Goal: Task Accomplishment & Management: Complete application form

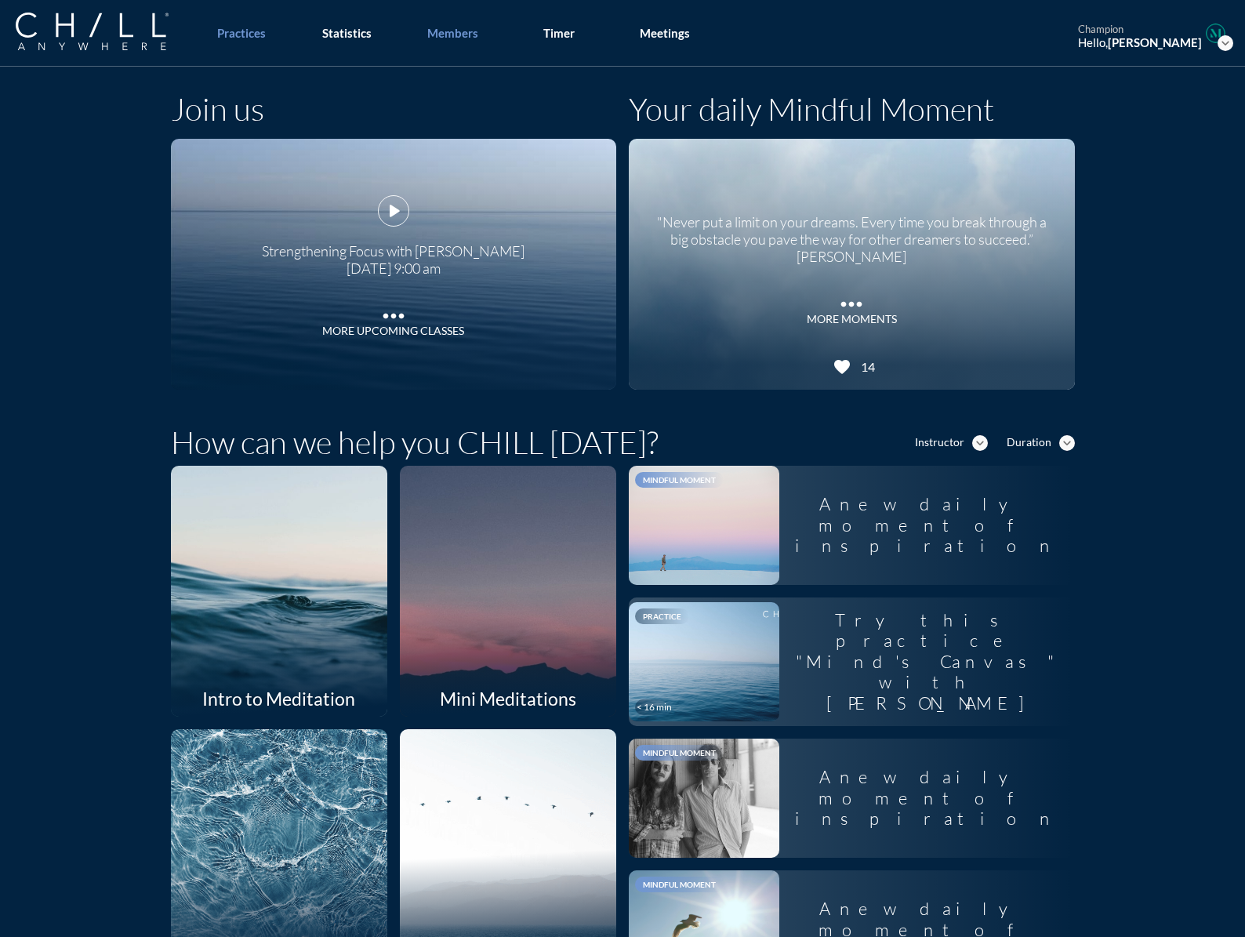
click at [471, 35] on div "Members" at bounding box center [452, 33] width 51 height 14
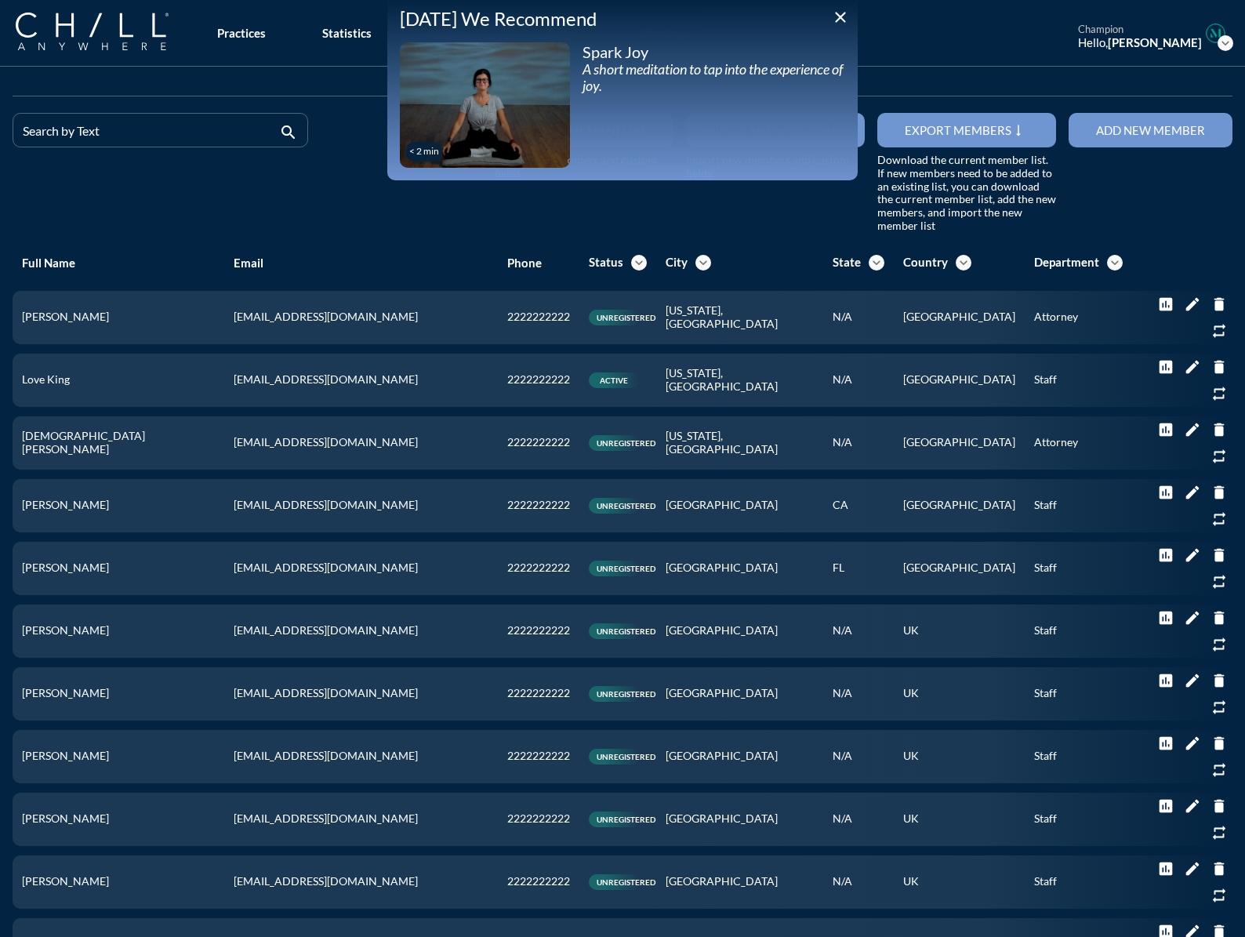
click at [842, 19] on icon "close" at bounding box center [840, 17] width 19 height 19
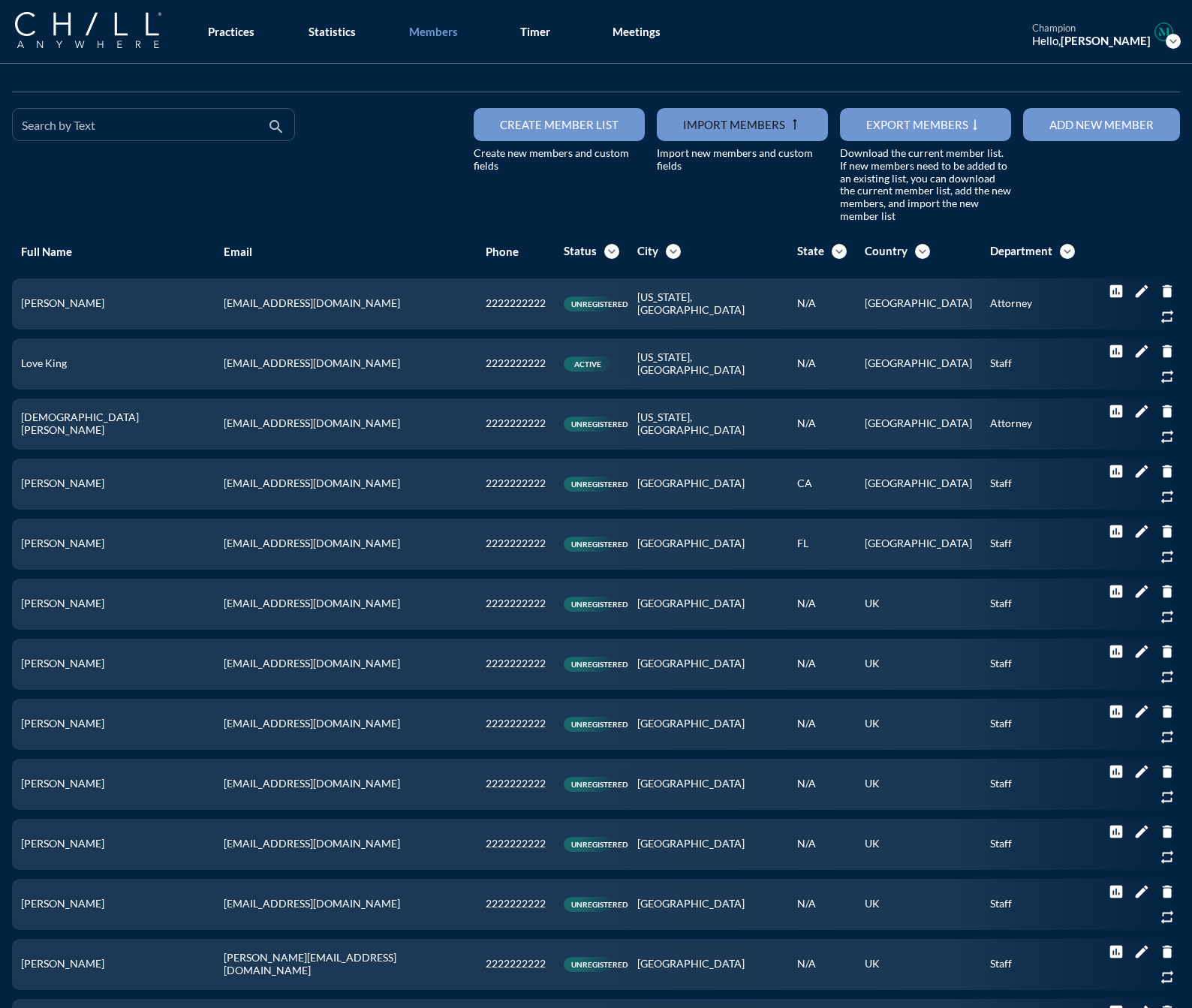
click at [99, 118] on div "Search by Text" at bounding box center [143, 124] width 242 height 32
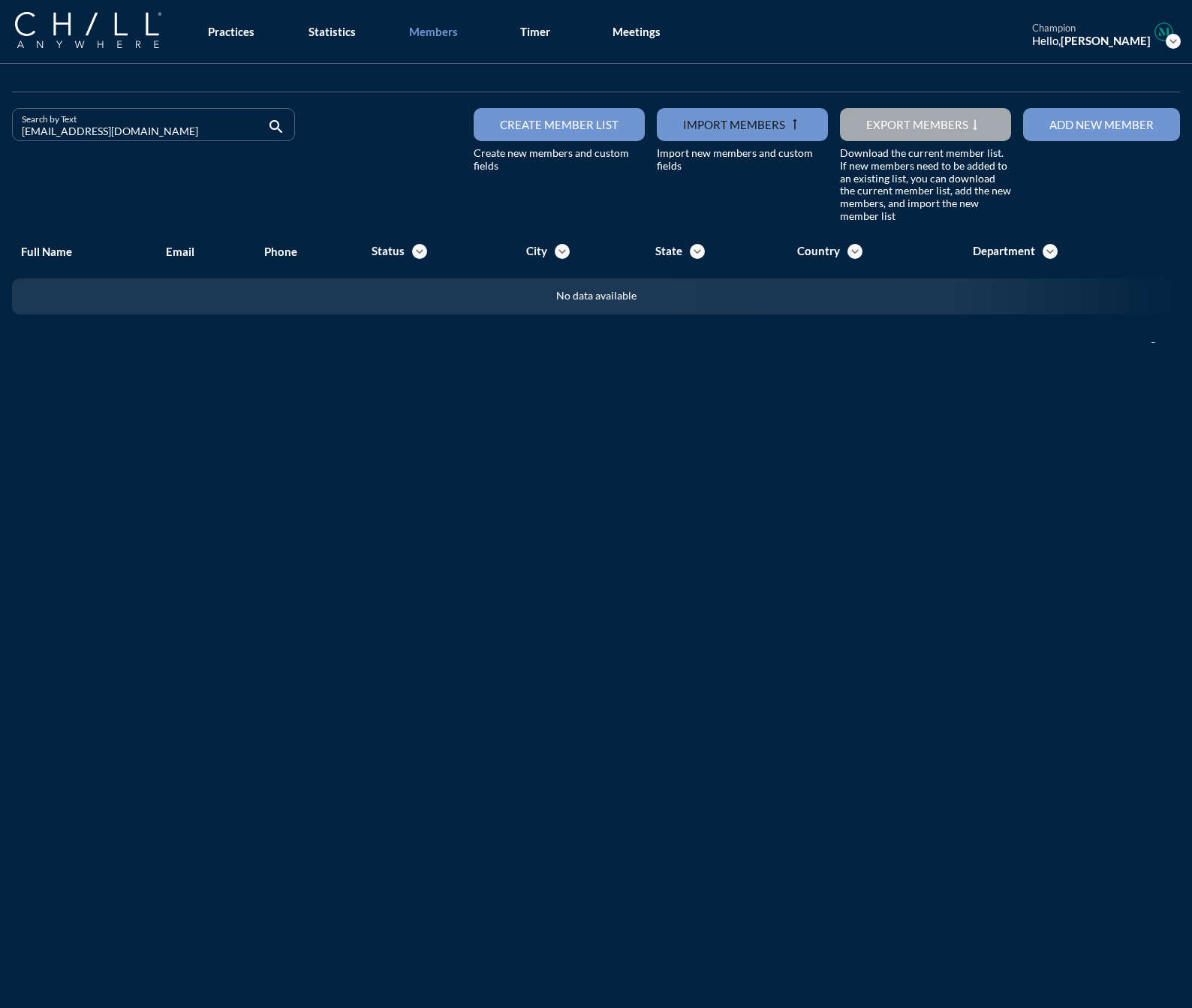
drag, startPoint x: 153, startPoint y: 129, endPoint x: -59, endPoint y: 144, distance: 212.5
click at [0, 144] on html "All Administrative Administrative (non-[PERSON_NAME]) Associate Attorney Attorn…" at bounding box center [596, 504] width 1192 height 1008
drag, startPoint x: 134, startPoint y: 129, endPoint x: -106, endPoint y: 119, distance: 240.2
click at [0, 119] on html "All Administrative Administrative (non-[PERSON_NAME]) Associate Attorney Attorn…" at bounding box center [596, 504] width 1192 height 1008
drag, startPoint x: 139, startPoint y: 135, endPoint x: 23, endPoint y: 135, distance: 116.0
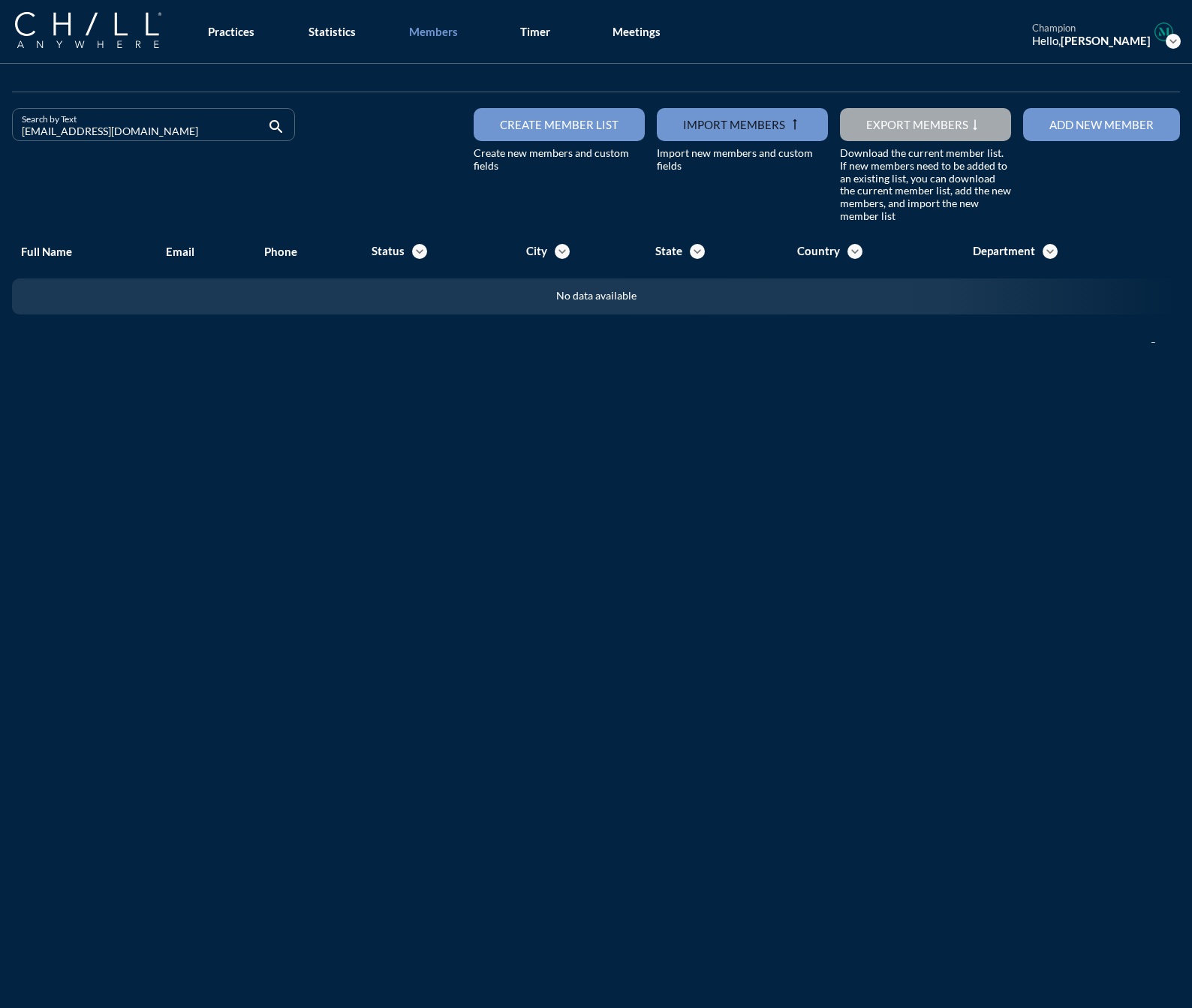
click at [23, 135] on input "[EMAIL_ADDRESS][DOMAIN_NAME]" at bounding box center [143, 131] width 242 height 19
drag, startPoint x: 213, startPoint y: 139, endPoint x: -40, endPoint y: 128, distance: 253.2
click at [0, 128] on html "All Administrative Administrative (non-[PERSON_NAME]) Associate Attorney Attorn…" at bounding box center [596, 504] width 1192 height 1008
drag, startPoint x: 117, startPoint y: 138, endPoint x: -2, endPoint y: 134, distance: 119.1
click at [0, 134] on html "All Administrative Administrative (non-[PERSON_NAME]) Associate Attorney Attorn…" at bounding box center [596, 504] width 1192 height 1008
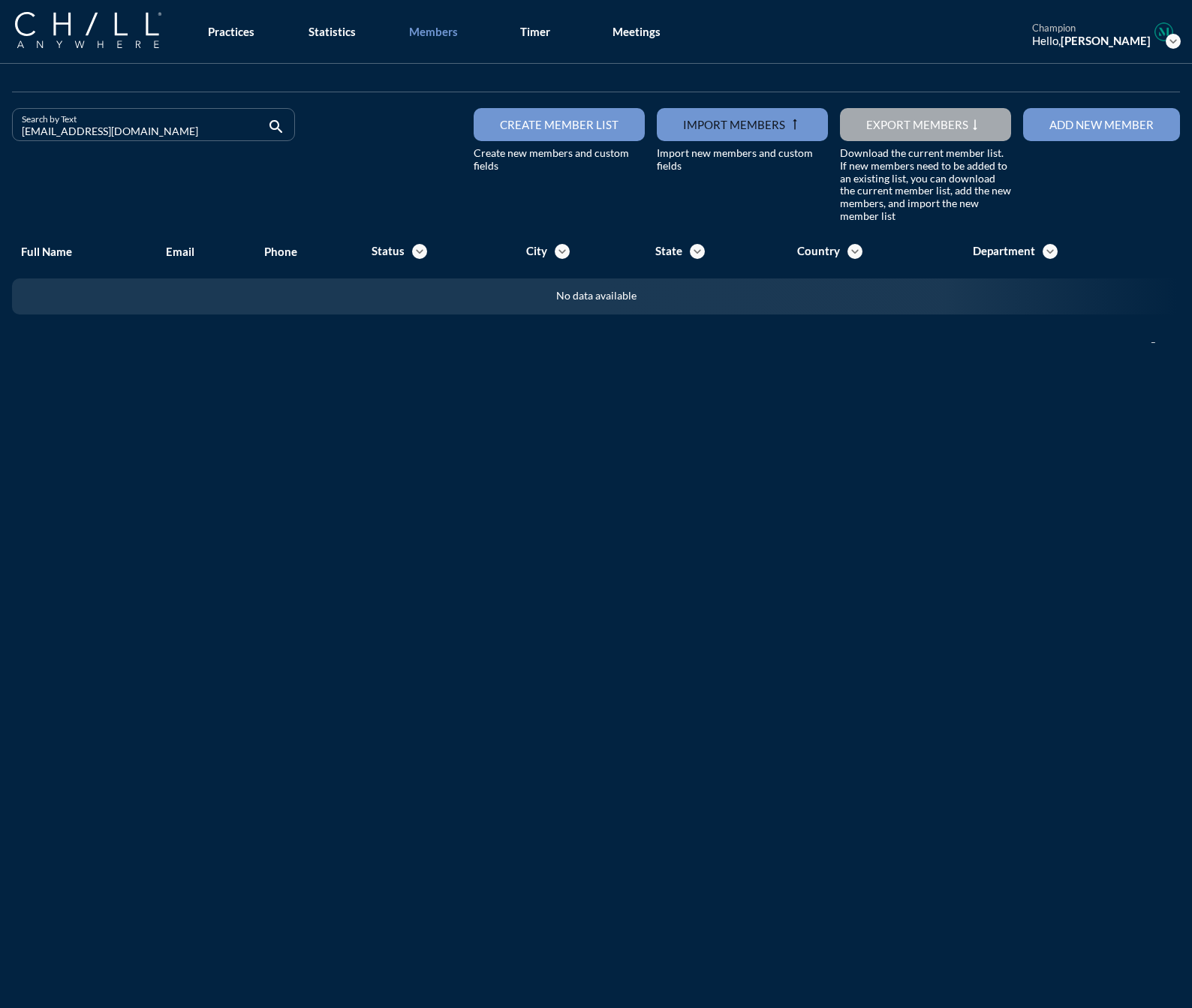
drag, startPoint x: 130, startPoint y: 134, endPoint x: -43, endPoint y: 129, distance: 173.1
click at [0, 129] on html "All Administrative Administrative (non-[PERSON_NAME]) Associate Attorney Attorn…" at bounding box center [596, 504] width 1192 height 1008
drag, startPoint x: 143, startPoint y: 131, endPoint x: -40, endPoint y: 124, distance: 183.1
click at [0, 124] on html "All Administrative Administrative (non-[PERSON_NAME]) Associate Attorney Attorn…" at bounding box center [596, 504] width 1192 height 1008
drag, startPoint x: 112, startPoint y: 130, endPoint x: -48, endPoint y: 128, distance: 160.0
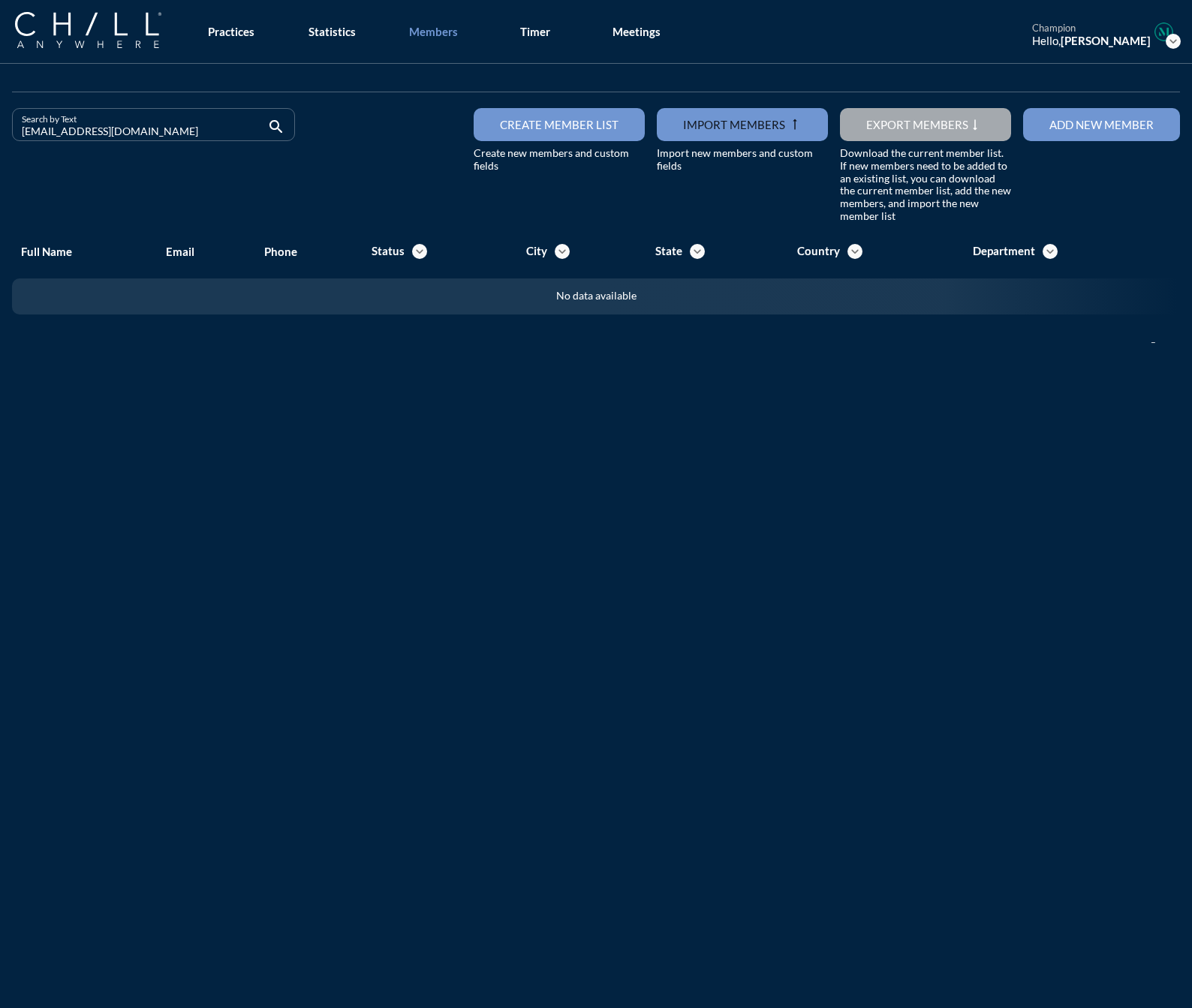
click at [0, 128] on html "All Administrative Administrative (non-[PERSON_NAME]) Associate Attorney Attorn…" at bounding box center [596, 504] width 1192 height 1008
drag, startPoint x: 179, startPoint y: 135, endPoint x: -60, endPoint y: 134, distance: 239.0
click at [0, 134] on html "All Administrative Administrative (non-[PERSON_NAME]) Associate Attorney Attorn…" at bounding box center [596, 504] width 1192 height 1008
click at [208, 134] on input "[EMAIL_ADDRESS][DOMAIN_NAME]" at bounding box center [143, 131] width 242 height 19
drag, startPoint x: 208, startPoint y: 133, endPoint x: -27, endPoint y: 138, distance: 235.1
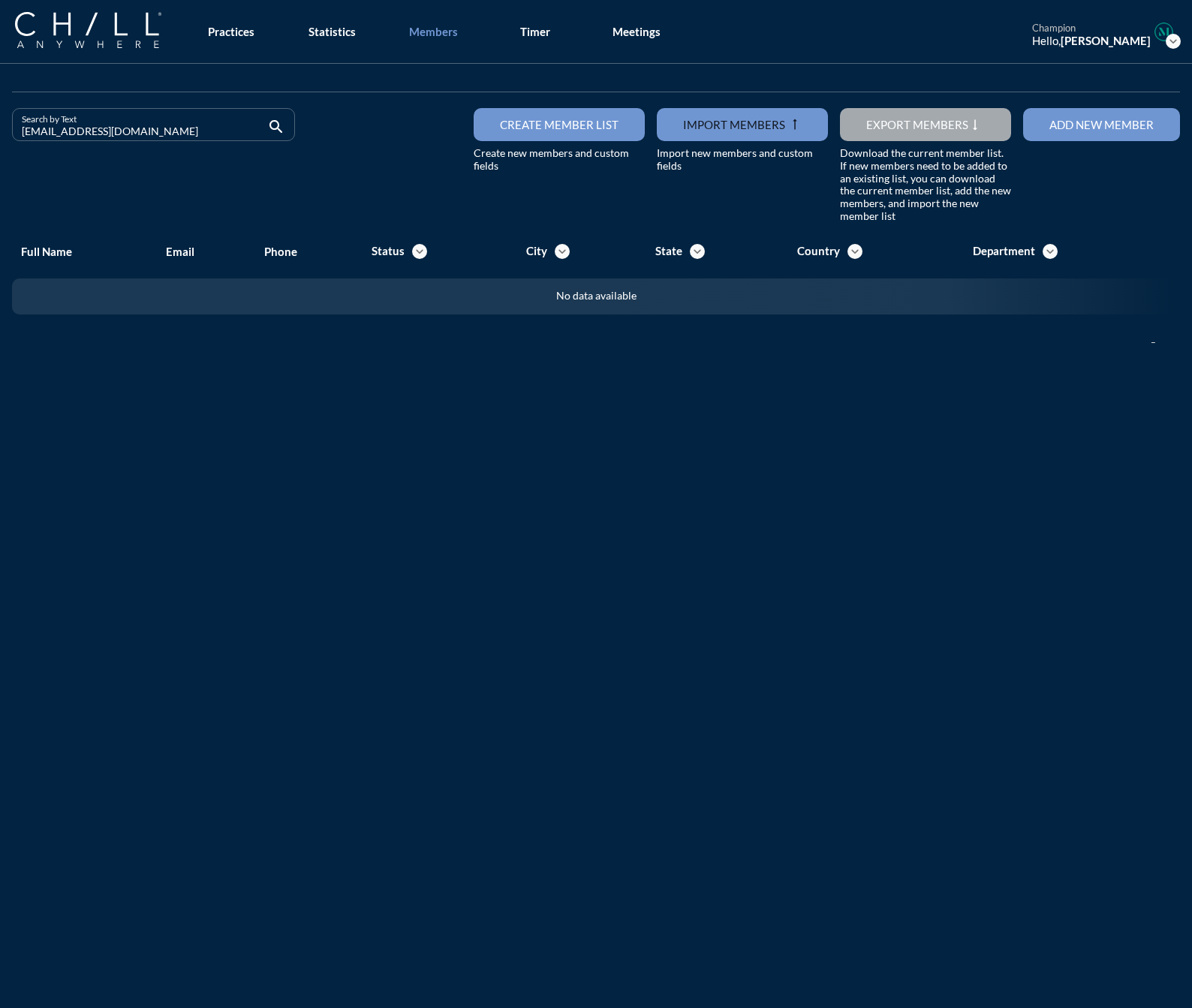
click at [0, 138] on html "All Administrative Administrative (non-[PERSON_NAME]) Associate Attorney Attorn…" at bounding box center [596, 504] width 1192 height 1008
drag, startPoint x: 127, startPoint y: 135, endPoint x: -65, endPoint y: 135, distance: 192.0
click at [0, 135] on html "All Administrative Administrative (non-[PERSON_NAME]) Associate Attorney Attorn…" at bounding box center [596, 504] width 1192 height 1008
drag, startPoint x: 154, startPoint y: 130, endPoint x: -124, endPoint y: 129, distance: 278.0
click at [0, 129] on html "All Administrative Administrative (non-[PERSON_NAME]) Associate Attorney Attorn…" at bounding box center [596, 504] width 1192 height 1008
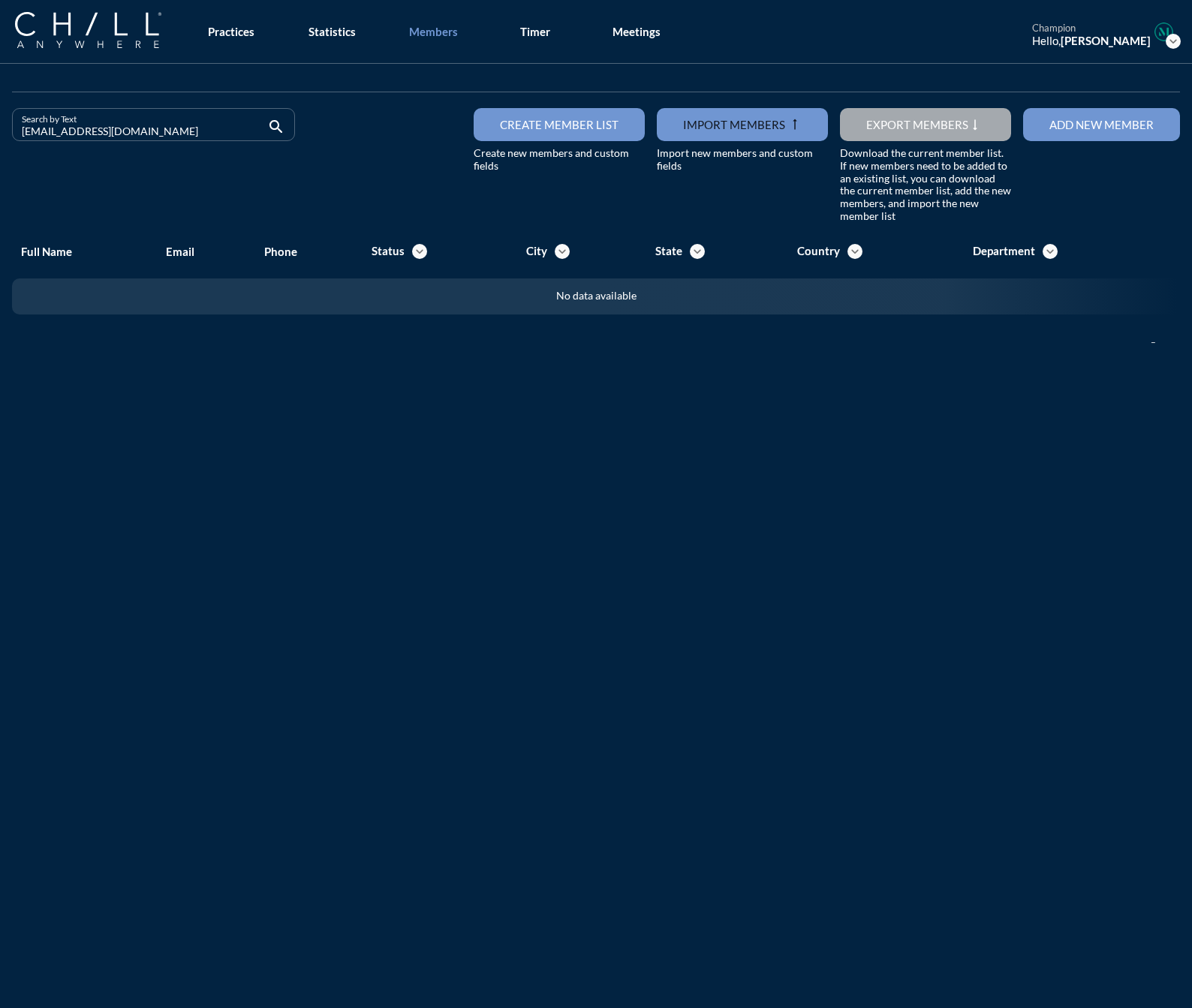
drag, startPoint x: 126, startPoint y: 132, endPoint x: -130, endPoint y: 123, distance: 256.2
click at [0, 123] on html "All Administrative Administrative (non-[PERSON_NAME]) Associate Attorney Attorn…" at bounding box center [596, 504] width 1192 height 1008
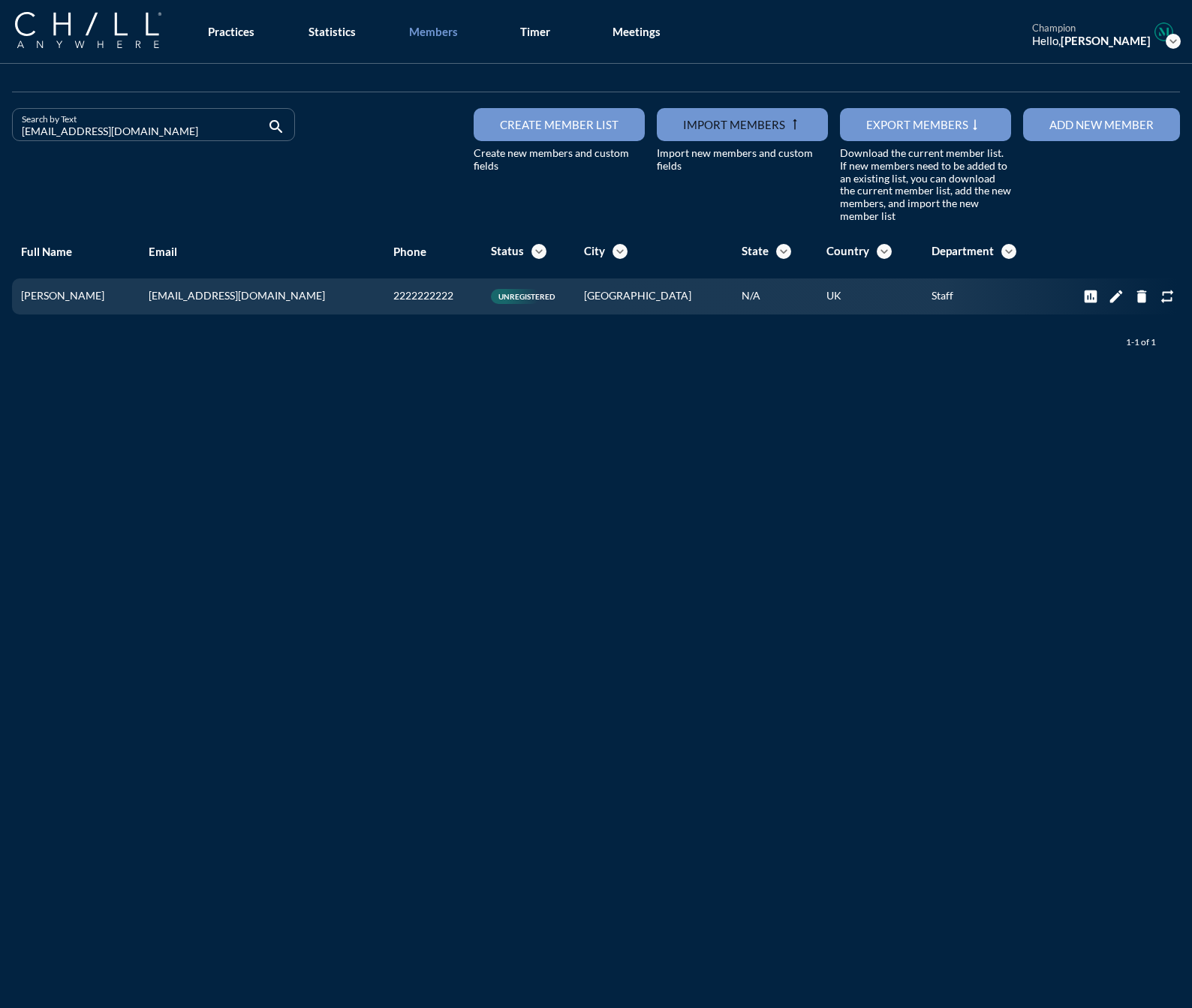
drag, startPoint x: 159, startPoint y: 137, endPoint x: -89, endPoint y: 134, distance: 248.0
click at [0, 134] on html "All Administrative Administrative (non-[PERSON_NAME]) Associate Attorney Attorn…" at bounding box center [596, 504] width 1192 height 1008
drag, startPoint x: 117, startPoint y: 127, endPoint x: -86, endPoint y: 131, distance: 203.0
click at [0, 131] on html "All Administrative Administrative (non-[PERSON_NAME]) Associate Attorney Attorn…" at bounding box center [596, 504] width 1192 height 1008
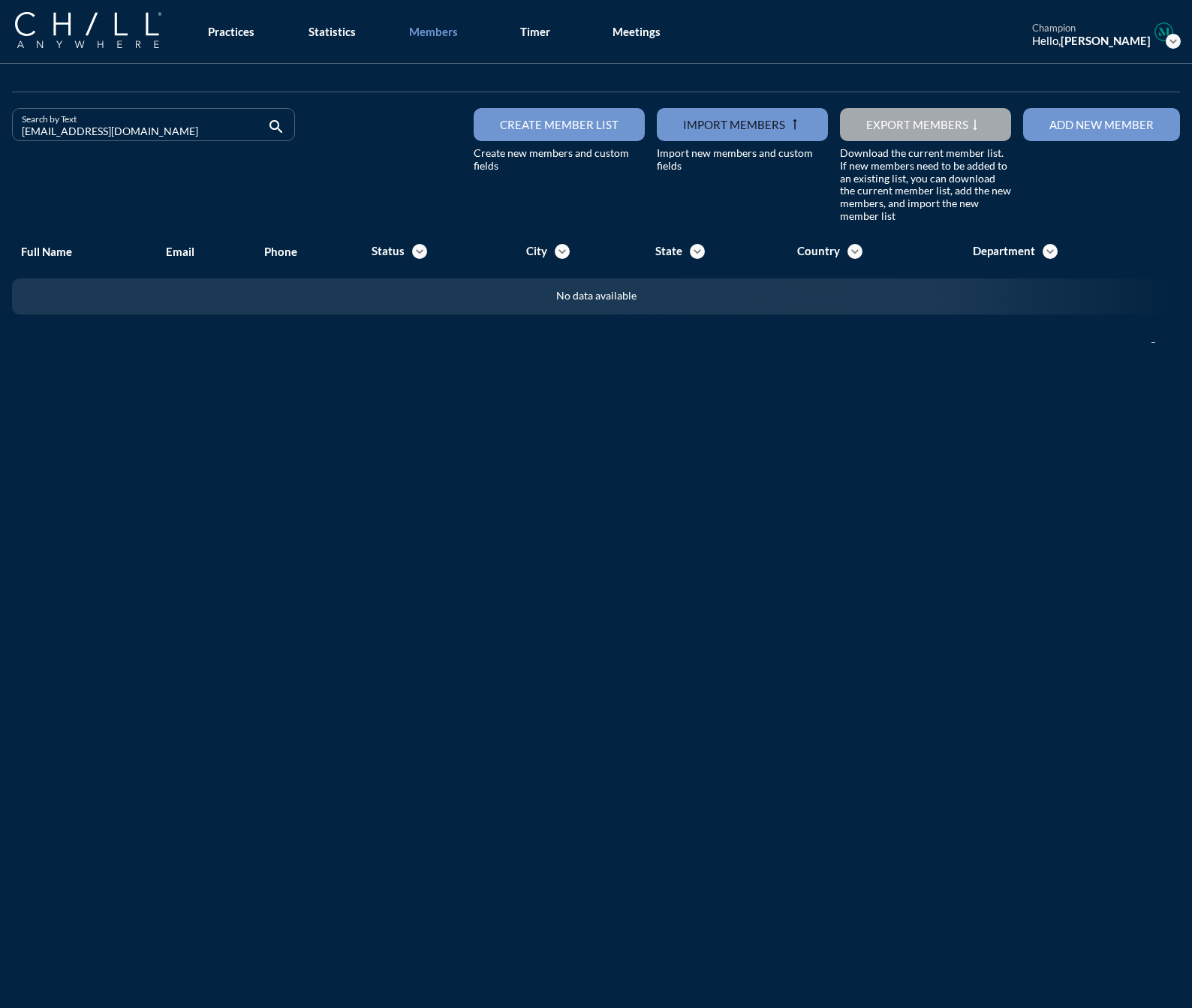
drag, startPoint x: 158, startPoint y: 123, endPoint x: -89, endPoint y: 124, distance: 247.0
click at [0, 124] on html "All Administrative Administrative (non-[PERSON_NAME]) Associate Attorney Attorn…" at bounding box center [596, 504] width 1192 height 1008
drag, startPoint x: 137, startPoint y: 134, endPoint x: 10, endPoint y: 134, distance: 127.0
click at [10, 134] on div "Search by Text [EMAIL_ADDRESS][DOMAIN_NAME] search" at bounding box center [153, 166] width 295 height 115
drag, startPoint x: 113, startPoint y: 132, endPoint x: -42, endPoint y: 134, distance: 155.0
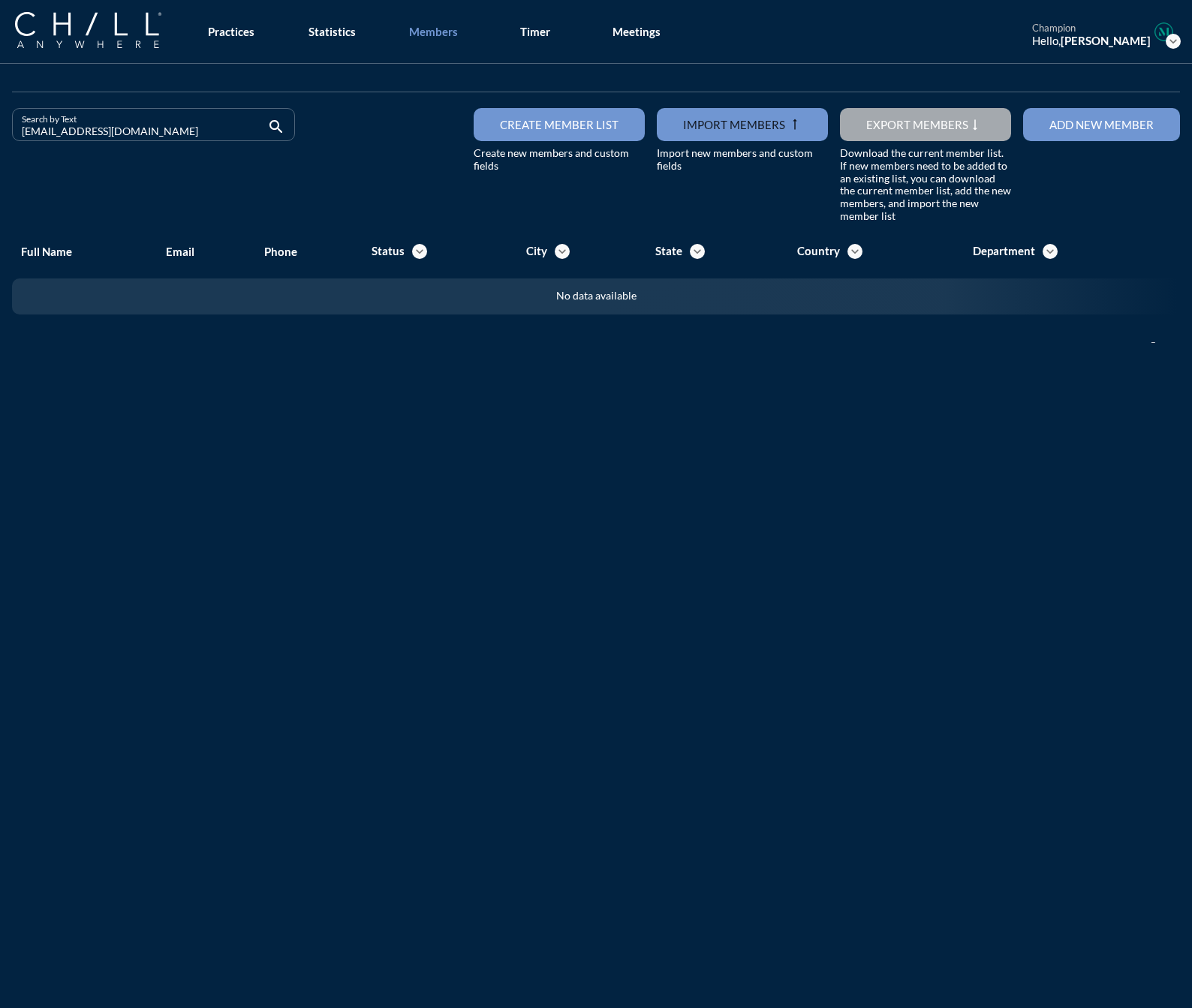
click at [0, 134] on html "All Administrative Administrative (non-[PERSON_NAME]) Associate Attorney Attorn…" at bounding box center [596, 504] width 1192 height 1008
drag, startPoint x: 155, startPoint y: 146, endPoint x: 152, endPoint y: 139, distance: 7.6
click at [155, 146] on div at bounding box center [153, 146] width 265 height 9
drag, startPoint x: 152, startPoint y: 138, endPoint x: -47, endPoint y: 138, distance: 199.0
click at [0, 138] on html "All Administrative Administrative (non-[PERSON_NAME]) Associate Attorney Attorn…" at bounding box center [596, 504] width 1192 height 1008
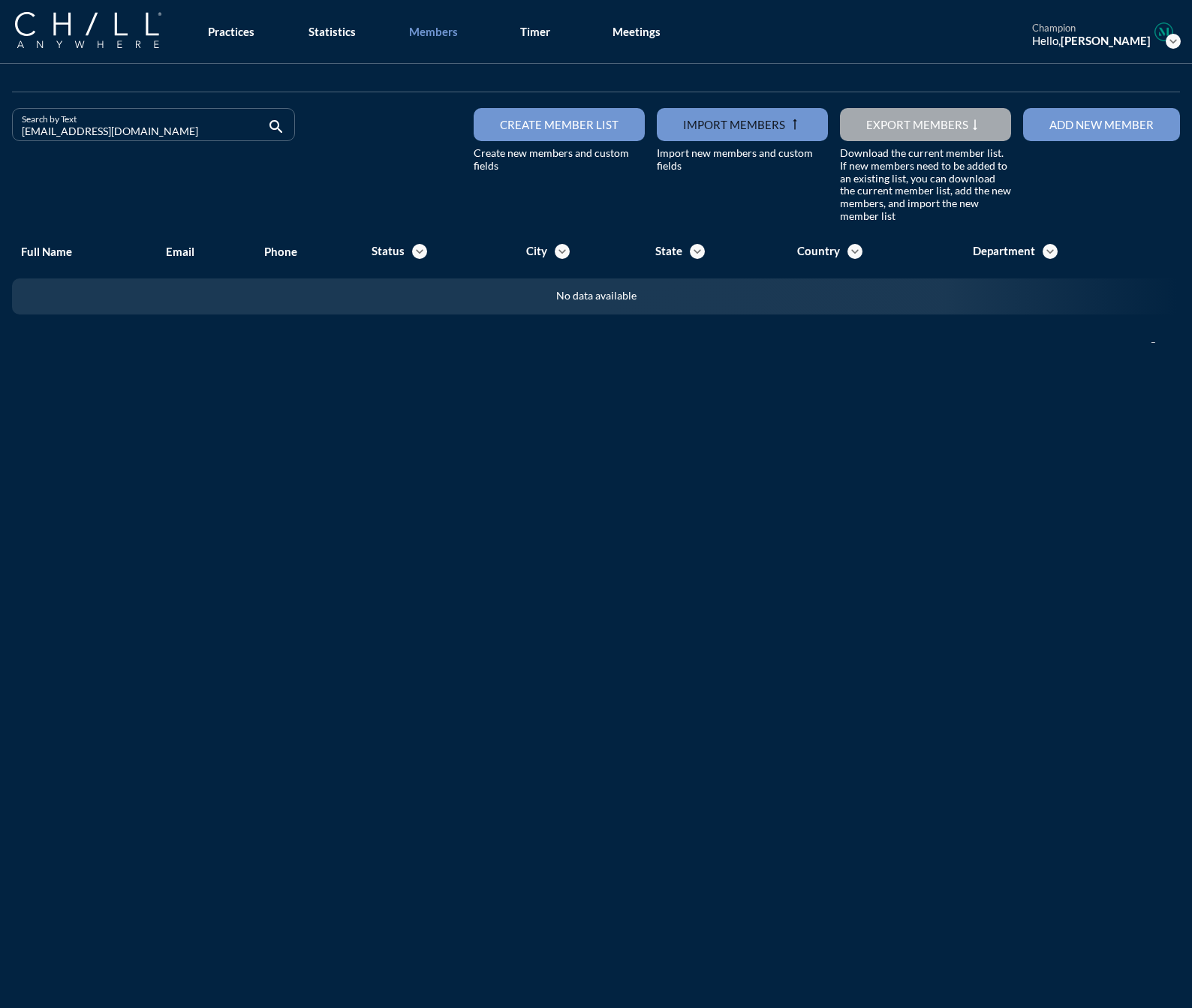
drag, startPoint x: 135, startPoint y: 138, endPoint x: -18, endPoint y: 141, distance: 153.0
click at [0, 141] on html "All Administrative Administrative (non-[PERSON_NAME]) Associate Attorney Attorn…" at bounding box center [596, 504] width 1192 height 1008
drag, startPoint x: 134, startPoint y: 134, endPoint x: -78, endPoint y: 128, distance: 212.1
click at [0, 128] on html "All Administrative Administrative (non-[PERSON_NAME]) Associate Attorney Attorn…" at bounding box center [596, 504] width 1192 height 1008
drag, startPoint x: 126, startPoint y: 138, endPoint x: -178, endPoint y: 130, distance: 304.1
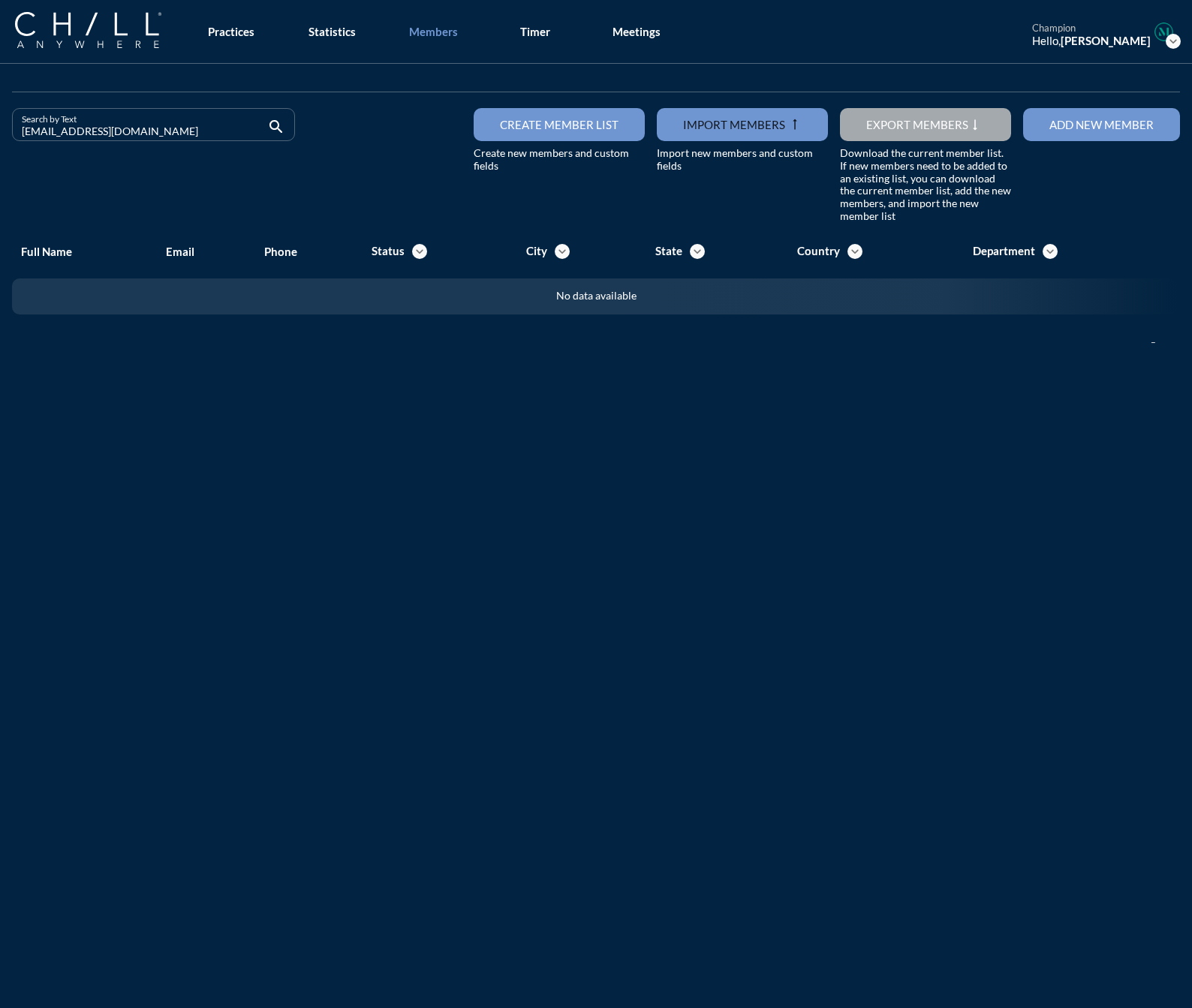
click at [0, 130] on html "All Administrative Administrative (non-[PERSON_NAME]) Associate Attorney Attorn…" at bounding box center [596, 504] width 1192 height 1008
drag, startPoint x: 176, startPoint y: 123, endPoint x: -57, endPoint y: 130, distance: 233.1
click at [0, 130] on html "All Administrative Administrative (non-[PERSON_NAME]) Associate Attorney Attorn…" at bounding box center [596, 504] width 1192 height 1008
drag, startPoint x: 165, startPoint y: 128, endPoint x: -85, endPoint y: 135, distance: 250.1
click at [0, 135] on html "All Administrative Administrative (non-[PERSON_NAME]) Associate Attorney Attorn…" at bounding box center [596, 504] width 1192 height 1008
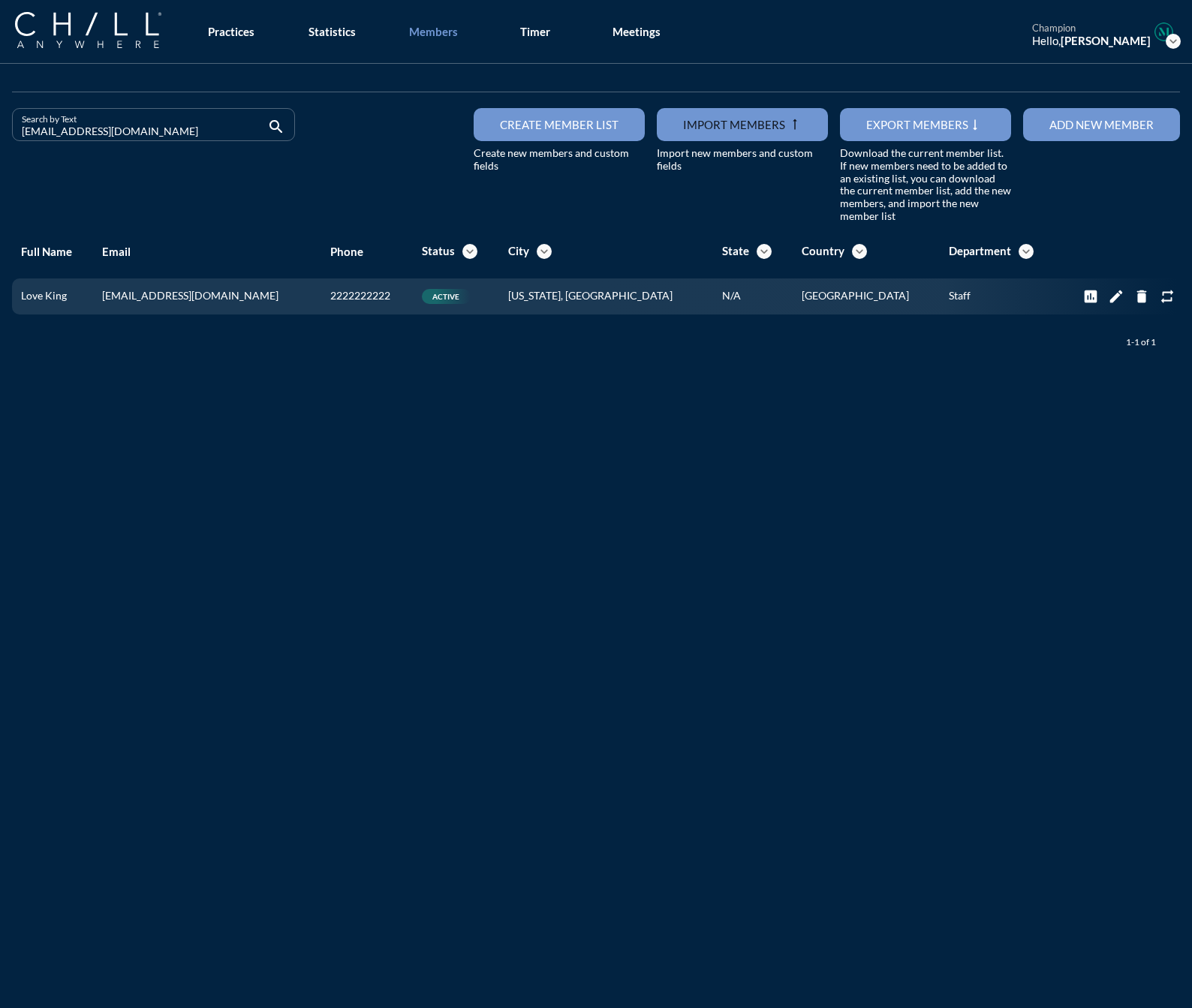
type input "[EMAIL_ADDRESS][DOMAIN_NAME]"
click at [1045, 117] on button "Add new member" at bounding box center [1102, 124] width 157 height 34
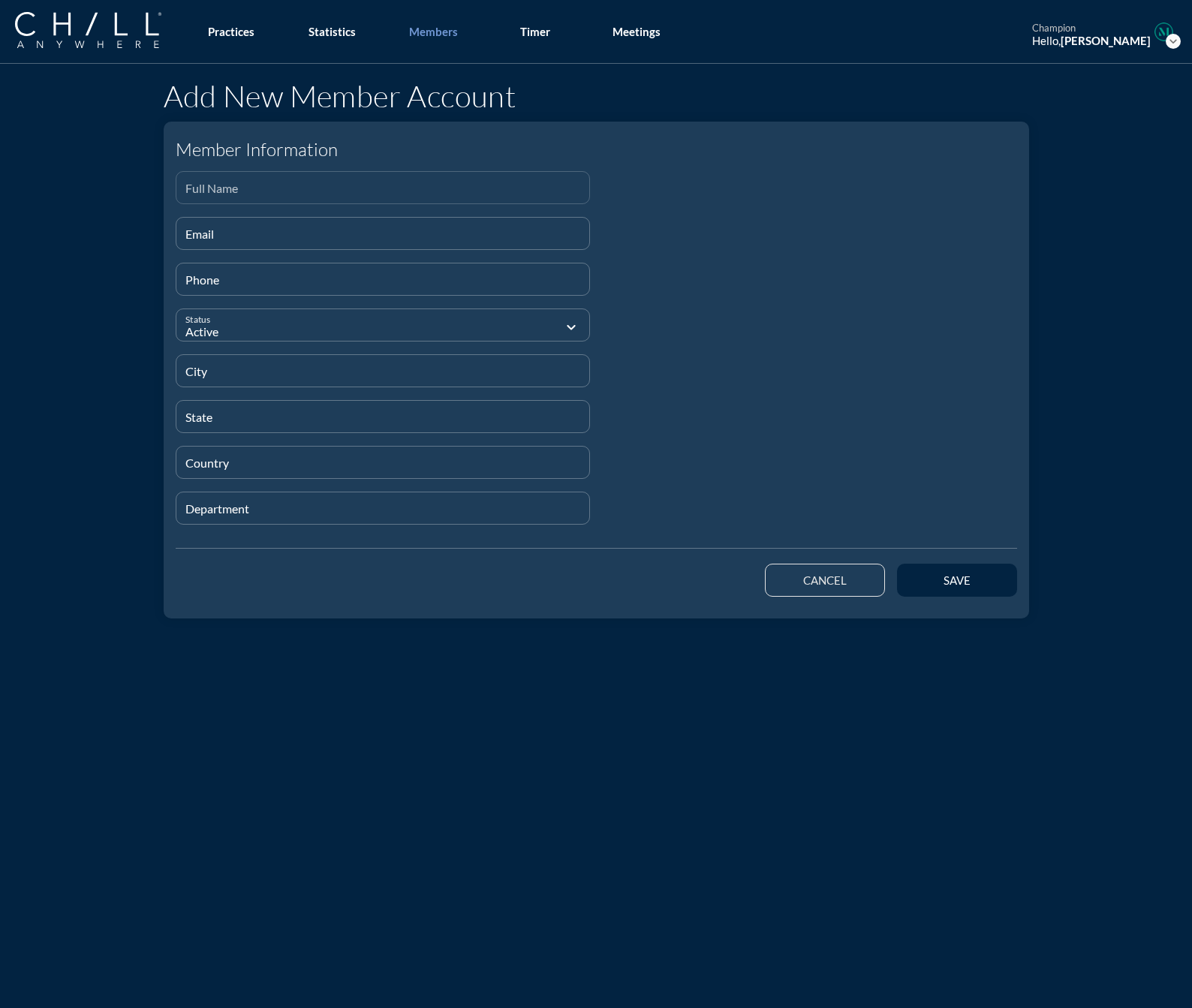
click at [225, 196] on input "Full Name" at bounding box center [383, 194] width 395 height 19
paste input "[PERSON_NAME]"
type input "[PERSON_NAME]"
click at [273, 233] on input "Email" at bounding box center [383, 240] width 395 height 19
paste input "[EMAIL_ADDRESS][DOMAIN_NAME]"
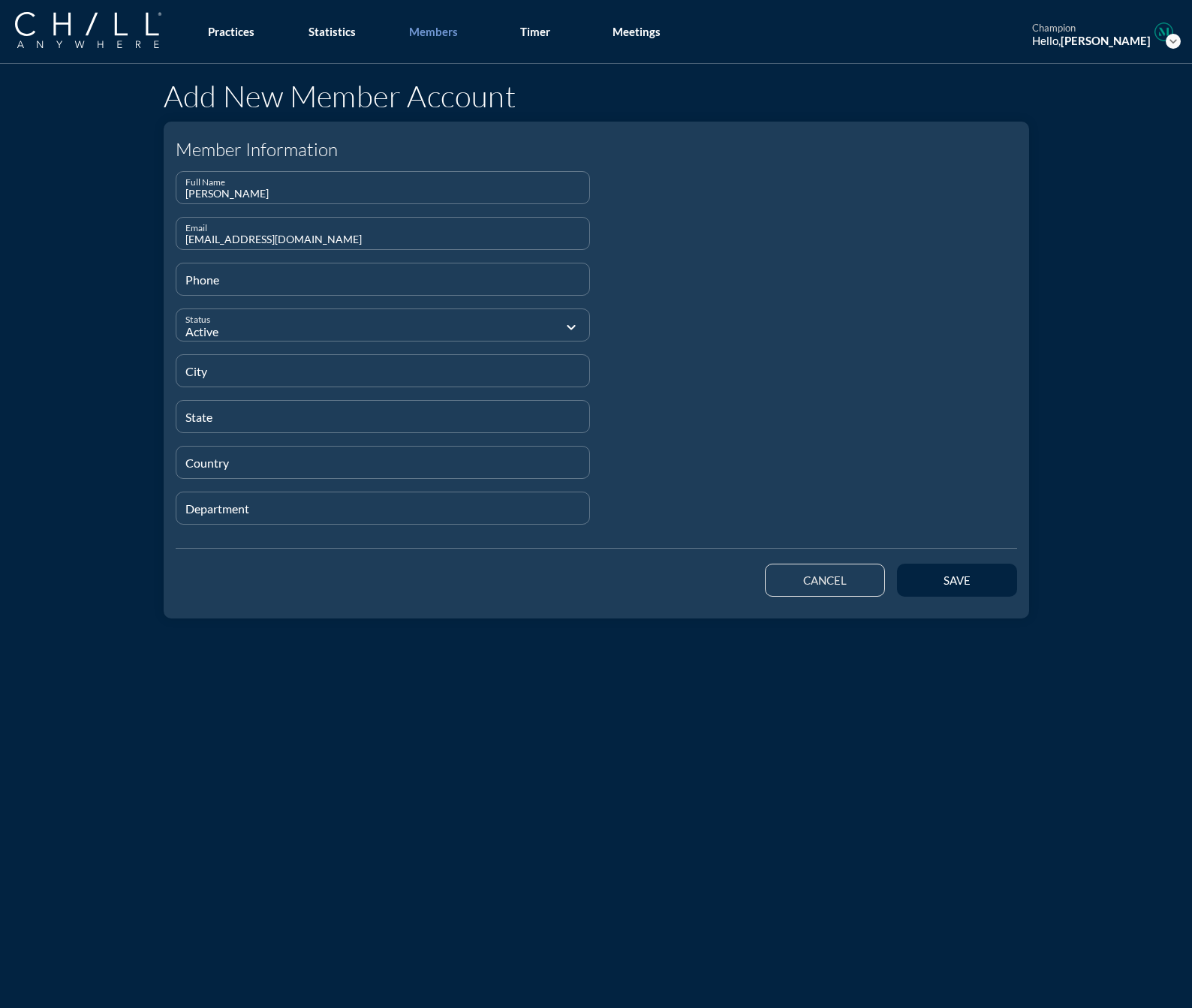
type input "[EMAIL_ADDRESS][DOMAIN_NAME]"
type input "[PHONE_NUMBER]"
type input "[GEOGRAPHIC_DATA]"
type input "IL"
type input "[GEOGRAPHIC_DATA]"
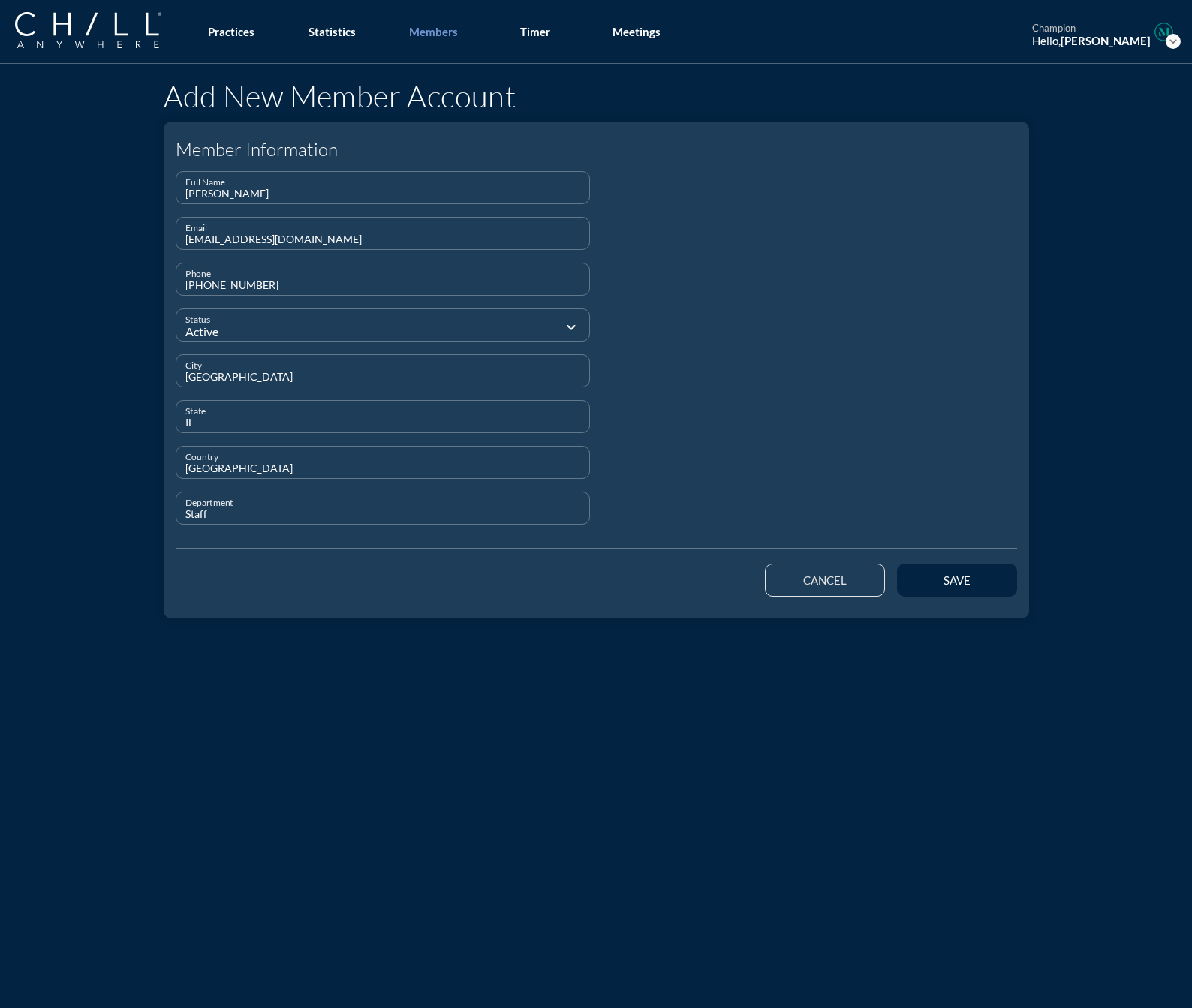
type input "Staff"
click at [960, 562] on div "save" at bounding box center [955, 580] width 126 height 42
click at [963, 571] on button "save" at bounding box center [956, 580] width 120 height 34
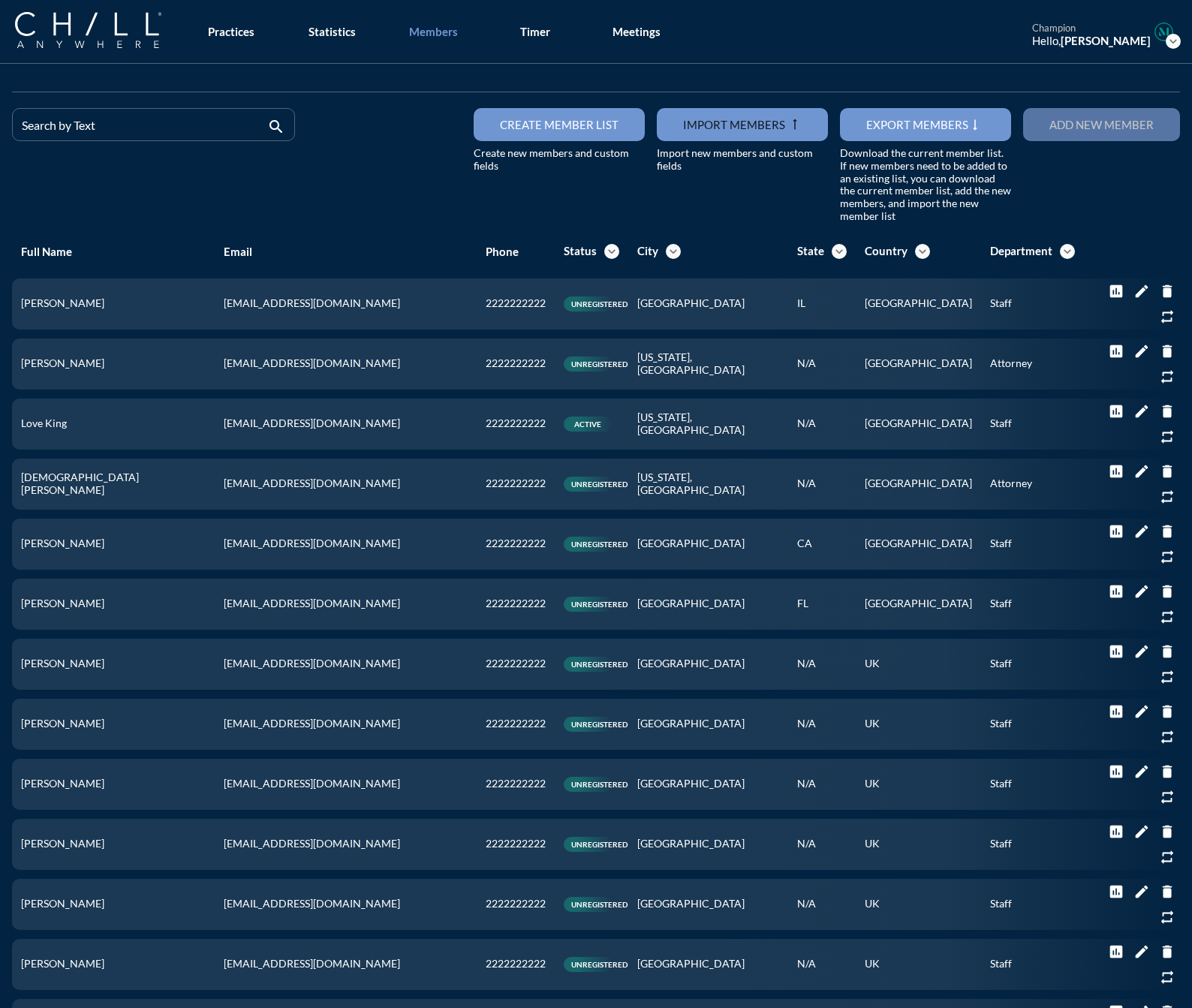
click at [1056, 117] on button "Add new member" at bounding box center [1102, 124] width 157 height 34
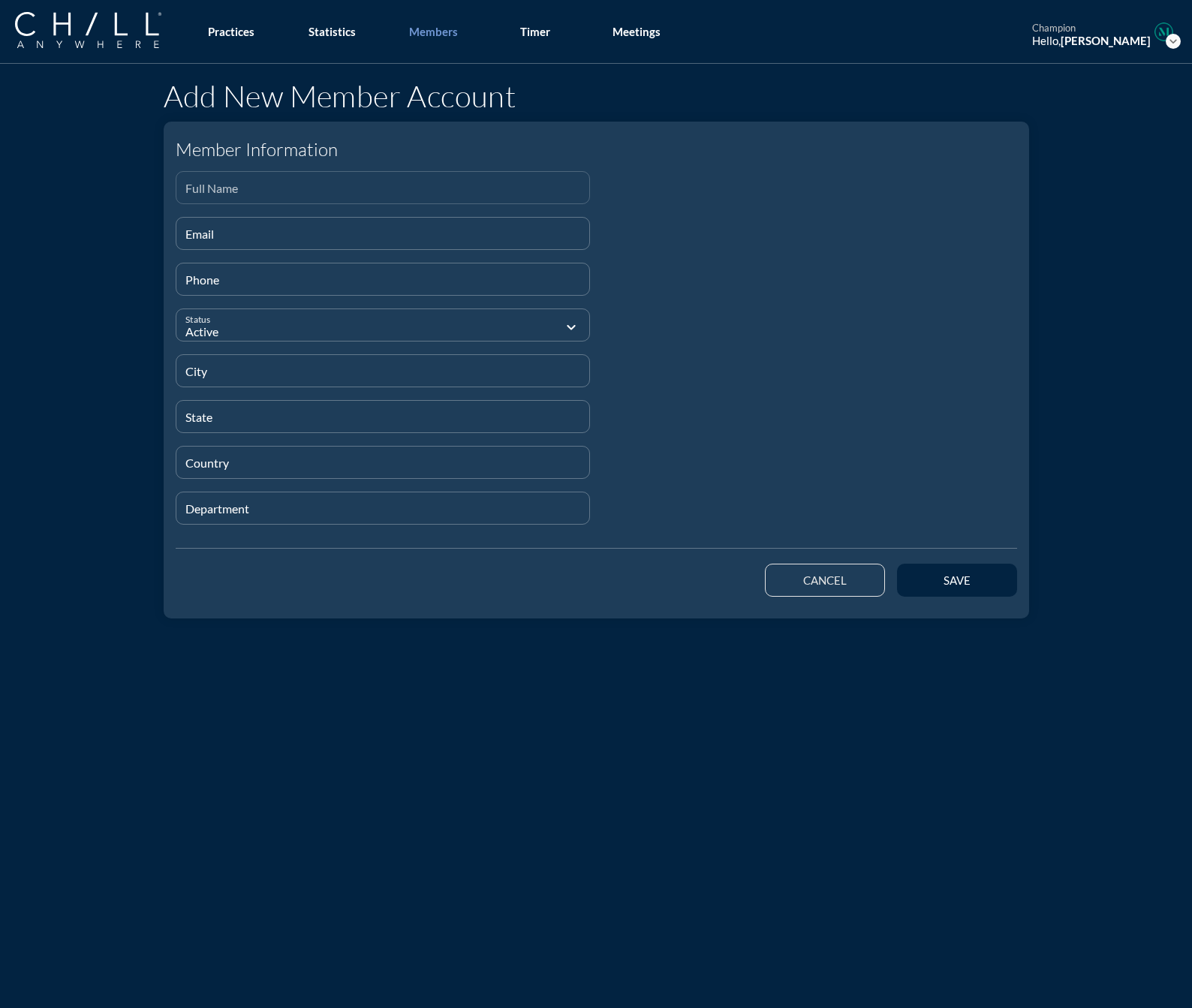
click at [194, 194] on input "Full Name" at bounding box center [383, 194] width 395 height 19
paste input "[PERSON_NAME]"
type input "[PERSON_NAME]"
click at [293, 217] on div "Email" at bounding box center [383, 233] width 395 height 32
paste input "[EMAIL_ADDRESS][DOMAIN_NAME]"
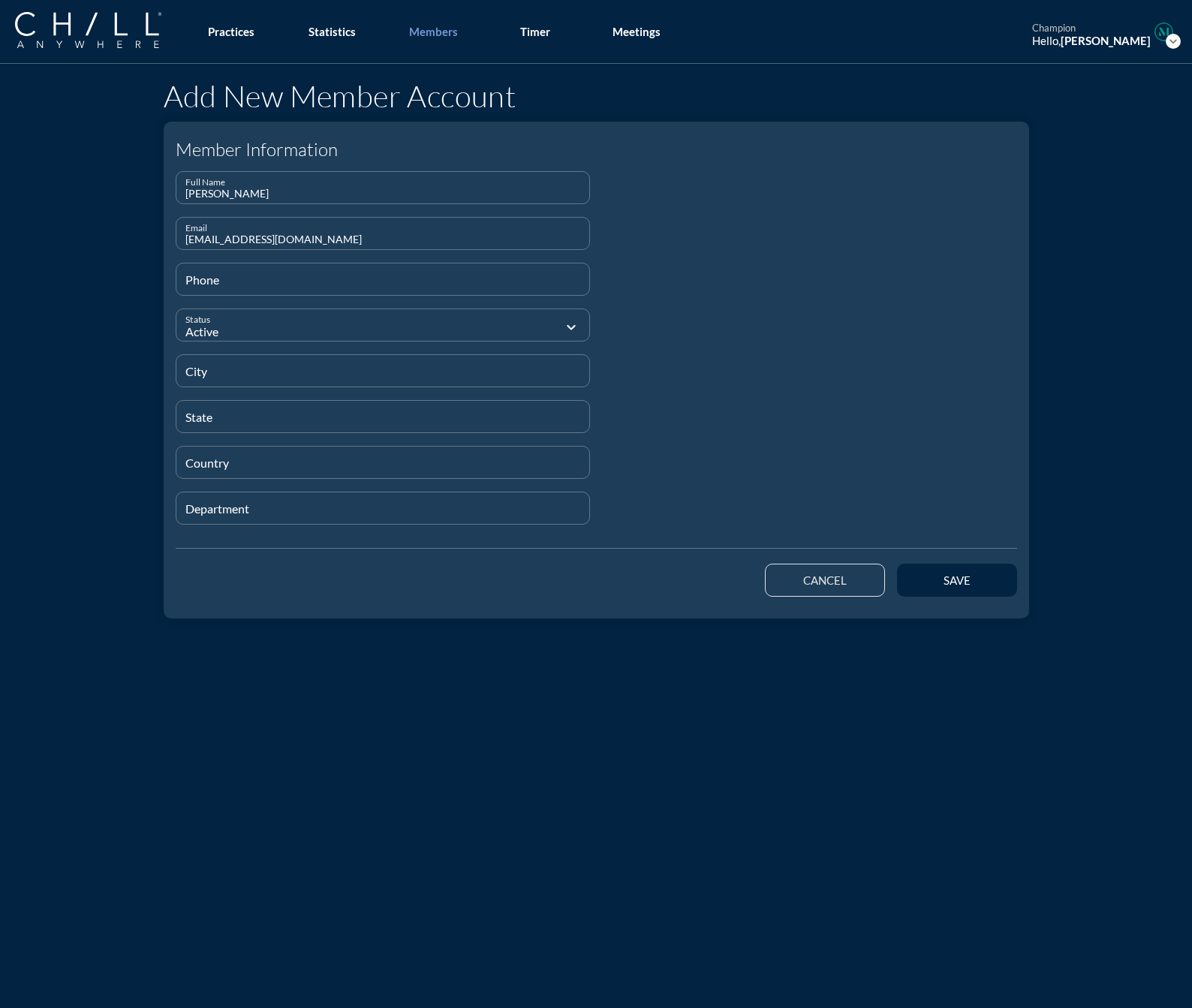
type input "[EMAIL_ADDRESS][DOMAIN_NAME]"
type input "[PHONE_NUMBER]"
type input "[GEOGRAPHIC_DATA]"
type input "IL"
type input "[GEOGRAPHIC_DATA]"
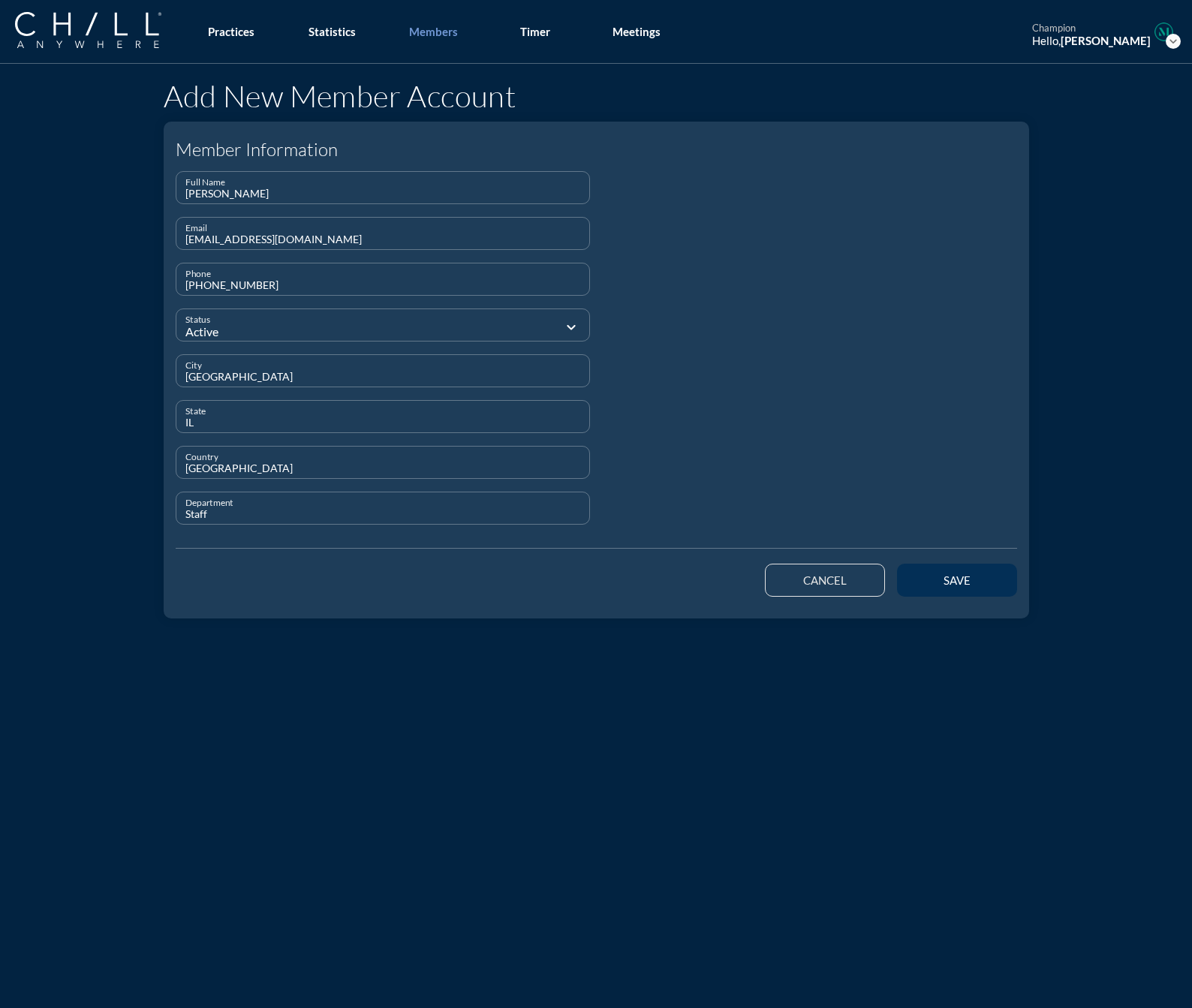
type input "Staff"
click at [938, 585] on div "save" at bounding box center [957, 580] width 68 height 13
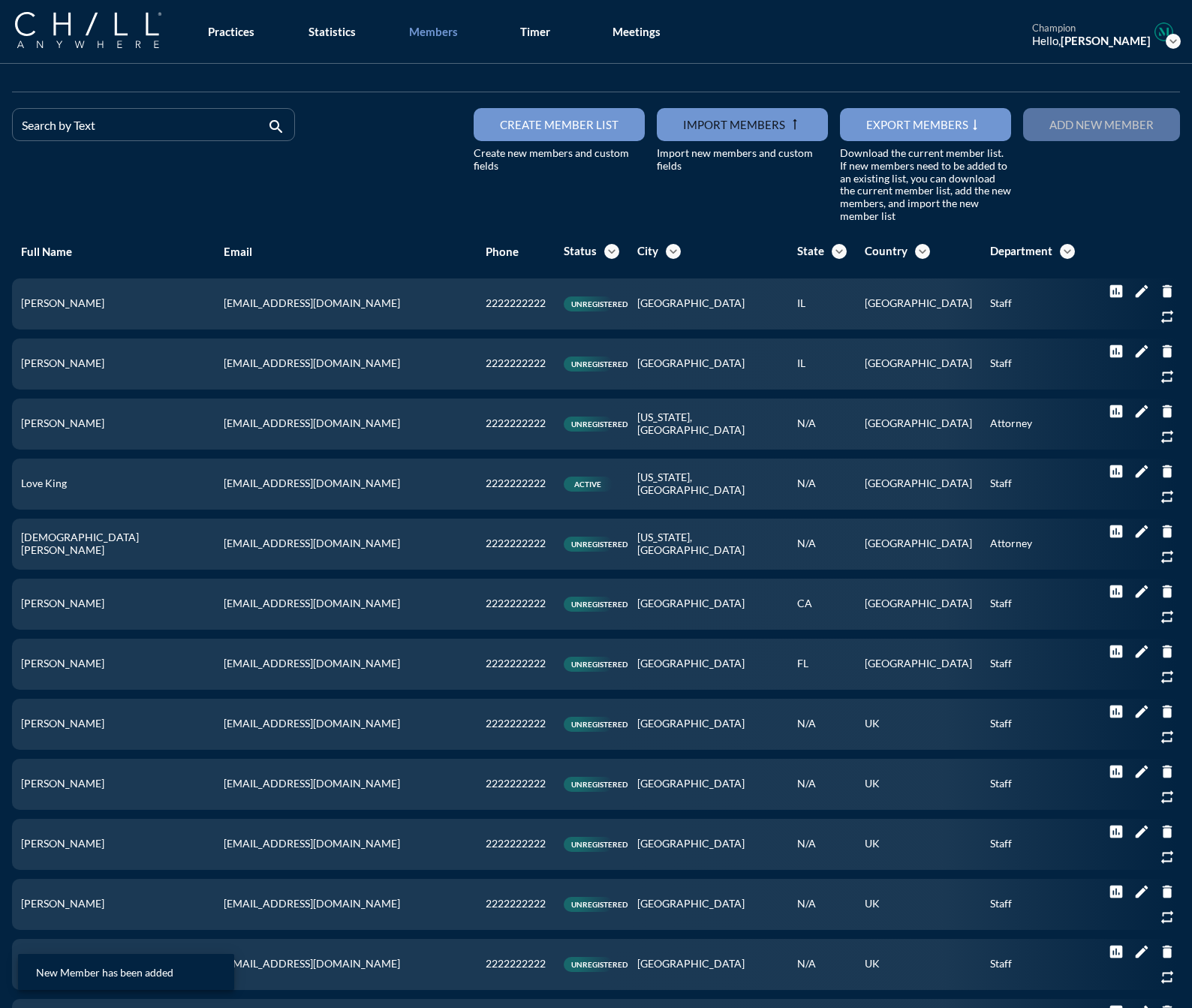
click at [1062, 129] on div "Add new member" at bounding box center [1101, 124] width 104 height 13
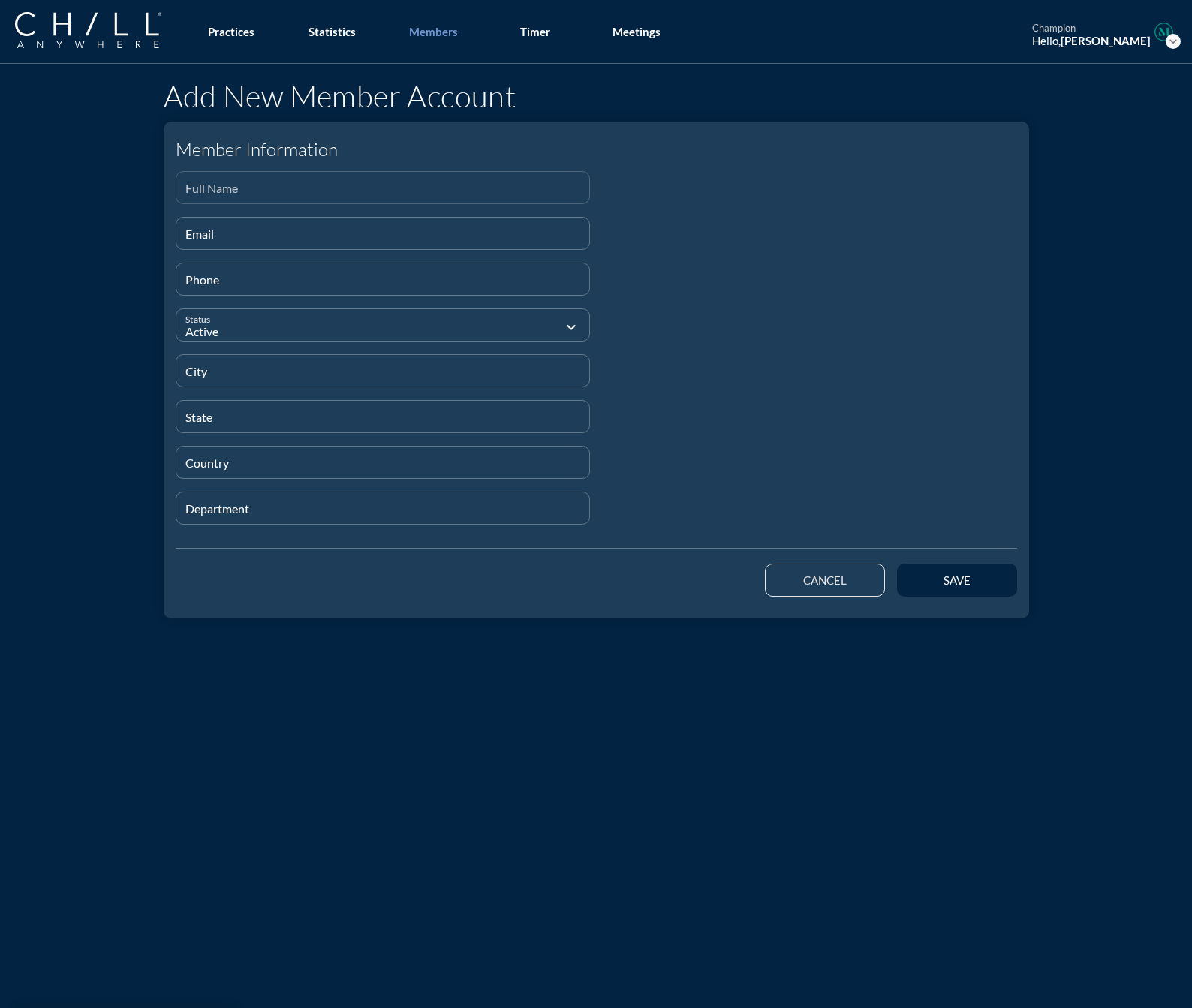
click at [314, 183] on div "Full Name" at bounding box center [383, 188] width 395 height 32
paste input "[PERSON_NAME]"
type input "[PERSON_NAME]"
click at [210, 234] on input "Email" at bounding box center [383, 240] width 395 height 19
paste input "[EMAIL_ADDRESS][DOMAIN_NAME]"
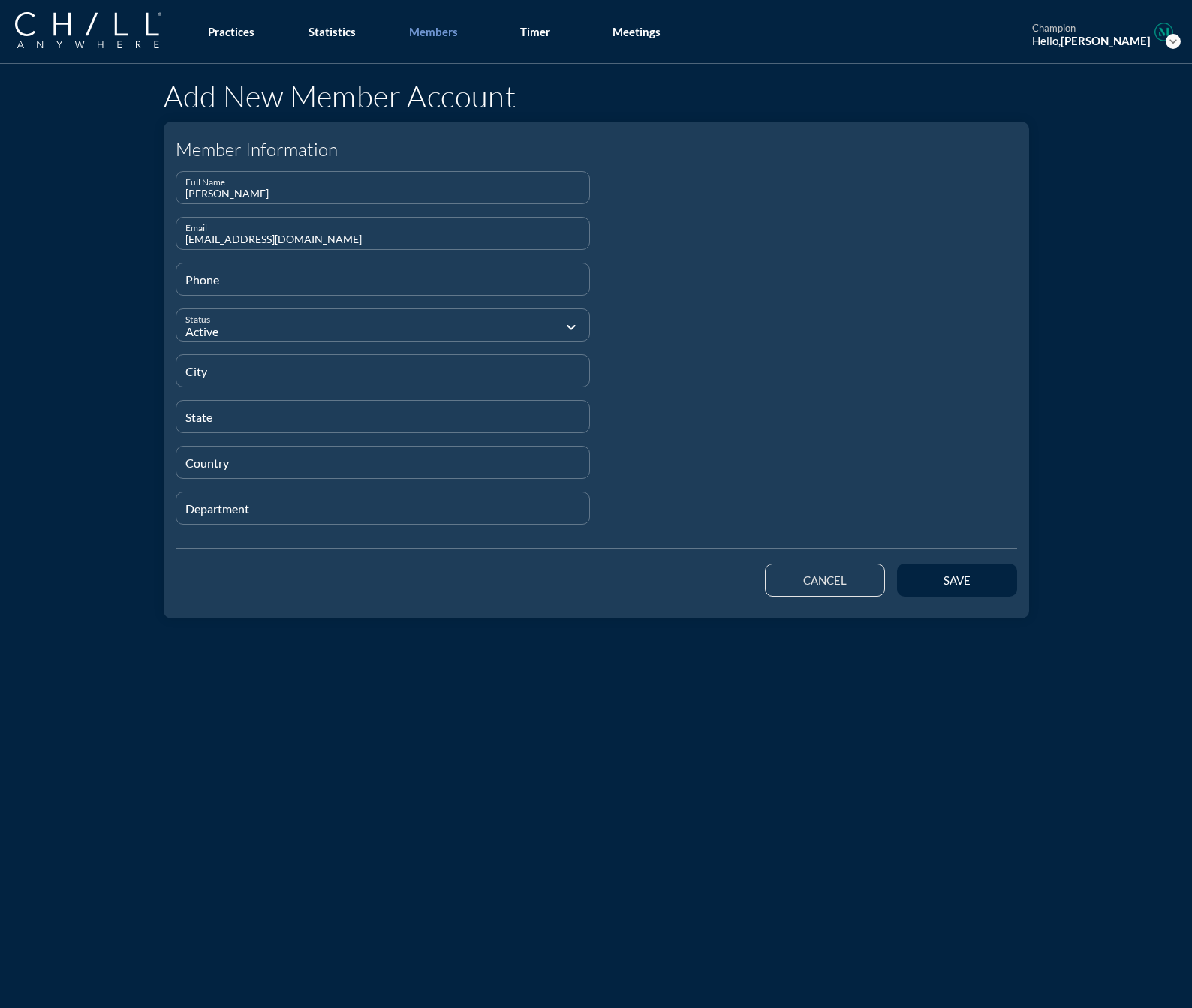
type input "[EMAIL_ADDRESS][DOMAIN_NAME]"
type input "[PHONE_NUMBER]"
type input "[GEOGRAPHIC_DATA]"
type input "IL"
type input "[GEOGRAPHIC_DATA]"
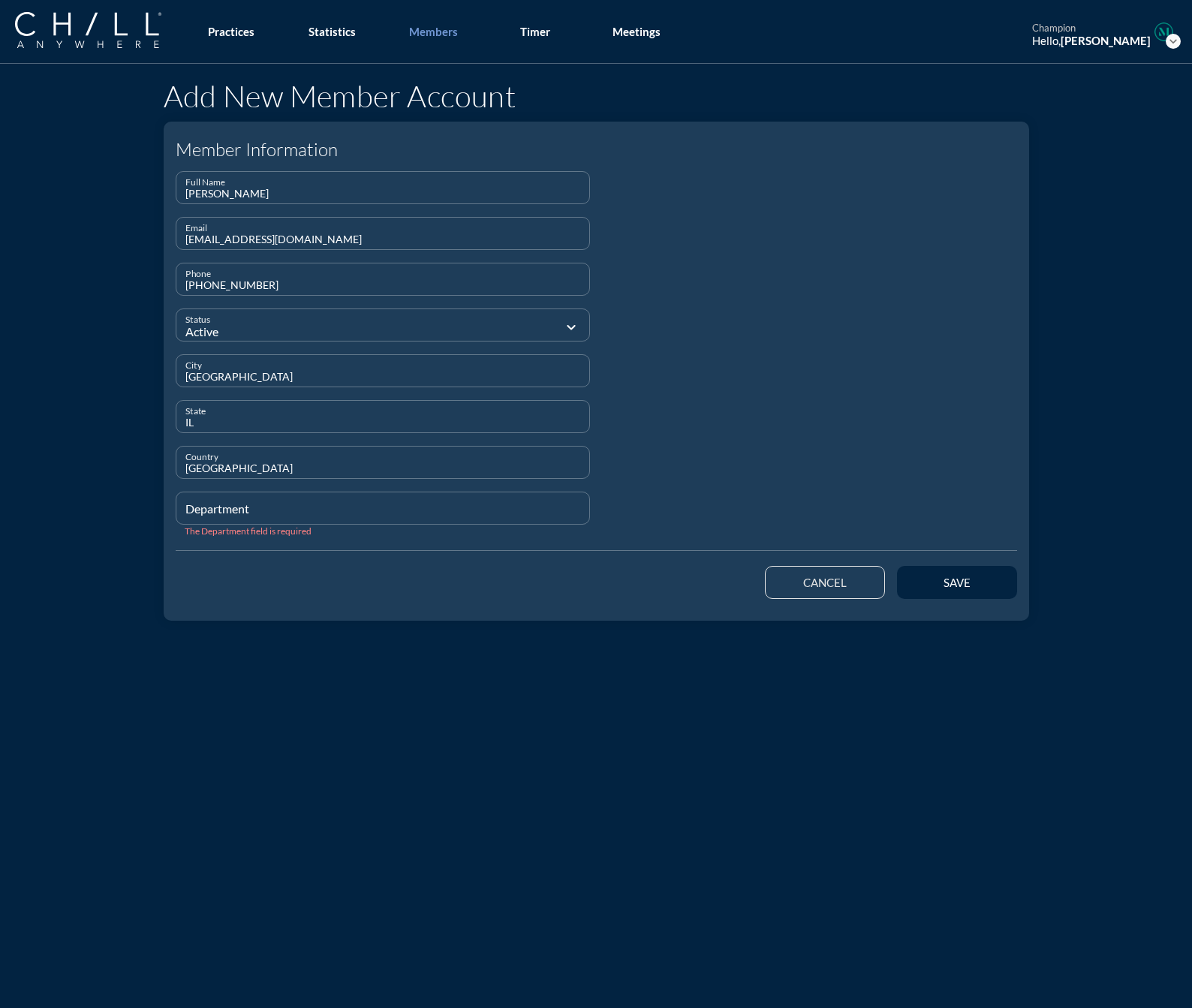
click at [225, 498] on div "Department" at bounding box center [383, 507] width 395 height 32
type input "Attorney"
click at [916, 590] on button "save" at bounding box center [956, 582] width 120 height 34
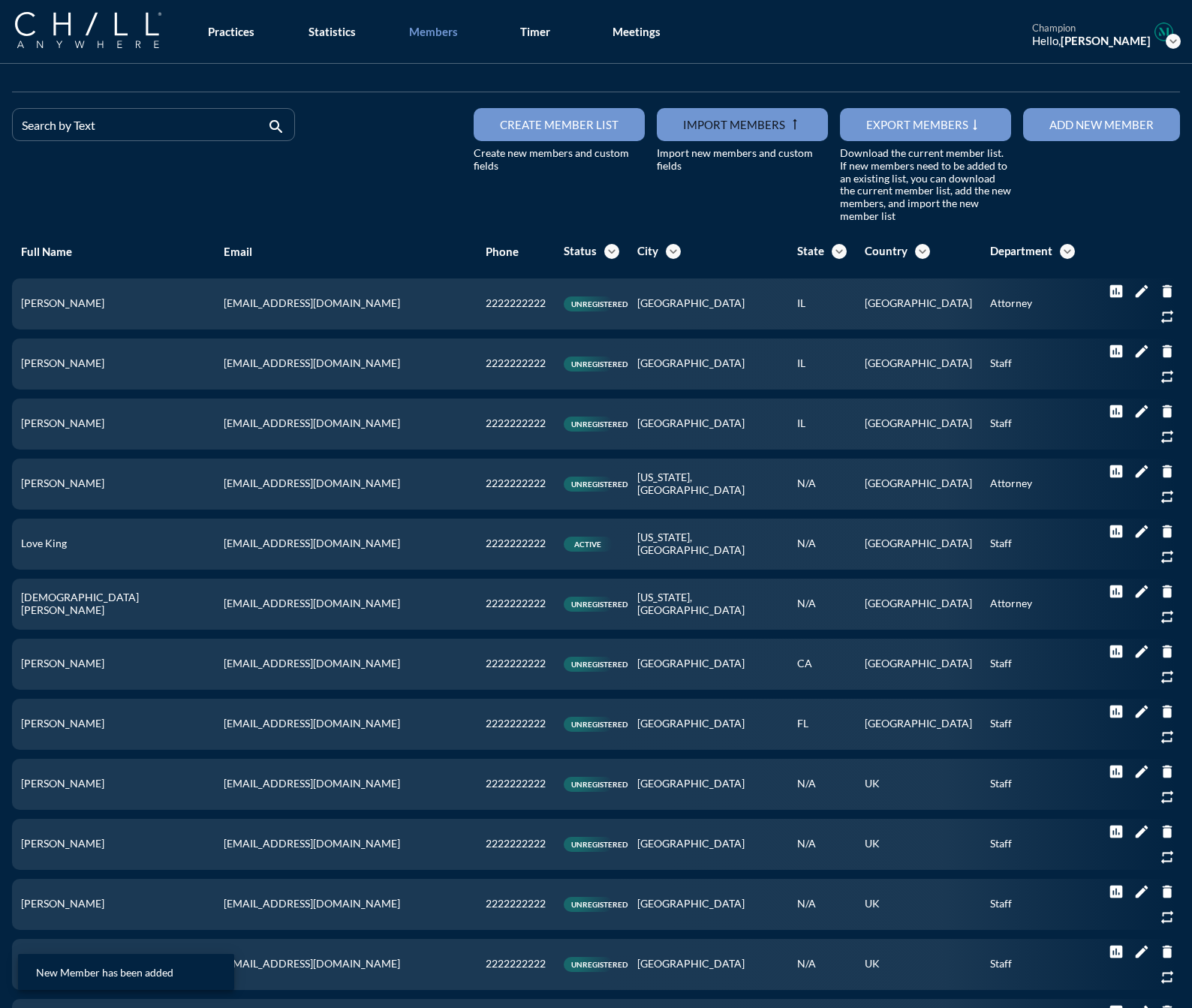
click at [1035, 128] on button "Add new member" at bounding box center [1102, 124] width 157 height 34
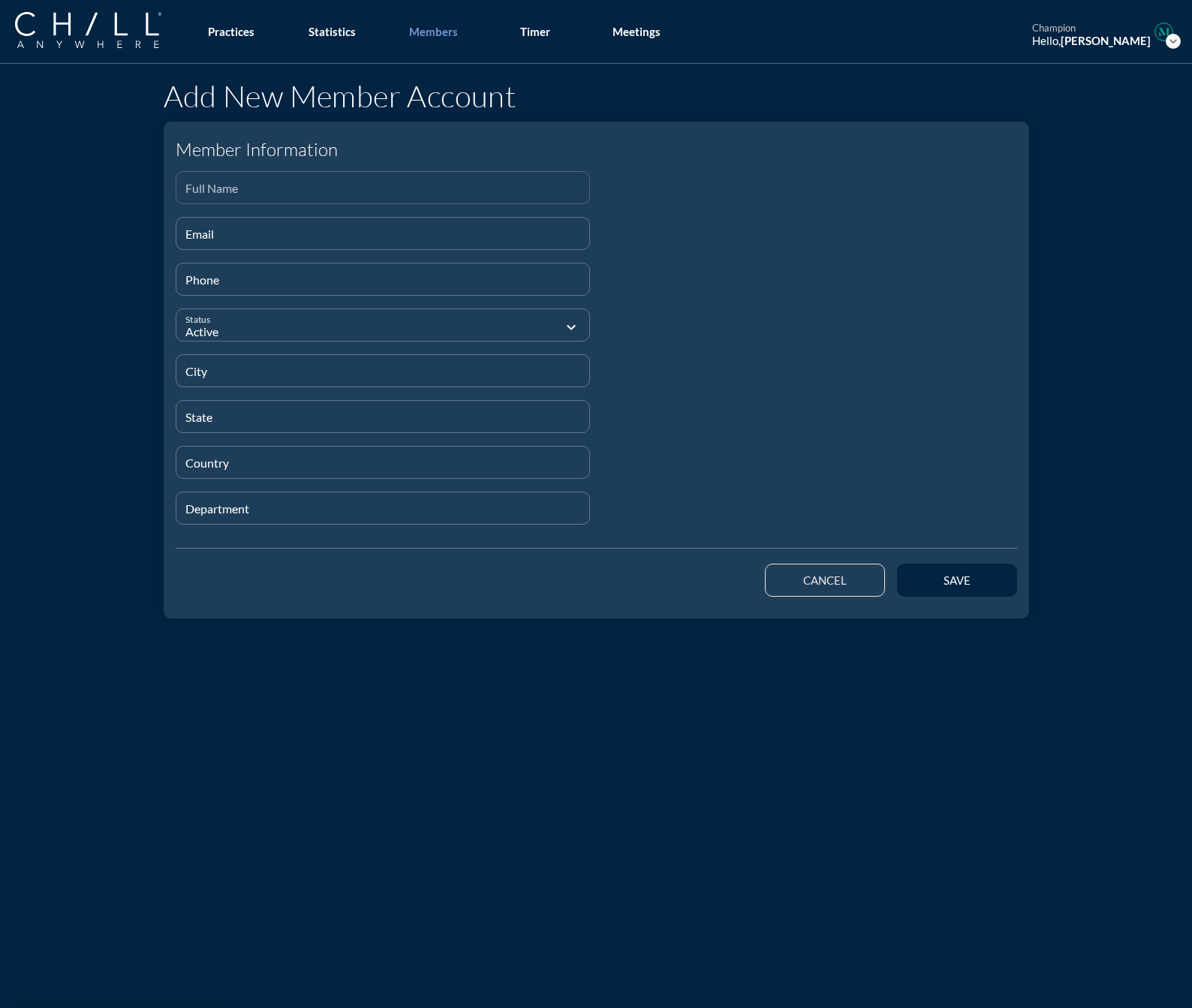
click at [335, 196] on input "Full Name" at bounding box center [383, 194] width 395 height 19
paste input "Hafsa Tout"
type input "Hafsa Tout"
click at [231, 237] on input "Email" at bounding box center [383, 240] width 395 height 19
paste input "[EMAIL_ADDRESS][DOMAIN_NAME]"
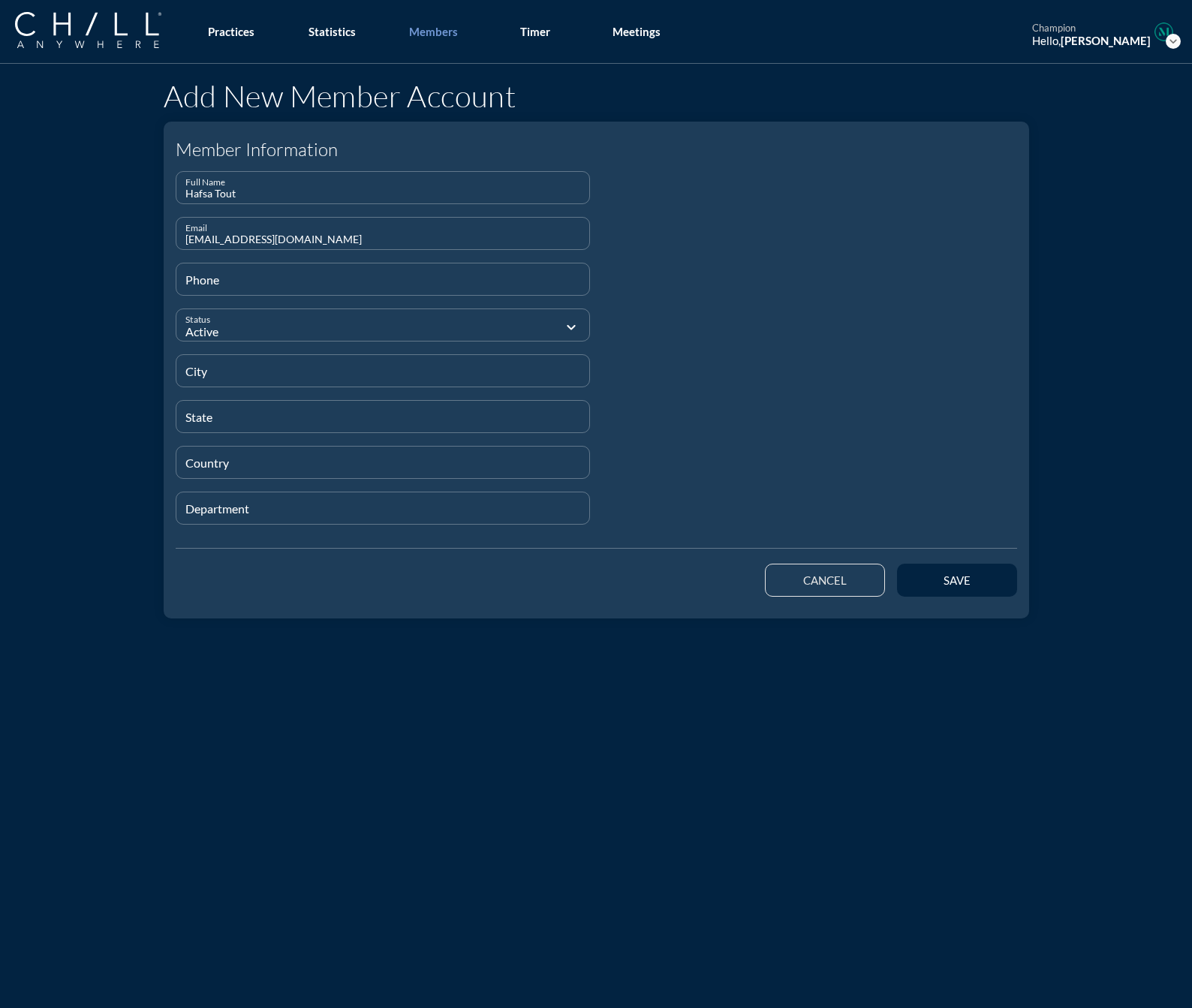
type input "[EMAIL_ADDRESS][DOMAIN_NAME]"
type input "[PHONE_NUMBER]"
type input "[GEOGRAPHIC_DATA]"
type input "IL"
type input "[GEOGRAPHIC_DATA]"
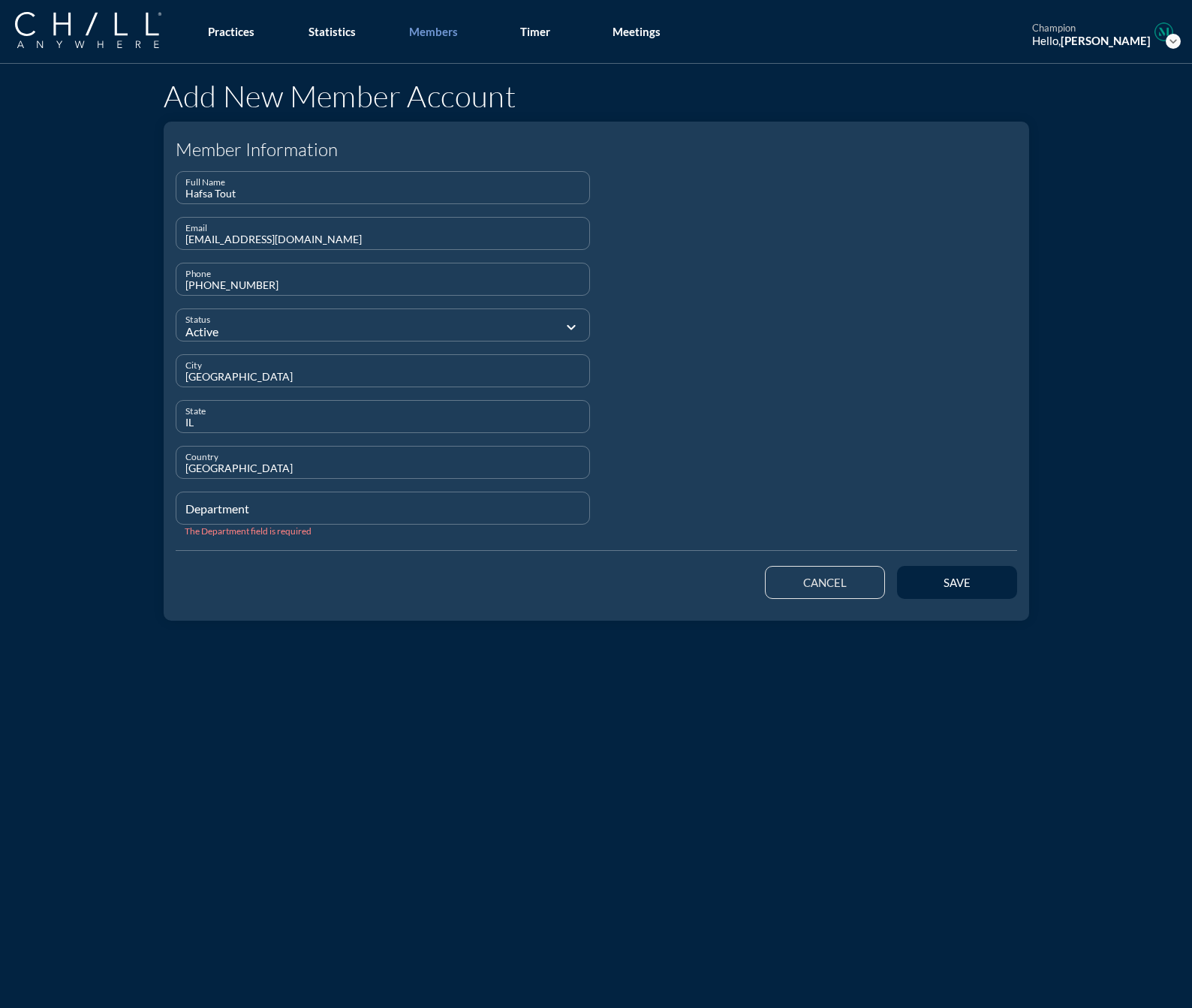
click at [214, 503] on div "Department" at bounding box center [383, 507] width 395 height 32
type input "Attorney"
click at [911, 578] on button "save" at bounding box center [956, 582] width 120 height 34
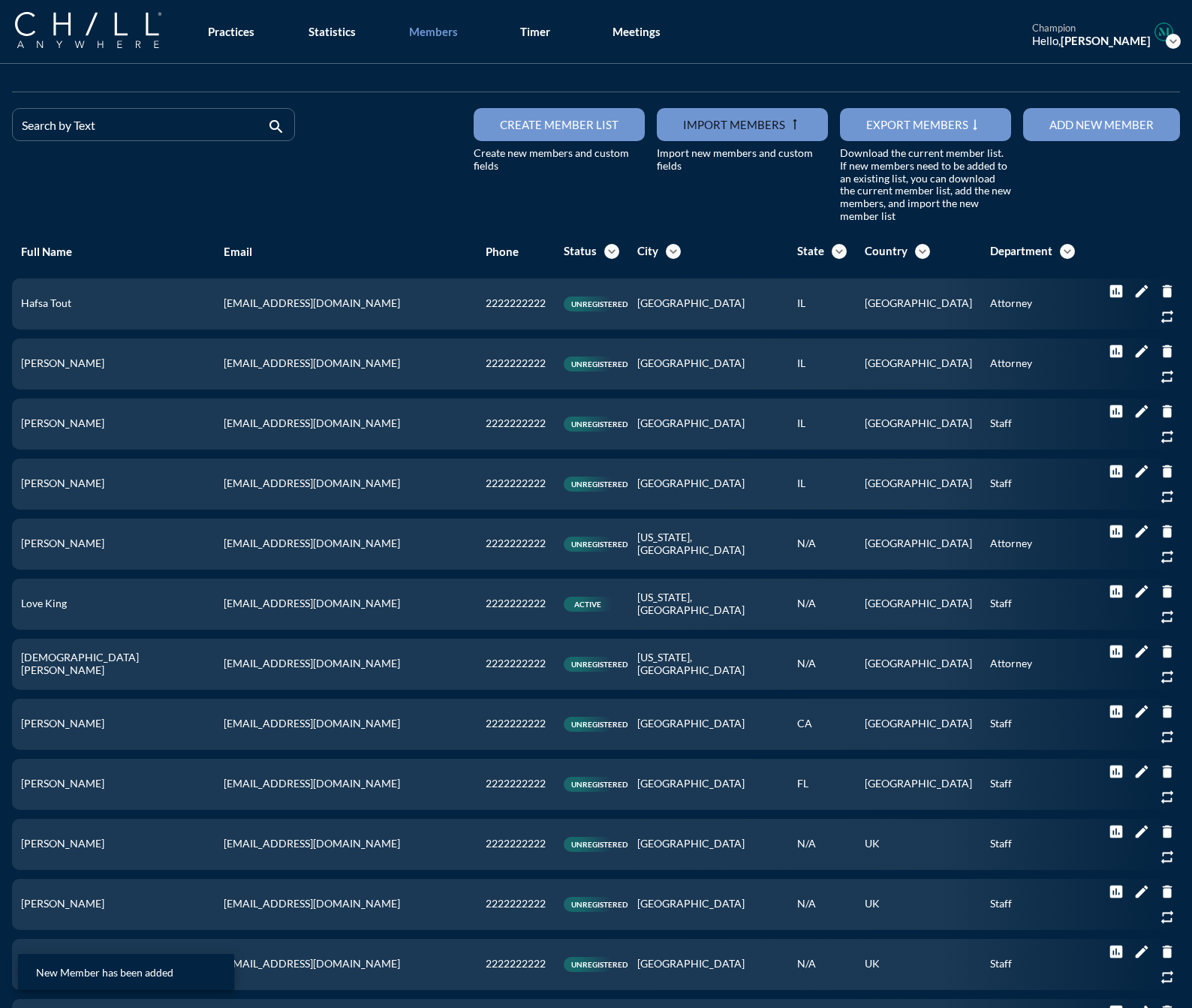
click at [1031, 129] on button "Add new member" at bounding box center [1102, 124] width 157 height 34
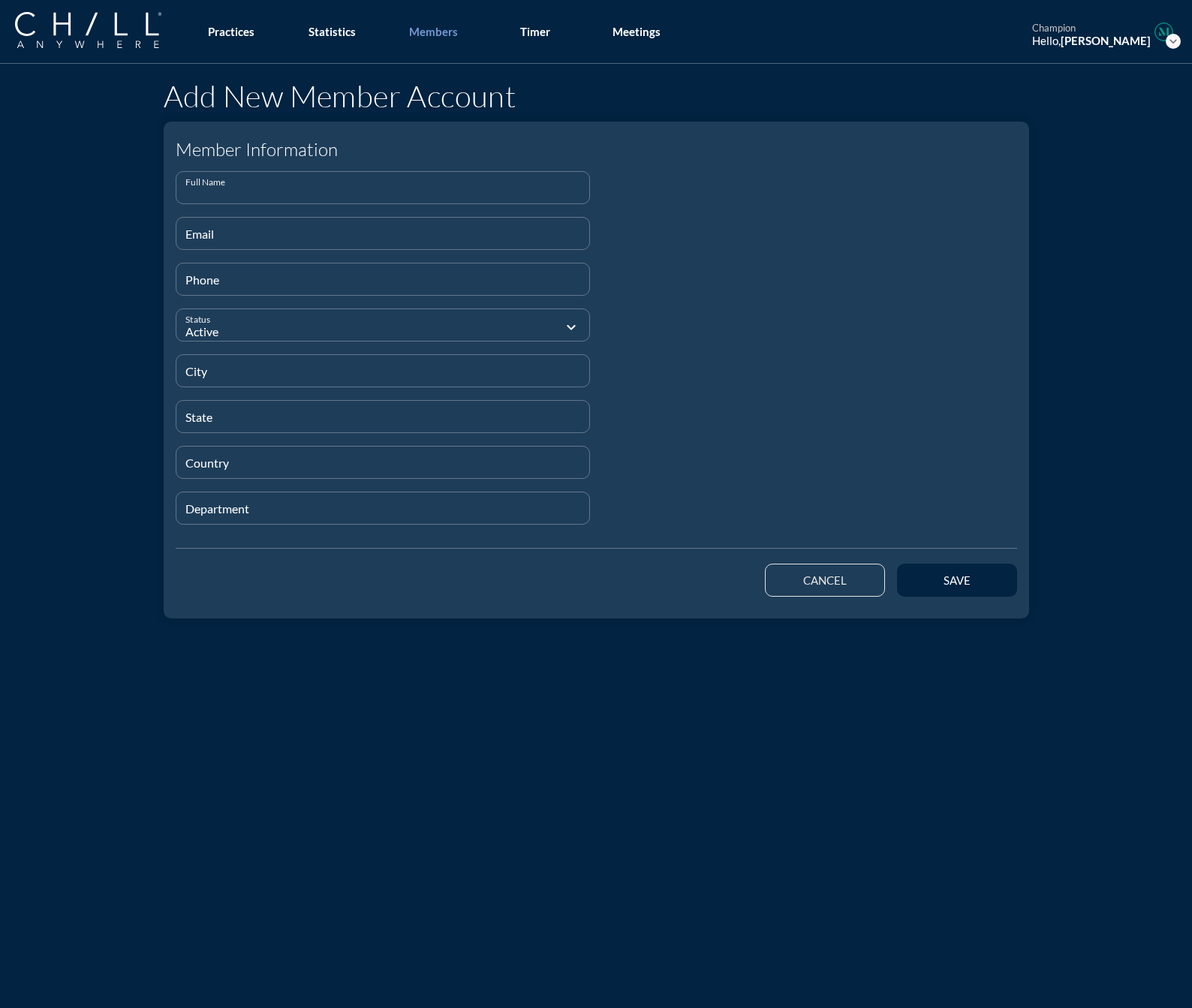
click at [364, 188] on input "Full Name" at bounding box center [383, 194] width 395 height 19
paste input "[PERSON_NAME]"
type input "[PERSON_NAME]"
click at [223, 225] on div "Email" at bounding box center [383, 233] width 395 height 32
paste input "[EMAIL_ADDRESS][DOMAIN_NAME]"
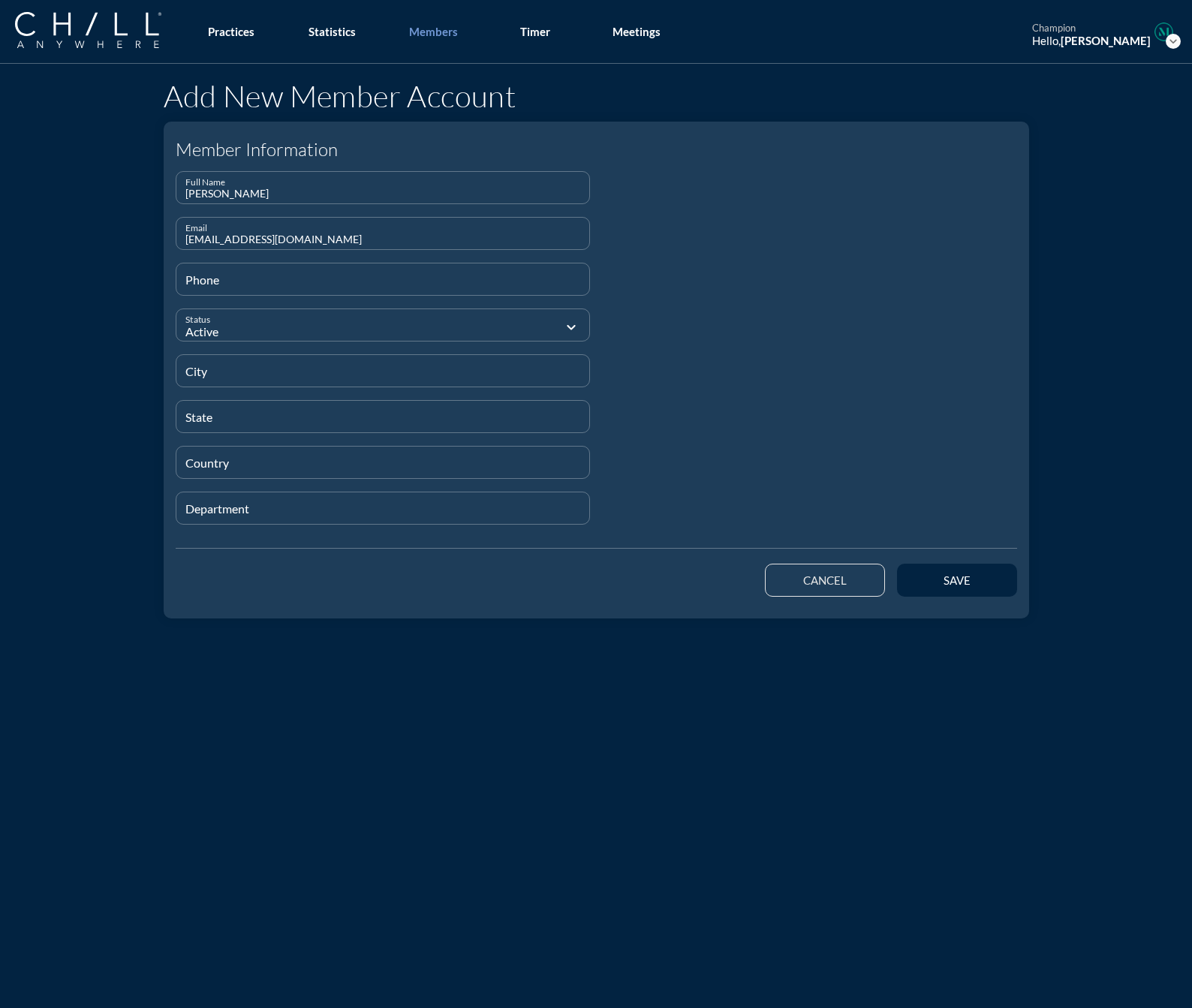
type input "[EMAIL_ADDRESS][DOMAIN_NAME]"
type input "[PHONE_NUMBER]"
type input "[GEOGRAPHIC_DATA]"
type input "IL"
type input "[GEOGRAPHIC_DATA]"
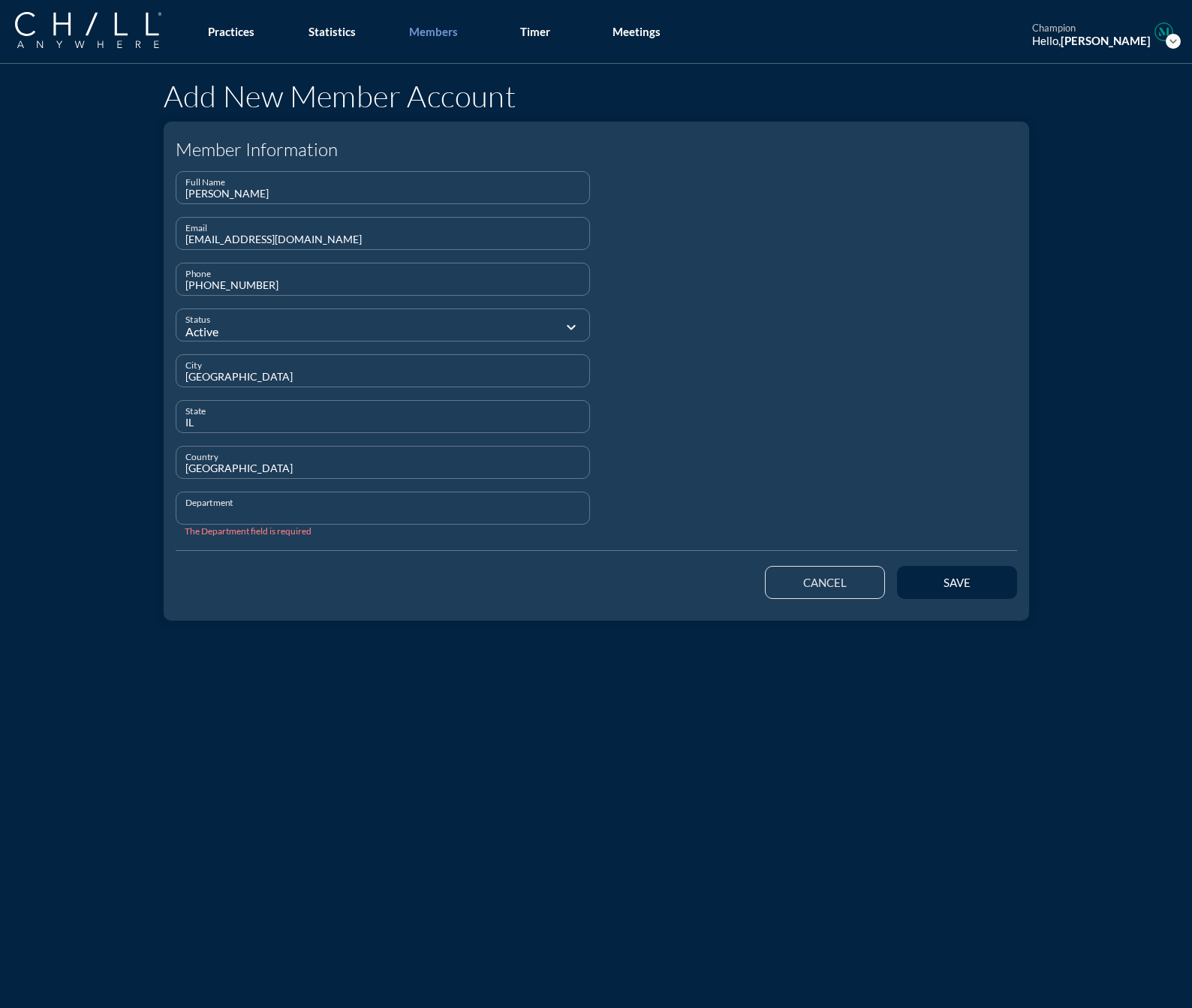
click at [207, 510] on input "Department" at bounding box center [383, 515] width 395 height 19
type input "Staff"
click at [987, 586] on button "save" at bounding box center [956, 582] width 120 height 34
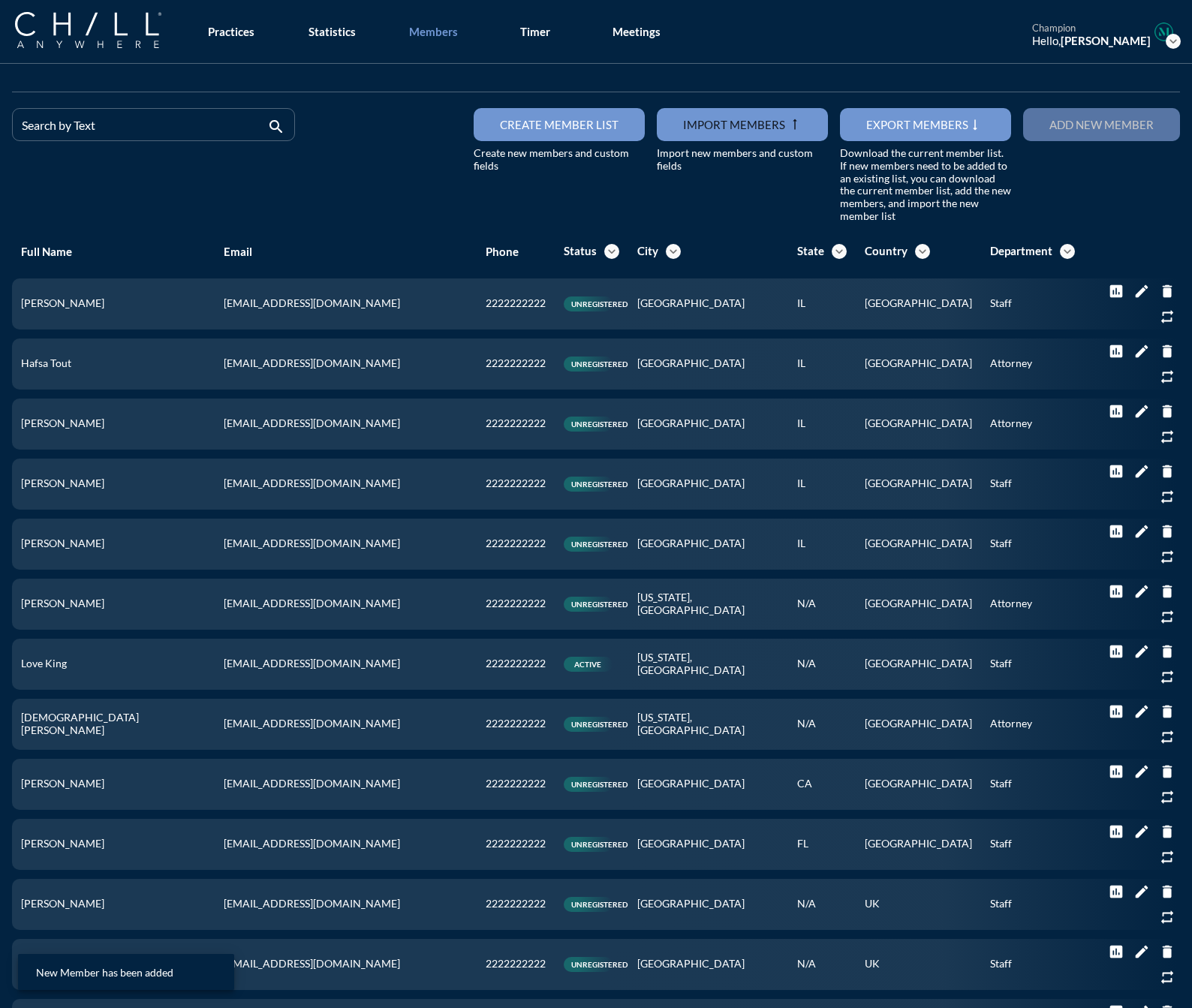
click at [1049, 121] on div "Add new member" at bounding box center [1101, 124] width 104 height 13
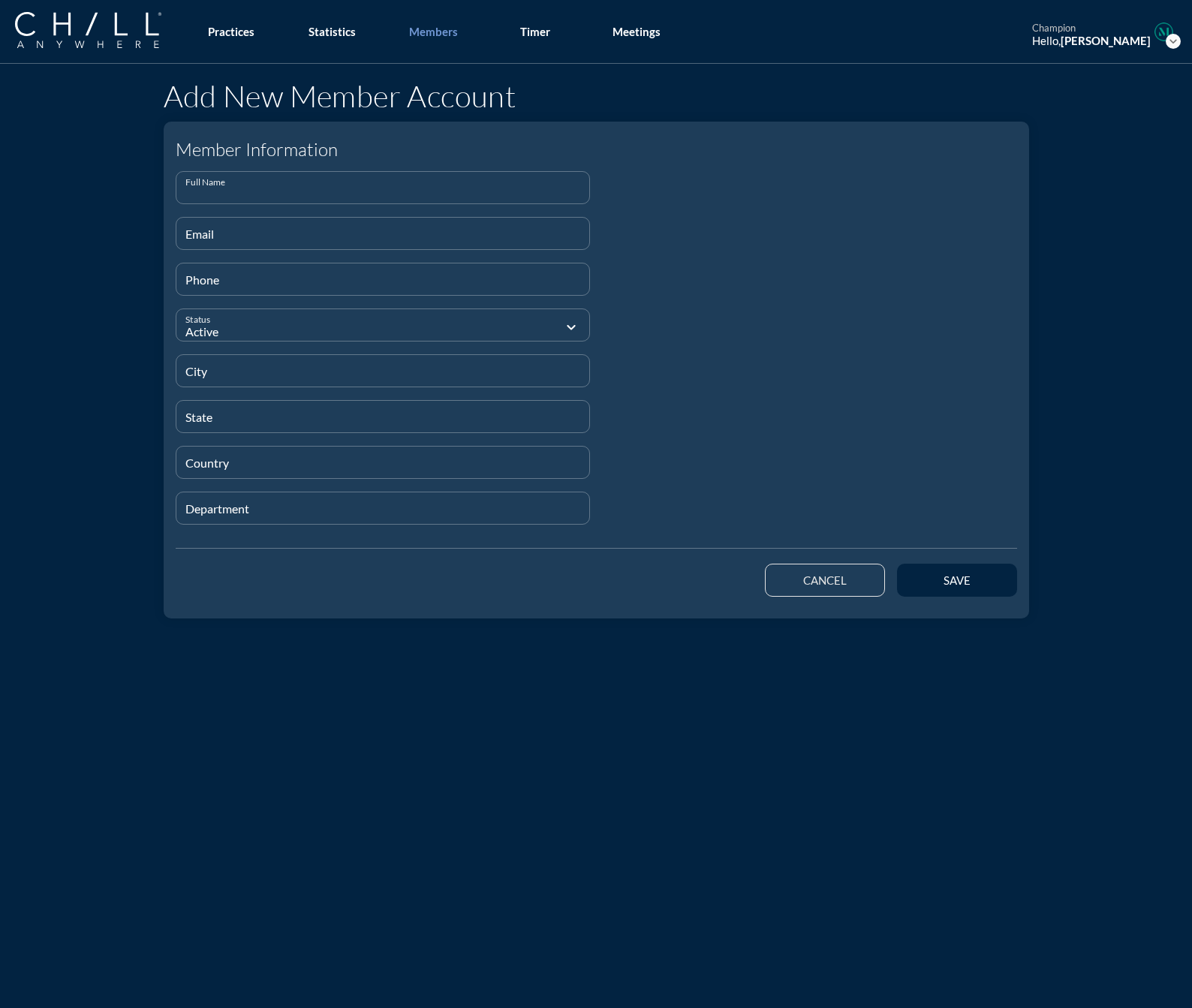
click at [281, 197] on input "Full Name" at bounding box center [383, 194] width 395 height 19
paste input "[PERSON_NAME]"
type input "[PERSON_NAME]"
click at [196, 235] on input "Email" at bounding box center [383, 240] width 395 height 19
paste input "[EMAIL_ADDRESS][DOMAIN_NAME]"
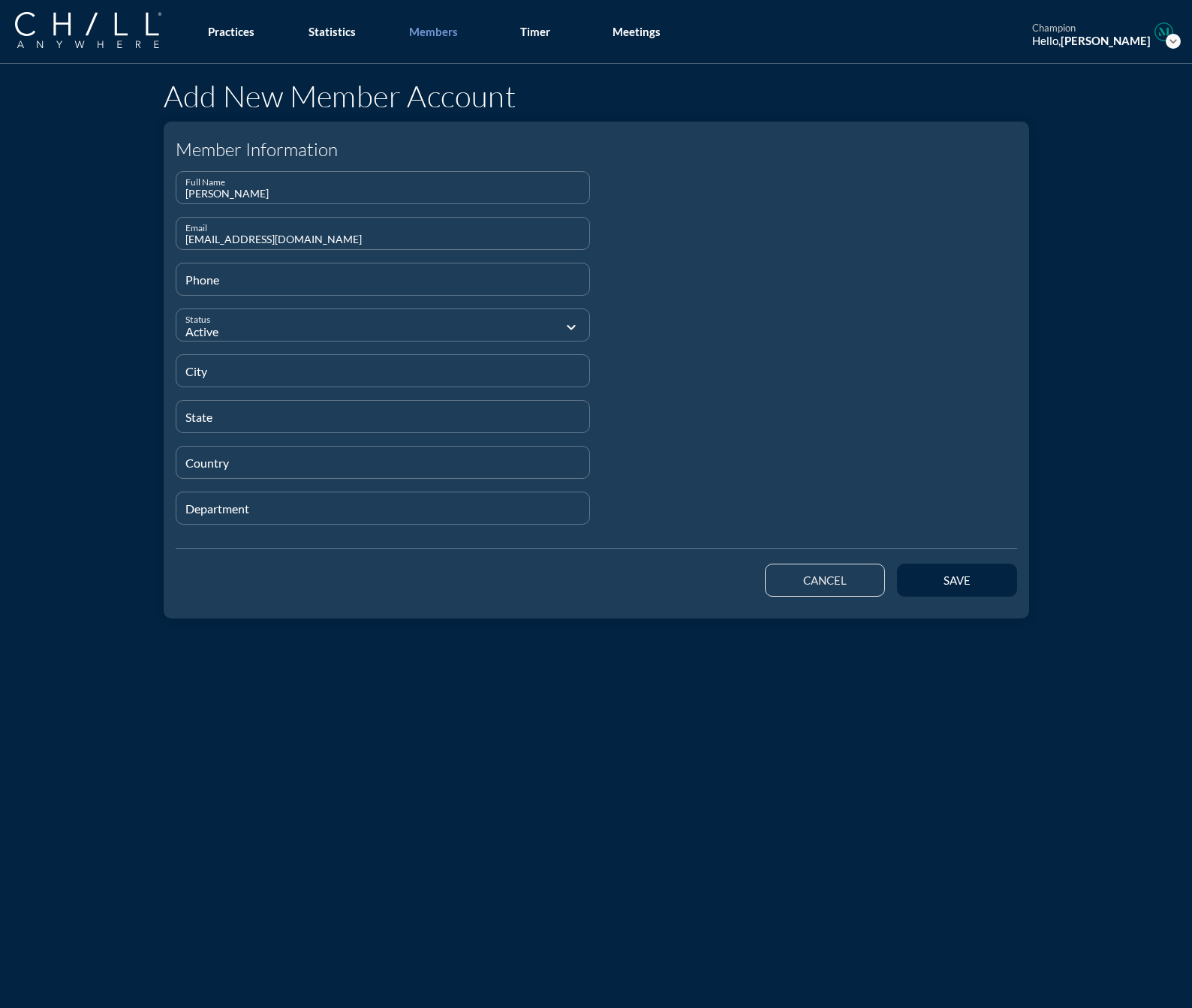
type input "[EMAIL_ADDRESS][DOMAIN_NAME]"
type input "[PHONE_NUMBER]"
type input "[GEOGRAPHIC_DATA]"
type input "IL"
type input "[GEOGRAPHIC_DATA]"
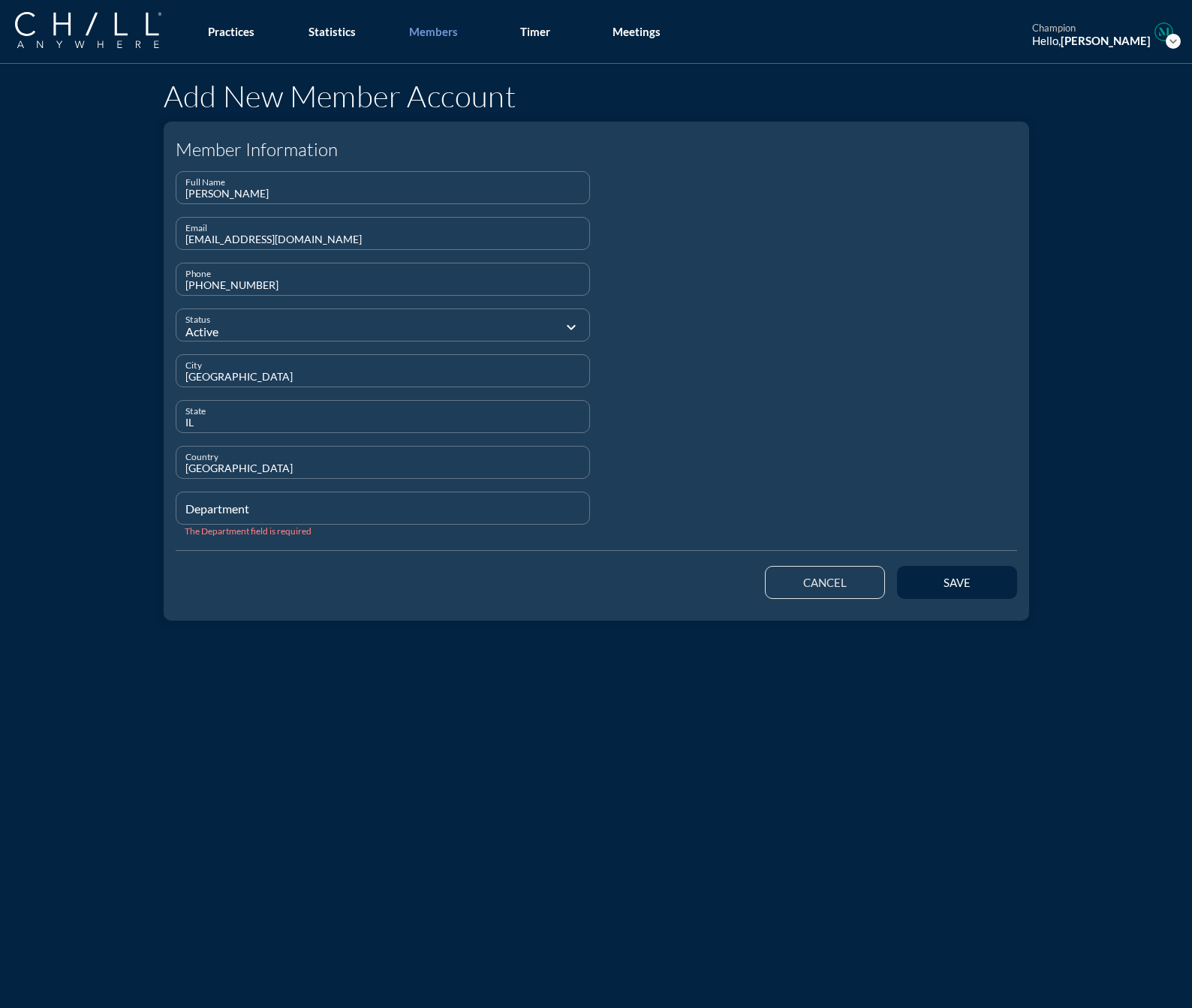
click at [218, 514] on input "Department" at bounding box center [383, 515] width 395 height 19
type input "Staff"
click at [924, 581] on div "save" at bounding box center [957, 583] width 68 height 13
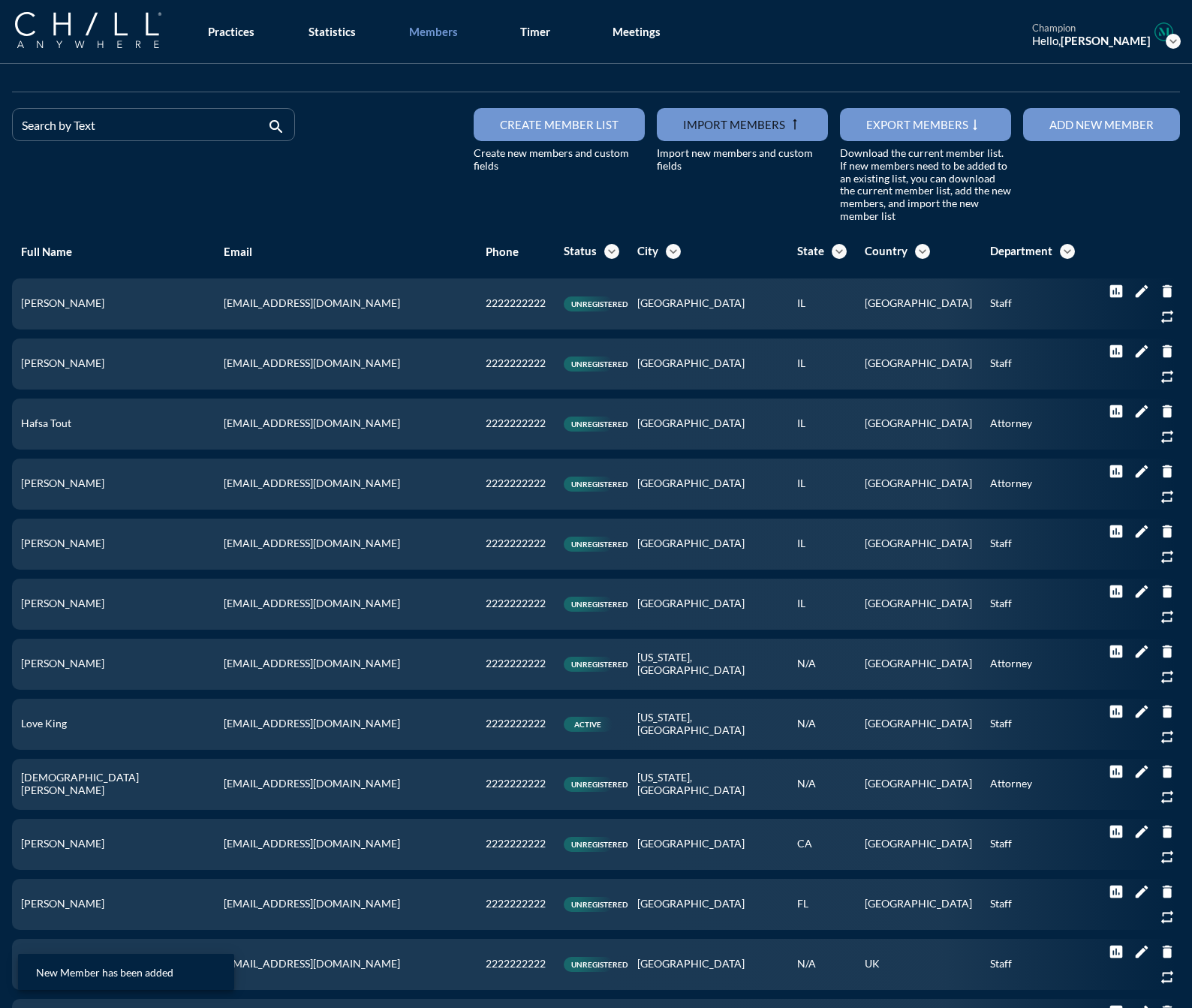
click at [1042, 131] on button "Add new member" at bounding box center [1102, 124] width 157 height 34
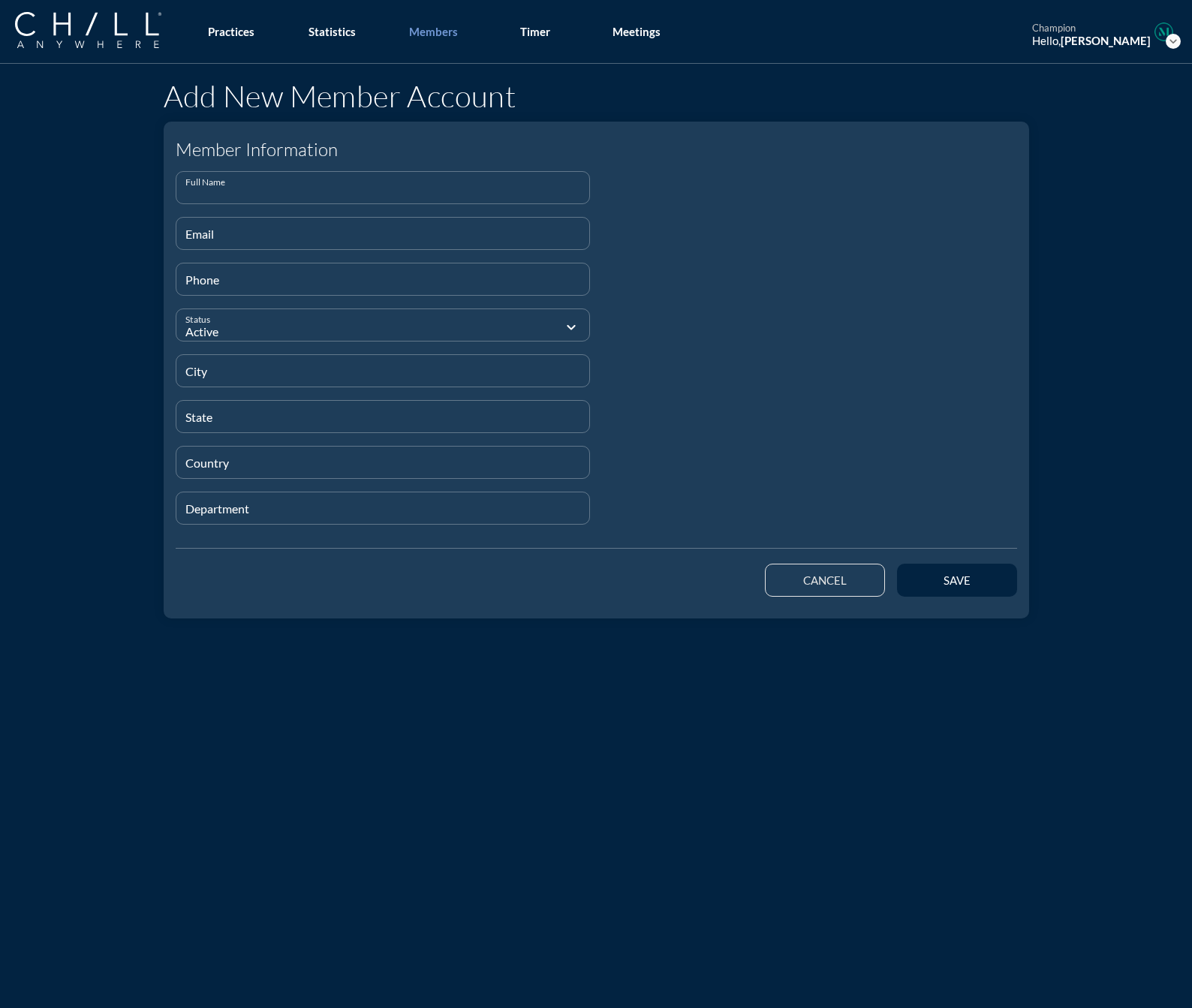
click at [308, 200] on input "Full Name" at bounding box center [383, 194] width 395 height 19
paste input "[PERSON_NAME]"
type input "[PERSON_NAME]"
click at [203, 228] on div "Email" at bounding box center [383, 233] width 395 height 32
paste input "[EMAIL_ADDRESS][DOMAIN_NAME]"
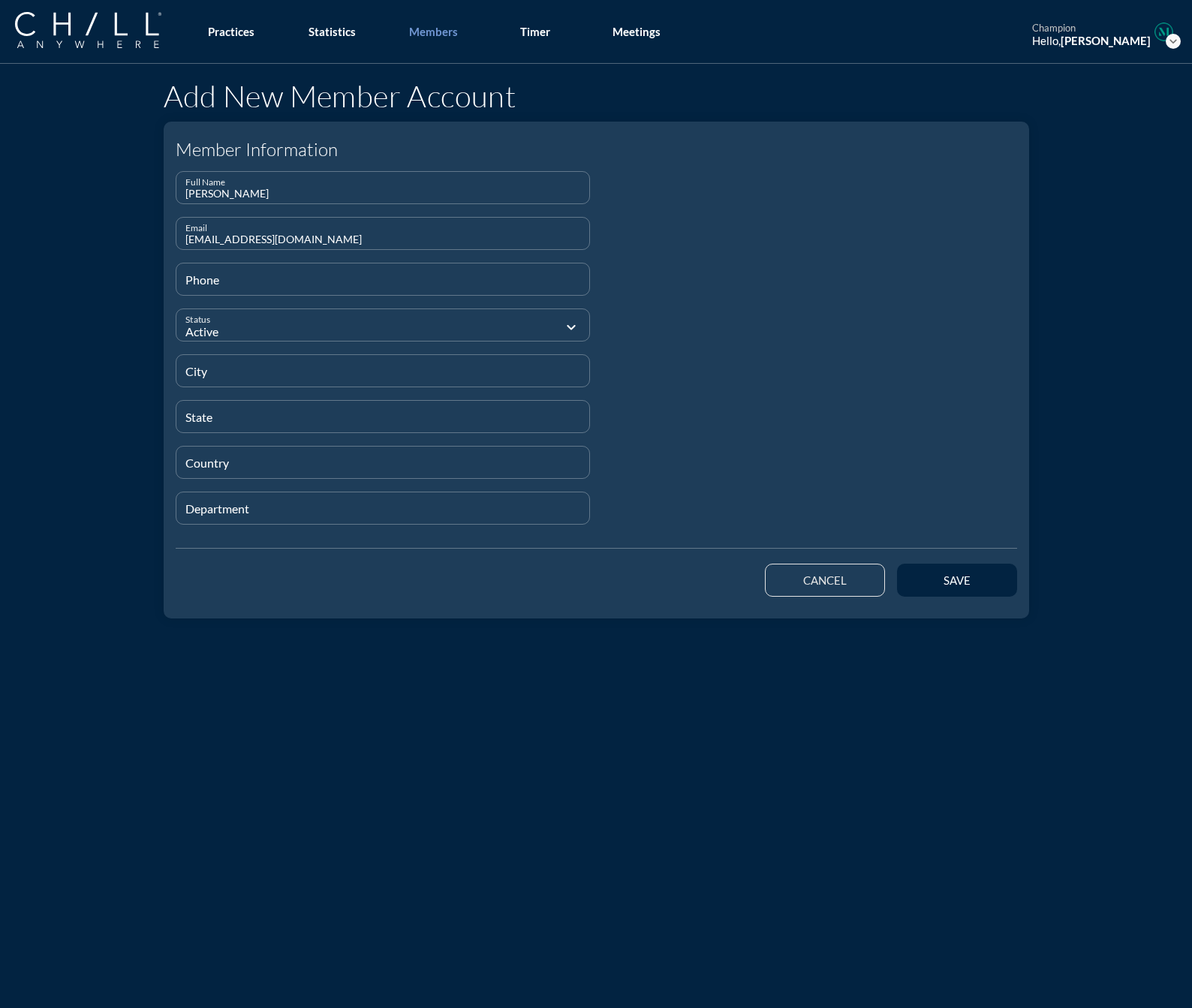
type input "[EMAIL_ADDRESS][DOMAIN_NAME]"
type input "[PHONE_NUMBER]"
click at [217, 377] on input "City" at bounding box center [383, 377] width 395 height 19
paste input "[GEOGRAPHIC_DATA]"
type input "[GEOGRAPHIC_DATA]"
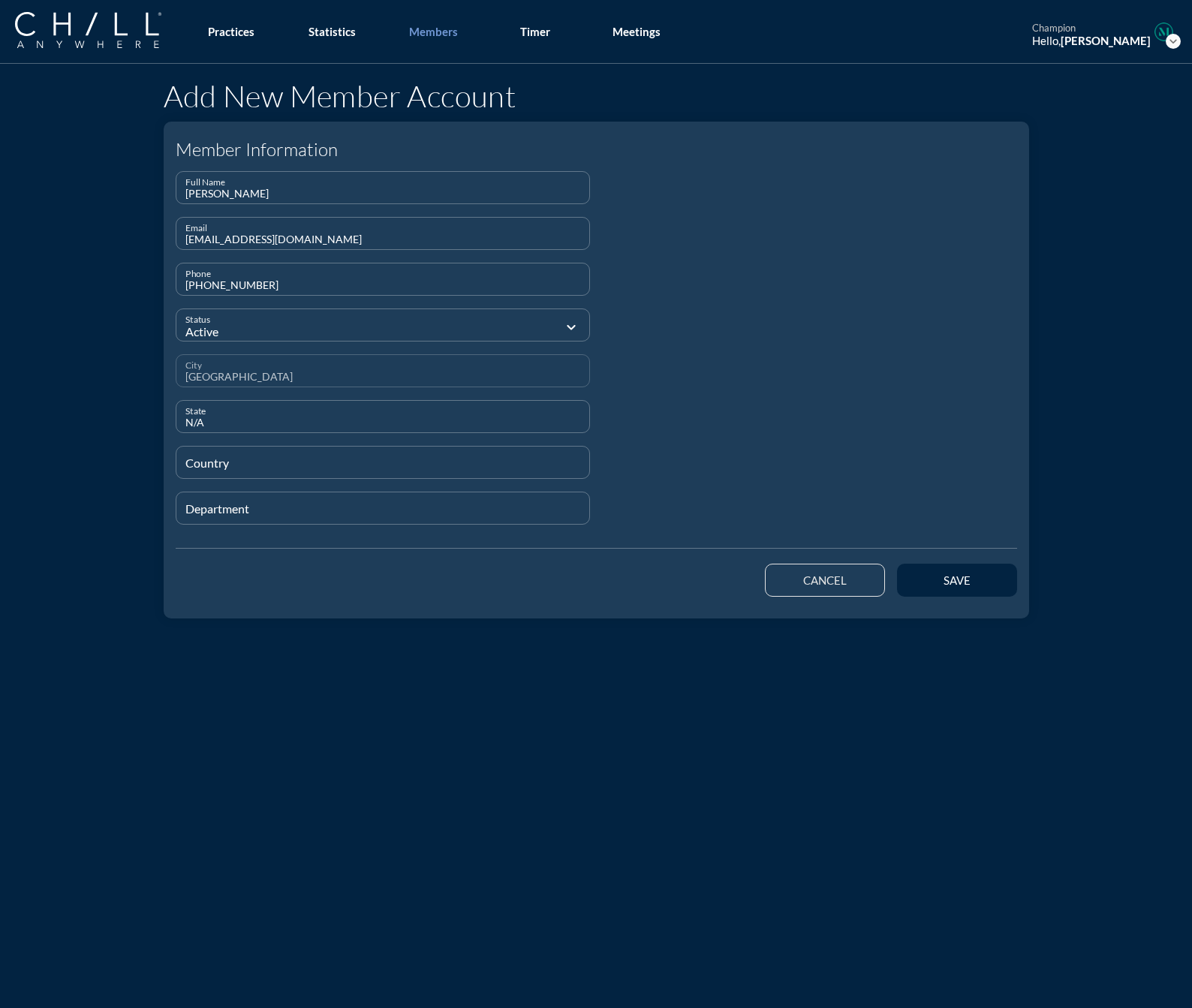
type input "N/A"
type input "[GEOGRAPHIC_DATA]"
type input "Trainee"
click at [924, 583] on div "save" at bounding box center [957, 580] width 68 height 13
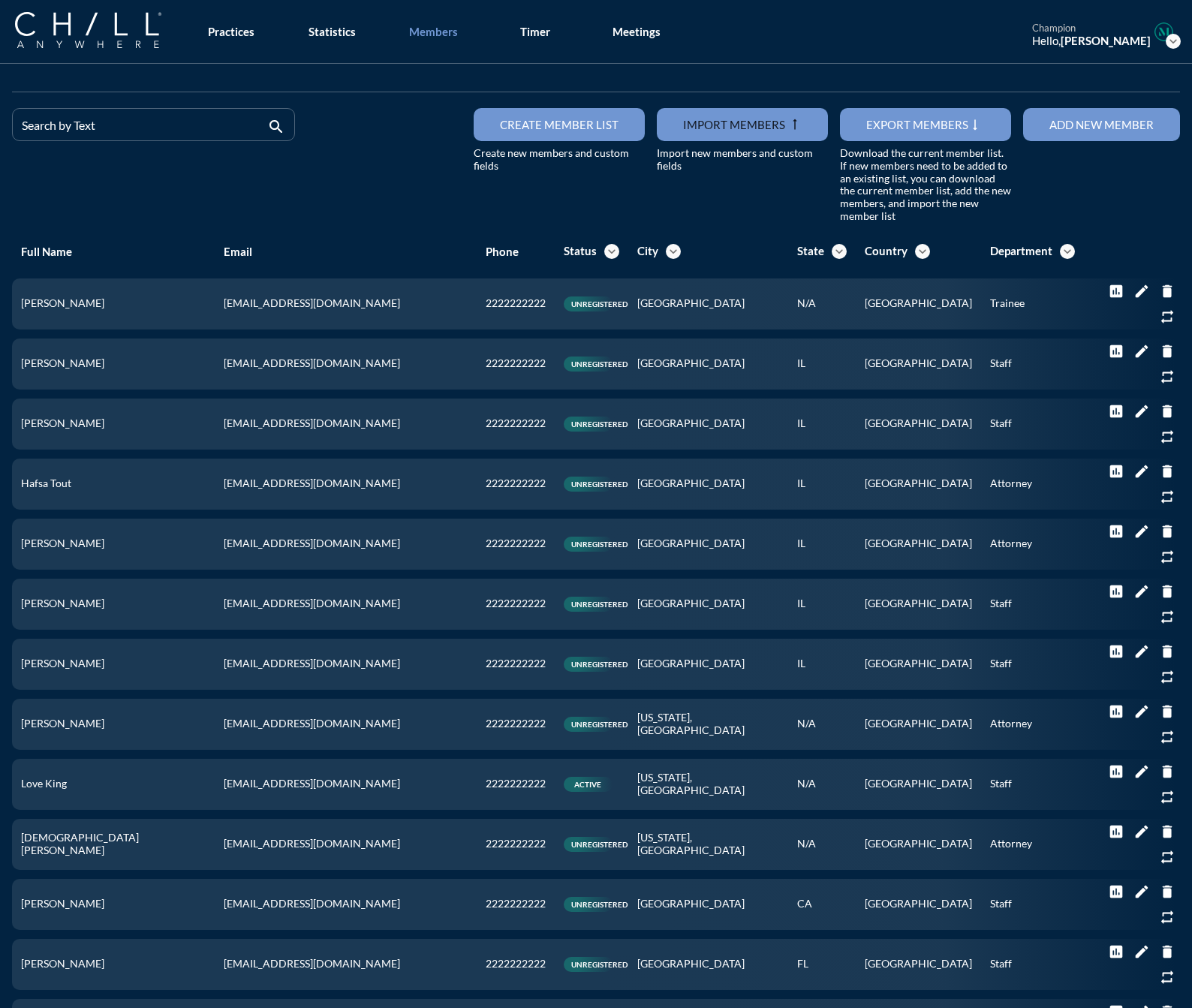
click at [1070, 123] on div "Add new member" at bounding box center [1101, 124] width 104 height 13
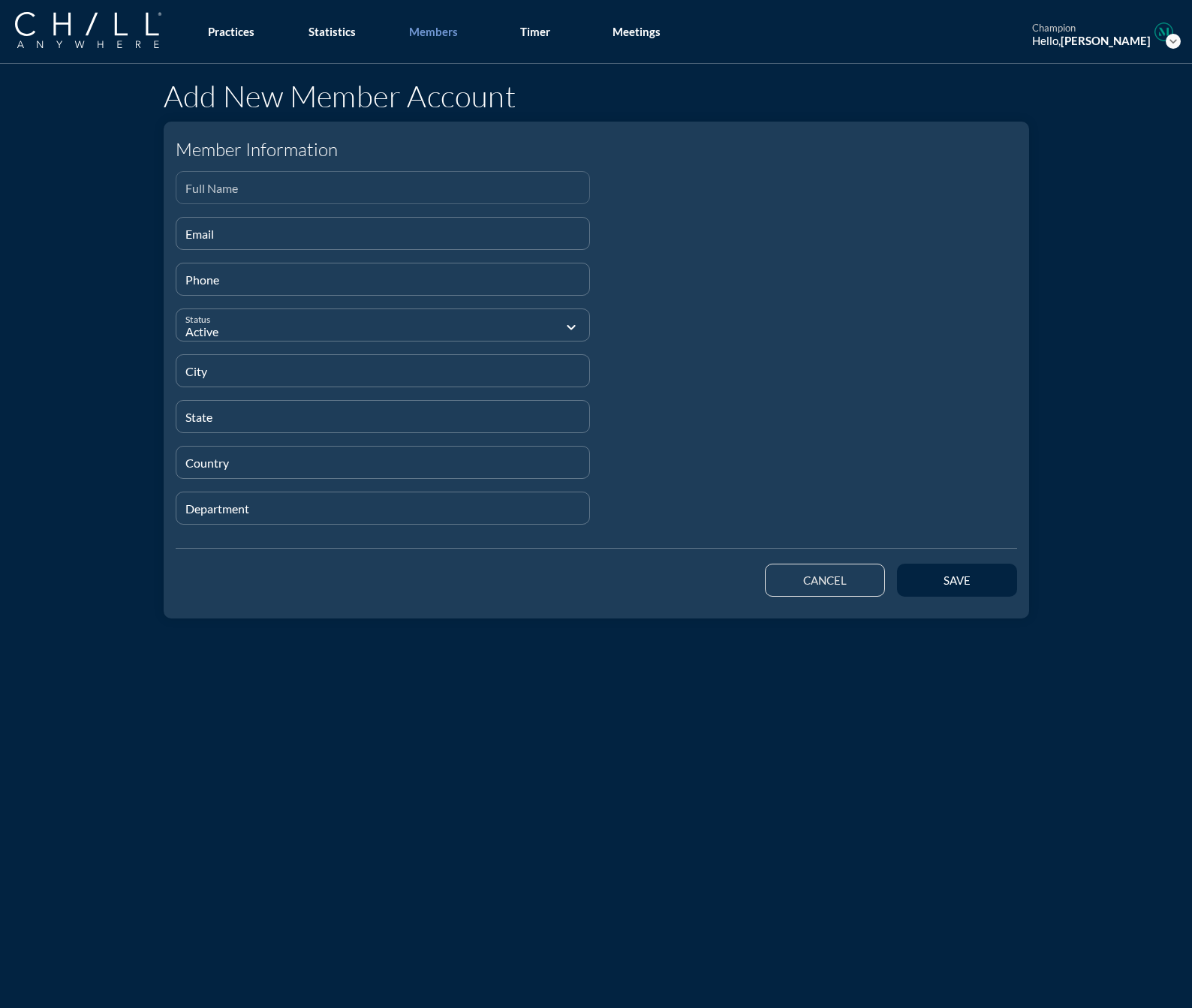
click at [227, 202] on input "Full Name" at bounding box center [383, 194] width 395 height 19
paste input "[PERSON_NAME]"
type input "[PERSON_NAME]"
click at [186, 239] on input "Email" at bounding box center [383, 240] width 395 height 19
paste input "[EMAIL_ADDRESS][DOMAIN_NAME]"
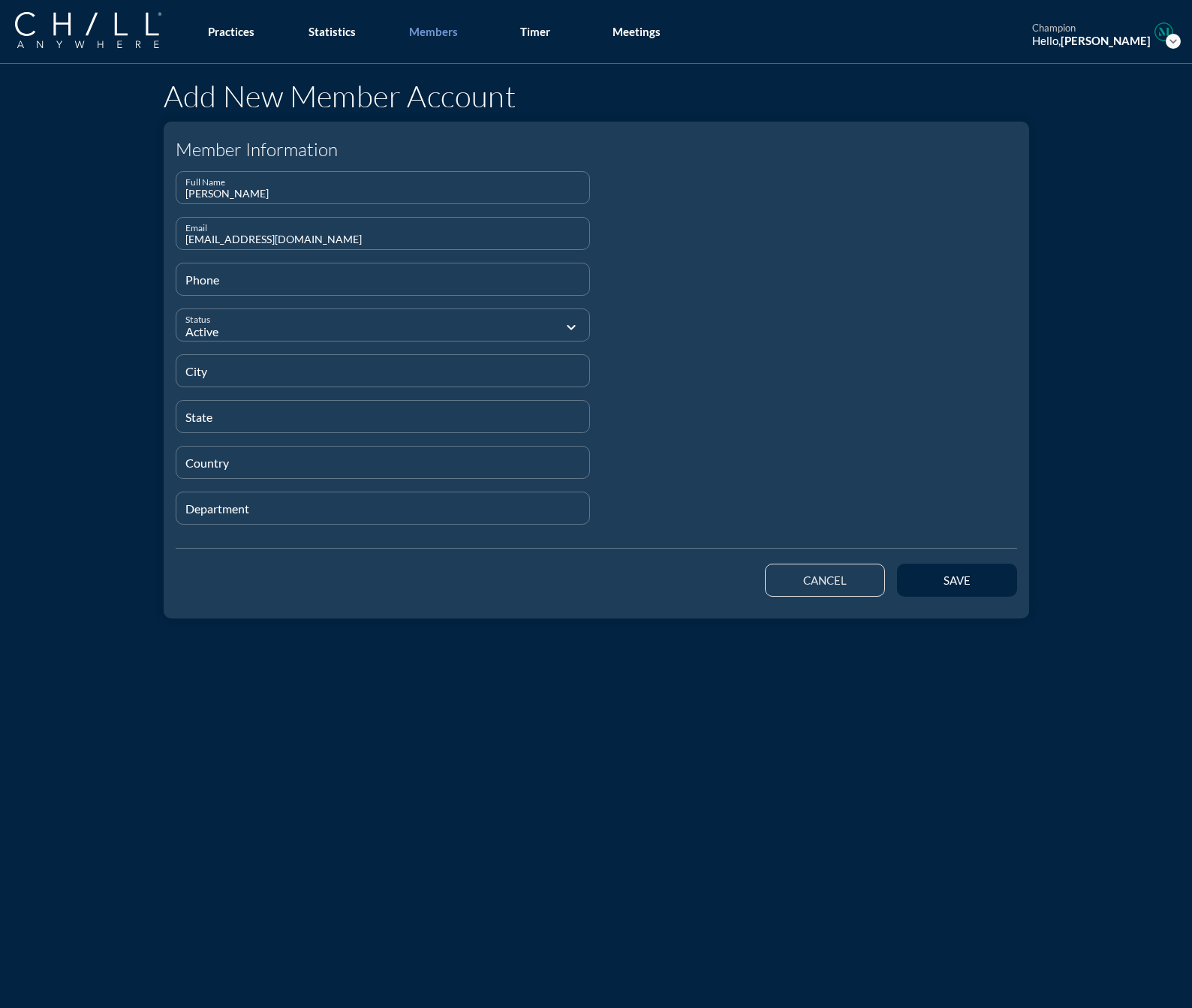
type input "[EMAIL_ADDRESS][DOMAIN_NAME]"
type input "[PHONE_NUMBER]"
click at [219, 381] on input "City" at bounding box center [383, 377] width 395 height 19
click at [196, 368] on input "City" at bounding box center [383, 377] width 395 height 19
paste input "[GEOGRAPHIC_DATA]"
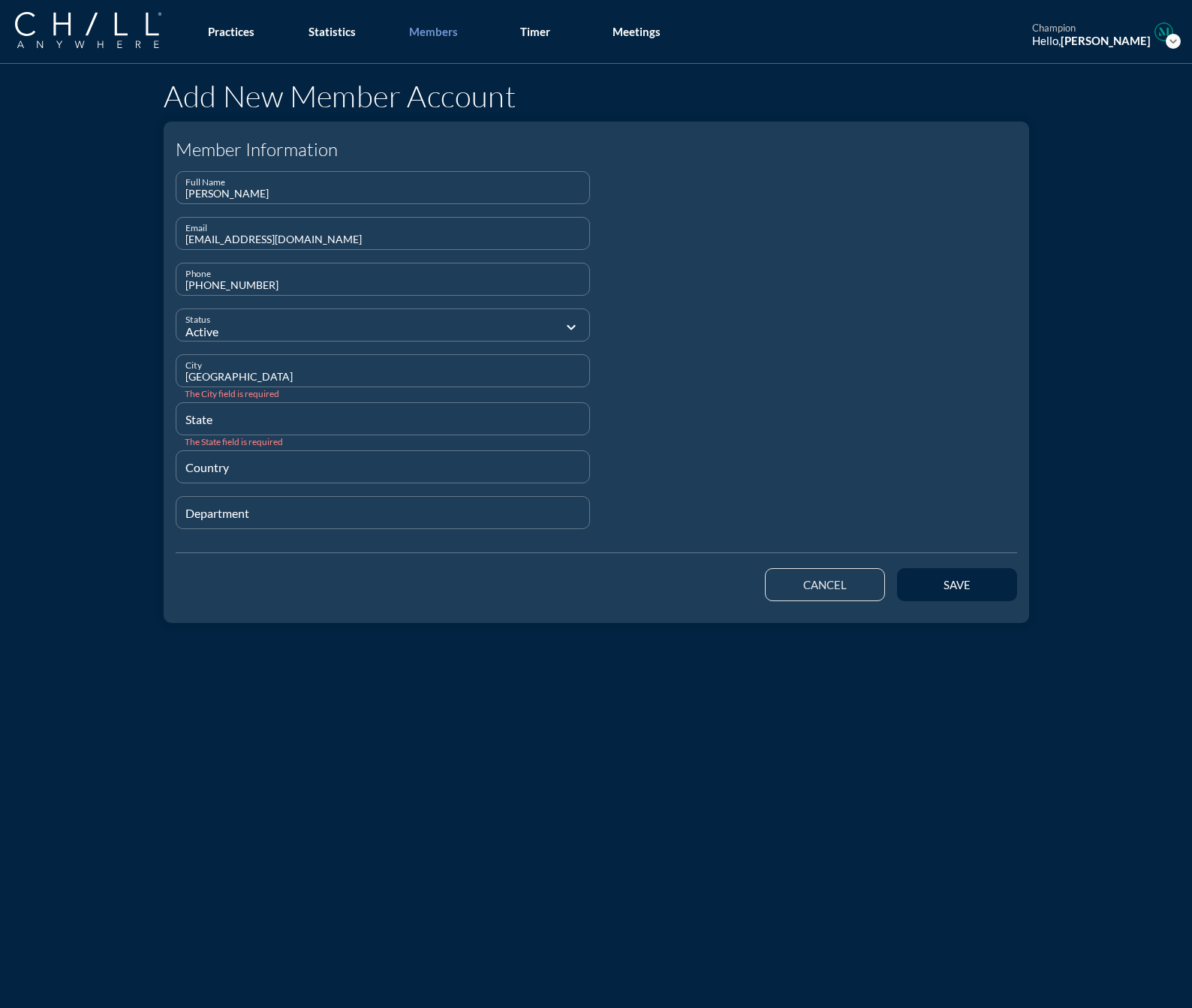
type input "[GEOGRAPHIC_DATA]"
type input "N/A"
type input "[GEOGRAPHIC_DATA]"
click at [227, 511] on input "Department" at bounding box center [383, 515] width 395 height 19
type input "Trainee"
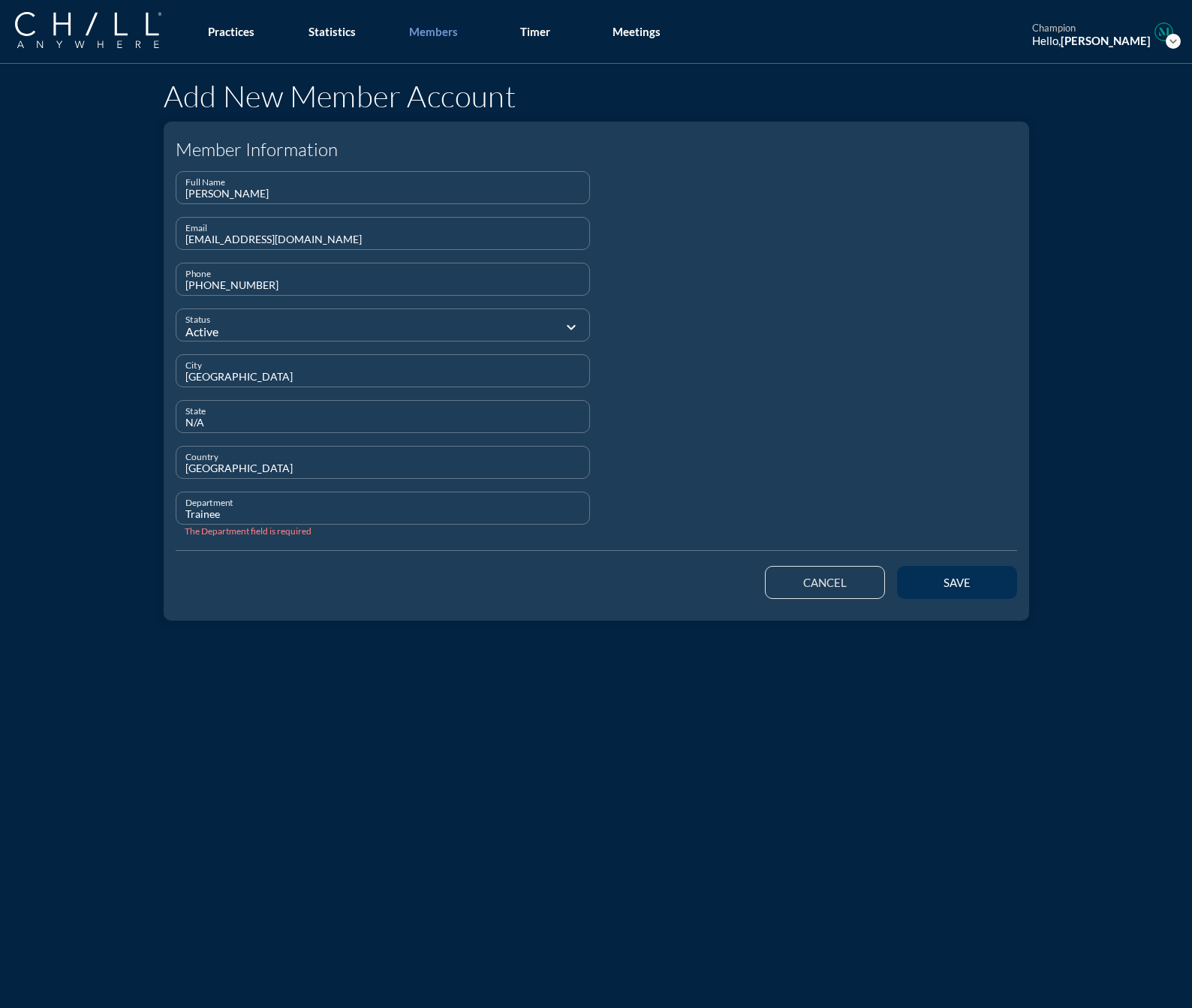
click at [974, 576] on div "save" at bounding box center [957, 583] width 68 height 13
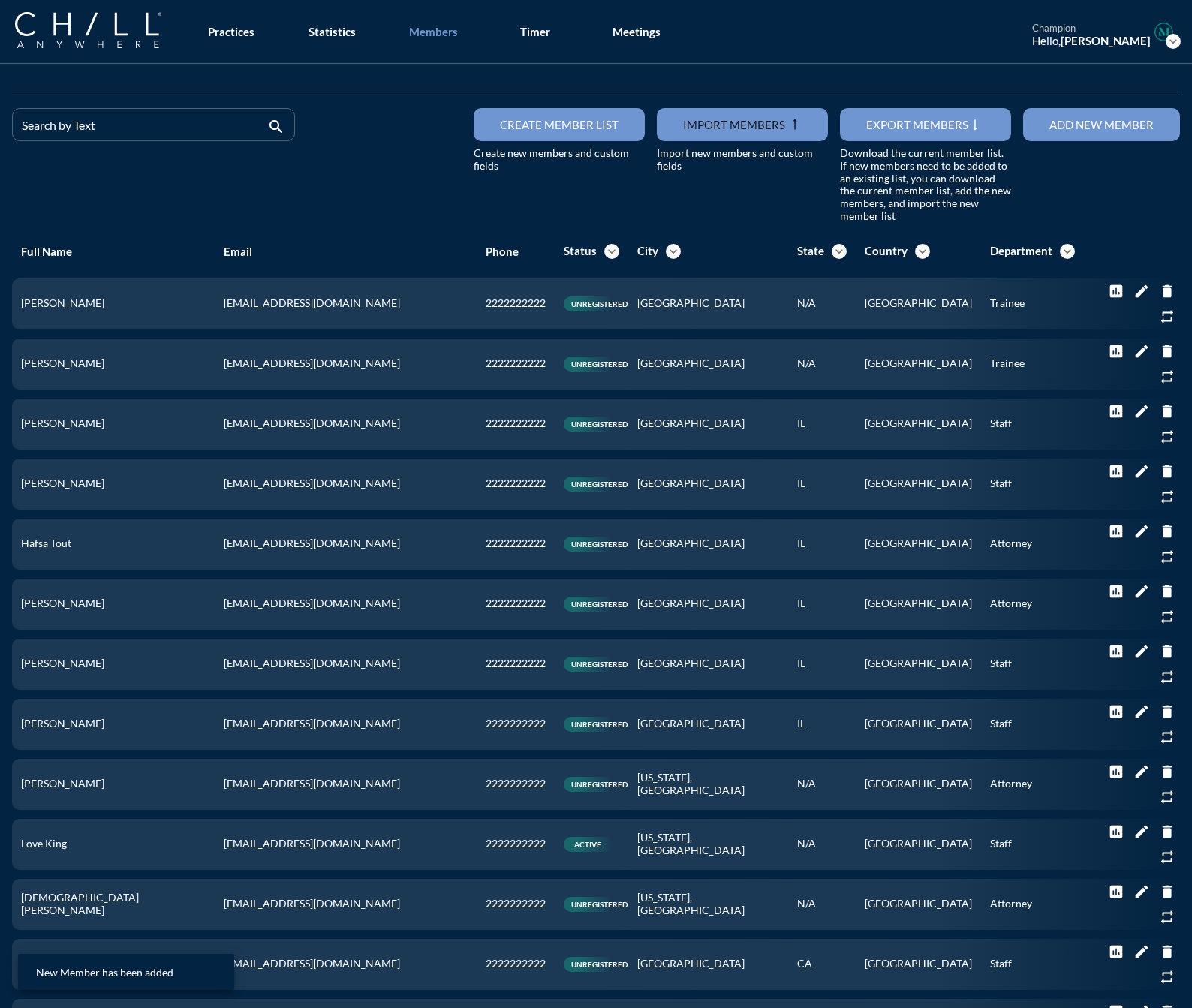
click at [1068, 136] on button "Add new member" at bounding box center [1102, 124] width 157 height 34
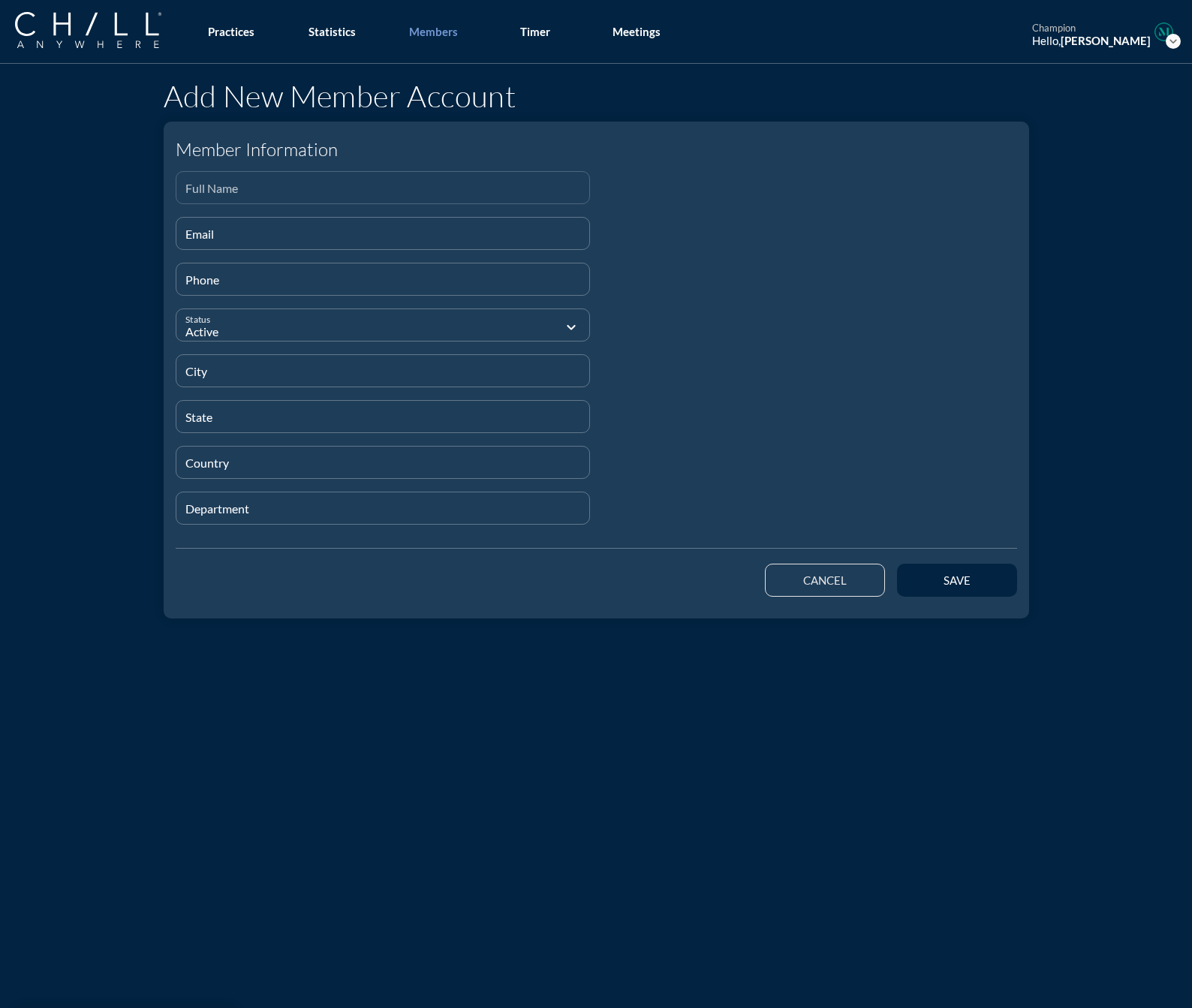
click at [320, 196] on input "Full Name" at bounding box center [383, 194] width 395 height 19
paste input "[PERSON_NAME]"
type input "[PERSON_NAME]"
click at [230, 226] on div "Email" at bounding box center [383, 233] width 395 height 32
paste input "[EMAIL_ADDRESS][DOMAIN_NAME]"
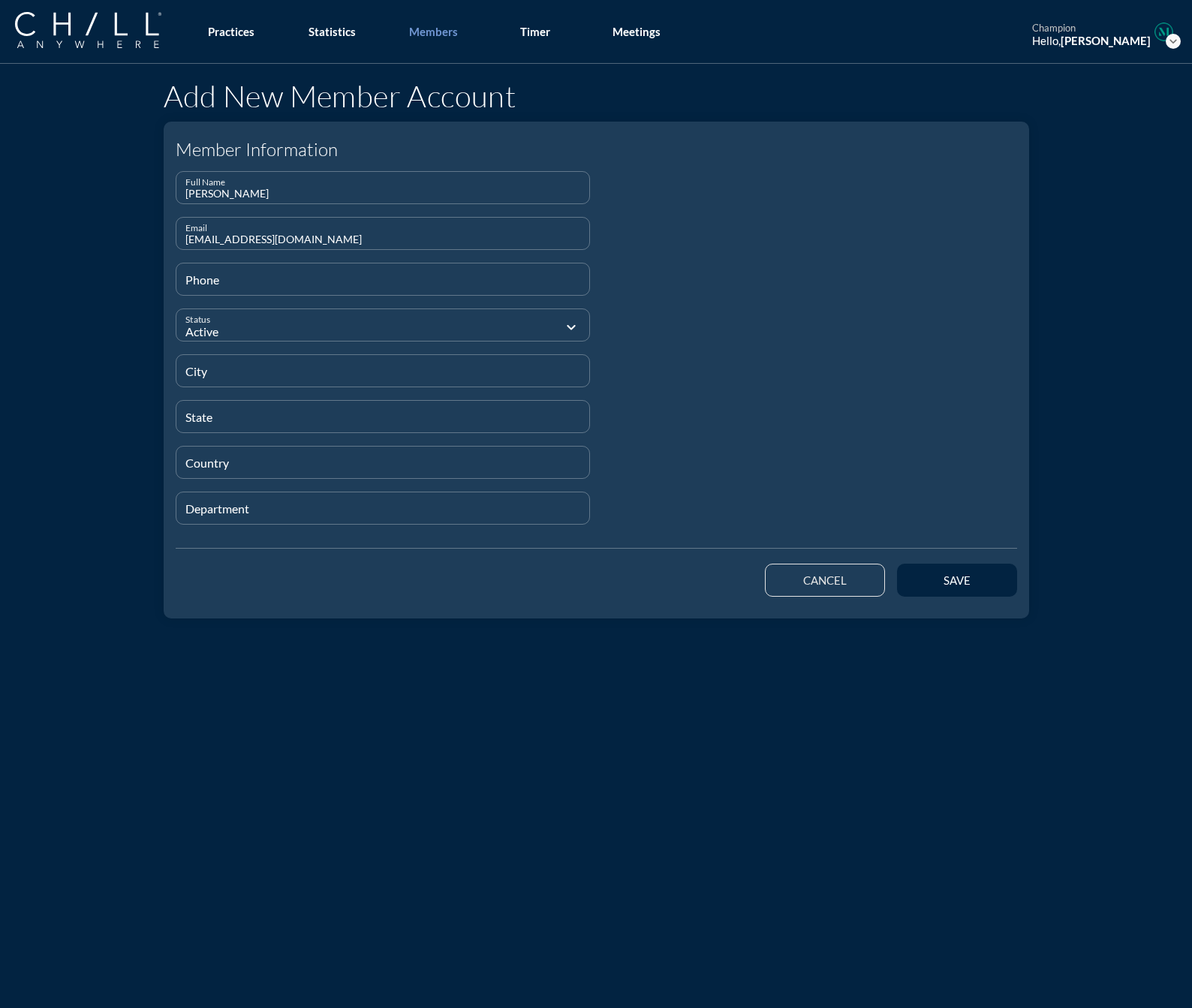
type input "[EMAIL_ADDRESS][DOMAIN_NAME]"
type input "[PHONE_NUMBER]"
type input "[GEOGRAPHIC_DATA]"
type input "N/A"
type input "[GEOGRAPHIC_DATA]"
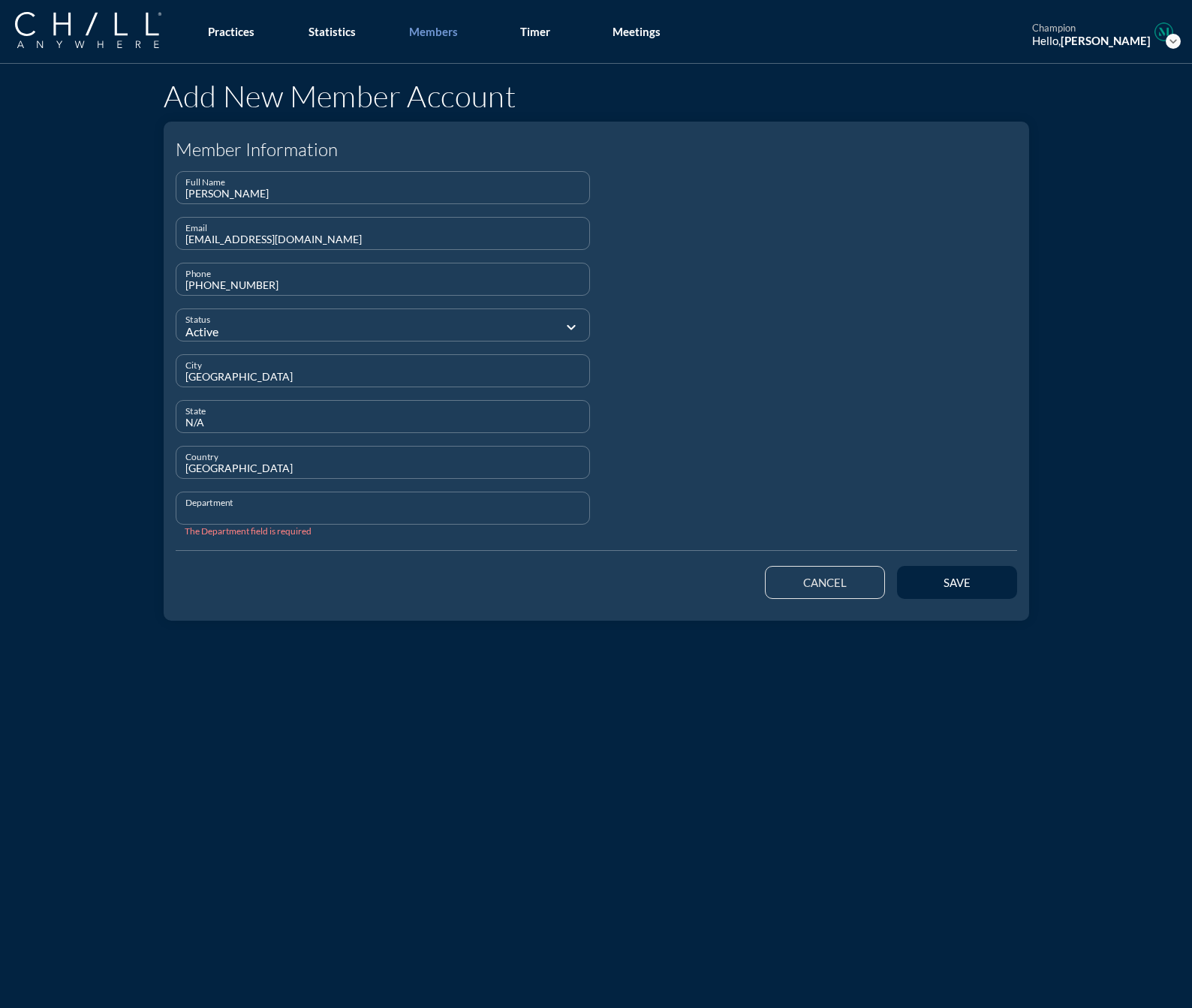
click at [211, 513] on input "Department" at bounding box center [383, 515] width 395 height 19
type input "Staff"
click at [956, 587] on button "save" at bounding box center [956, 580] width 120 height 34
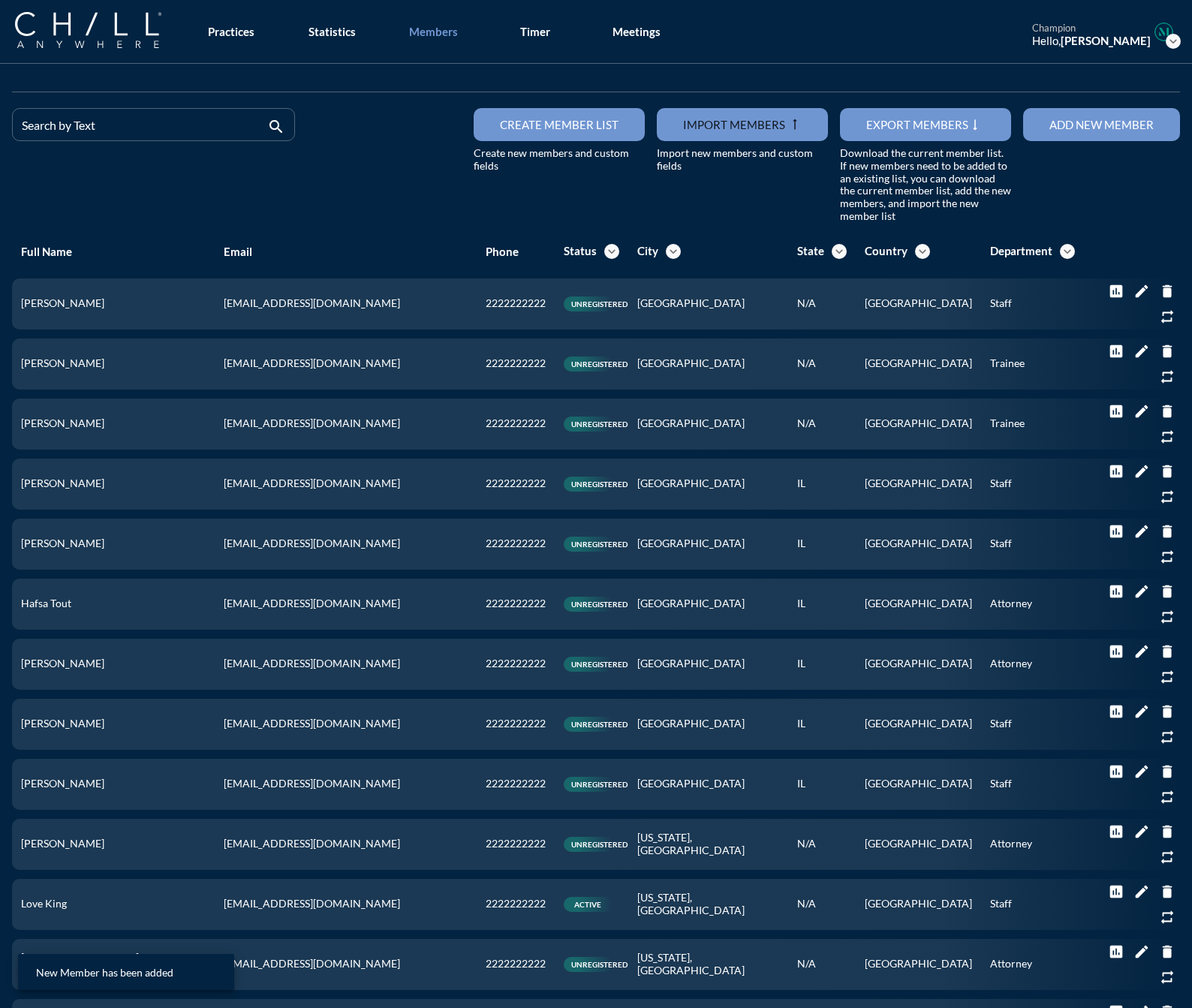
click at [1065, 123] on div "Add new member" at bounding box center [1101, 124] width 104 height 13
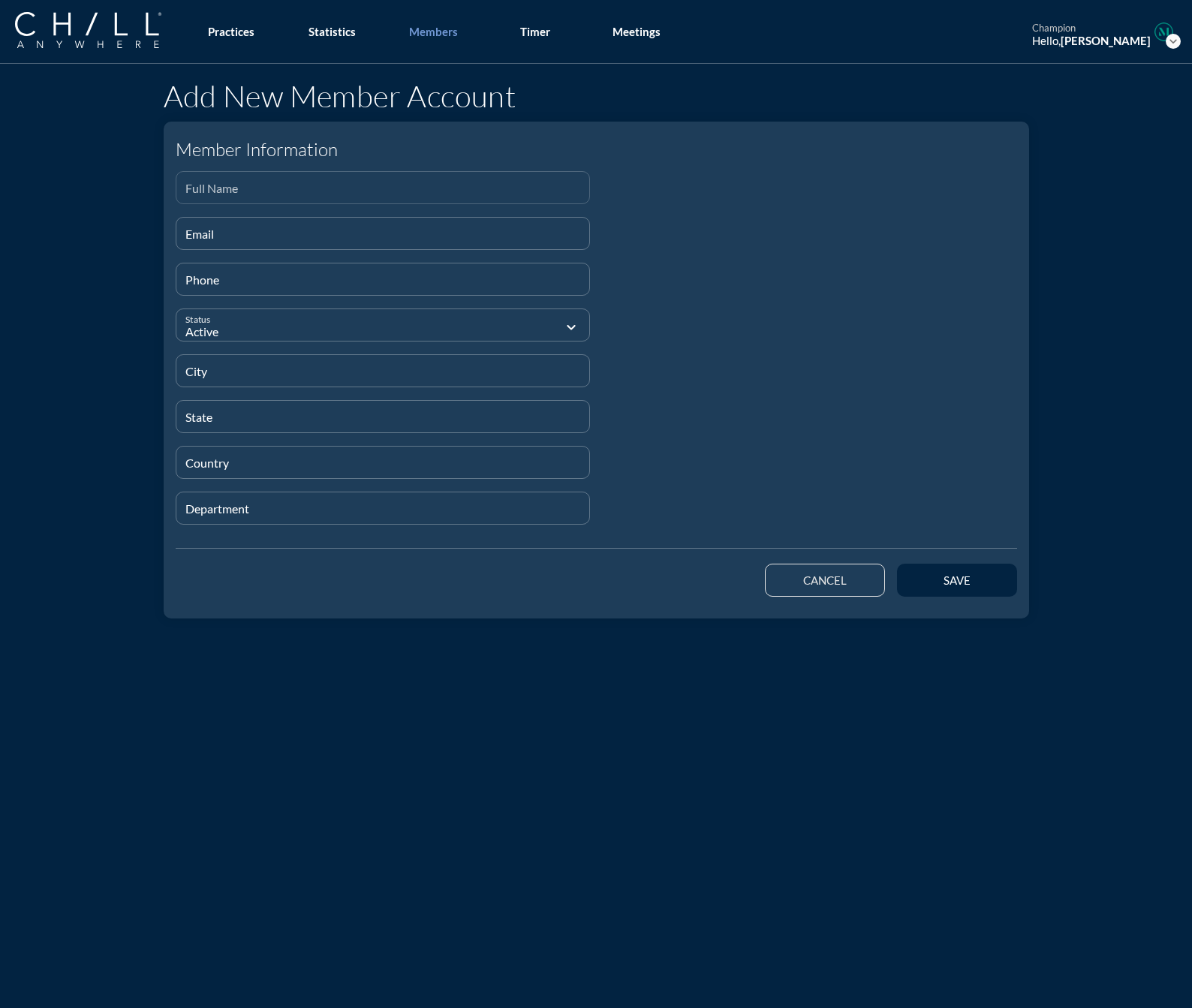
click at [198, 190] on input "Full Name" at bounding box center [383, 194] width 395 height 19
paste input "[PERSON_NAME]"
type input "[PERSON_NAME]"
click at [195, 236] on input "Email" at bounding box center [383, 240] width 395 height 19
paste input "[EMAIL_ADDRESS][DOMAIN_NAME]"
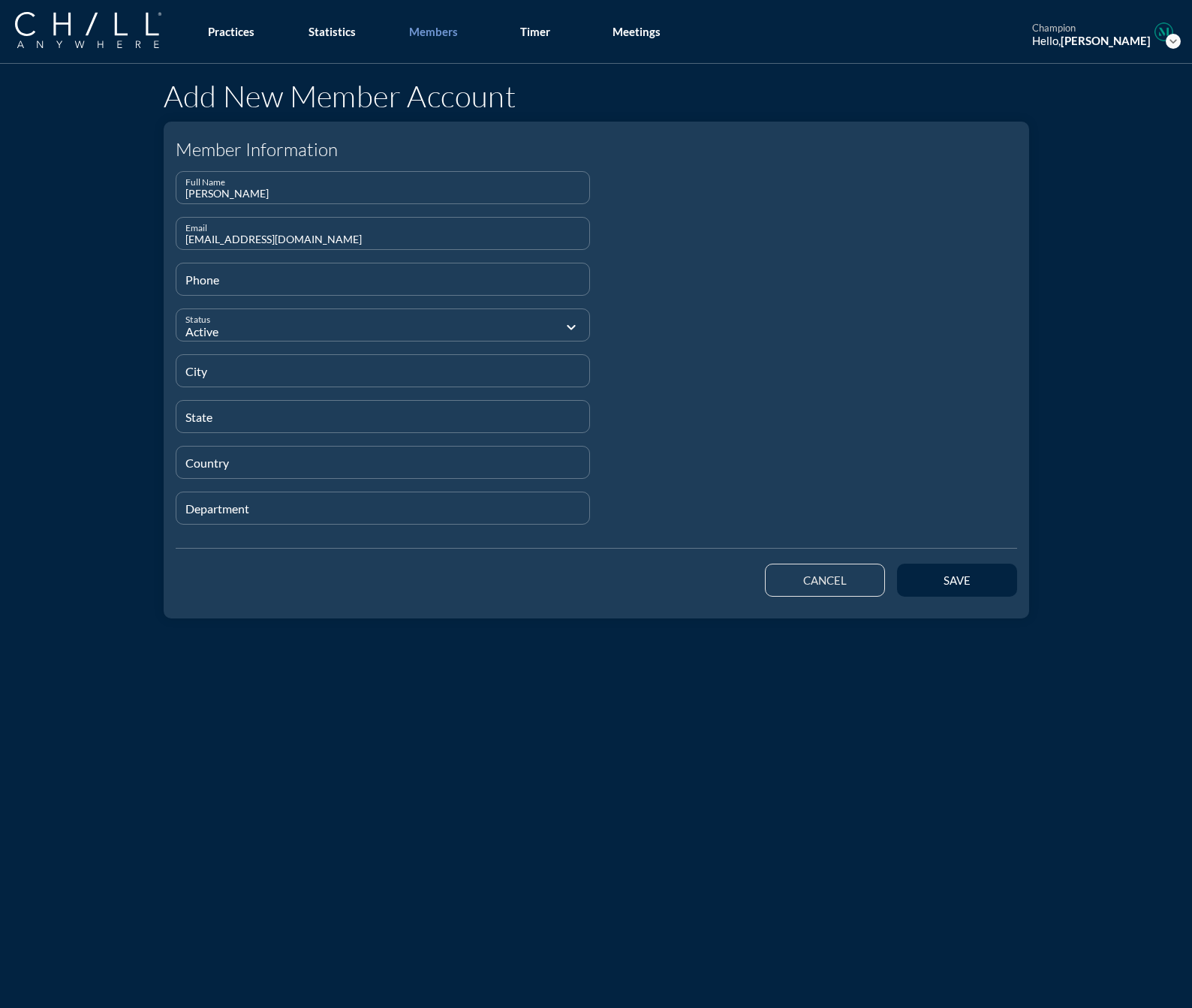
type input "[EMAIL_ADDRESS][DOMAIN_NAME]"
type input "[PHONE_NUMBER]"
type input "[GEOGRAPHIC_DATA]"
type input "N/A"
type input "[GEOGRAPHIC_DATA]"
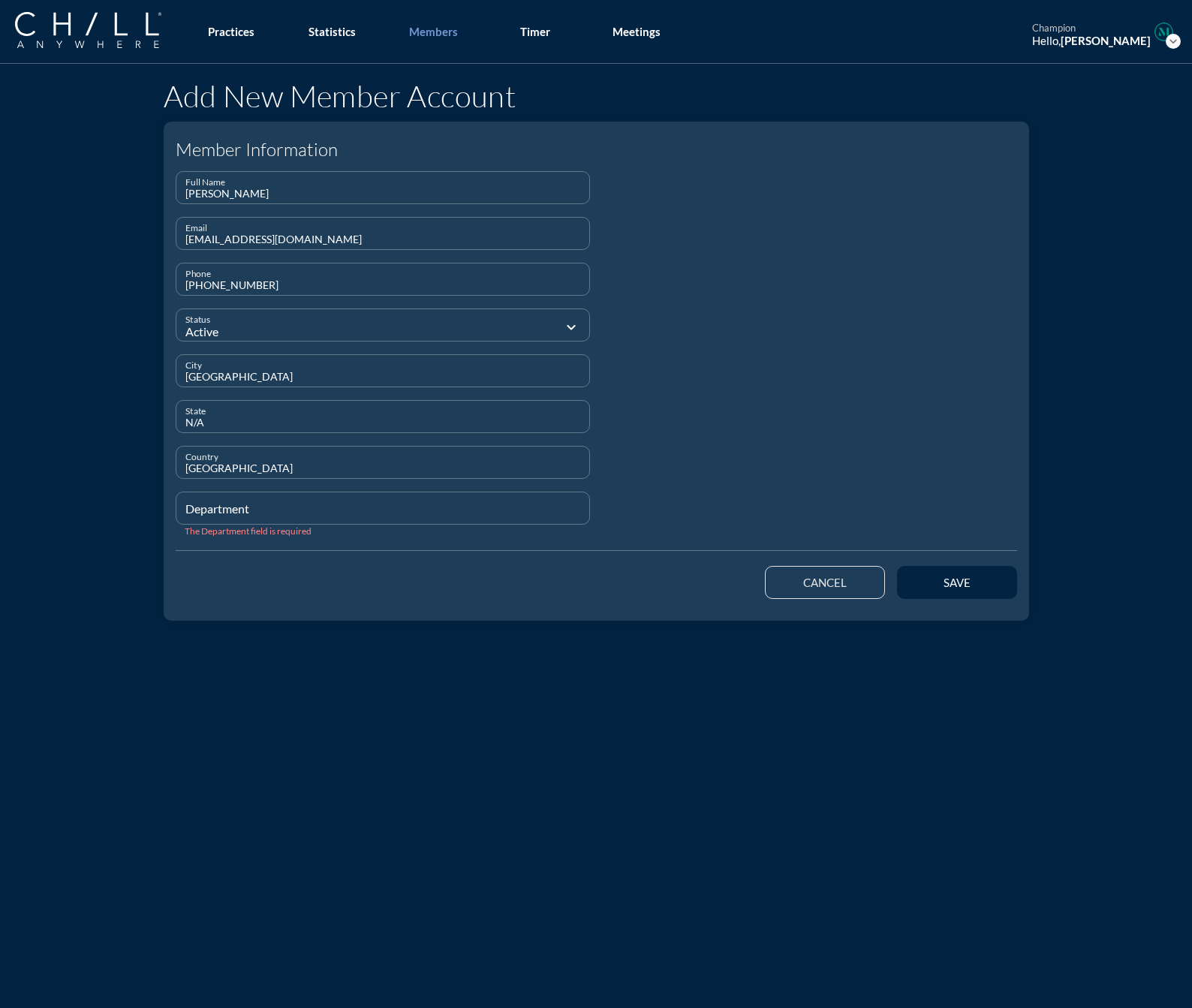
click at [260, 499] on div "Department" at bounding box center [383, 507] width 395 height 32
type input "Staff"
click at [962, 576] on div "save" at bounding box center [957, 583] width 68 height 13
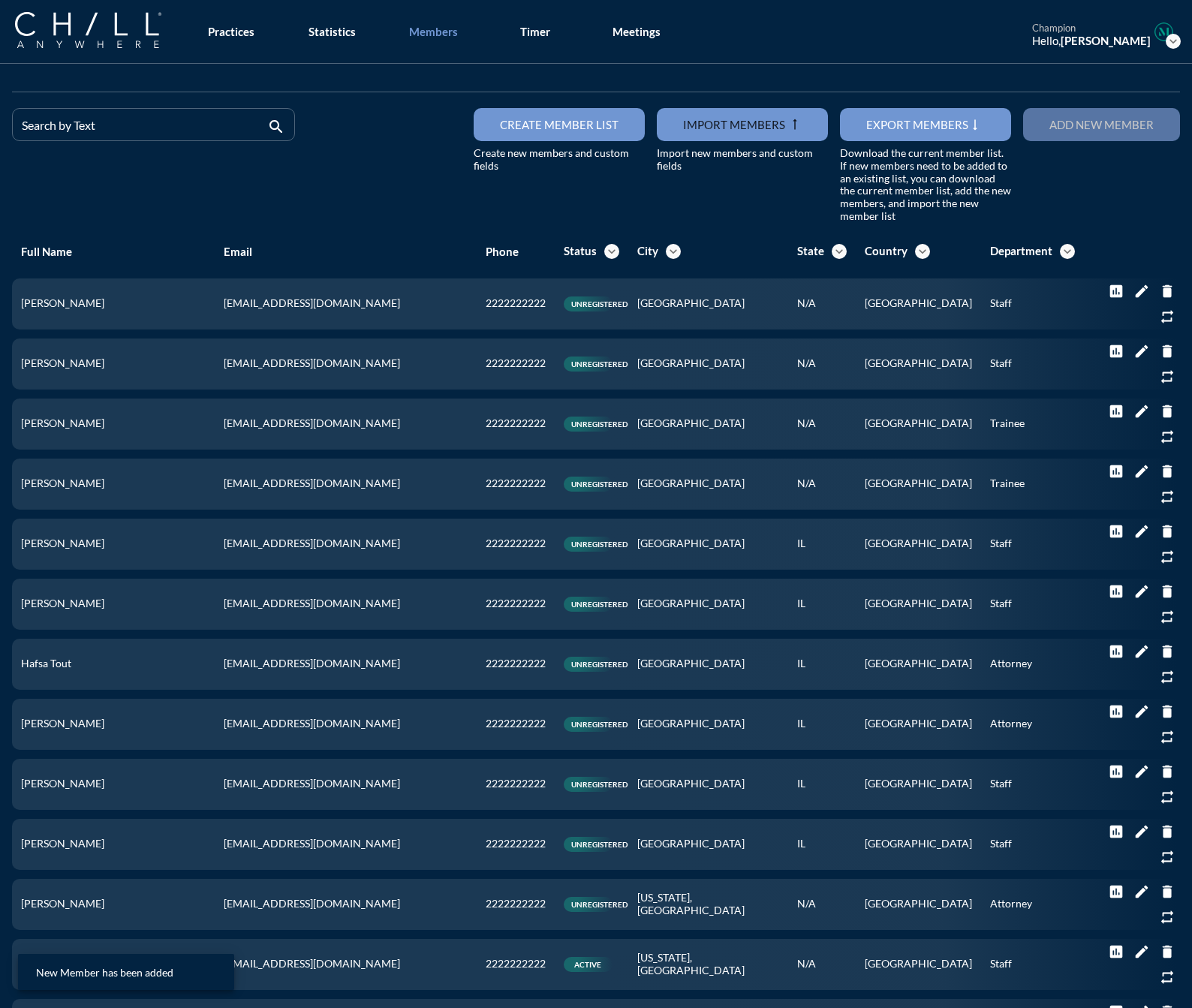
click at [1049, 128] on div "Add new member" at bounding box center [1101, 124] width 104 height 13
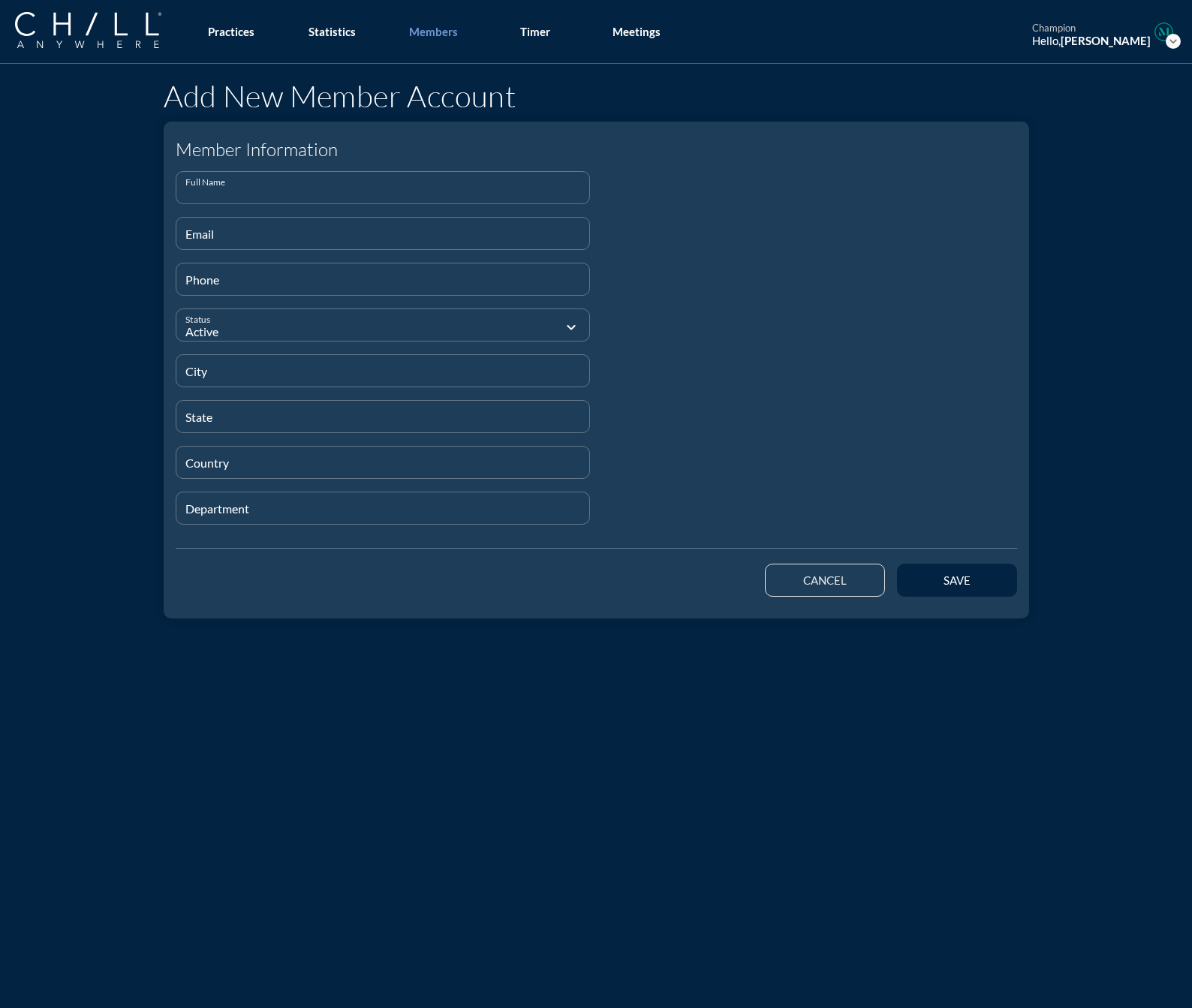
click at [349, 190] on input "Full Name" at bounding box center [383, 194] width 395 height 19
paste input "[PERSON_NAME]"
type input "[PERSON_NAME]"
click at [186, 239] on input "Email" at bounding box center [383, 240] width 395 height 19
paste input "[EMAIL_ADDRESS][DOMAIN_NAME]"
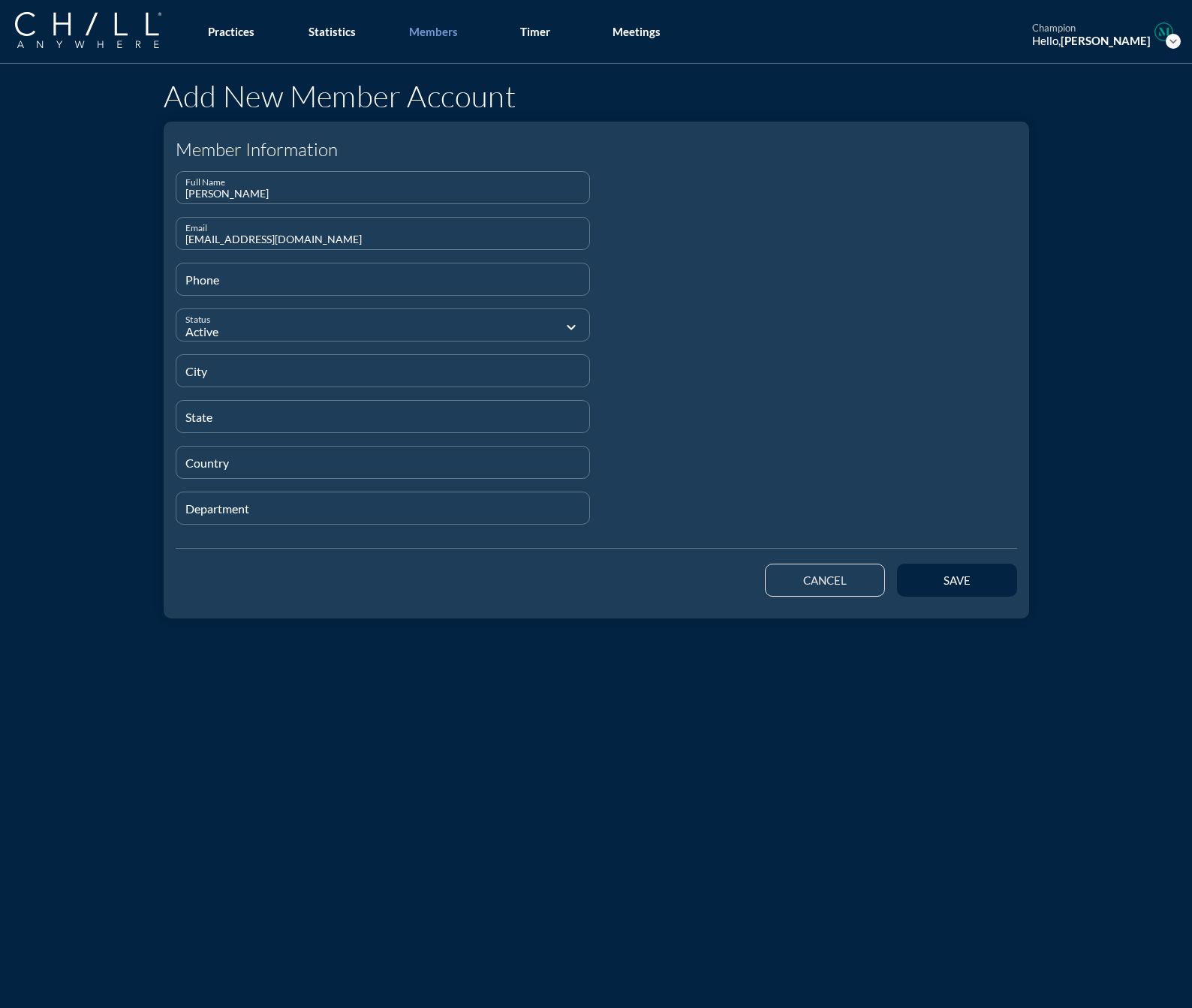
type input "[EMAIL_ADDRESS][DOMAIN_NAME]"
type input "[PHONE_NUMBER]"
type input "[GEOGRAPHIC_DATA]"
type input "N/A"
type input "[GEOGRAPHIC_DATA]"
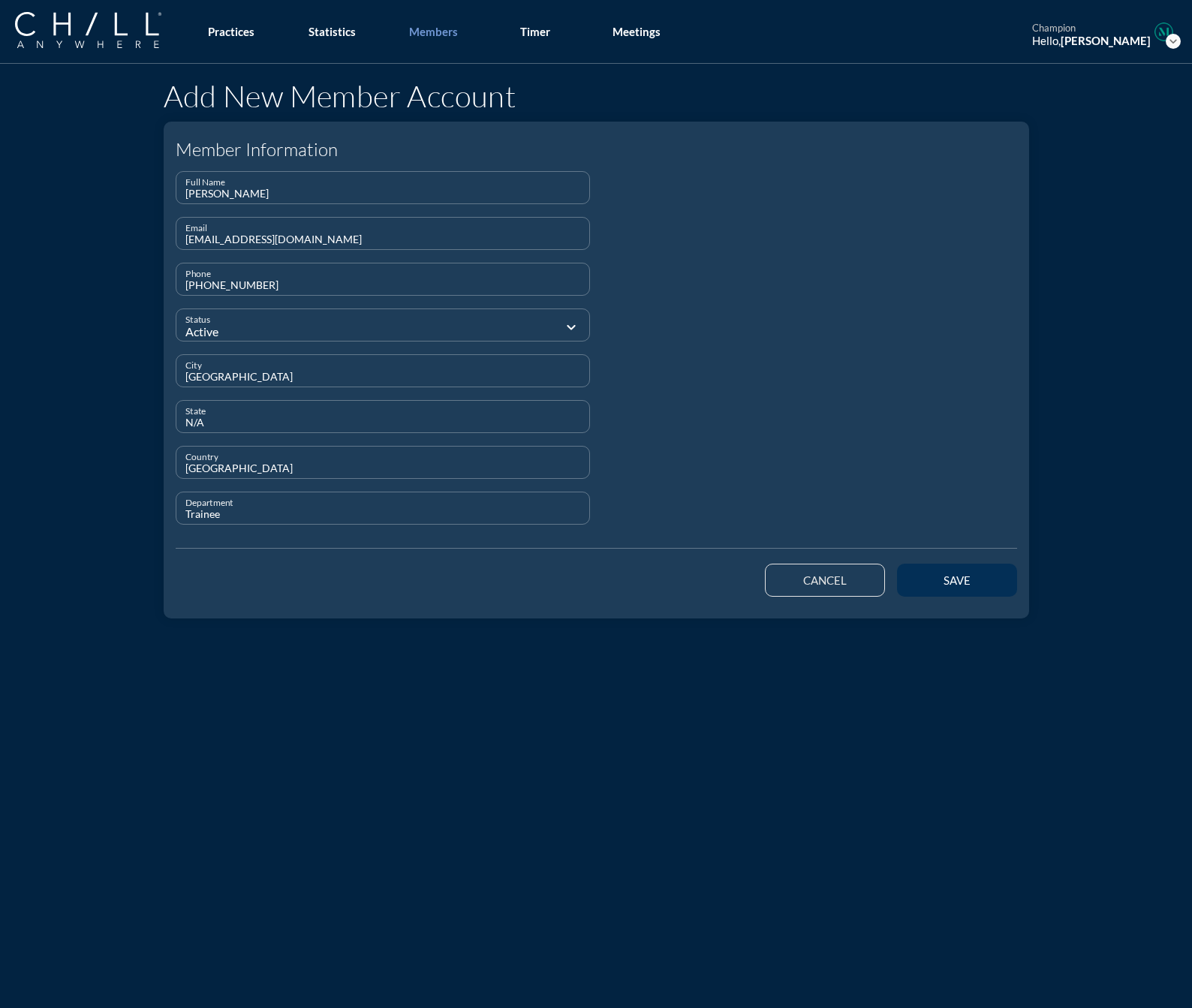
type input "Trainee"
click at [935, 577] on div "save" at bounding box center [957, 580] width 68 height 13
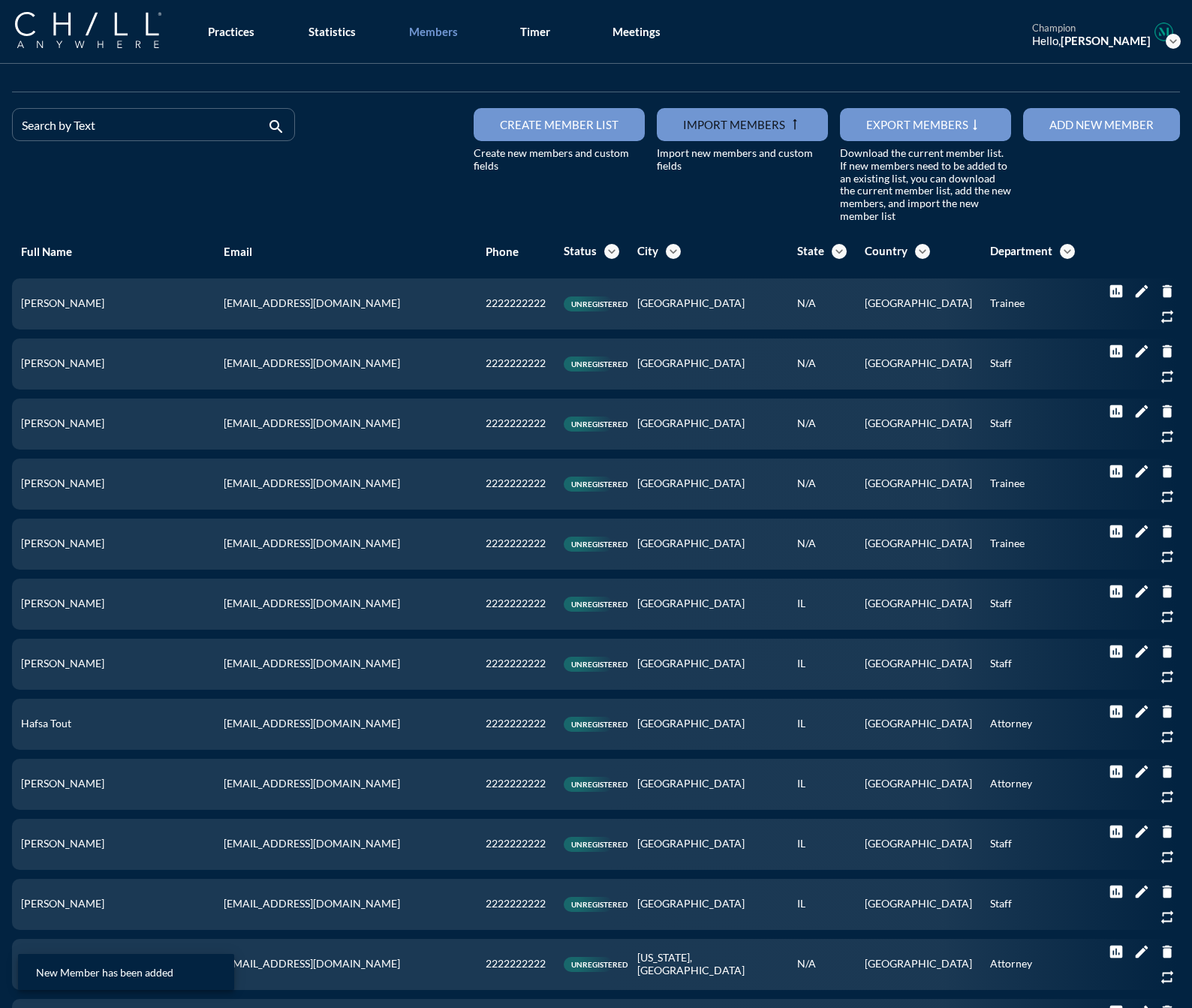
click at [1053, 120] on div "Add new member" at bounding box center [1101, 124] width 104 height 13
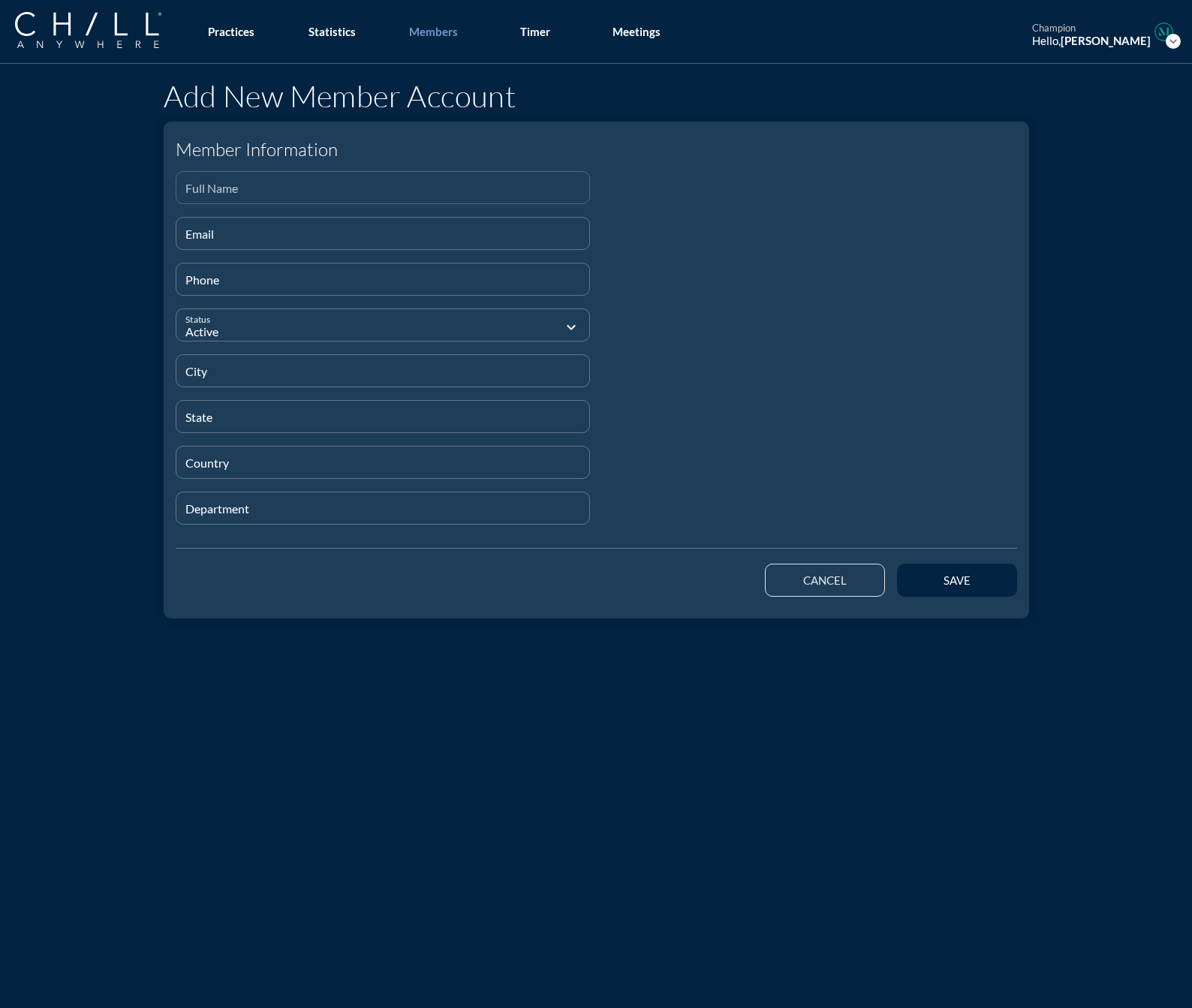
click at [186, 183] on div "Full Name" at bounding box center [383, 188] width 395 height 32
paste input "[PERSON_NAME]"
type input "[PERSON_NAME]"
click at [215, 236] on input "Email" at bounding box center [383, 240] width 395 height 19
paste input "[EMAIL_ADDRESS][DOMAIN_NAME]"
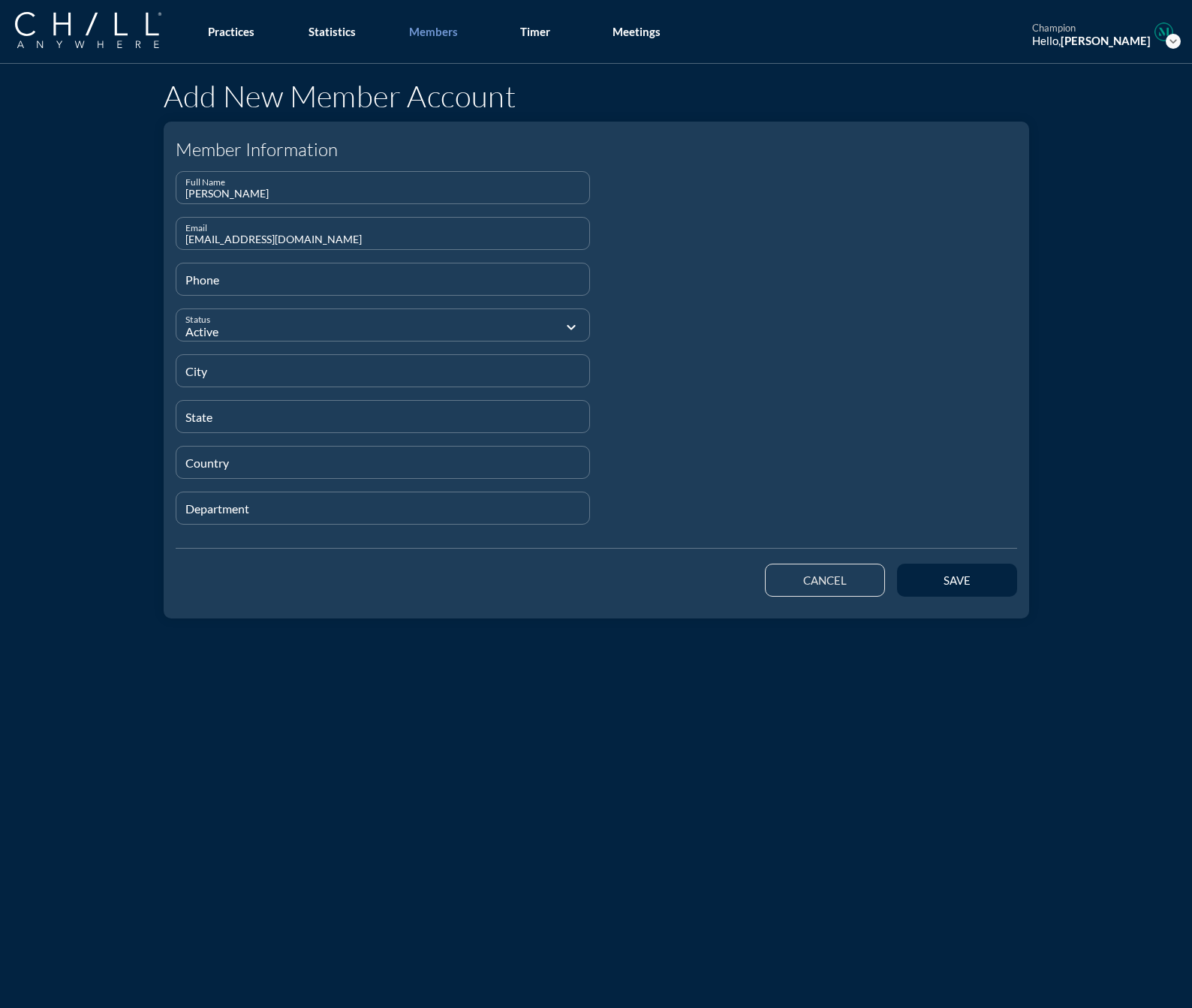
type input "[EMAIL_ADDRESS][DOMAIN_NAME]"
type input "[PHONE_NUMBER]"
type input "[GEOGRAPHIC_DATA]"
type input "N/A"
type input "[GEOGRAPHIC_DATA]"
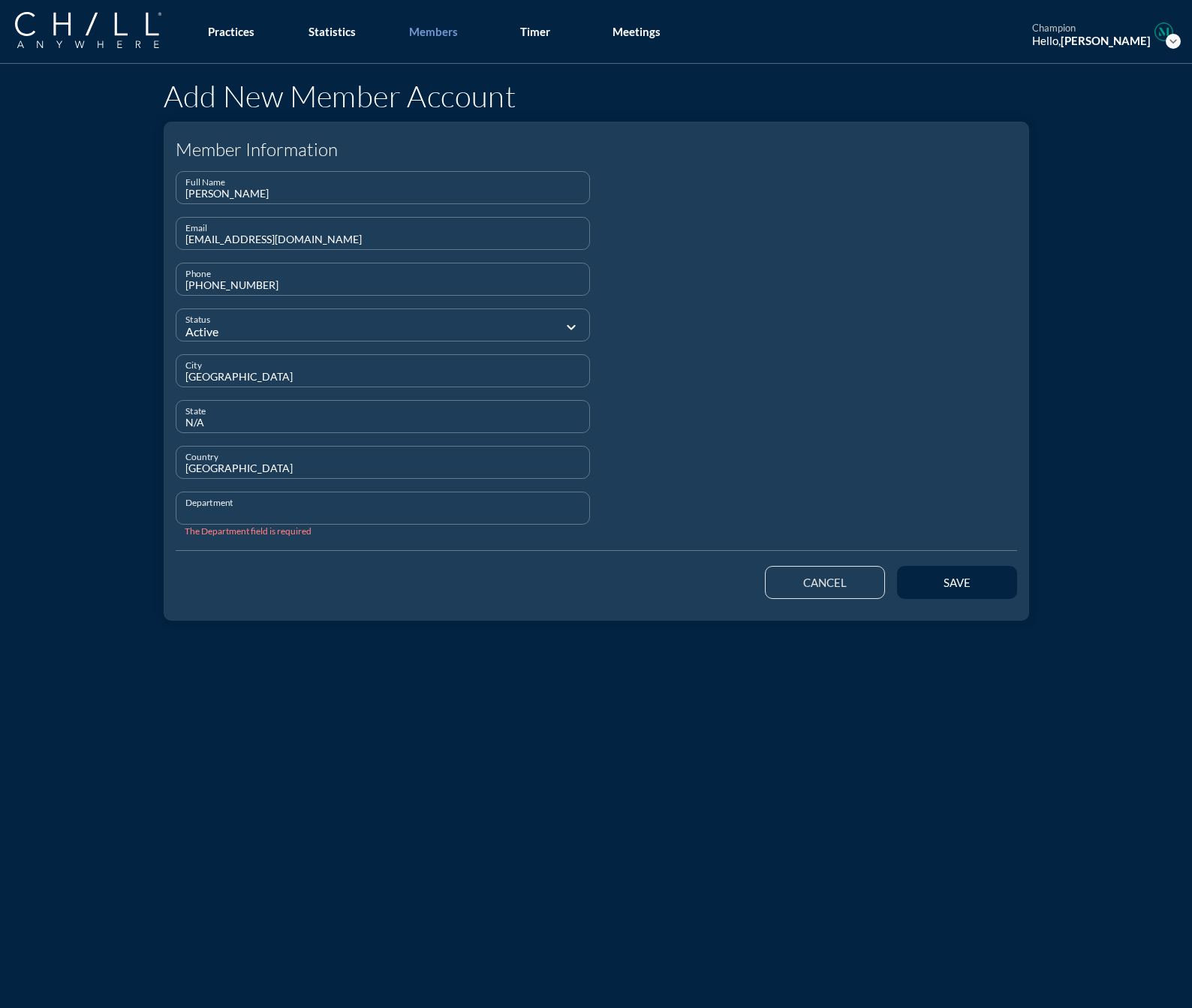
click at [236, 513] on input "Department" at bounding box center [383, 515] width 395 height 19
type input "Staff"
click at [906, 584] on button "save" at bounding box center [956, 580] width 120 height 34
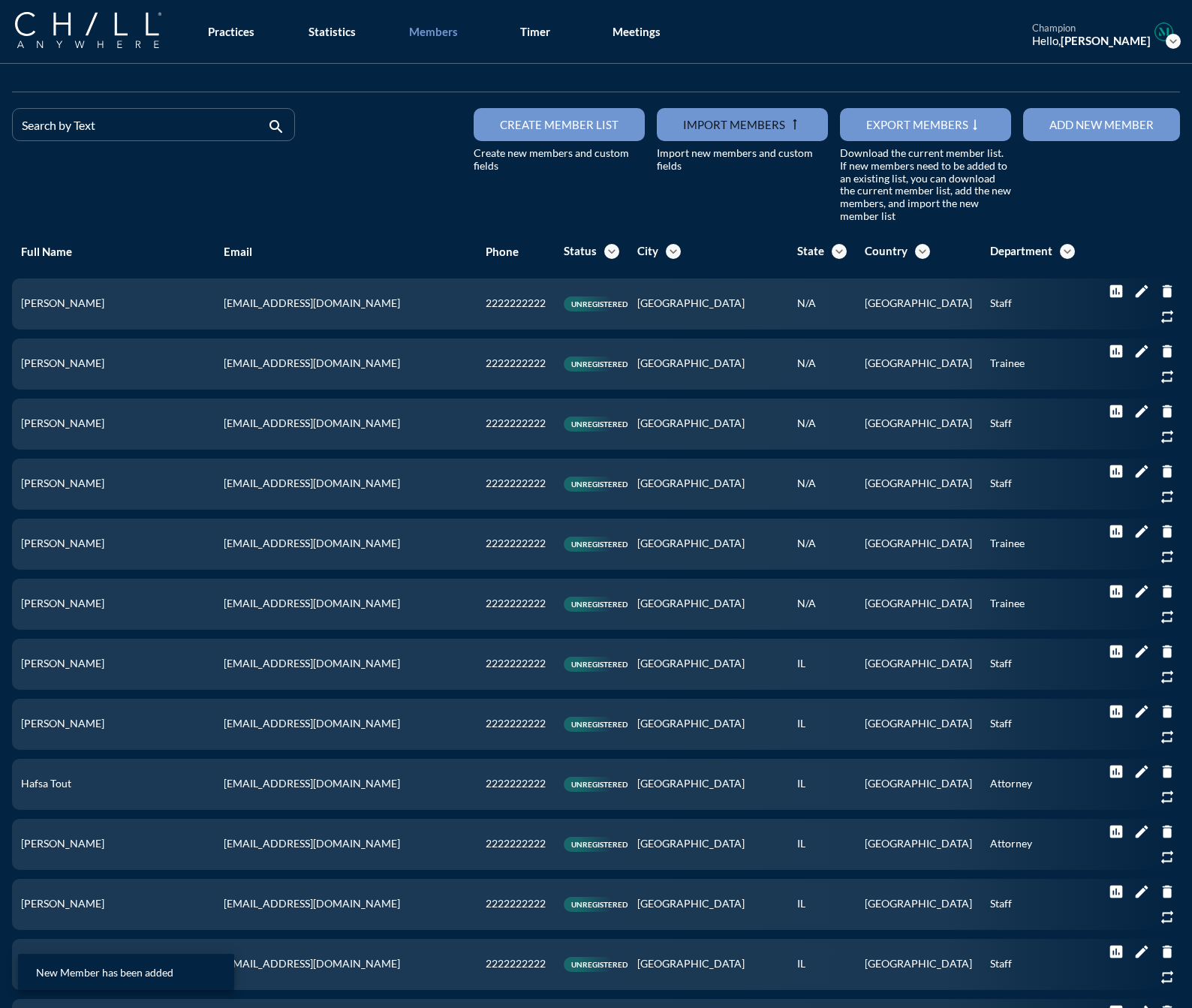
click at [1090, 126] on div "Add new member" at bounding box center [1101, 124] width 104 height 13
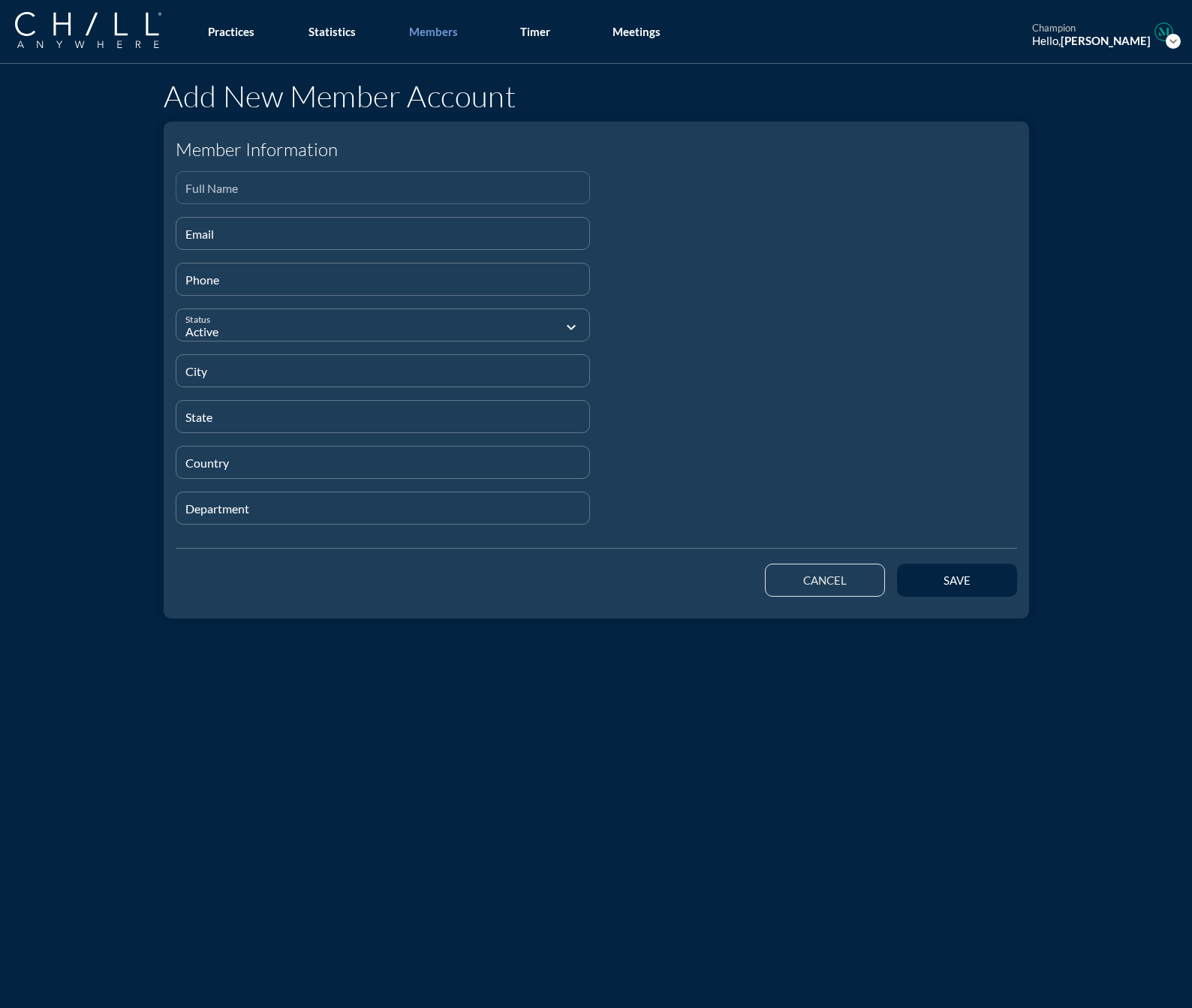
click at [309, 188] on input "Full Name" at bounding box center [383, 194] width 395 height 19
paste input "[PERSON_NAME]"
type input "[PERSON_NAME]"
click at [230, 246] on input "Email" at bounding box center [383, 240] width 395 height 19
paste input "[EMAIL_ADDRESS][DOMAIN_NAME]"
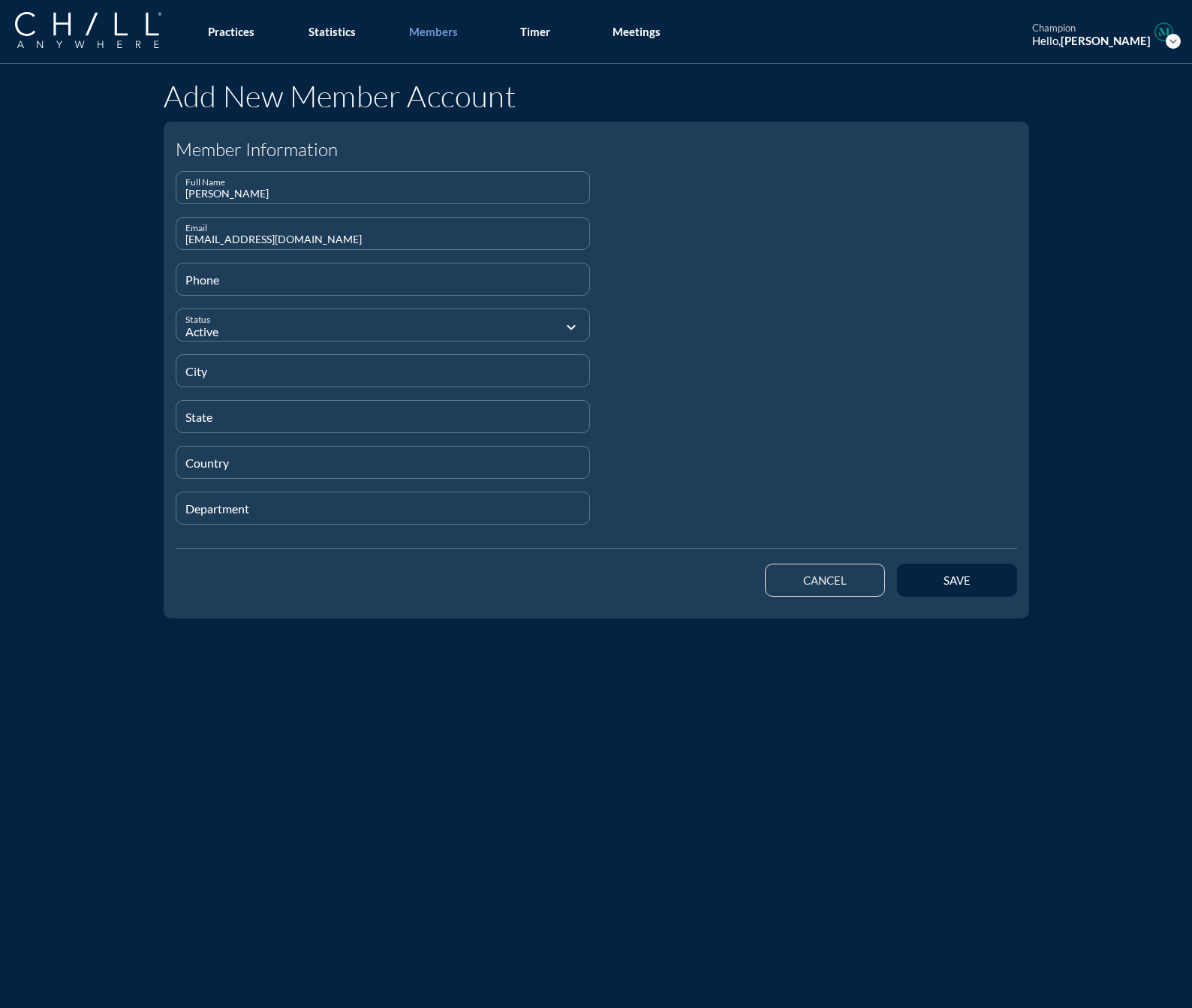
type input "[EMAIL_ADDRESS][DOMAIN_NAME]"
type input "[PHONE_NUMBER]"
type input "[GEOGRAPHIC_DATA]"
type input "N/A"
type input "UK"
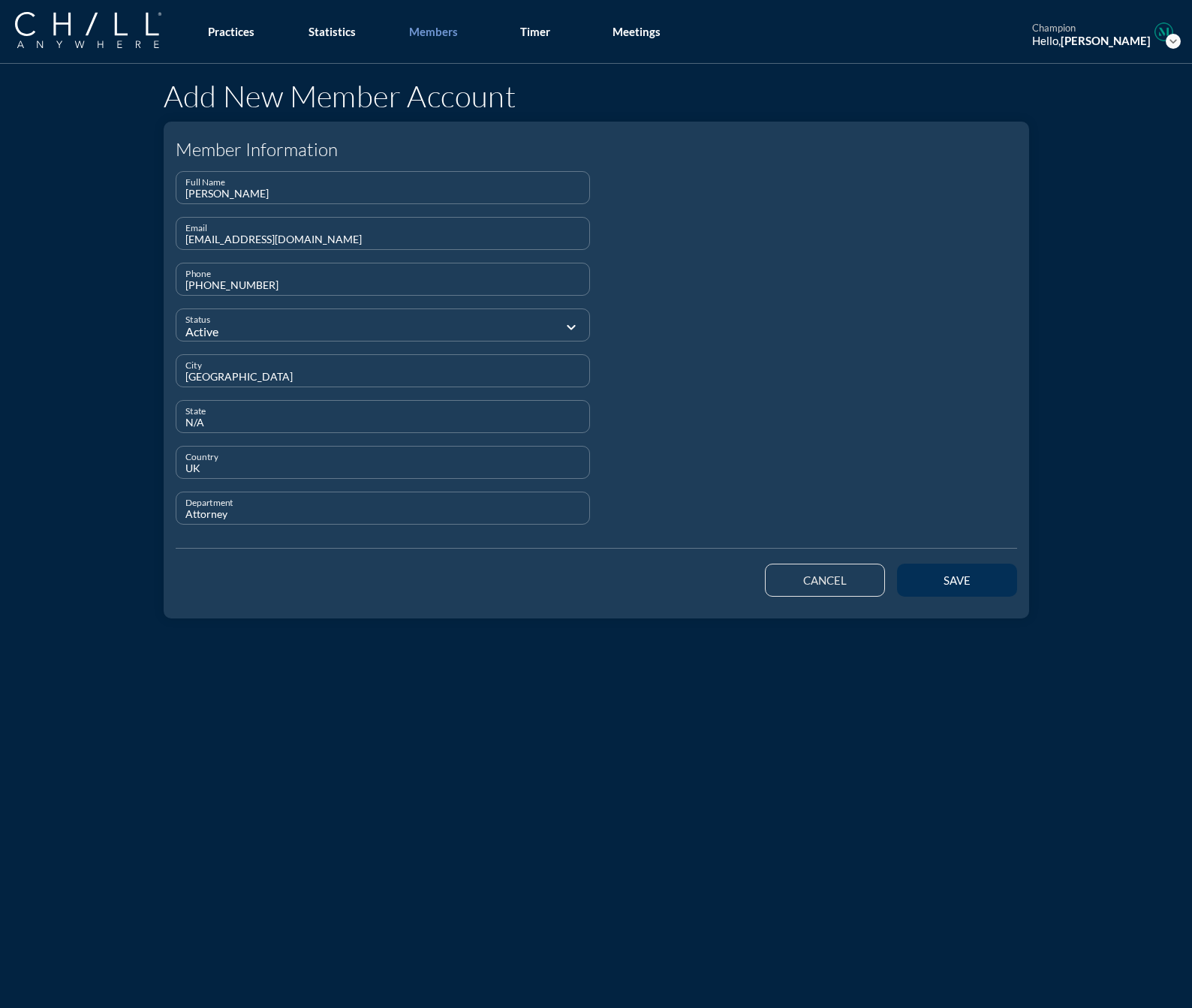
type input "Attorney"
click at [938, 591] on button "save" at bounding box center [956, 580] width 120 height 34
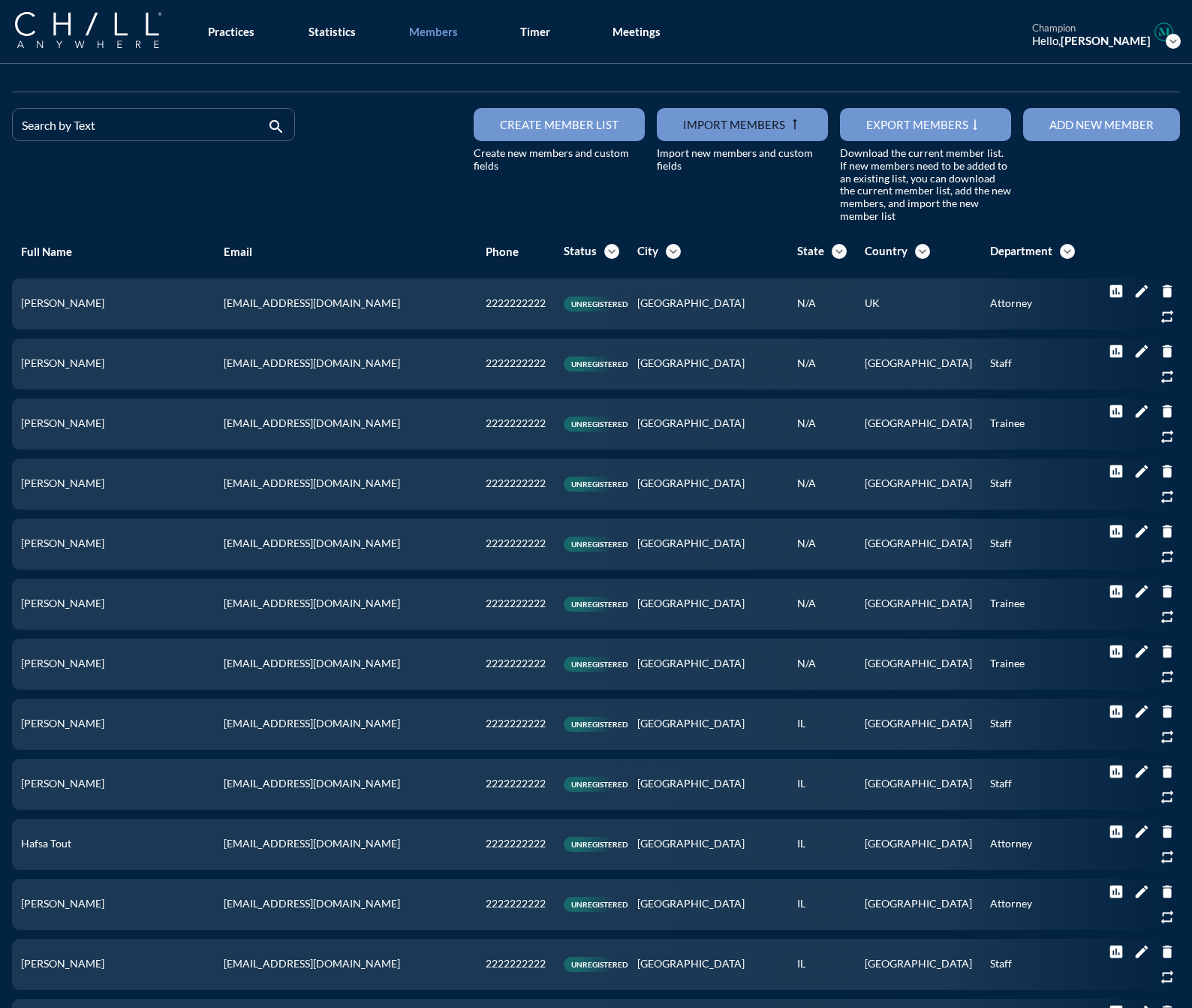
click at [1051, 117] on button "Add new member" at bounding box center [1102, 124] width 157 height 34
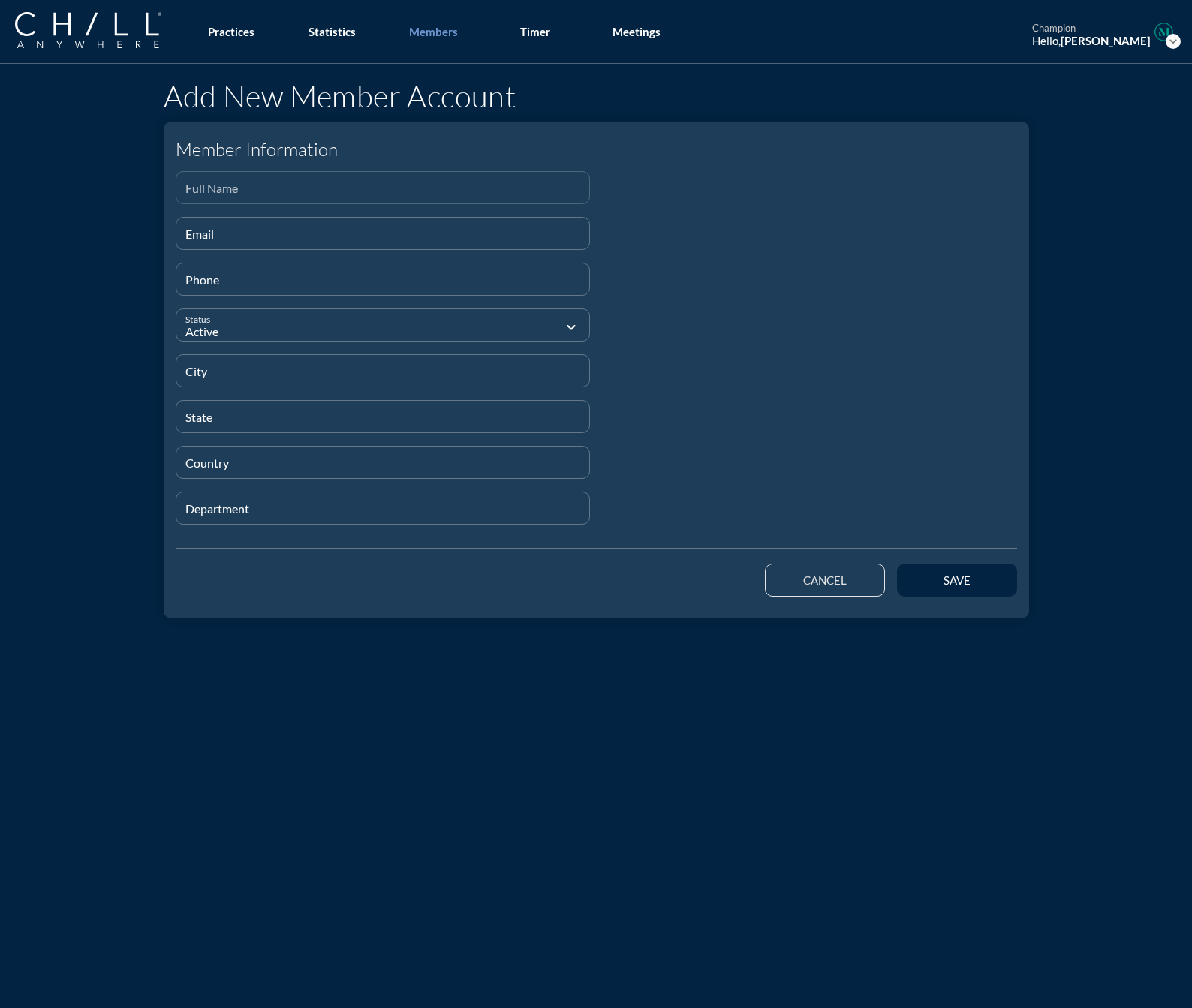
click at [357, 186] on input "Full Name" at bounding box center [383, 194] width 395 height 19
paste input "[PERSON_NAME]"
type input "[PERSON_NAME]"
click at [206, 223] on div "Email" at bounding box center [383, 233] width 395 height 32
paste input "[EMAIL_ADDRESS][DOMAIN_NAME]"
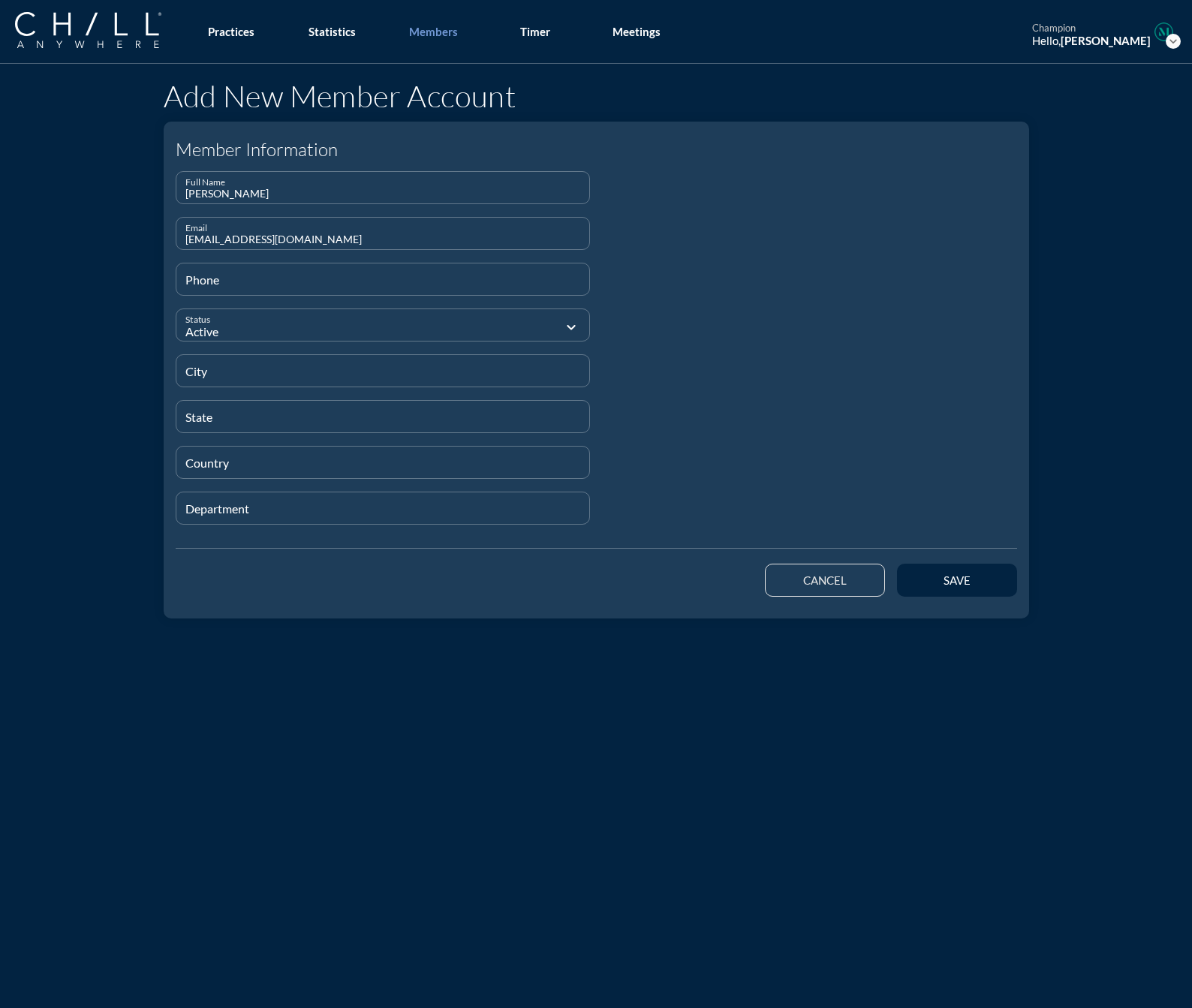
type input "[EMAIL_ADDRESS][DOMAIN_NAME]"
type input "[PHONE_NUMBER]"
type input "[GEOGRAPHIC_DATA]"
type input "CA"
type input "[GEOGRAPHIC_DATA]"
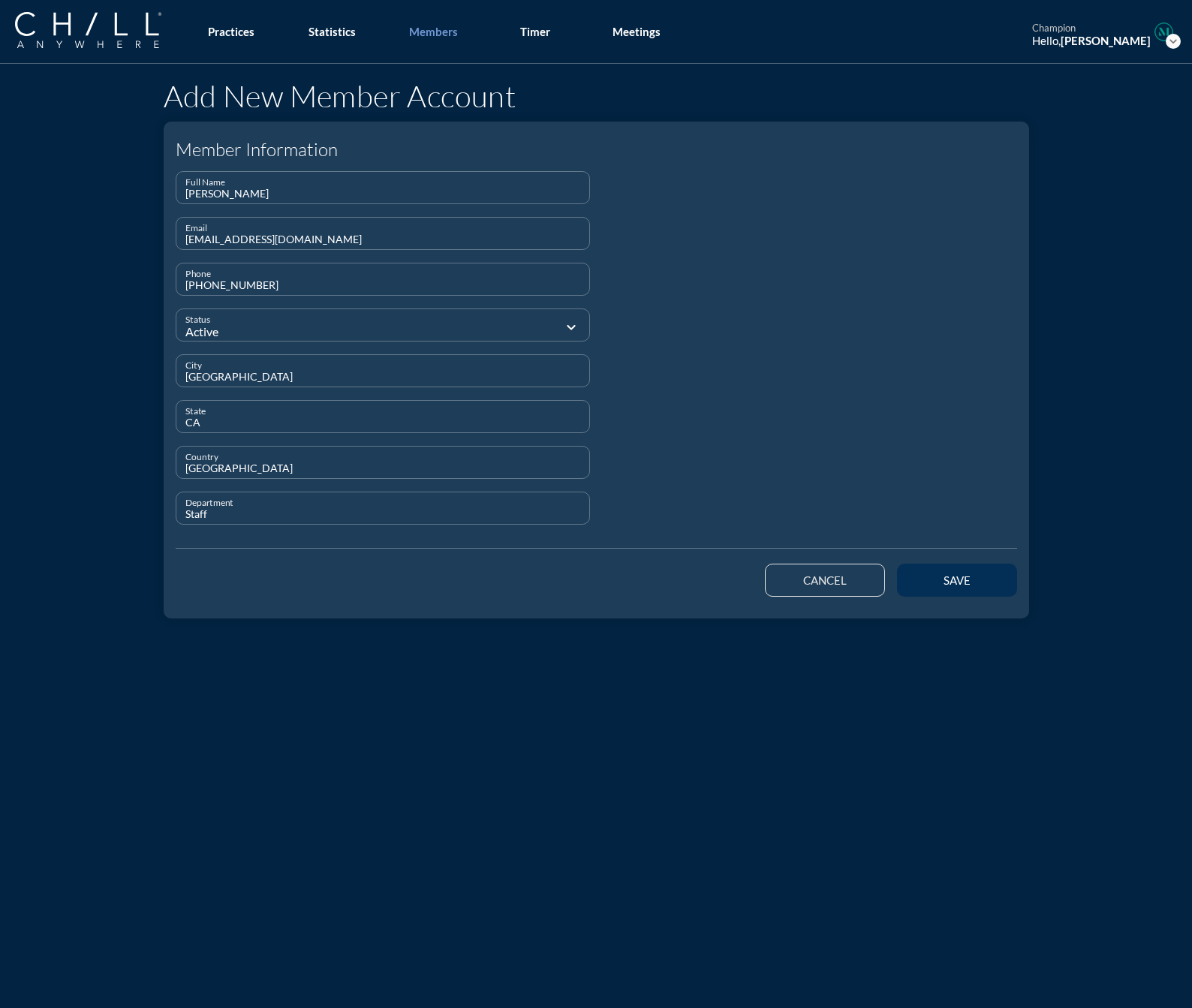
type input "Staff"
click at [974, 587] on button "save" at bounding box center [956, 580] width 120 height 34
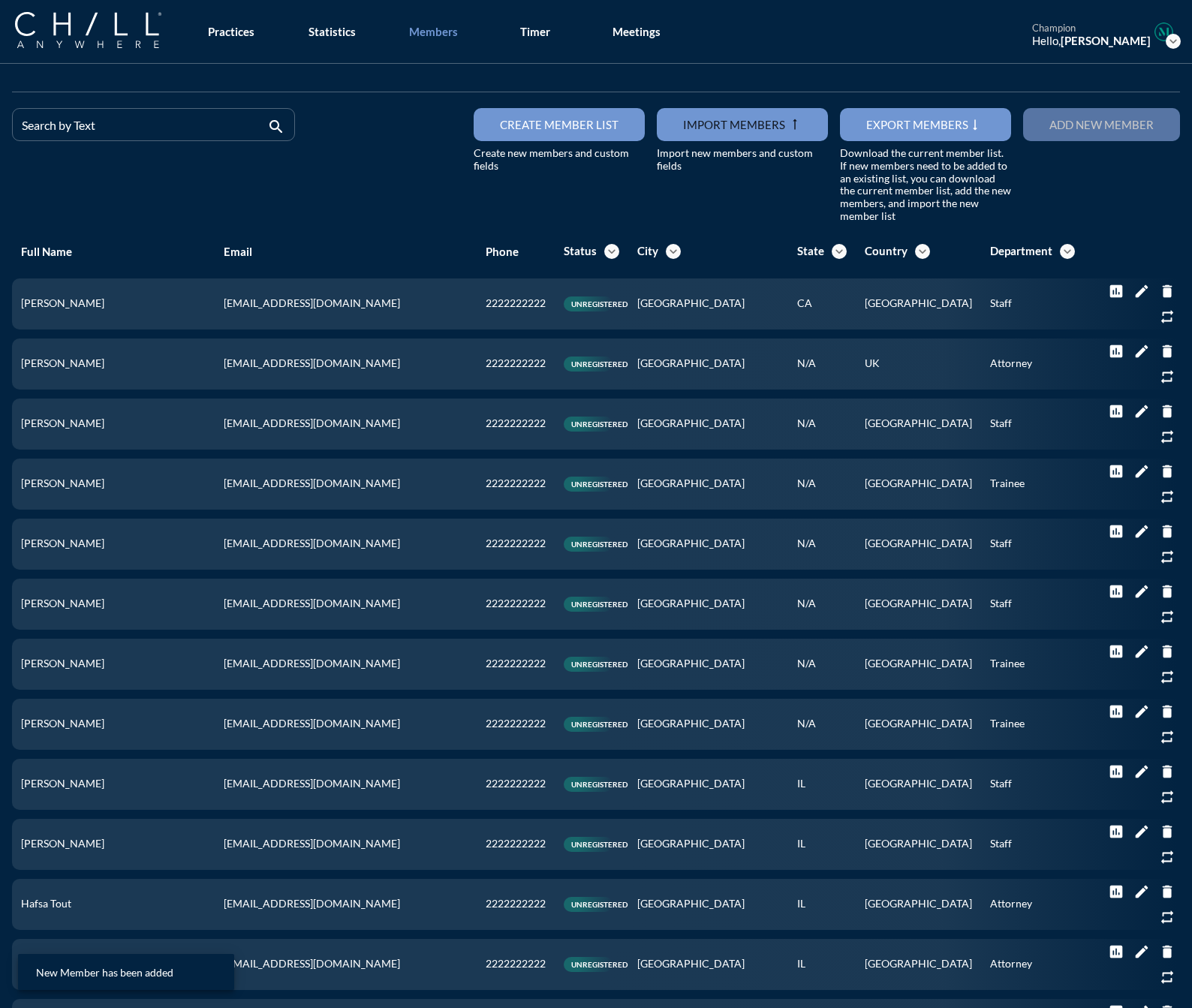
click at [1101, 131] on button "Add new member" at bounding box center [1102, 124] width 157 height 34
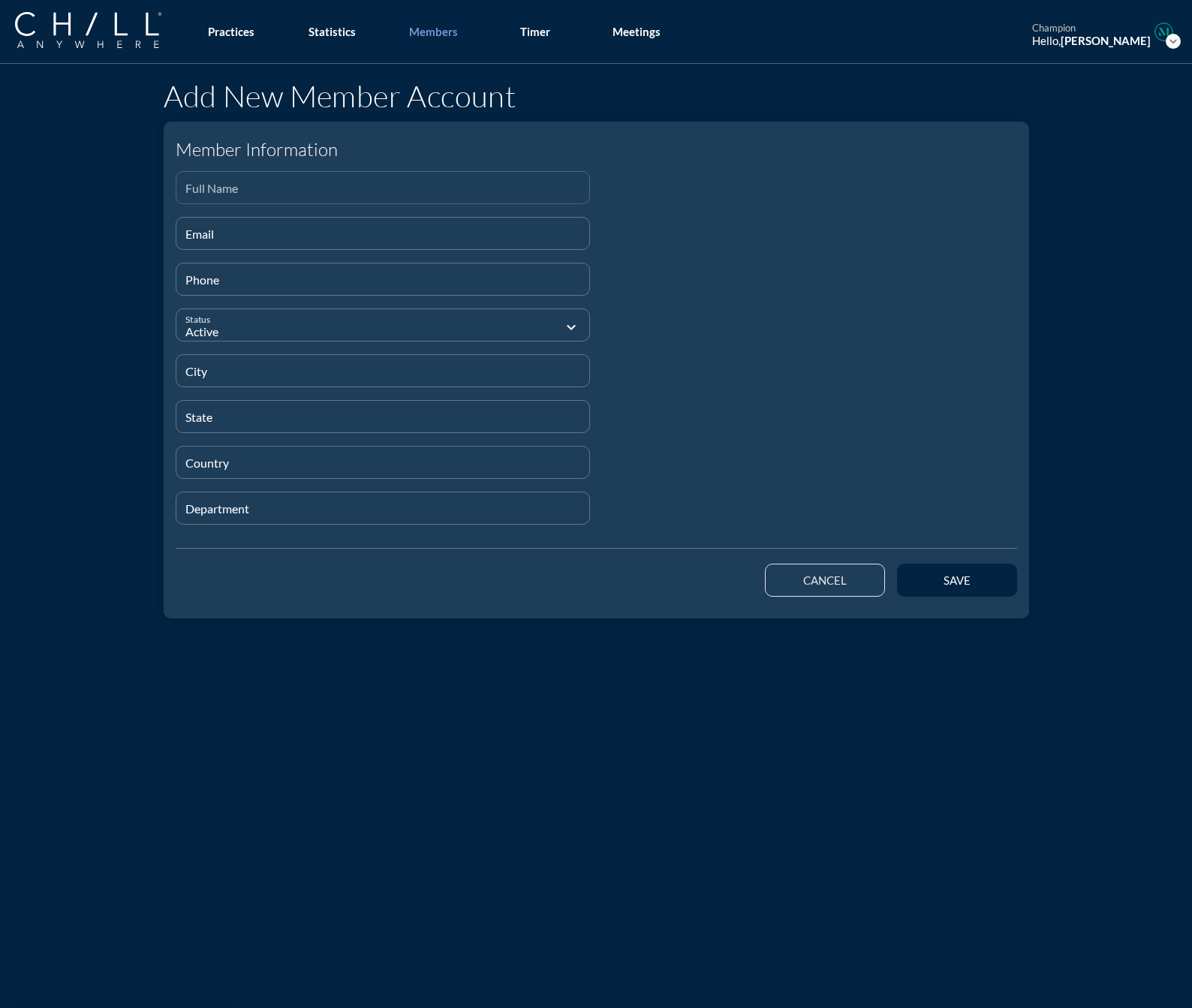
click at [216, 189] on input "Full Name" at bounding box center [383, 194] width 395 height 19
paste input "[PERSON_NAME]"
type input "[PERSON_NAME]"
click at [203, 231] on input "Email" at bounding box center [383, 240] width 395 height 19
paste input "[EMAIL_ADDRESS][DOMAIN_NAME]"
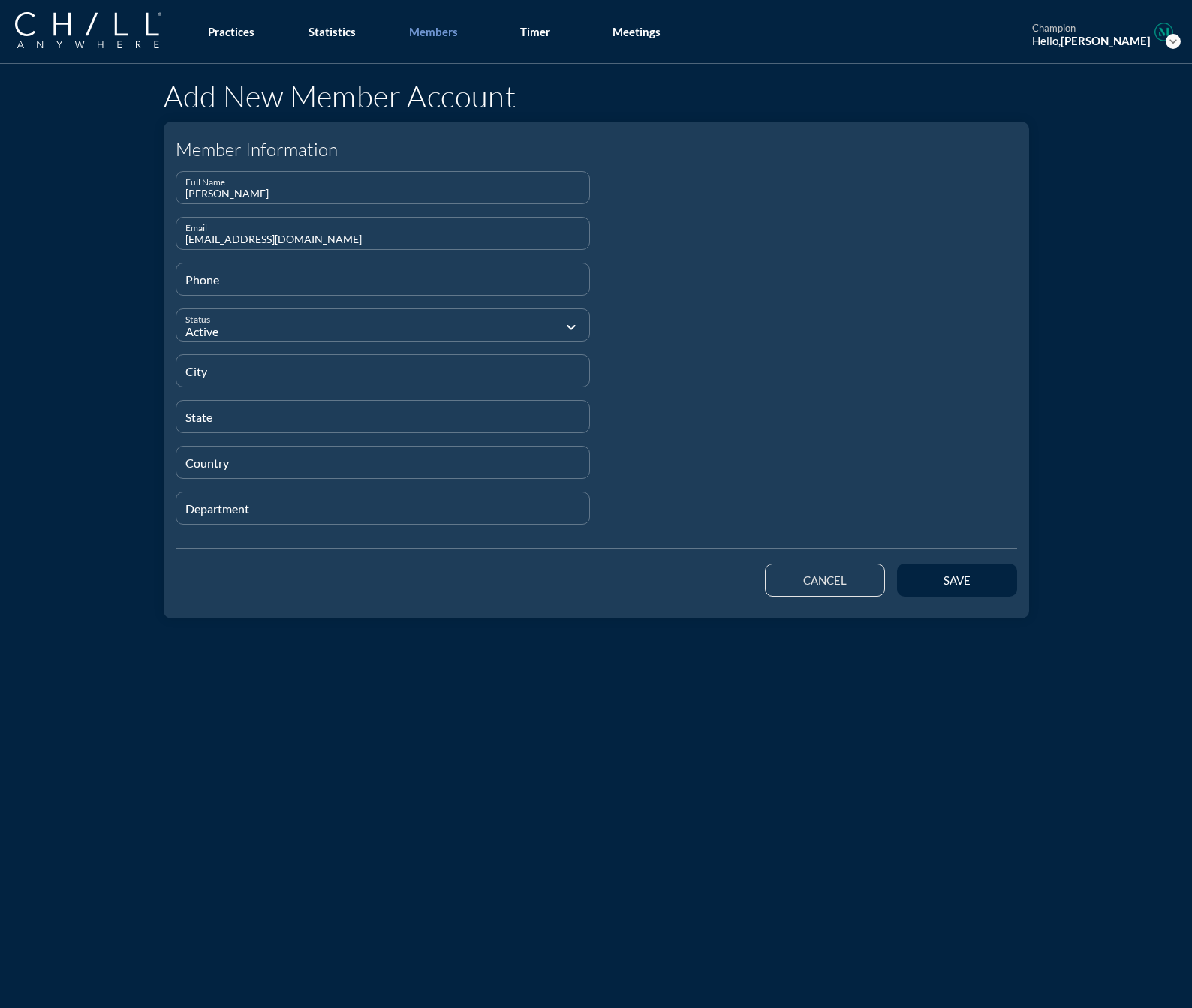
type input "[EMAIL_ADDRESS][DOMAIN_NAME]"
type input "[PHONE_NUMBER]"
click at [217, 511] on input "Department" at bounding box center [383, 515] width 395 height 19
click at [942, 590] on button "save" at bounding box center [956, 580] width 120 height 34
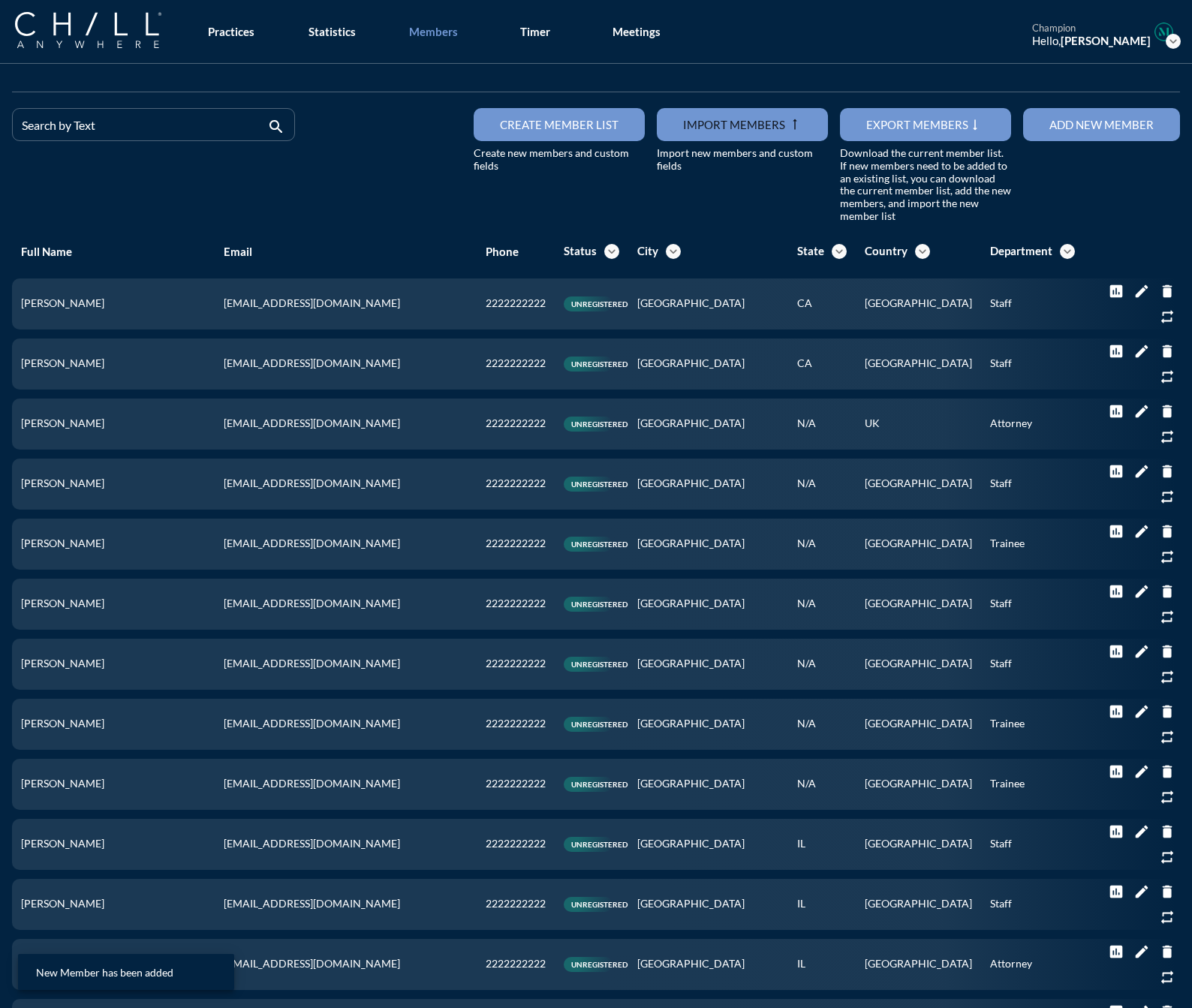
click at [1049, 121] on div "Add new member" at bounding box center [1101, 124] width 104 height 13
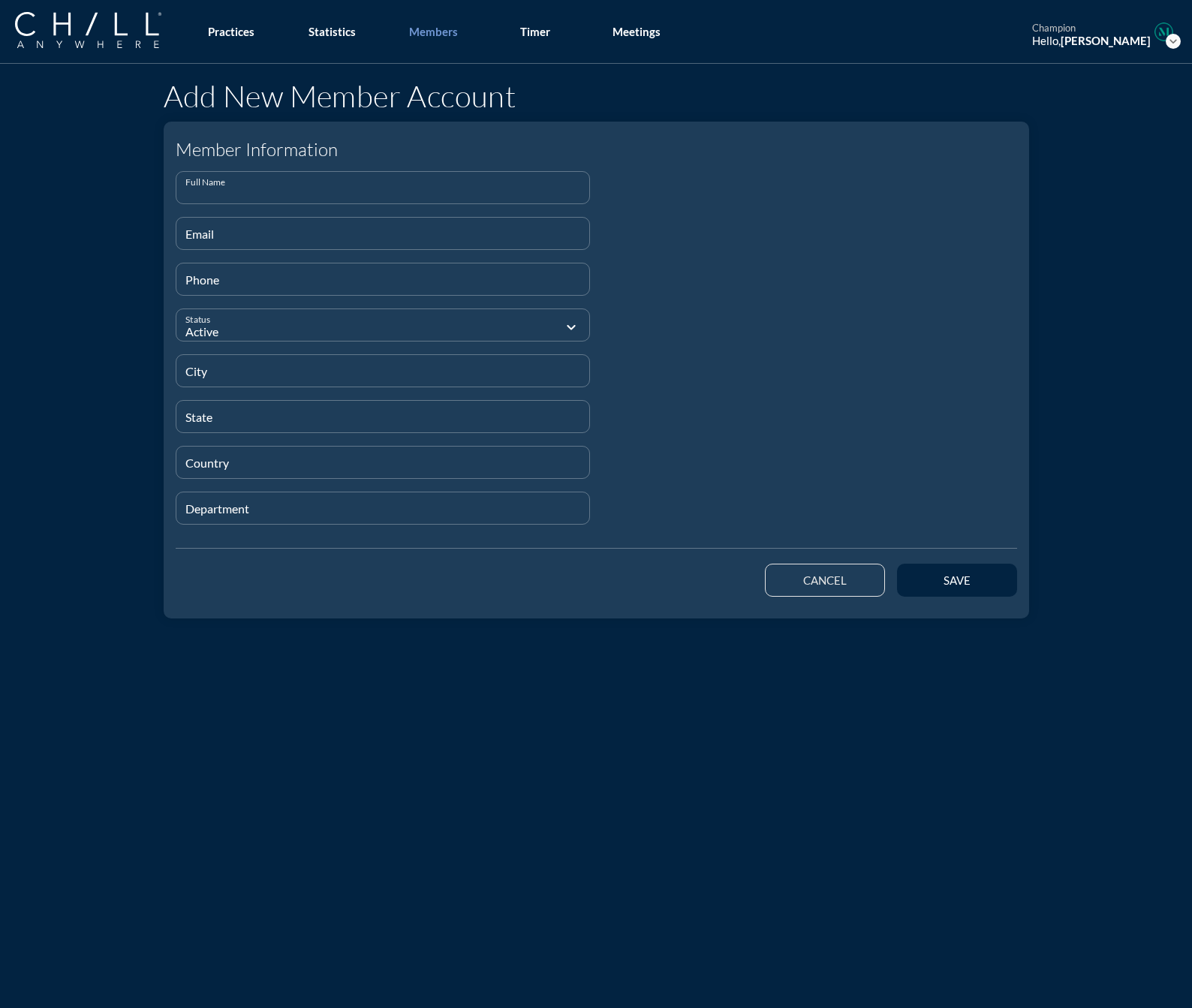
click at [280, 189] on input "Full Name" at bounding box center [383, 194] width 395 height 19
paste input "[PERSON_NAME]"
click at [202, 249] on input "Email" at bounding box center [383, 240] width 395 height 19
paste input "[EMAIL_ADDRESS][DOMAIN_NAME]"
click at [216, 506] on input "Department" at bounding box center [383, 515] width 395 height 19
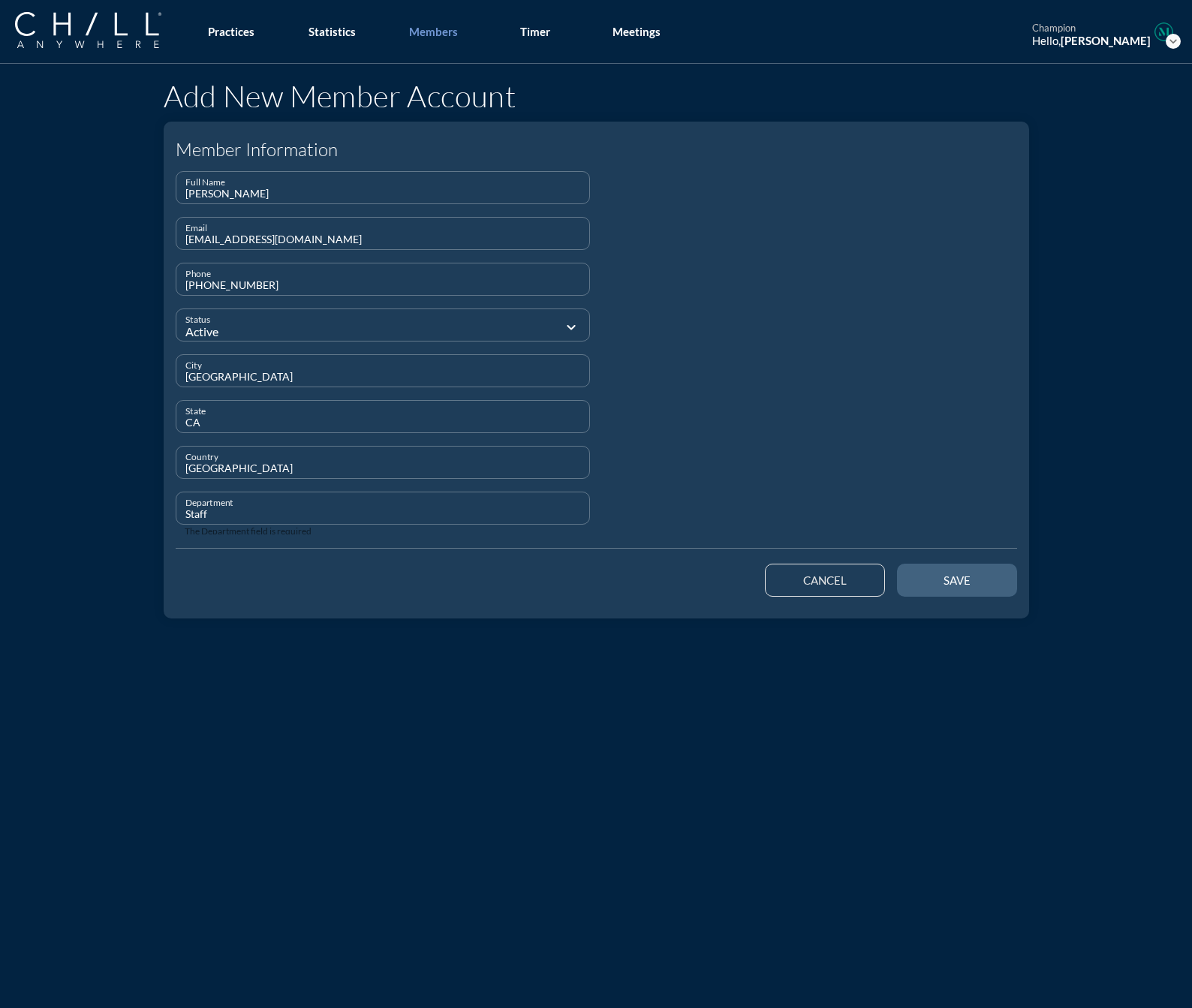
click at [982, 571] on button "save" at bounding box center [956, 580] width 120 height 34
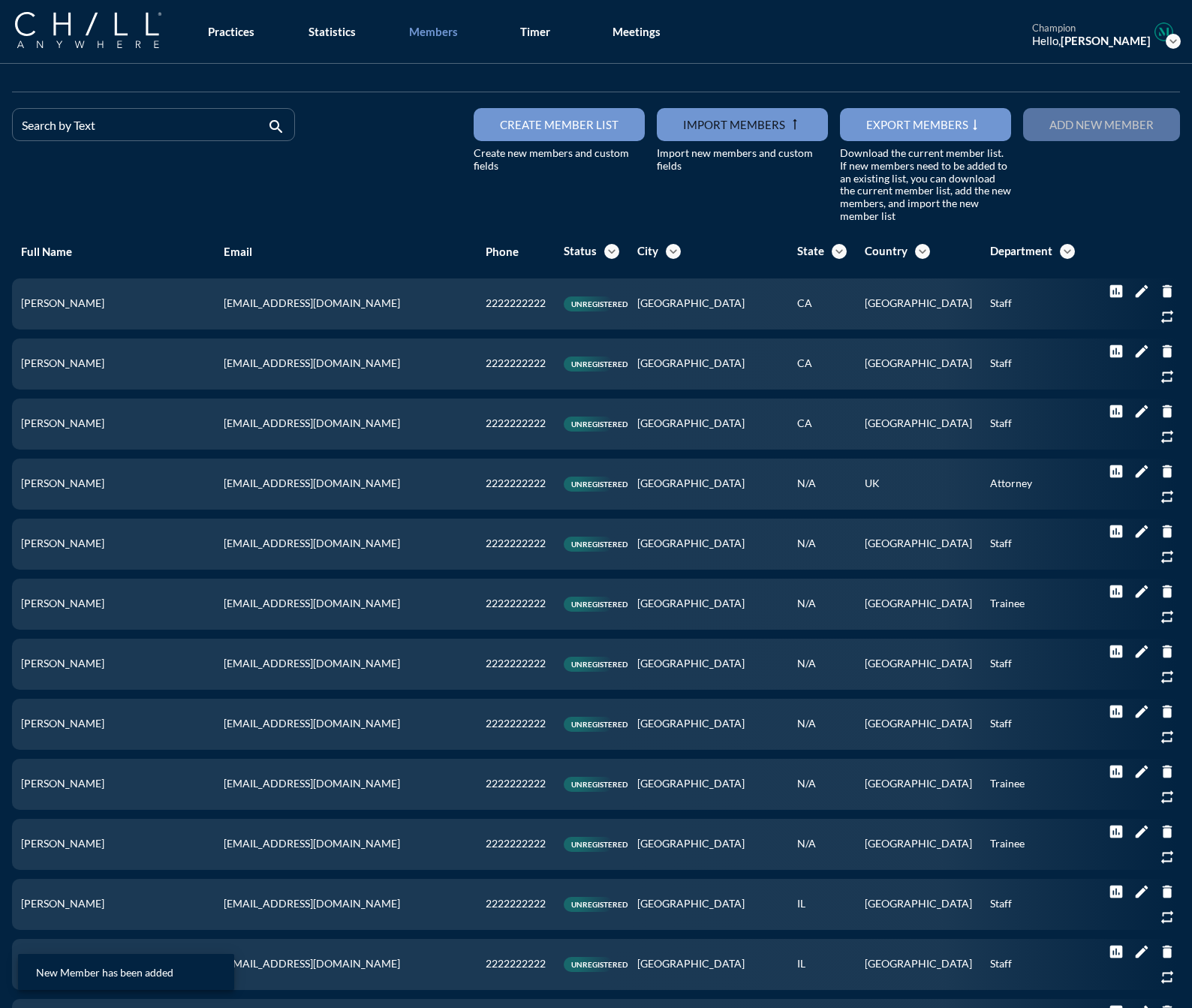
click at [1066, 123] on div "Add new member" at bounding box center [1101, 124] width 104 height 13
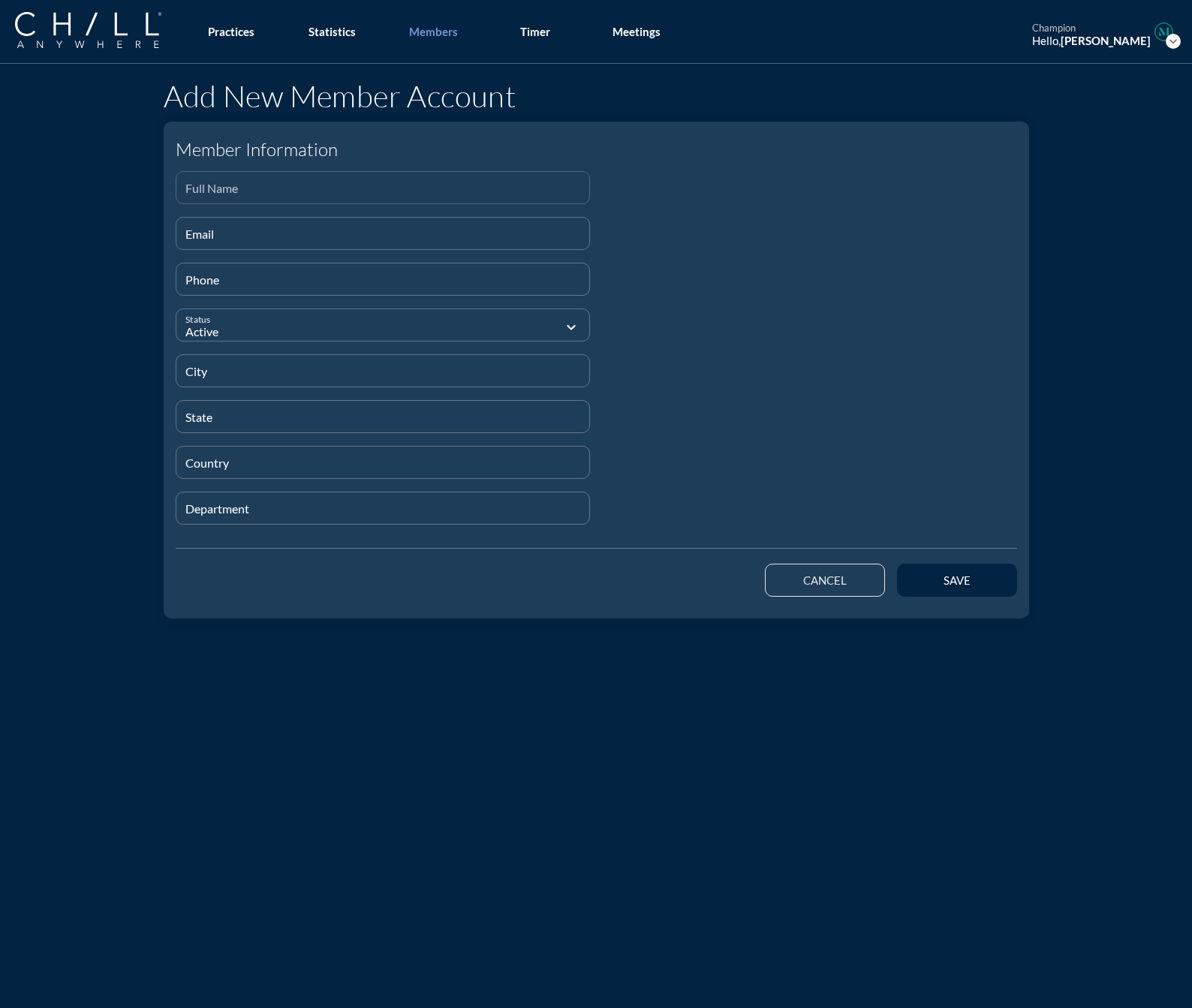
click at [232, 194] on input "Full Name" at bounding box center [383, 194] width 395 height 19
paste input "[PERSON_NAME]"
click at [236, 228] on div "Email" at bounding box center [383, 233] width 395 height 32
paste input "[EMAIL_ADDRESS][DOMAIN_NAME]"
click at [956, 583] on div "save" at bounding box center [957, 580] width 68 height 13
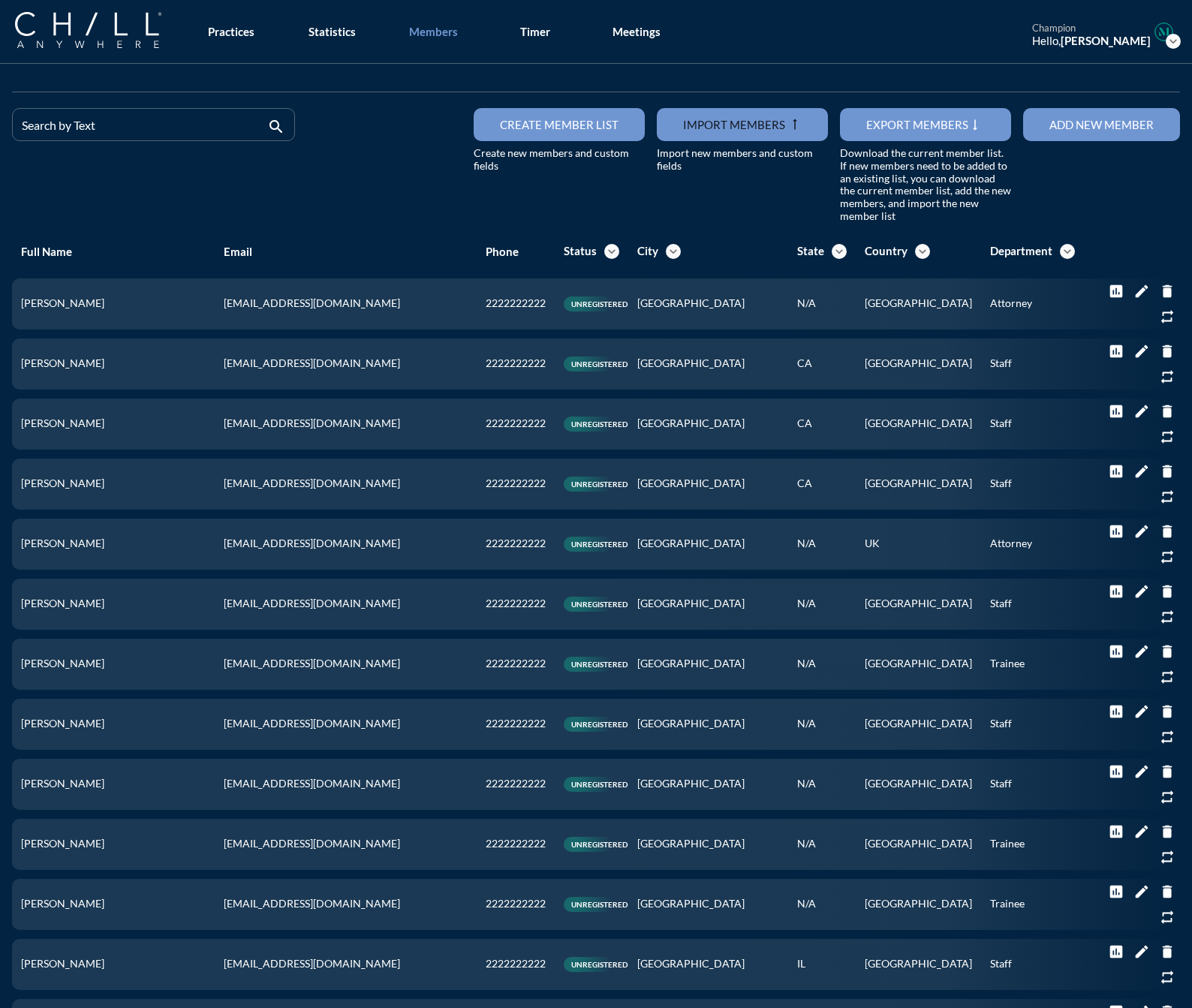
click at [1070, 117] on button "Add new member" at bounding box center [1102, 124] width 157 height 34
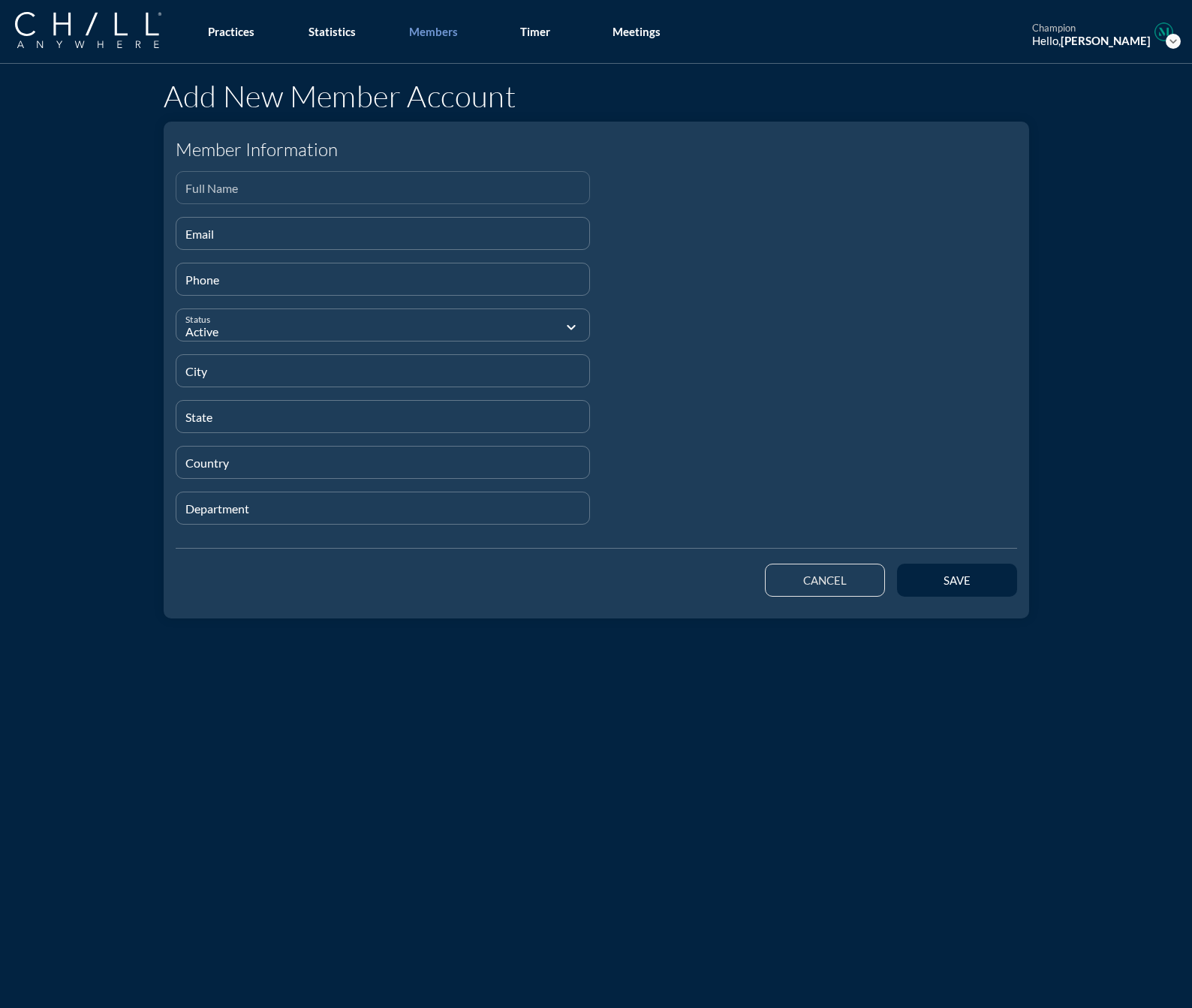
click at [265, 187] on input "Full Name" at bounding box center [383, 194] width 395 height 19
paste input "[PERSON_NAME]"
click at [176, 247] on div "Email" at bounding box center [384, 234] width 416 height 34
paste input "[EMAIL_ADDRESS][DOMAIN_NAME]"
click at [911, 588] on button "save" at bounding box center [956, 580] width 120 height 34
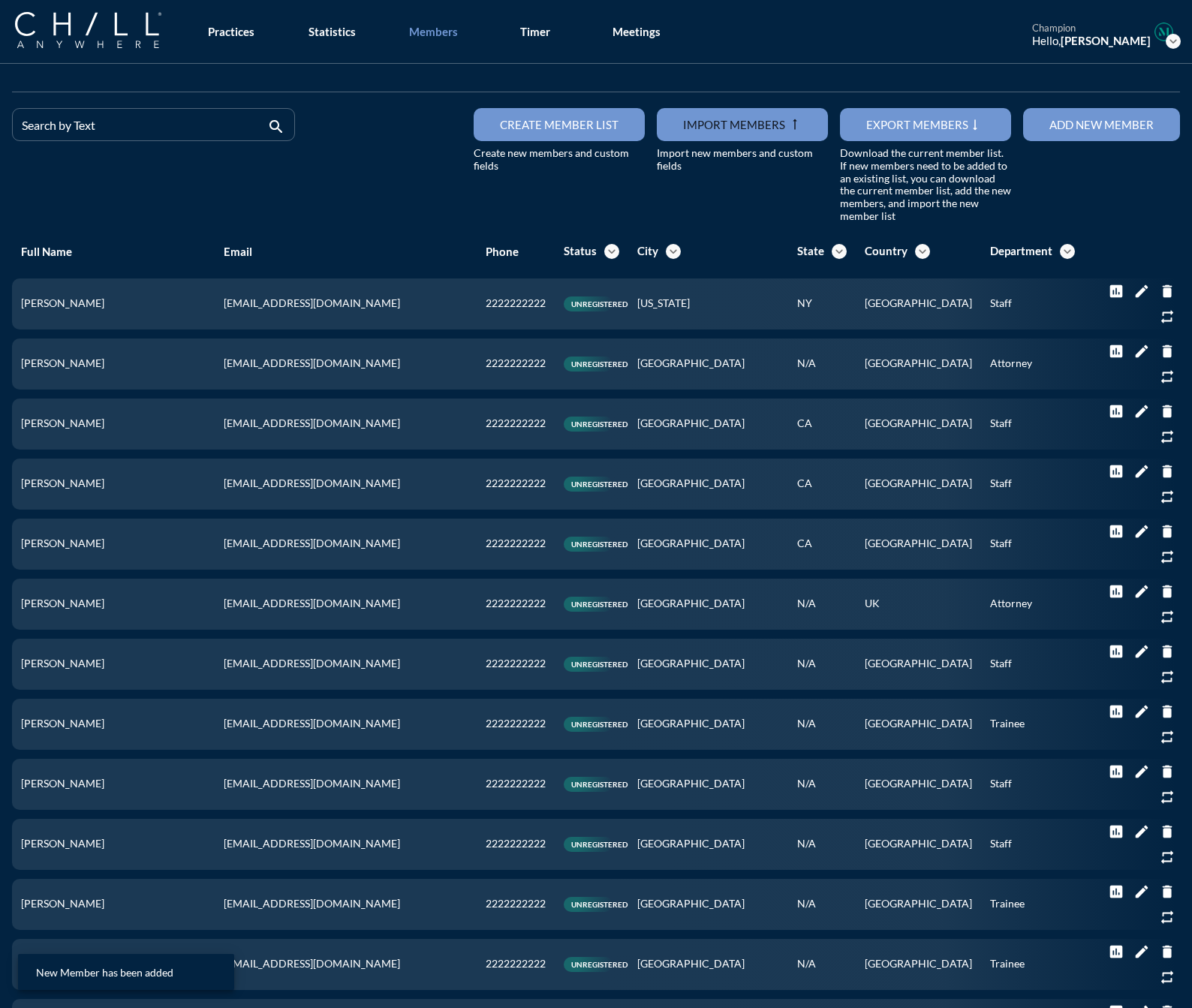
click at [1049, 129] on div "Add new member" at bounding box center [1101, 124] width 104 height 13
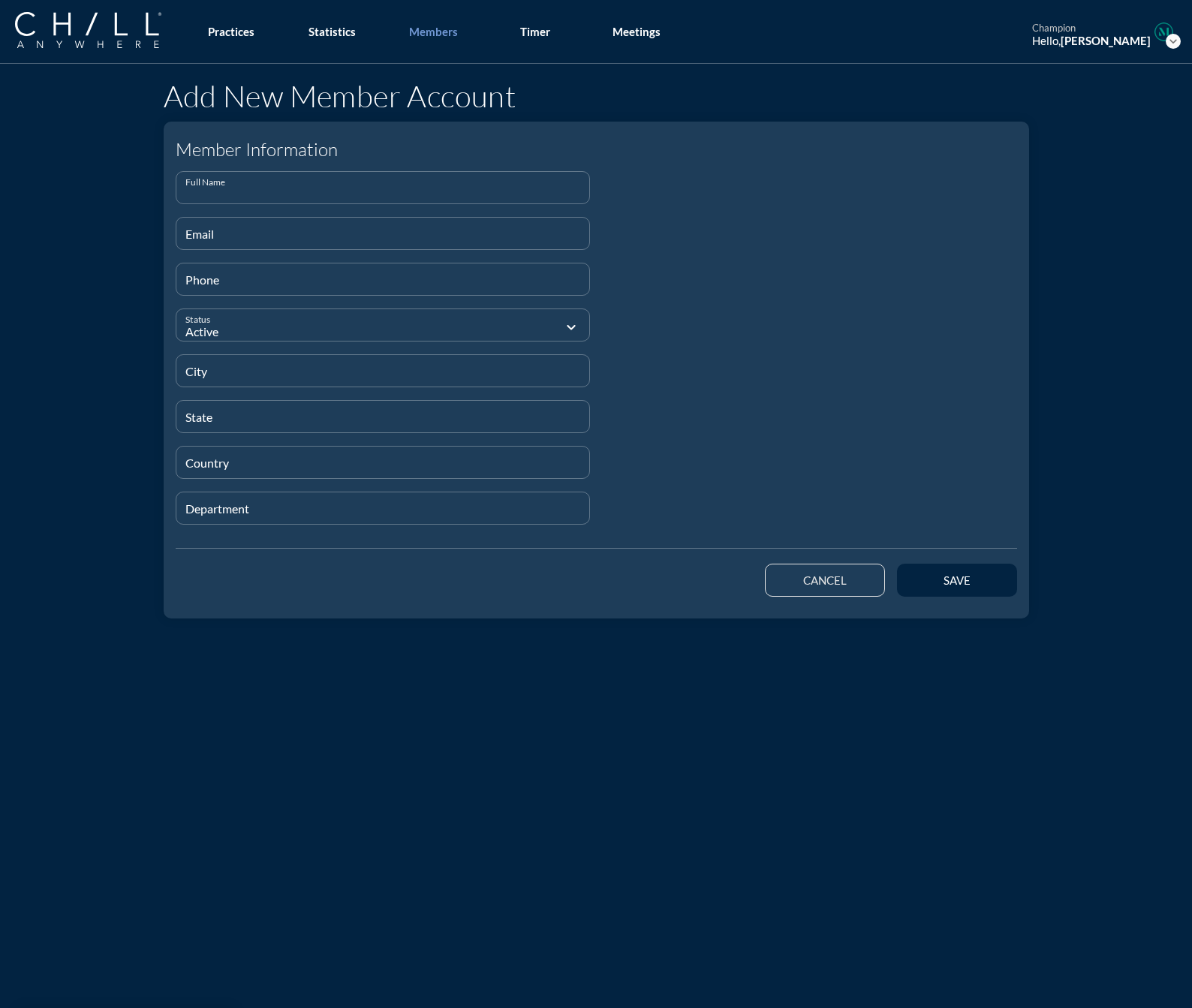
click at [236, 185] on input "Full Name" at bounding box center [383, 194] width 395 height 19
paste input "[PERSON_NAME]"
click at [213, 238] on input "Email" at bounding box center [383, 240] width 395 height 19
paste input "[EMAIL_ADDRESS][DOMAIN_NAME]"
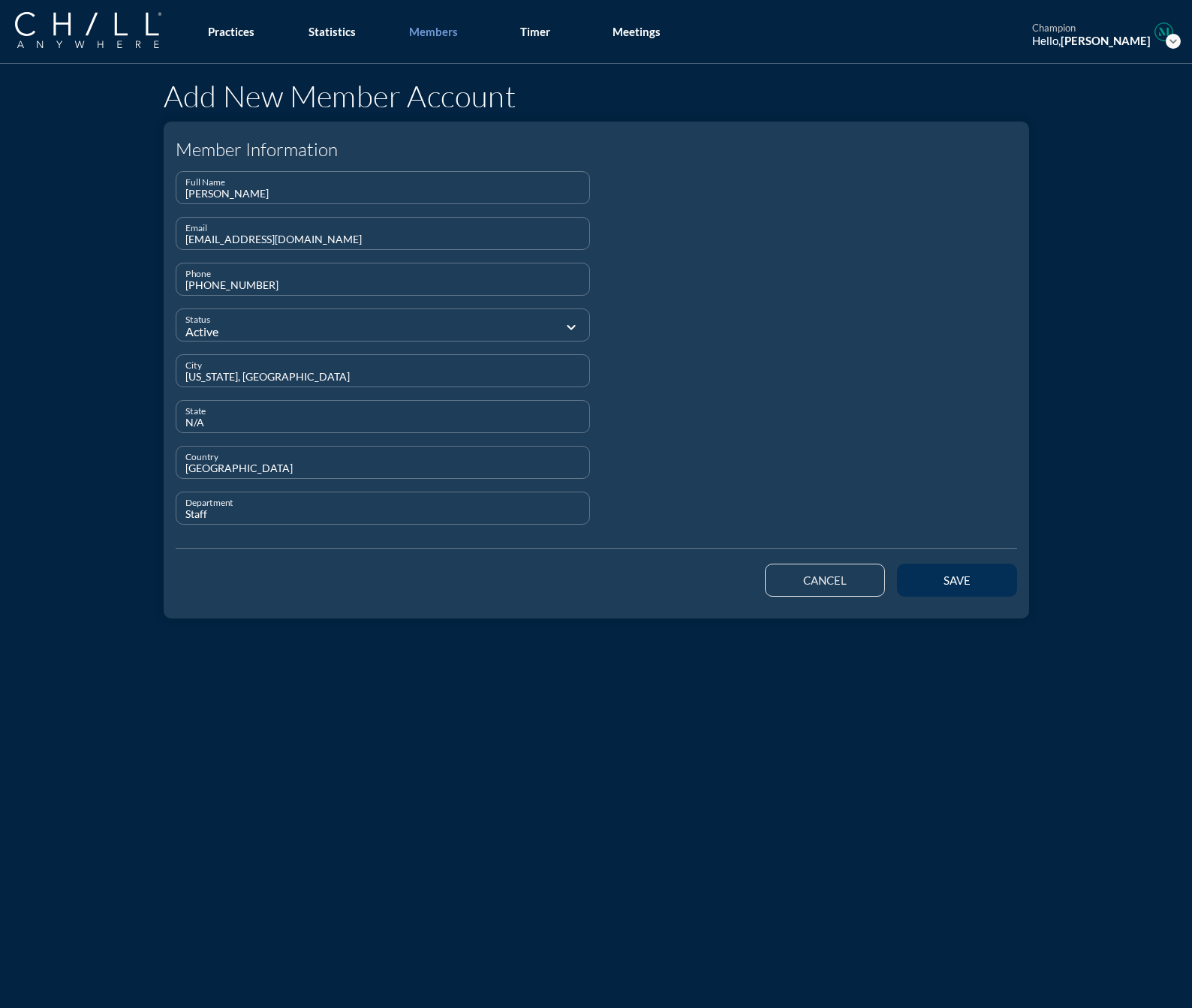
click at [929, 565] on button "save" at bounding box center [956, 580] width 120 height 34
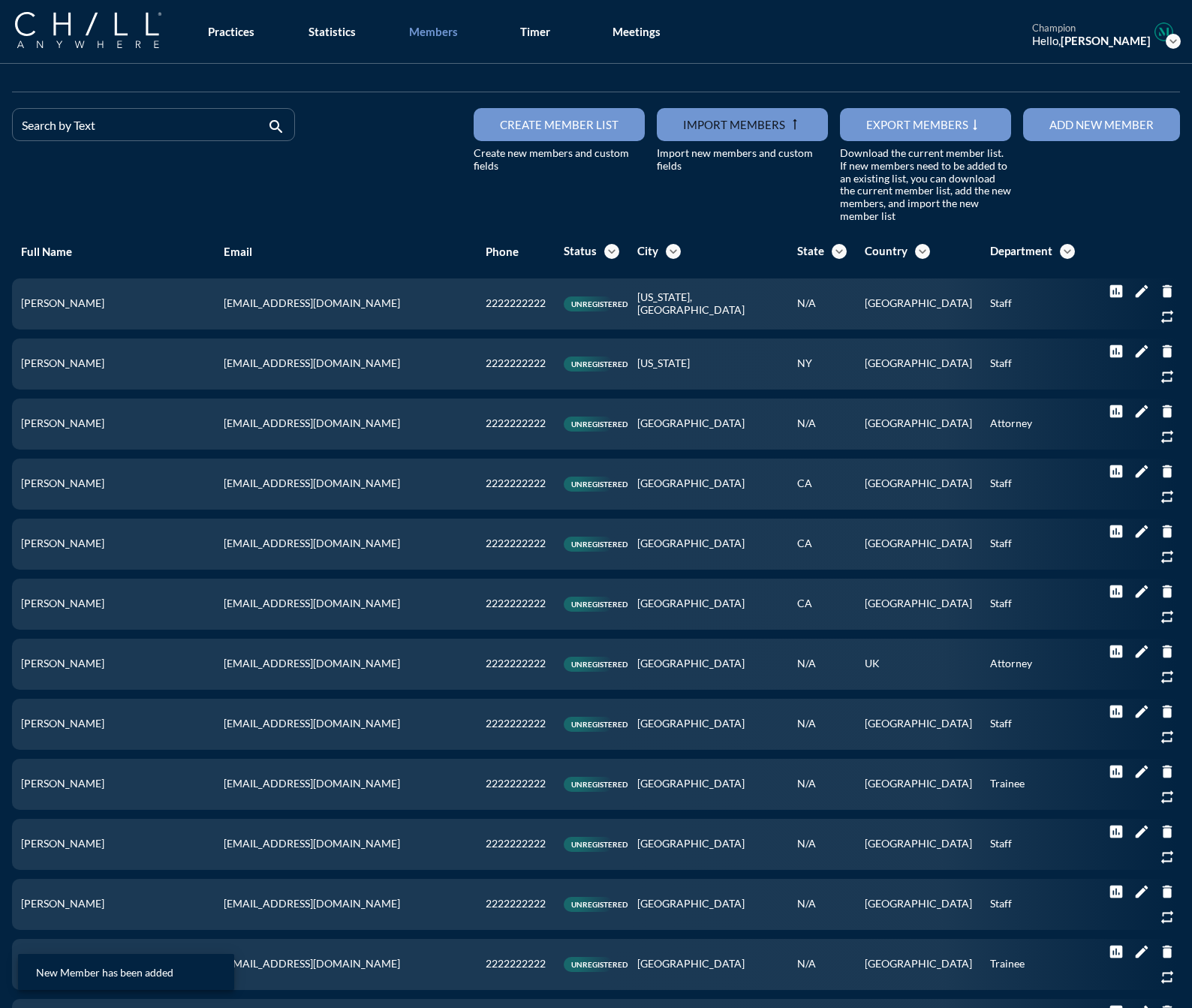
click at [1037, 134] on button "Add new member" at bounding box center [1102, 124] width 157 height 34
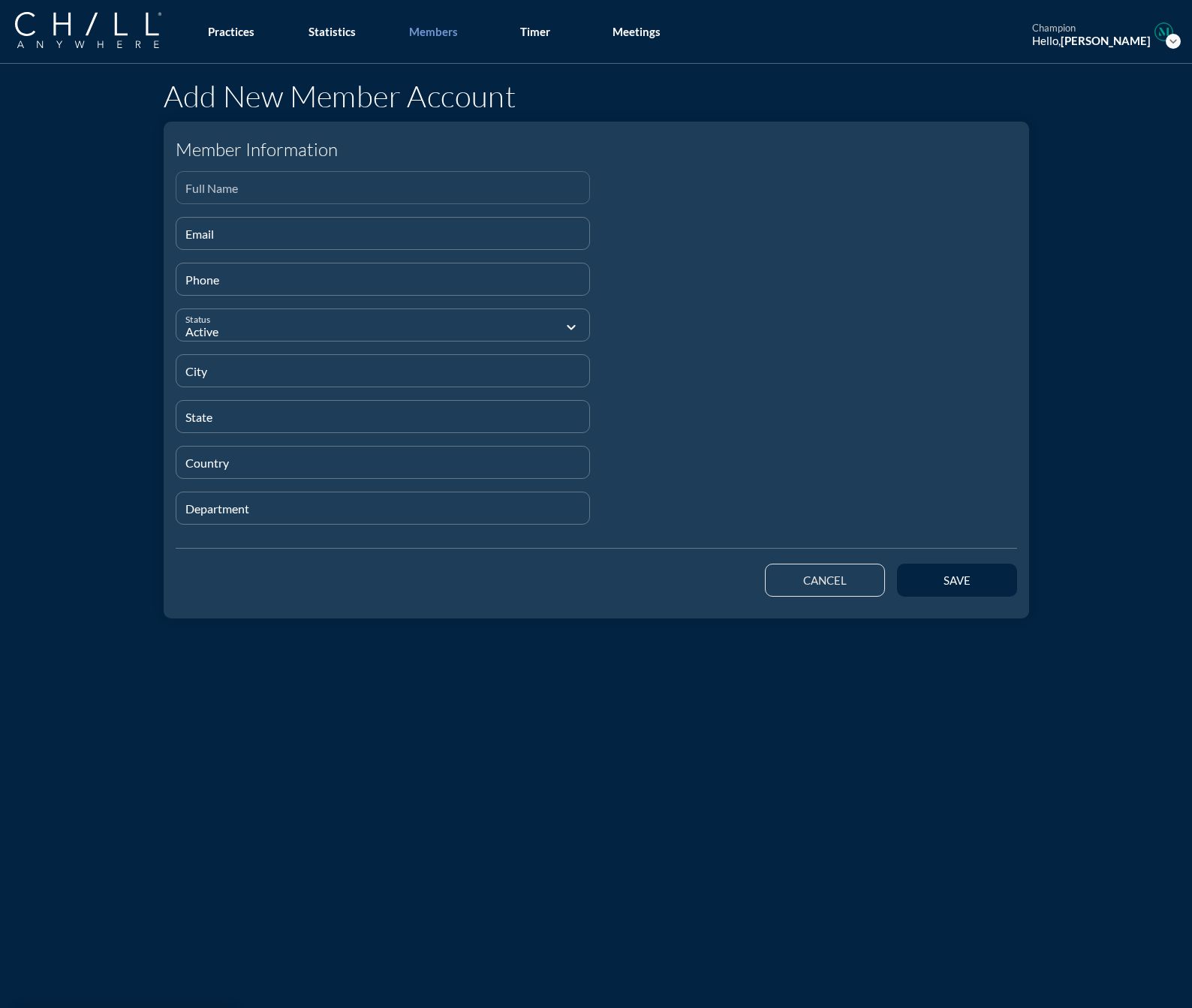
click at [227, 186] on input "Full Name" at bounding box center [383, 194] width 395 height 19
paste input "[PERSON_NAME]"
click at [228, 220] on div "Email" at bounding box center [383, 233] width 395 height 32
paste input "[EMAIL_ADDRESS][DOMAIN_NAME]"
click at [332, 515] on input "Department" at bounding box center [383, 515] width 395 height 19
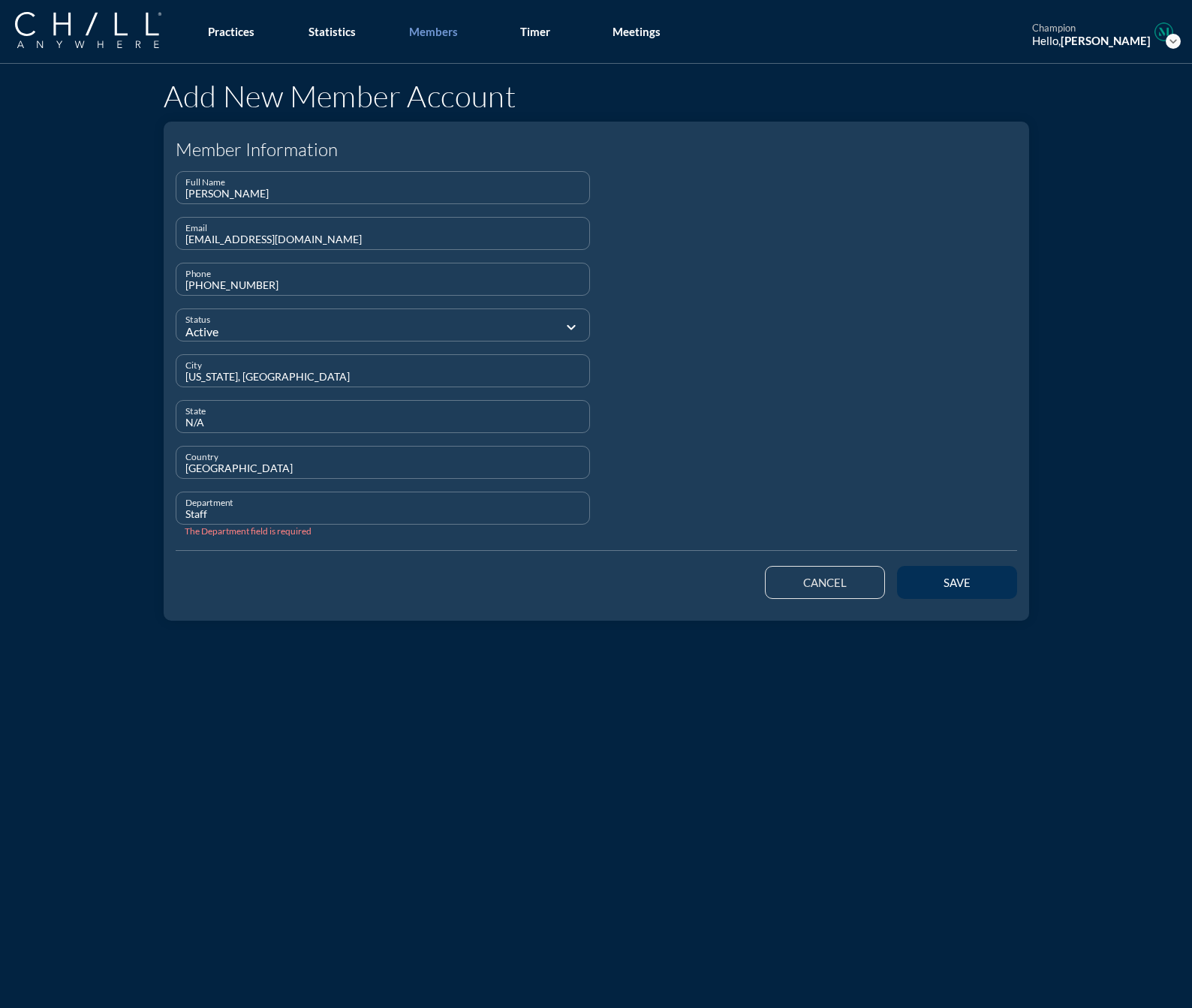
click at [931, 597] on div "save" at bounding box center [955, 583] width 126 height 42
click at [949, 573] on div "save" at bounding box center [957, 580] width 68 height 13
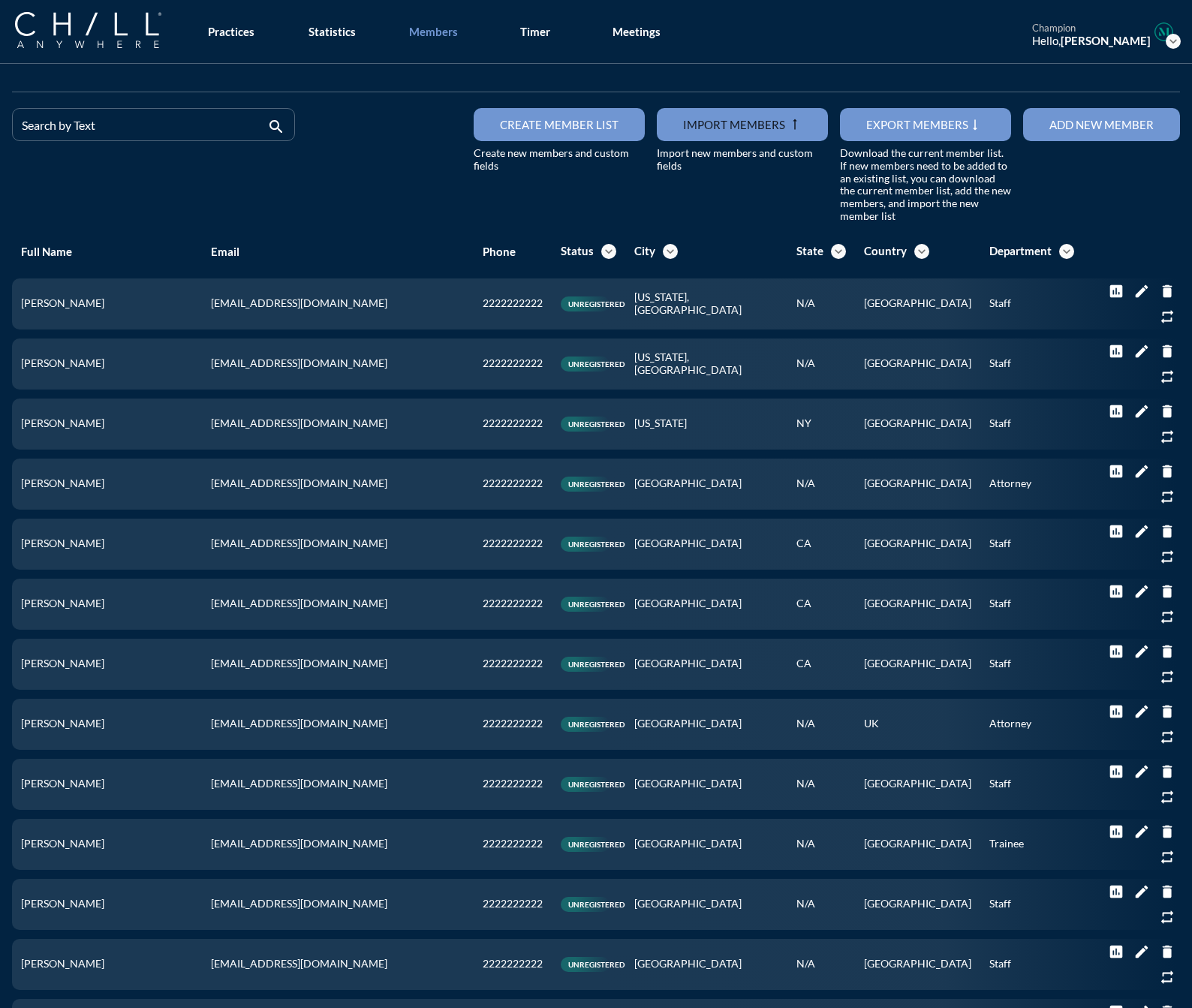
click at [1053, 120] on div "Add new member" at bounding box center [1101, 124] width 104 height 13
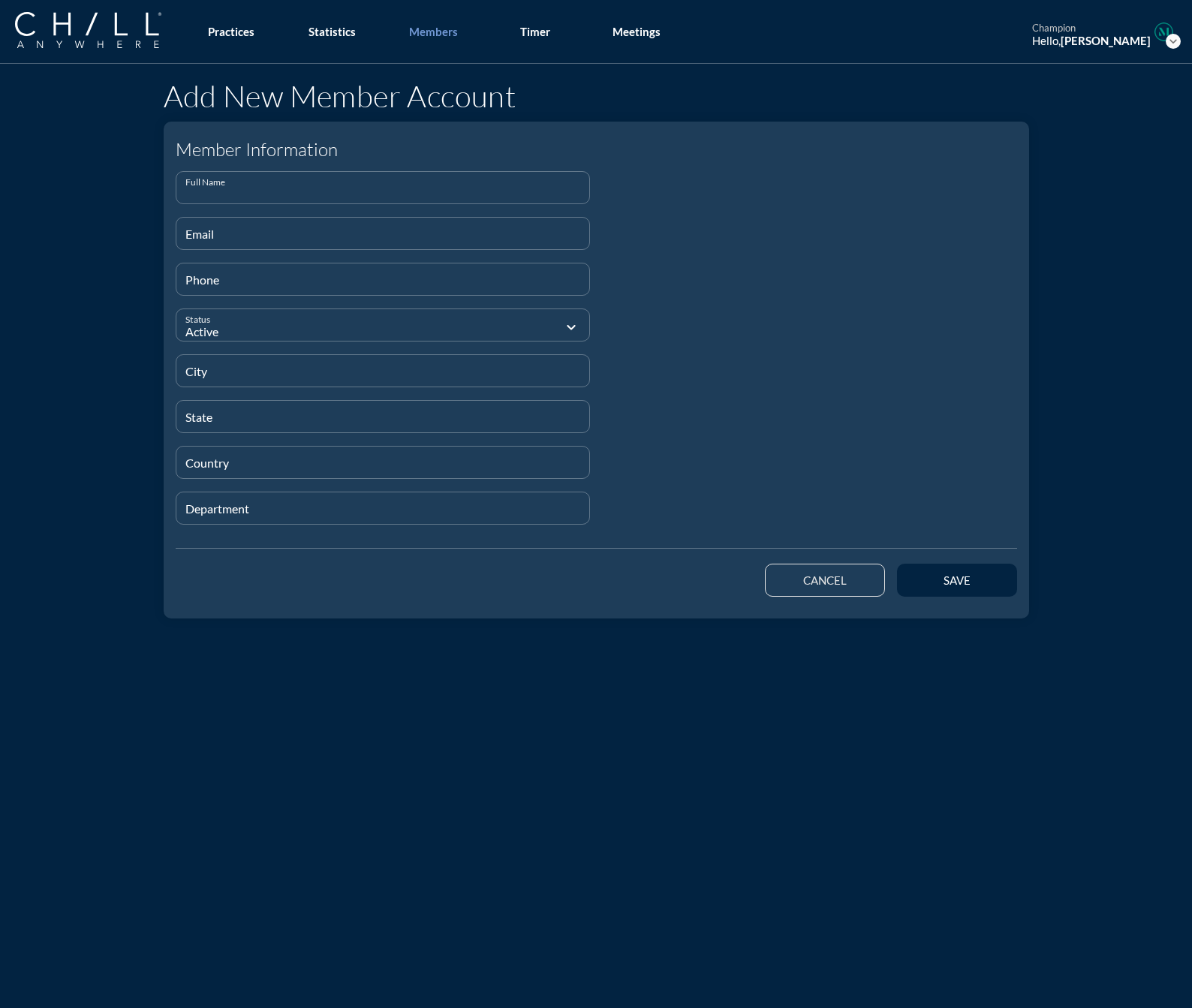
click at [291, 190] on input "Full Name" at bounding box center [383, 194] width 395 height 19
paste input "[PERSON_NAME]"
click at [221, 241] on input "Email" at bounding box center [383, 240] width 395 height 19
paste input "[EMAIL_ADDRESS][DOMAIN_NAME]"
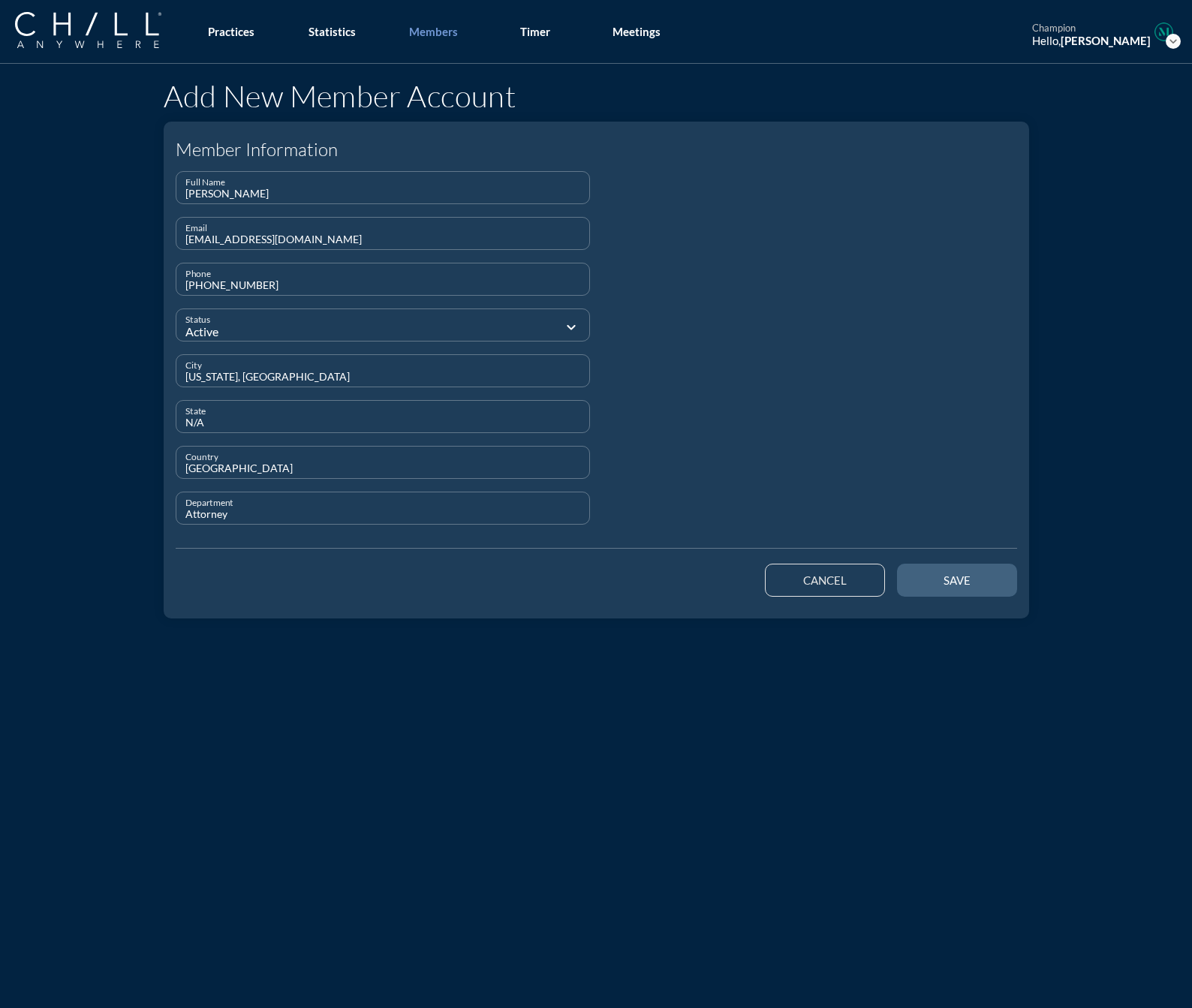
click at [971, 586] on div "save" at bounding box center [957, 580] width 68 height 13
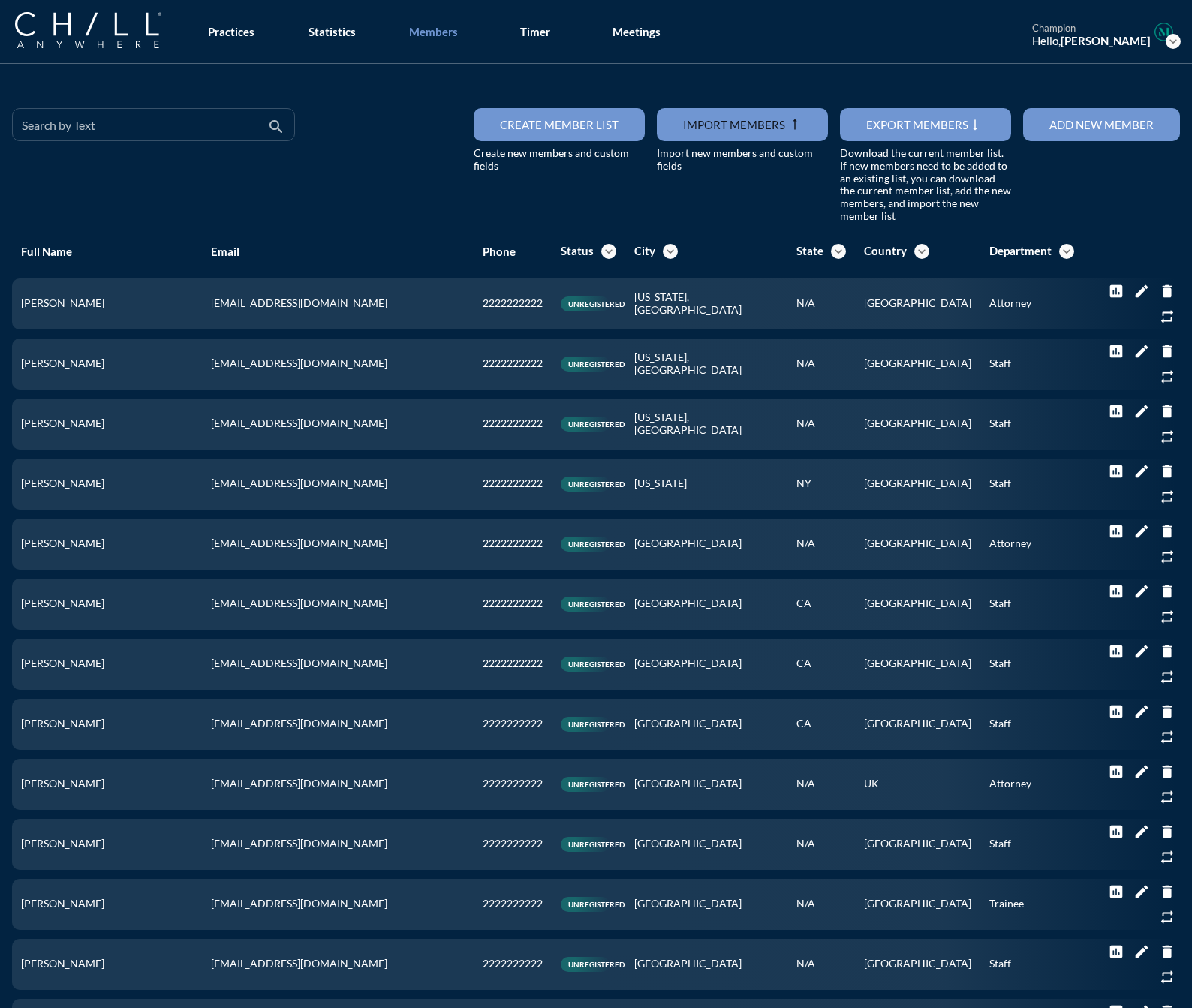
click at [214, 127] on input "Search by Text" at bounding box center [143, 131] width 242 height 19
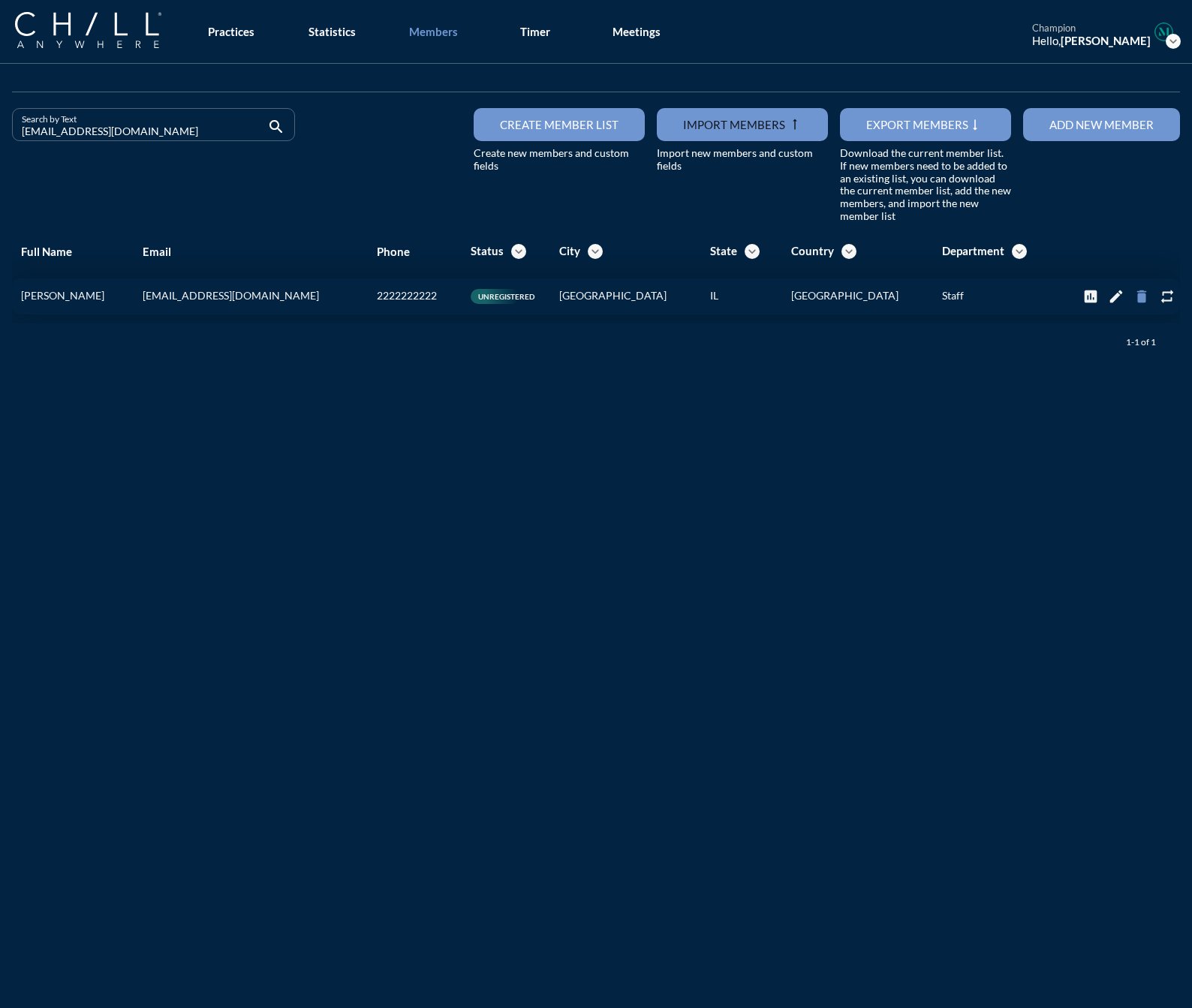
click at [1134, 300] on icon "delete" at bounding box center [1141, 296] width 16 height 16
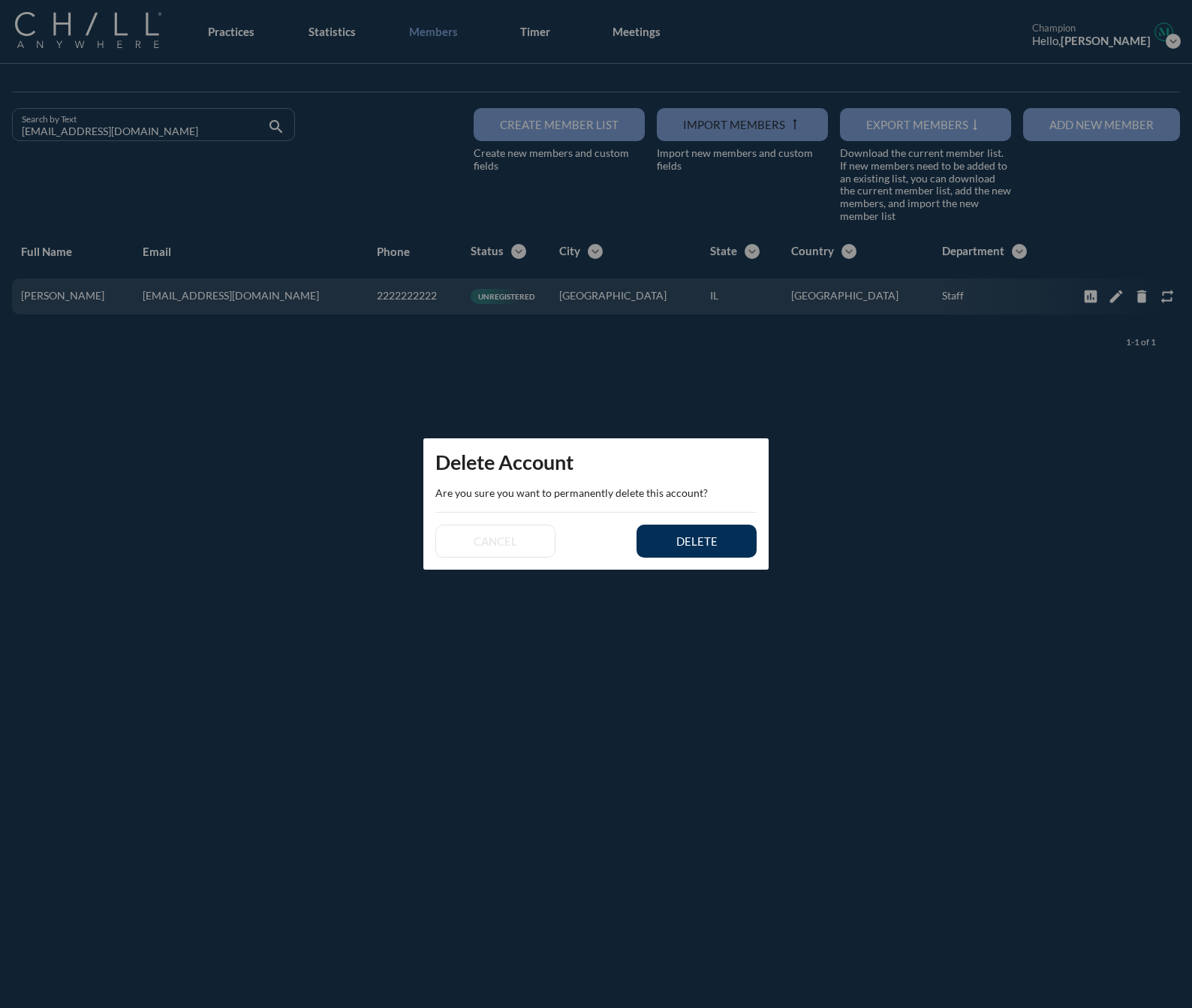
click at [681, 549] on button "delete" at bounding box center [696, 541] width 120 height 34
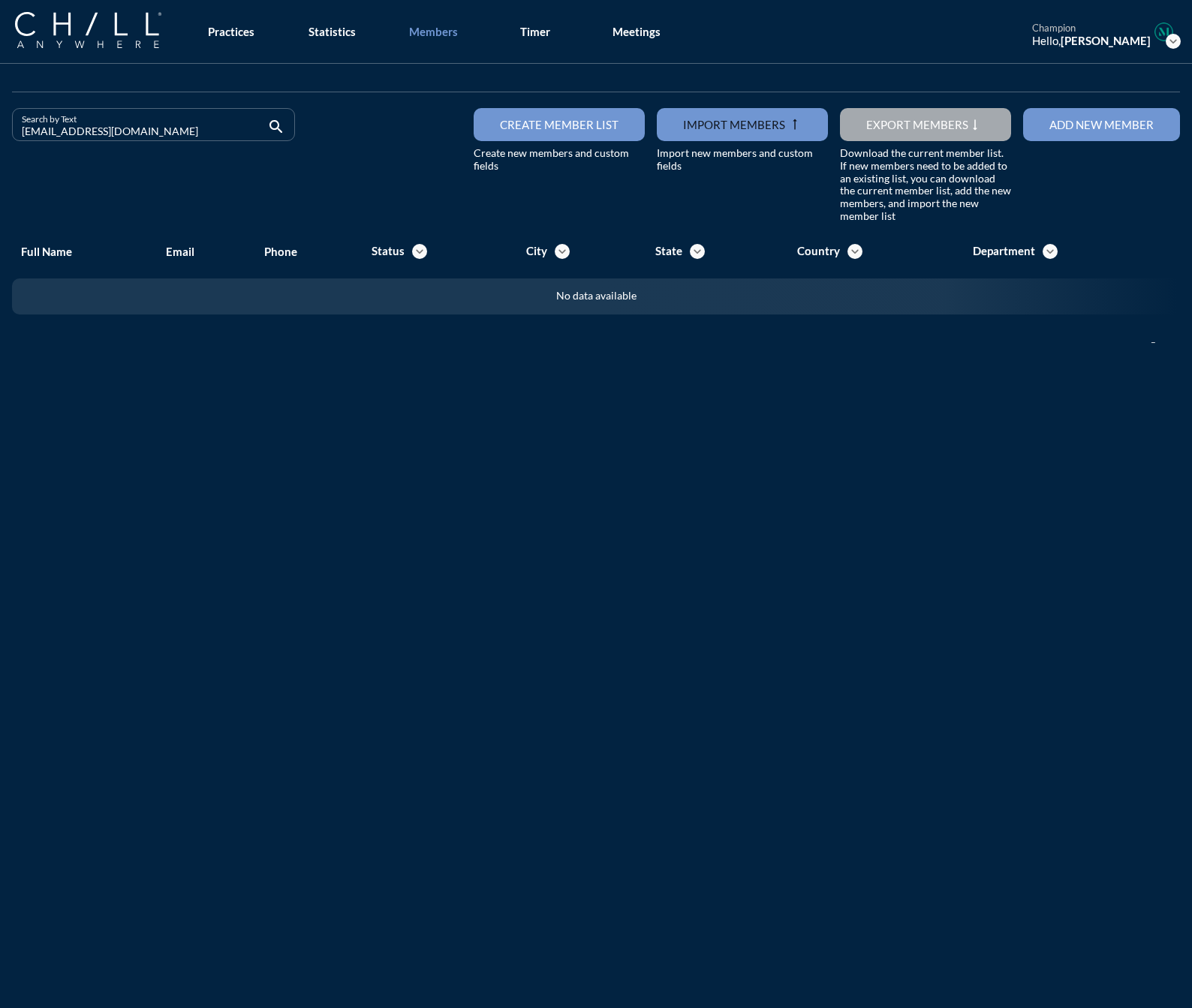
drag, startPoint x: 120, startPoint y: 127, endPoint x: -80, endPoint y: 141, distance: 200.5
click at [0, 141] on html "All Administrative Administrative (non-[PERSON_NAME]) Associate Attorney Attorn…" at bounding box center [596, 504] width 1192 height 1008
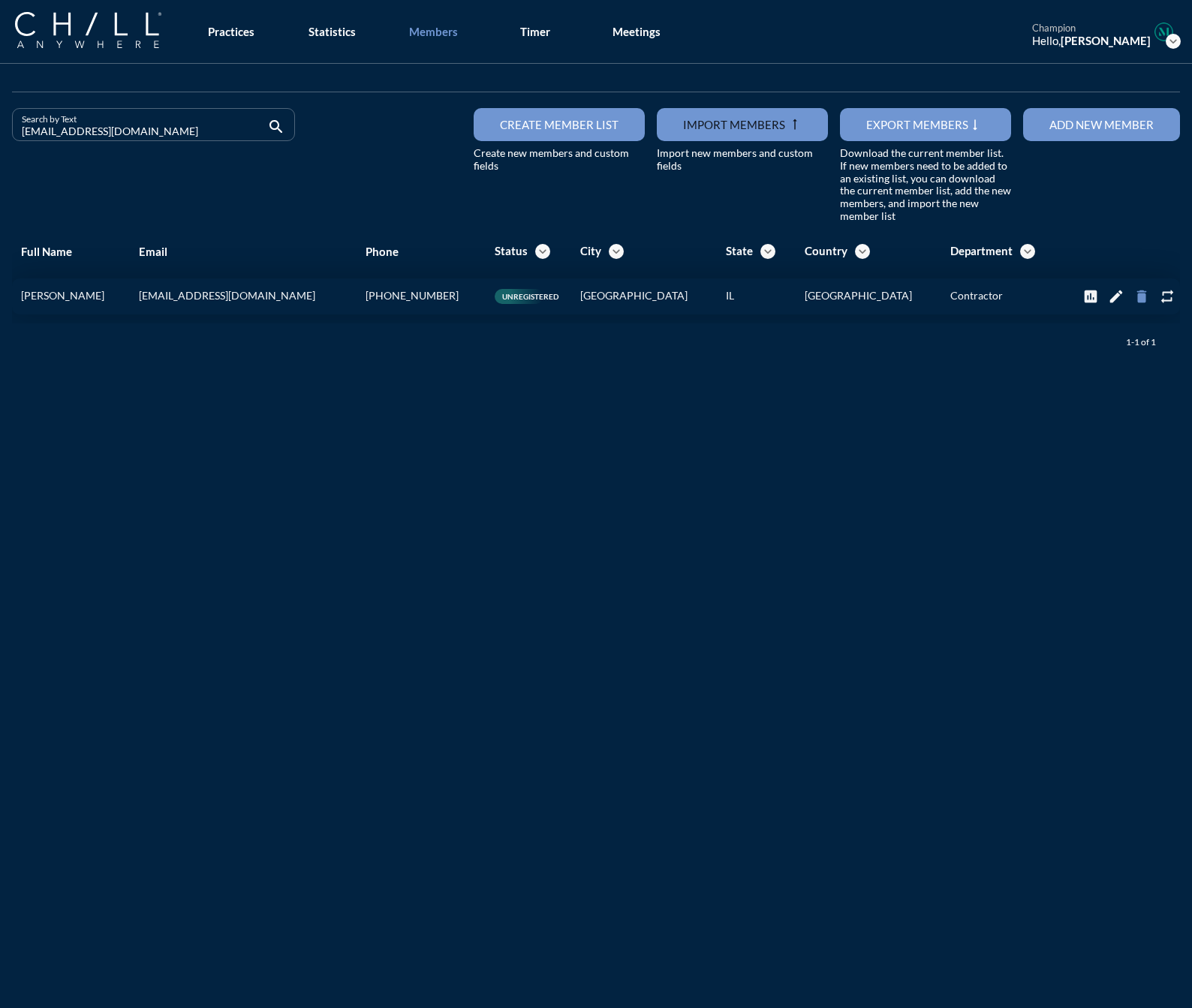
click at [1135, 300] on icon "delete" at bounding box center [1141, 296] width 16 height 16
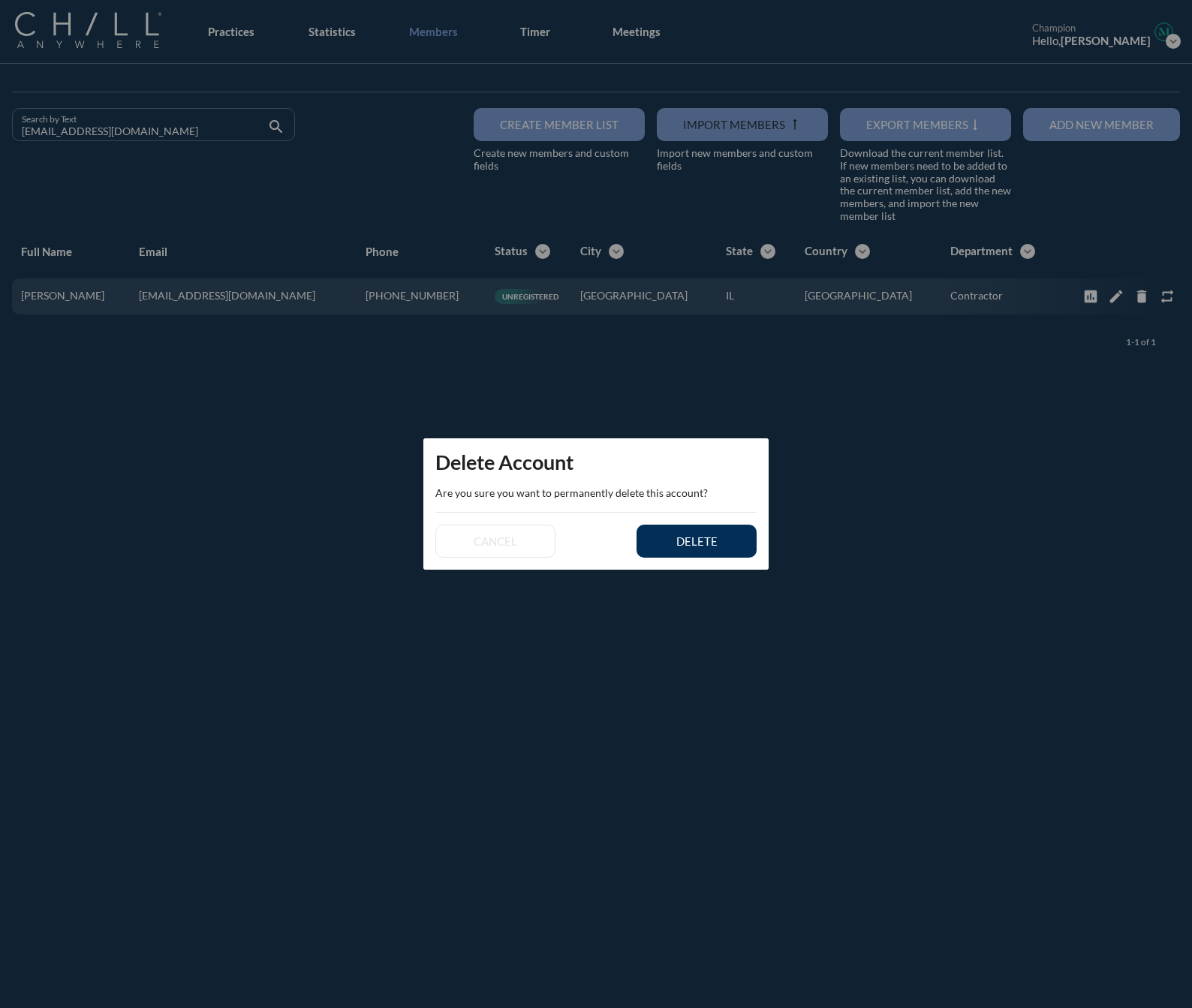
click at [732, 534] on button "delete" at bounding box center [696, 541] width 120 height 34
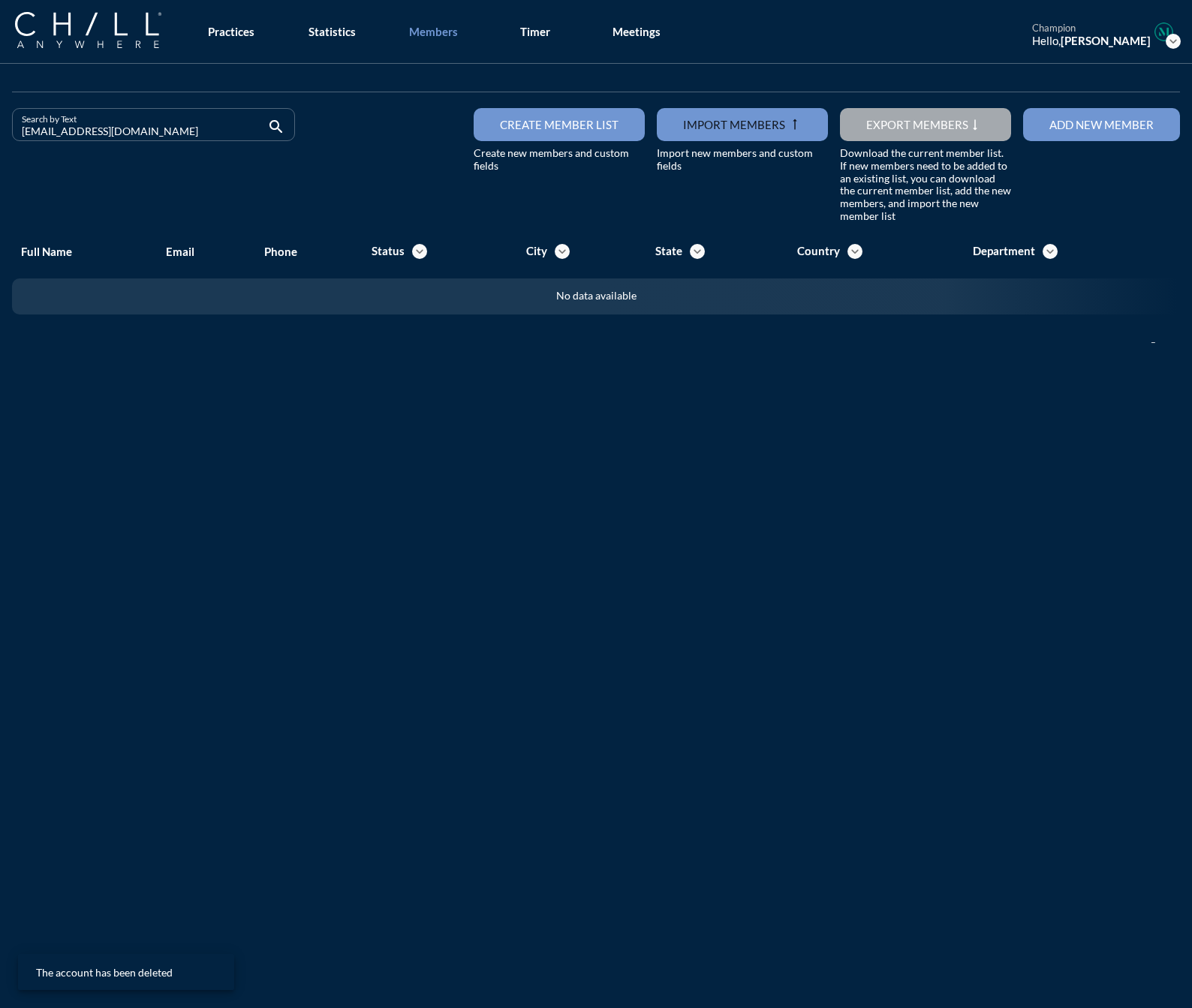
drag, startPoint x: 120, startPoint y: 136, endPoint x: -110, endPoint y: 136, distance: 230.0
click at [0, 136] on html "All Administrative Administrative (non-[PERSON_NAME]) Associate Attorney Attorn…" at bounding box center [596, 504] width 1192 height 1008
drag, startPoint x: 120, startPoint y: 136, endPoint x: 17, endPoint y: 134, distance: 103.0
click at [17, 134] on div "Search by Text [EMAIL_ADDRESS][DOMAIN_NAME] search" at bounding box center [154, 124] width 283 height 34
drag, startPoint x: 139, startPoint y: 132, endPoint x: -71, endPoint y: 138, distance: 210.1
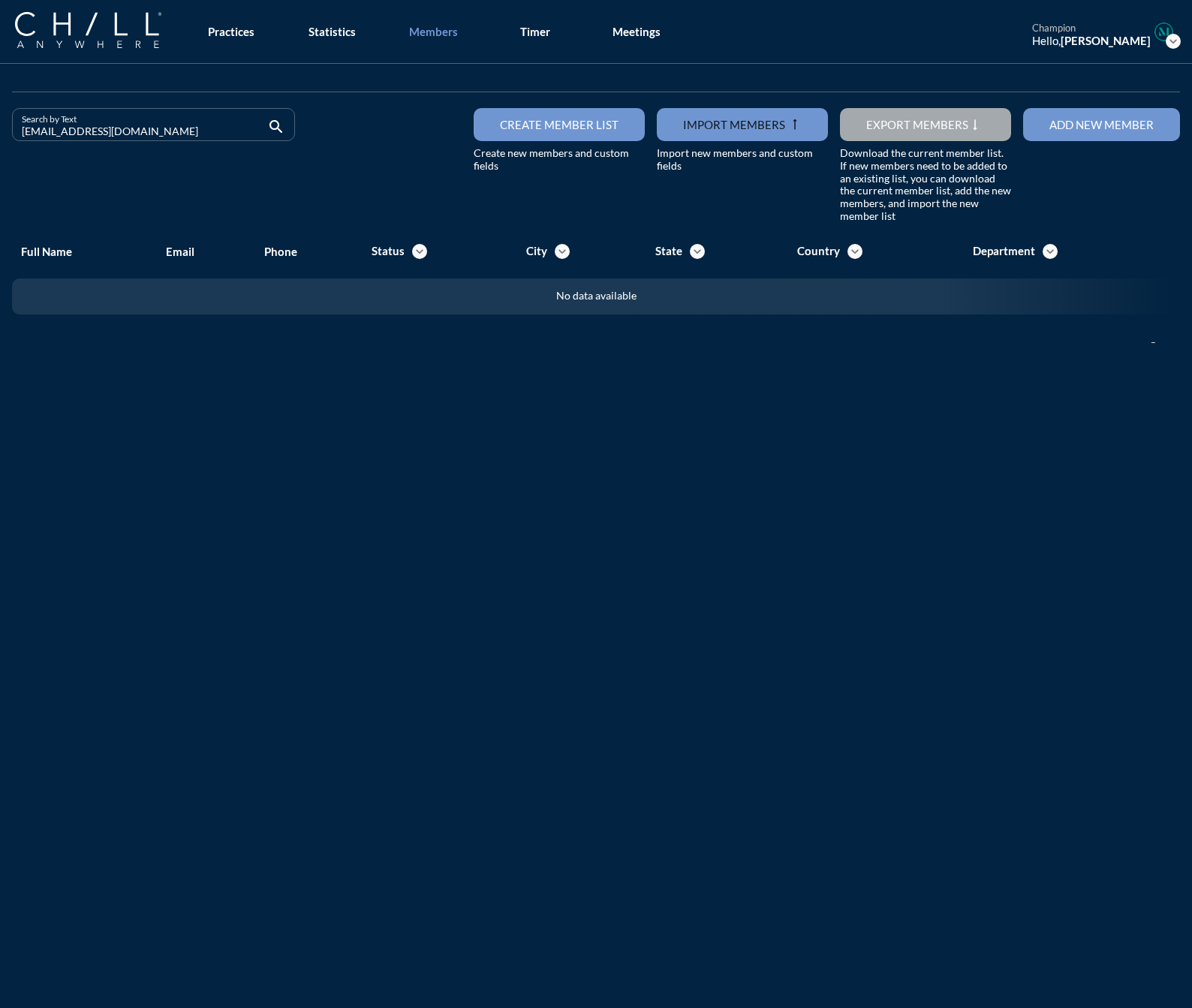
click at [0, 138] on html "All Administrative Administrative (non-[PERSON_NAME]) Associate Attorney Attorn…" at bounding box center [596, 504] width 1192 height 1008
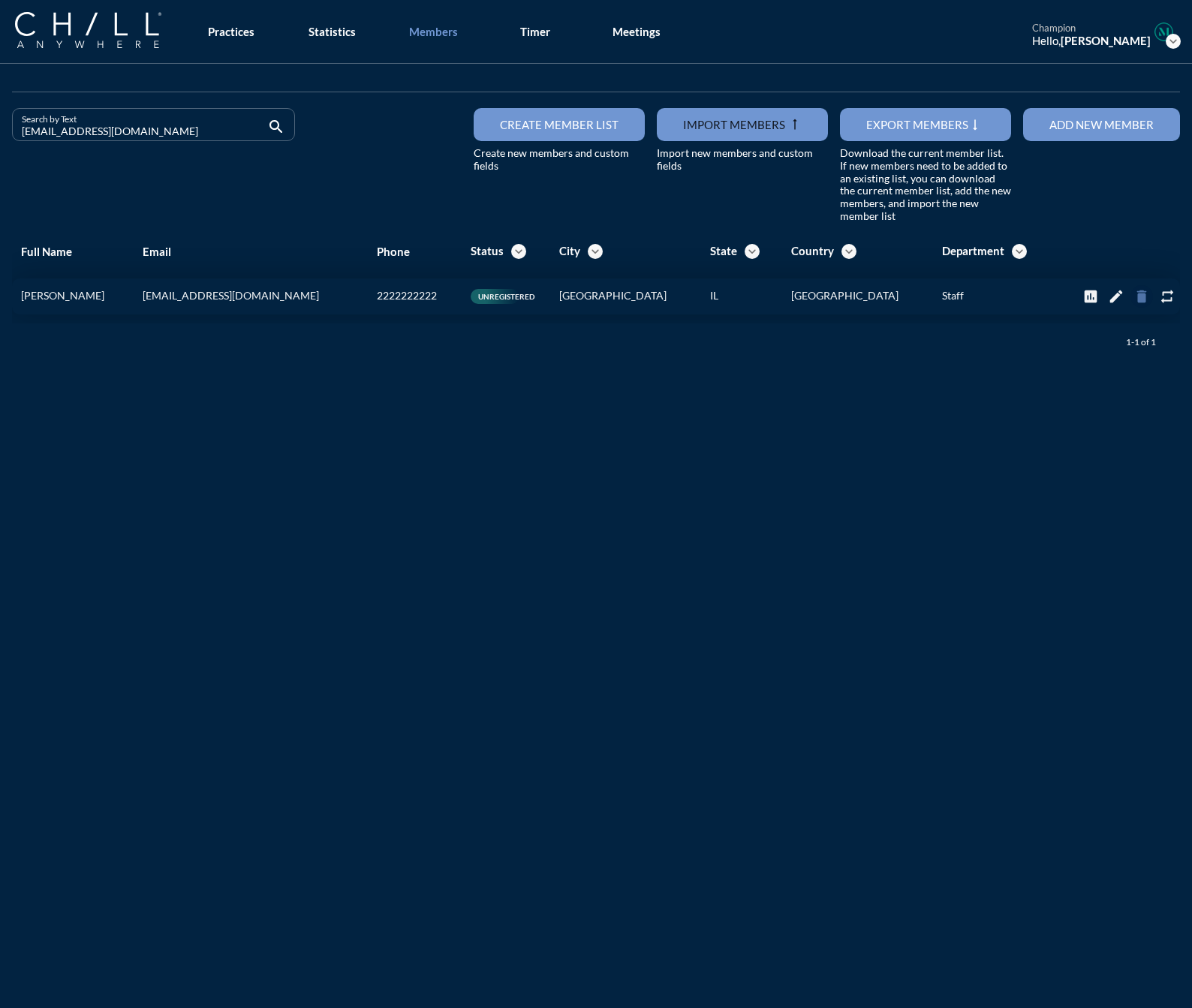
click at [1134, 292] on icon "delete" at bounding box center [1141, 296] width 16 height 16
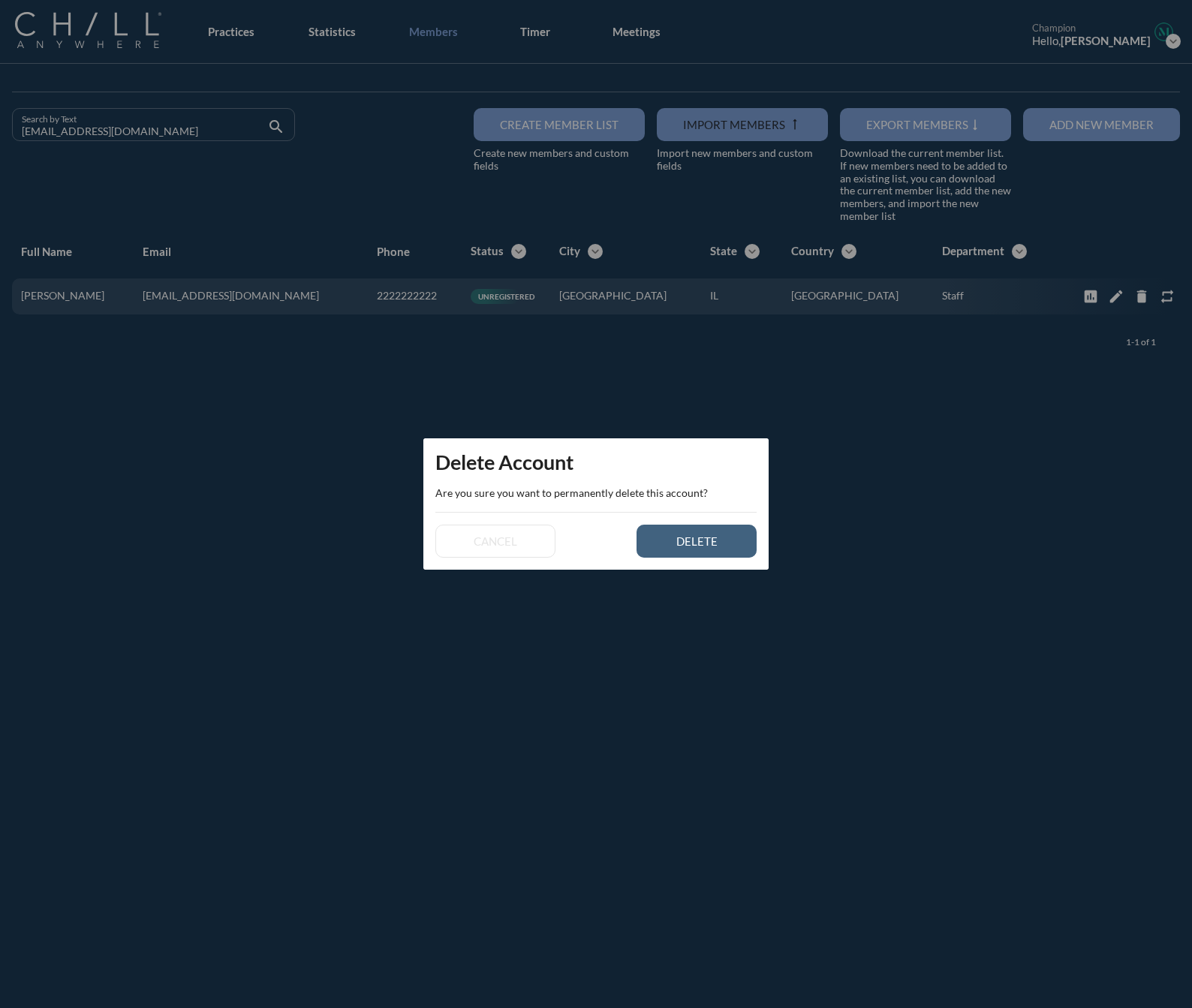
click at [721, 545] on div "delete" at bounding box center [697, 541] width 68 height 13
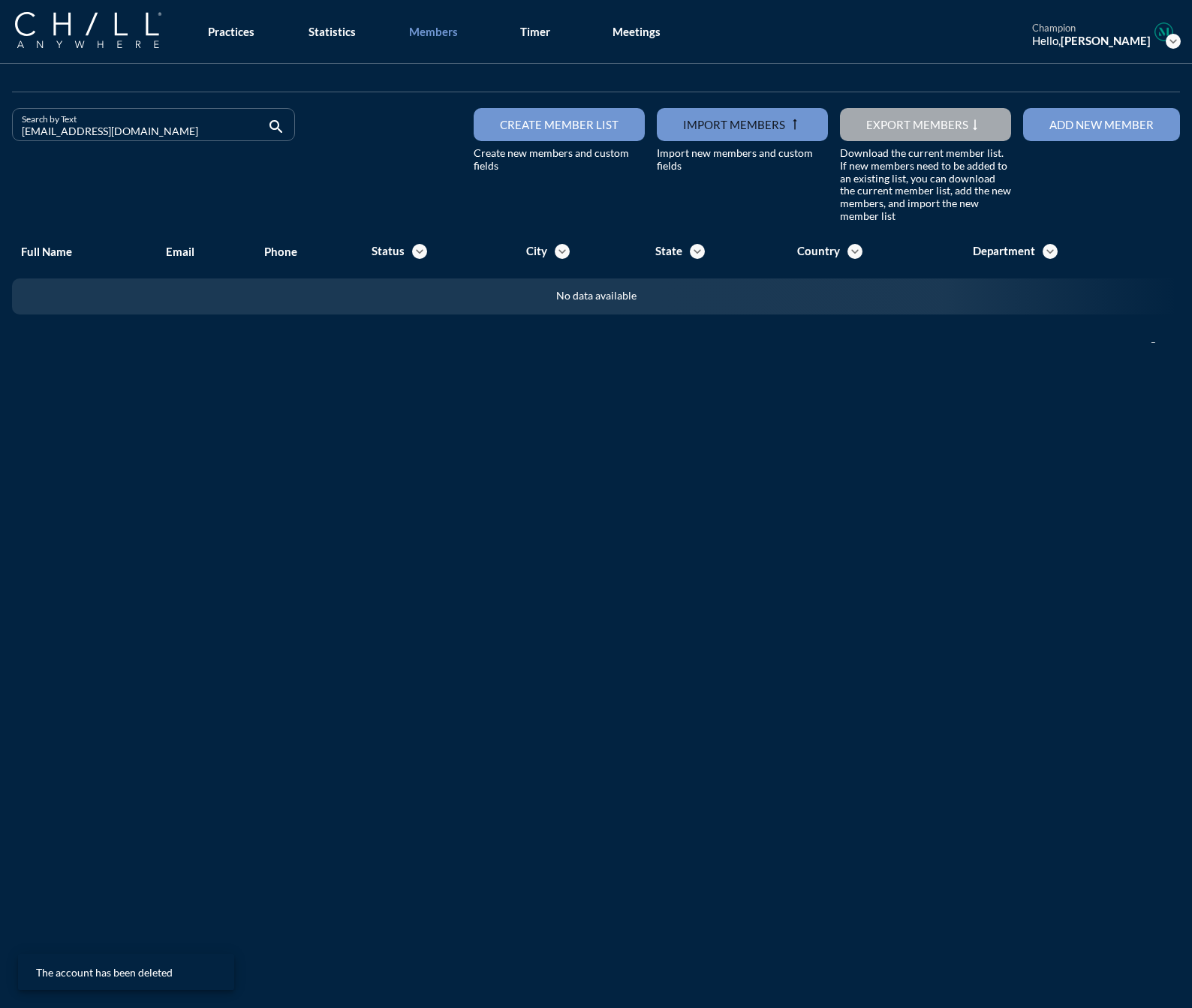
drag, startPoint x: 146, startPoint y: 130, endPoint x: -162, endPoint y: 143, distance: 308.3
click at [0, 143] on html "All Administrative Administrative (non-[PERSON_NAME]) Associate Attorney Attorn…" at bounding box center [596, 504] width 1192 height 1008
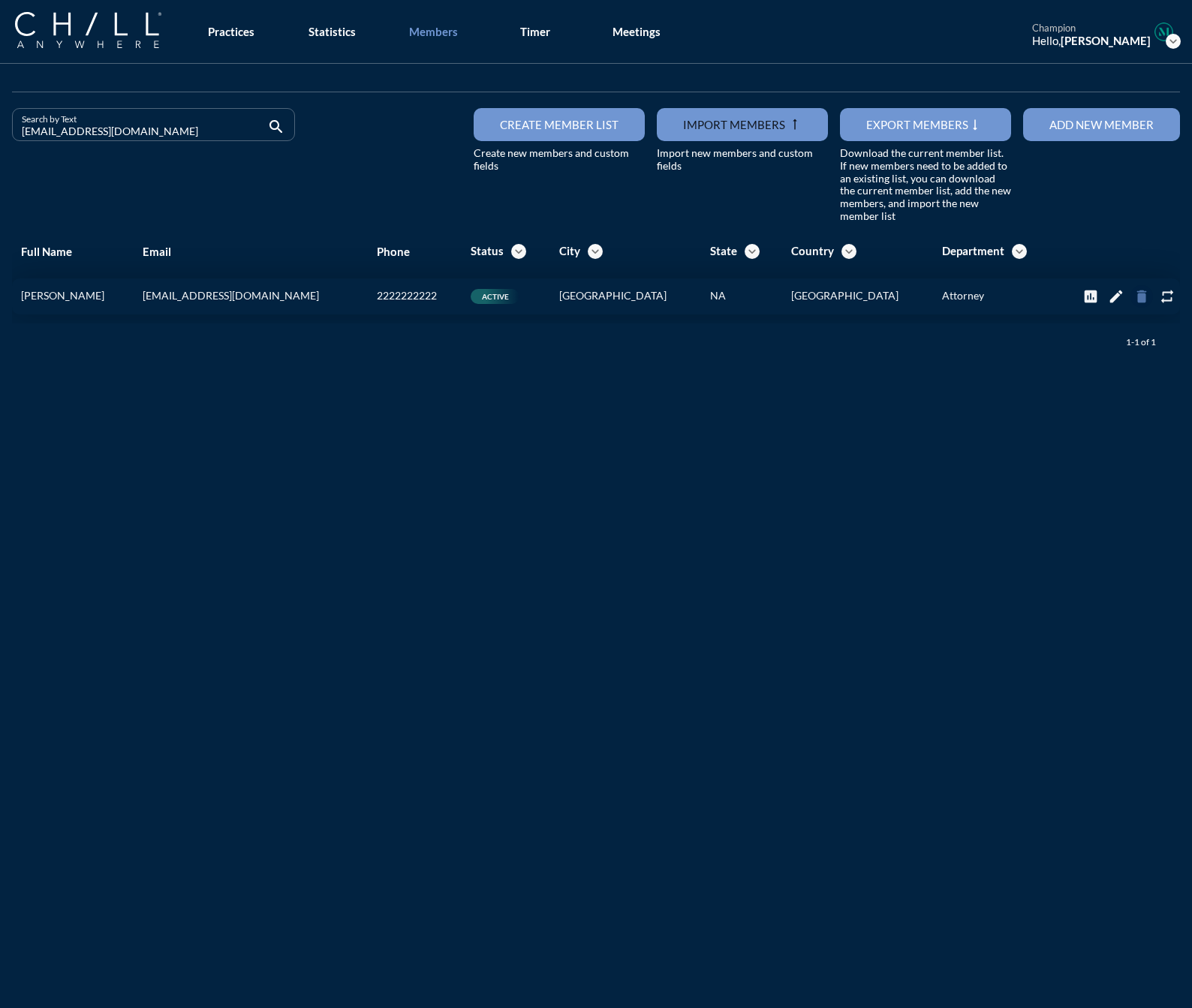
click at [1136, 298] on icon "delete" at bounding box center [1141, 296] width 16 height 16
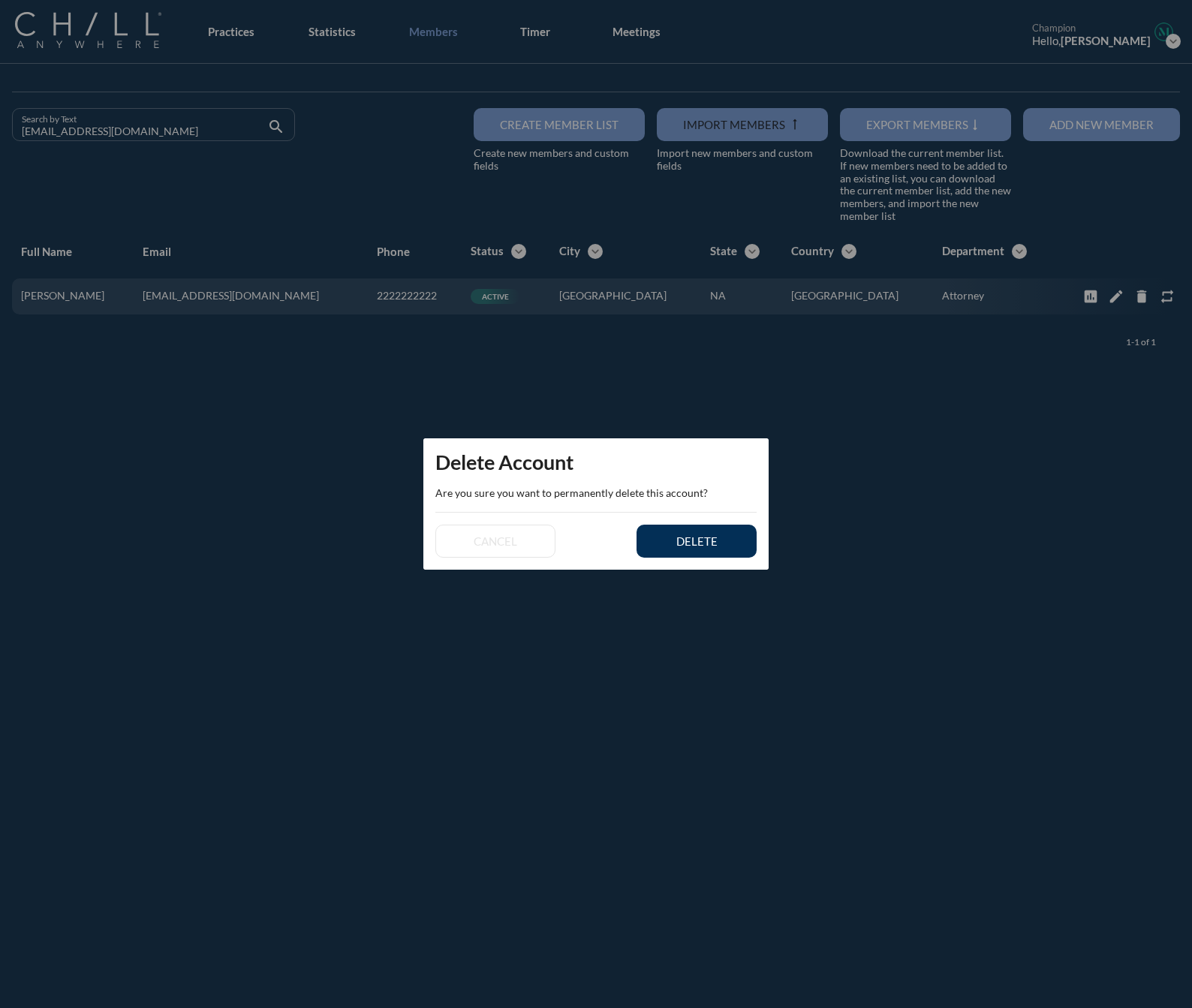
click at [683, 541] on div "delete" at bounding box center [697, 541] width 68 height 13
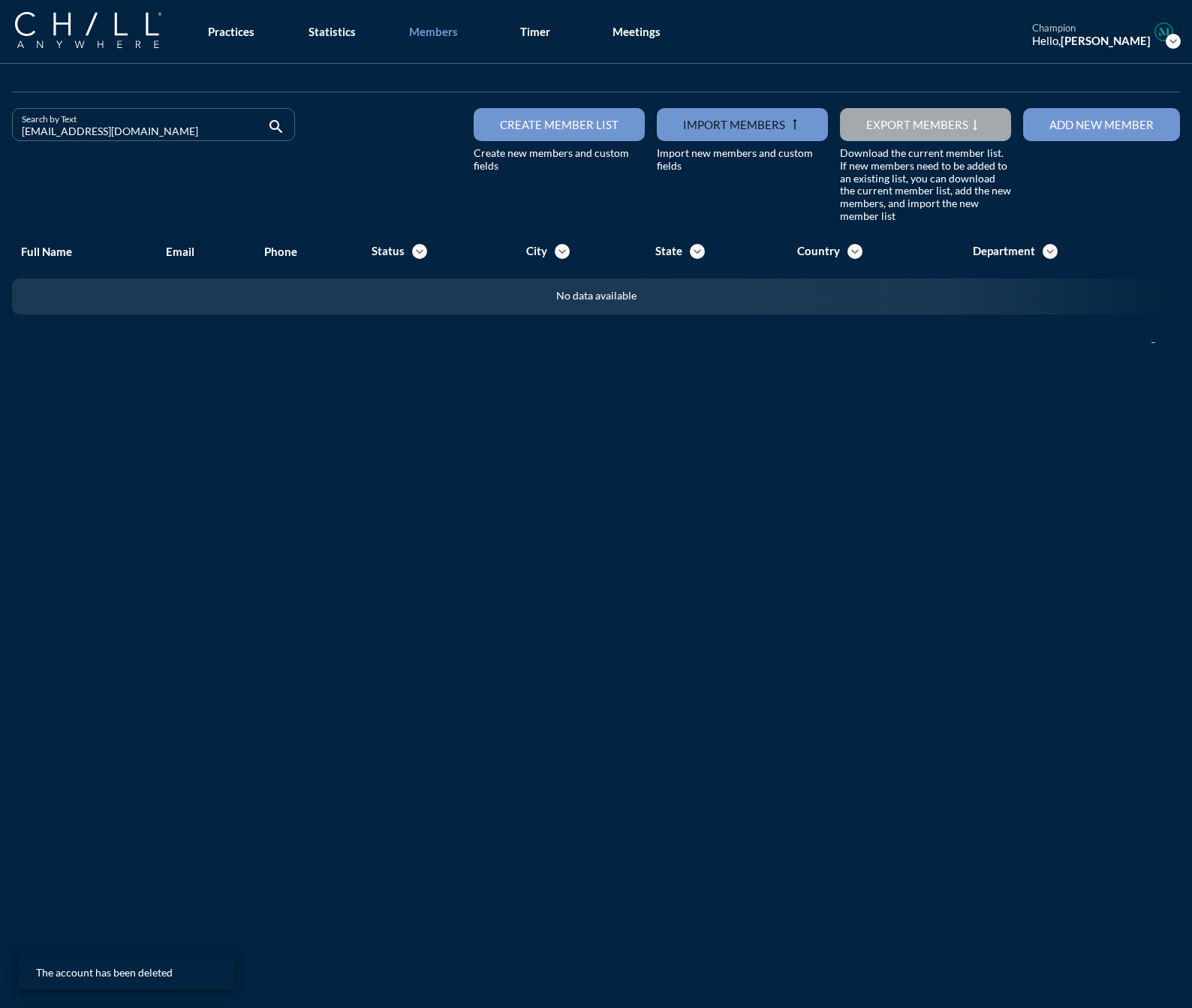
drag, startPoint x: 106, startPoint y: 130, endPoint x: -153, endPoint y: 137, distance: 259.1
click at [0, 137] on html "All Administrative Administrative (non-[PERSON_NAME]) Associate Attorney Attorn…" at bounding box center [596, 504] width 1192 height 1008
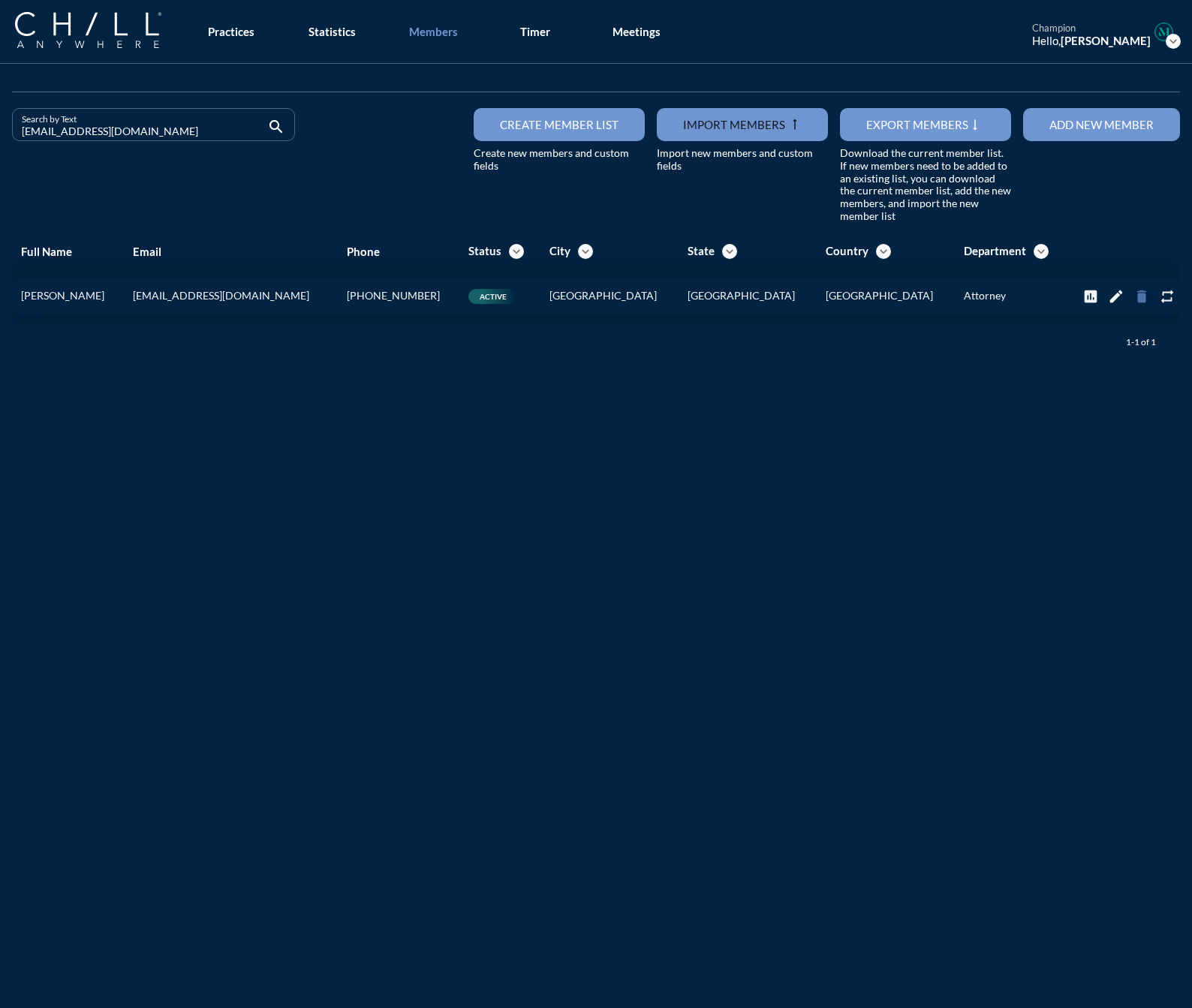
click at [1134, 288] on icon "delete" at bounding box center [1141, 296] width 16 height 16
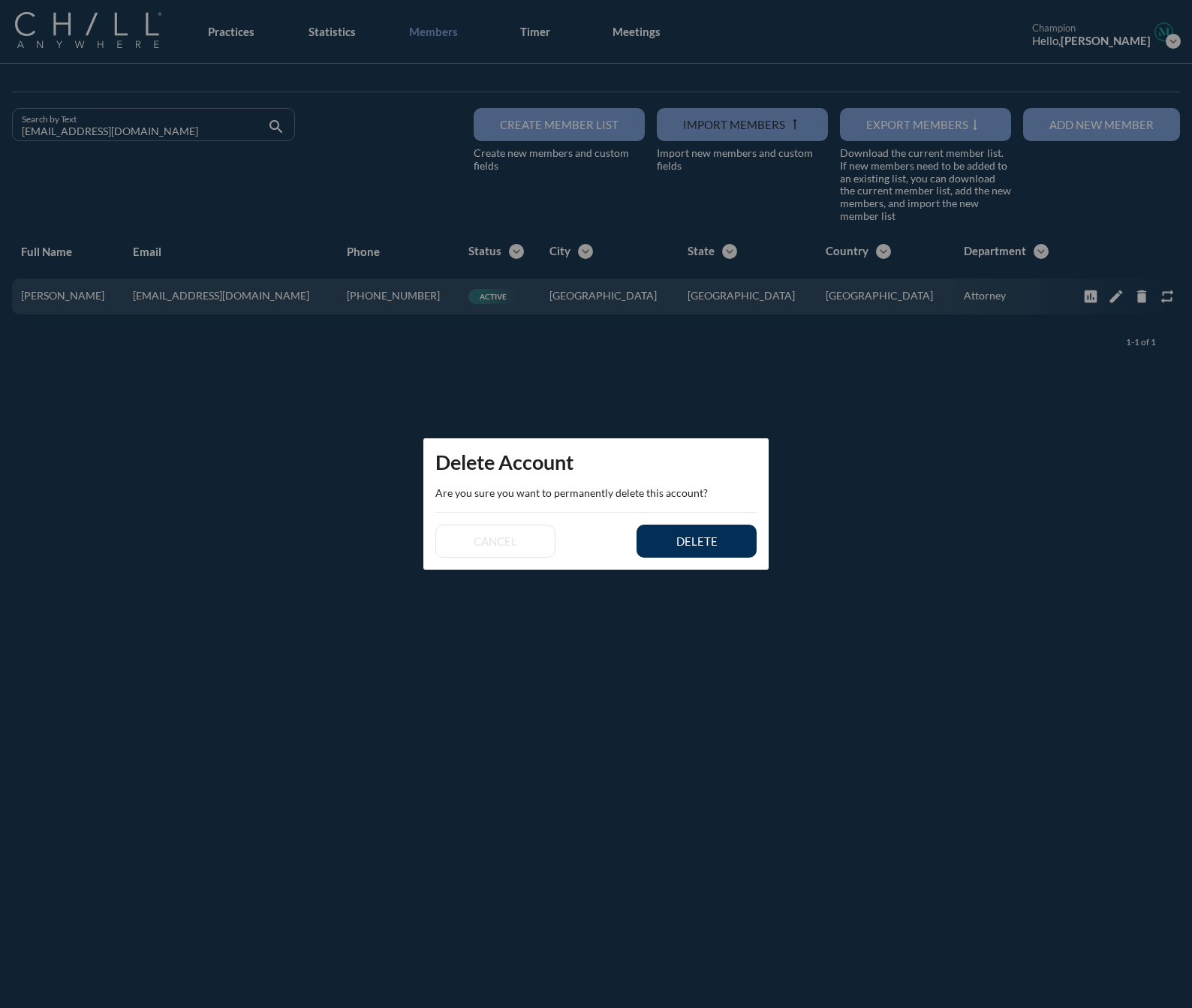
click at [743, 531] on button "delete" at bounding box center [696, 541] width 120 height 34
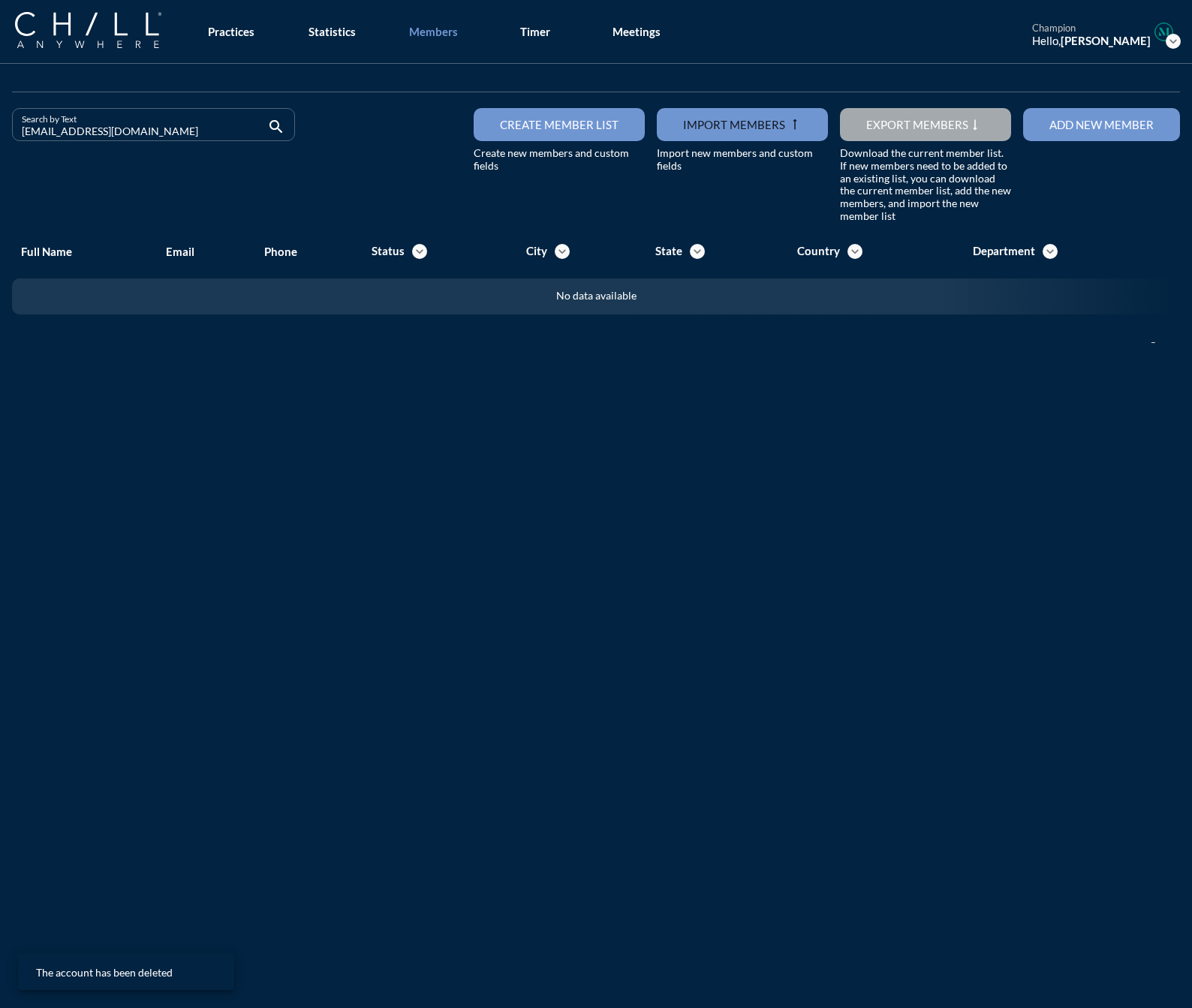
drag, startPoint x: 141, startPoint y: 132, endPoint x: -109, endPoint y: 129, distance: 250.0
click at [0, 129] on html "All Administrative Administrative (non-[PERSON_NAME]) Associate Attorney Attorn…" at bounding box center [596, 504] width 1192 height 1008
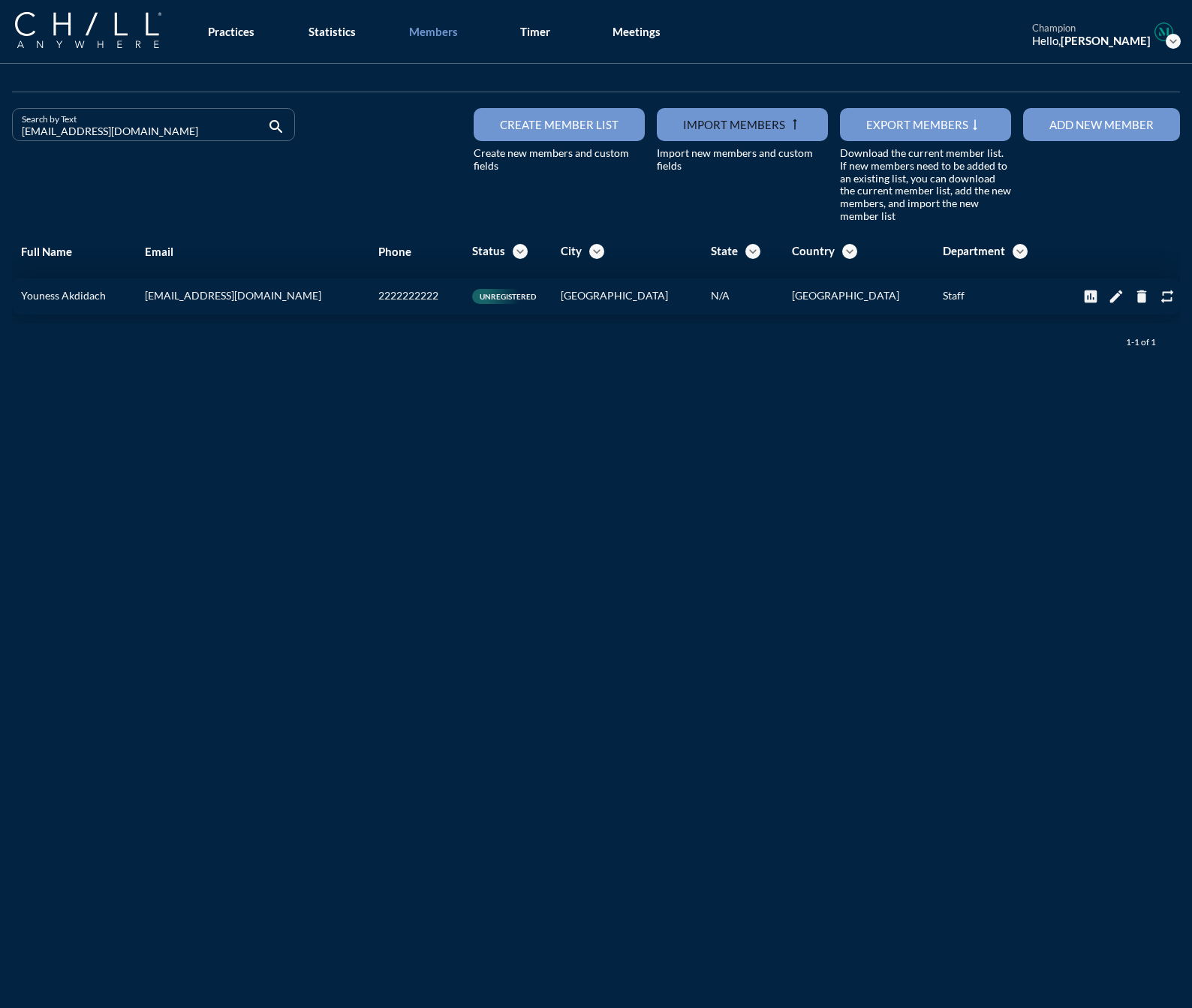
click at [1131, 305] on button "delete" at bounding box center [1142, 297] width 23 height 23
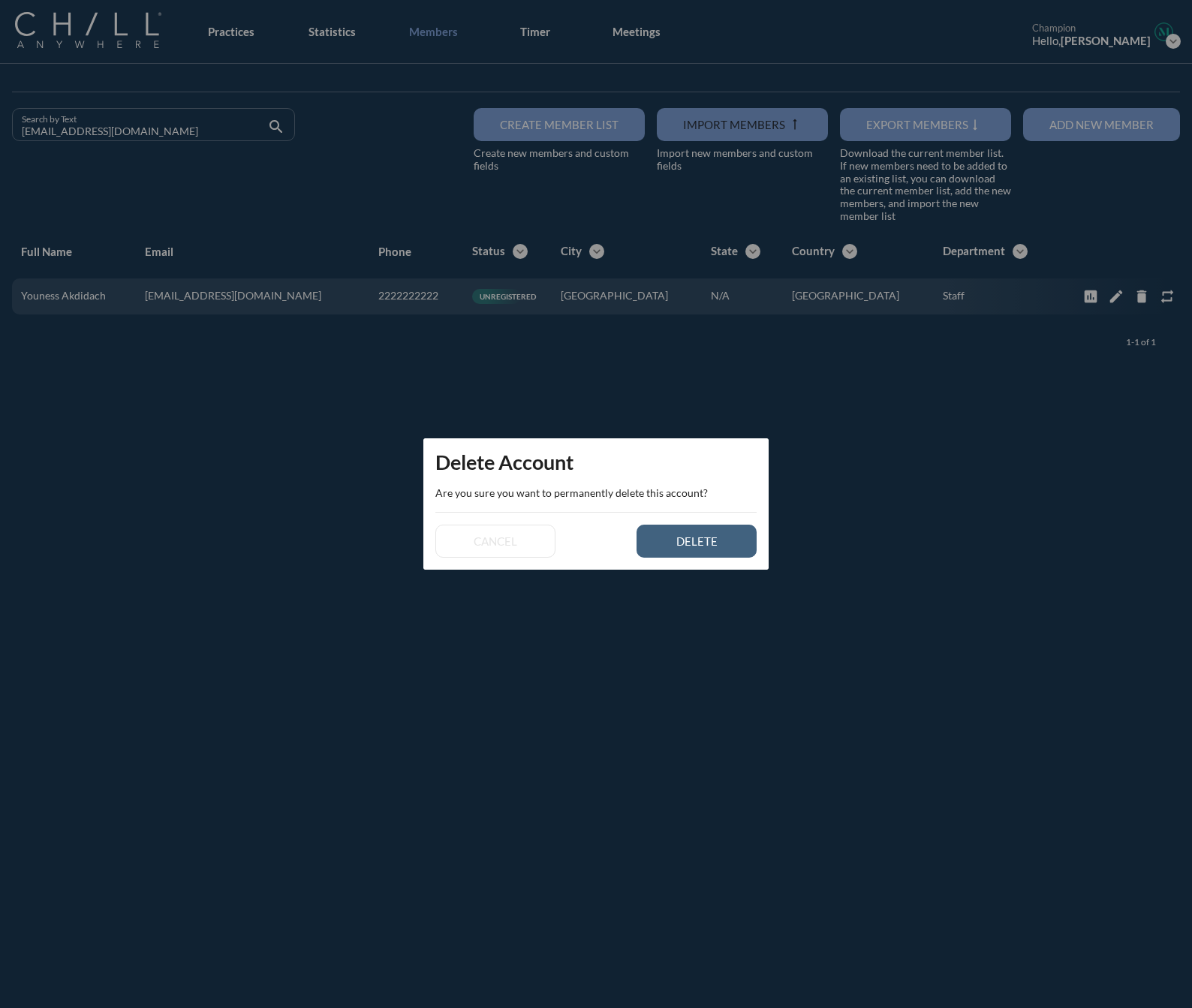
click at [646, 548] on button "delete" at bounding box center [696, 541] width 120 height 34
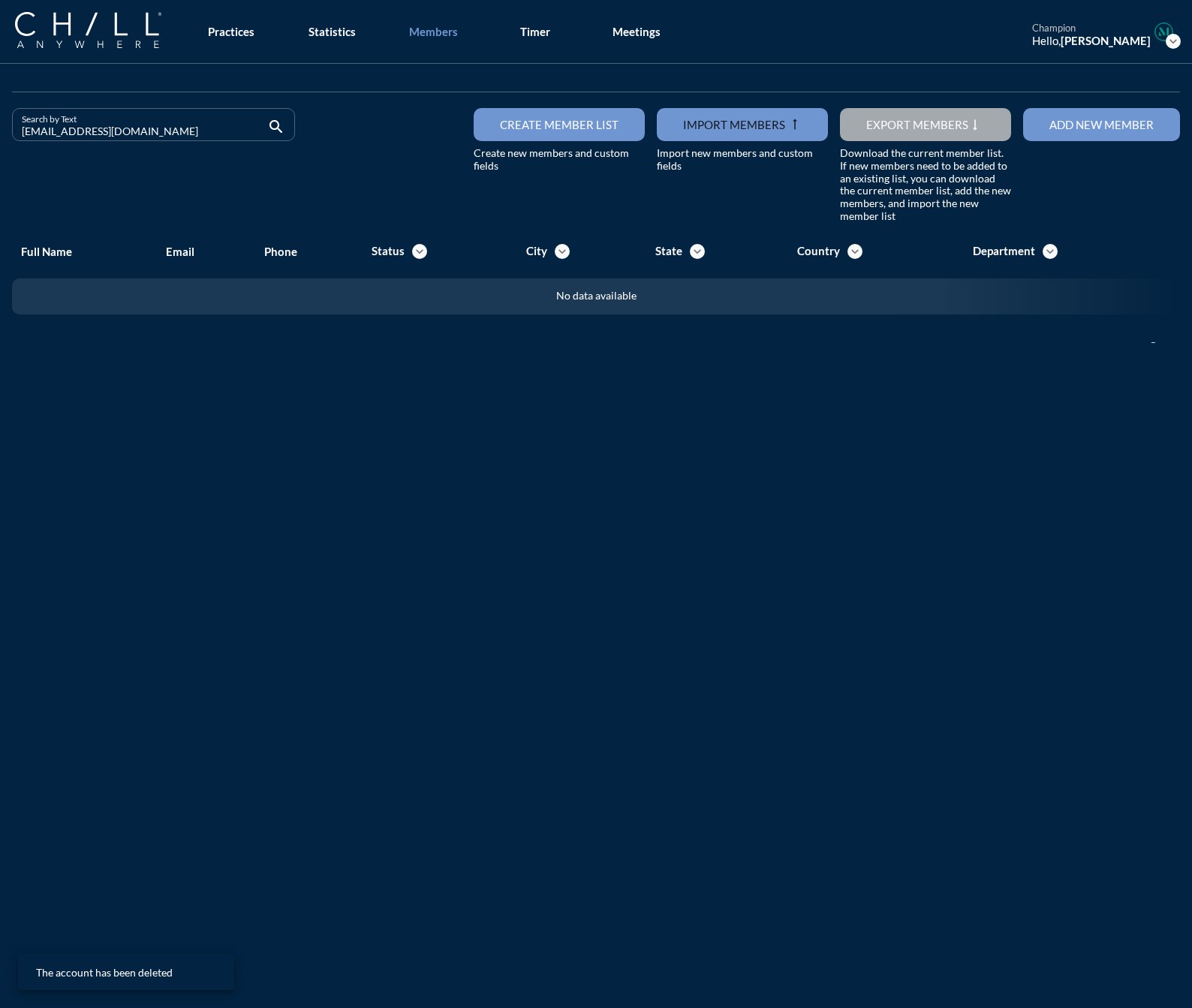
drag, startPoint x: 177, startPoint y: 130, endPoint x: -287, endPoint y: 131, distance: 464.0
click at [0, 131] on html "All Administrative Administrative (non-[PERSON_NAME]) Associate Attorney Attorn…" at bounding box center [596, 504] width 1192 height 1008
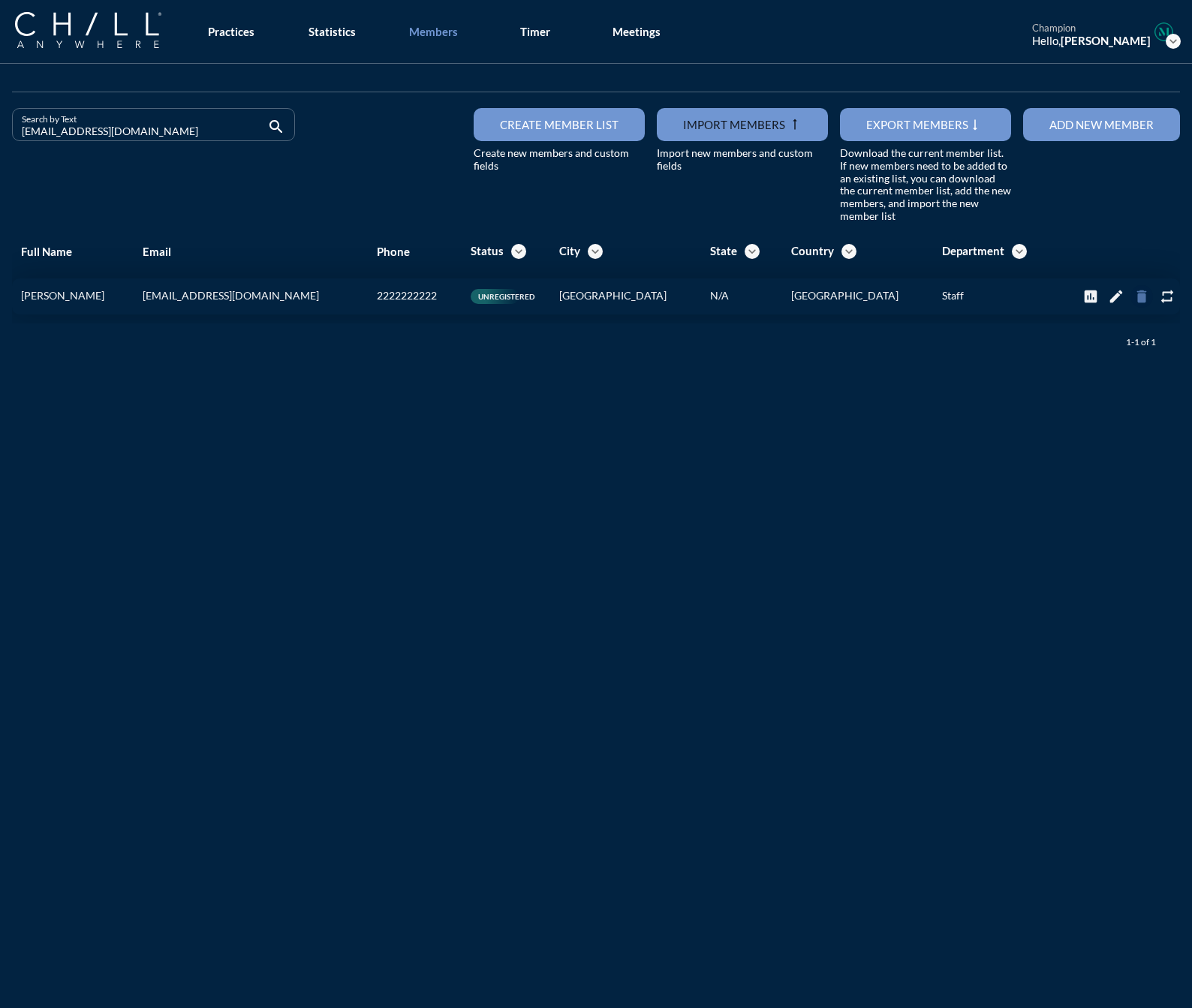
click at [1134, 295] on icon "delete" at bounding box center [1141, 296] width 16 height 16
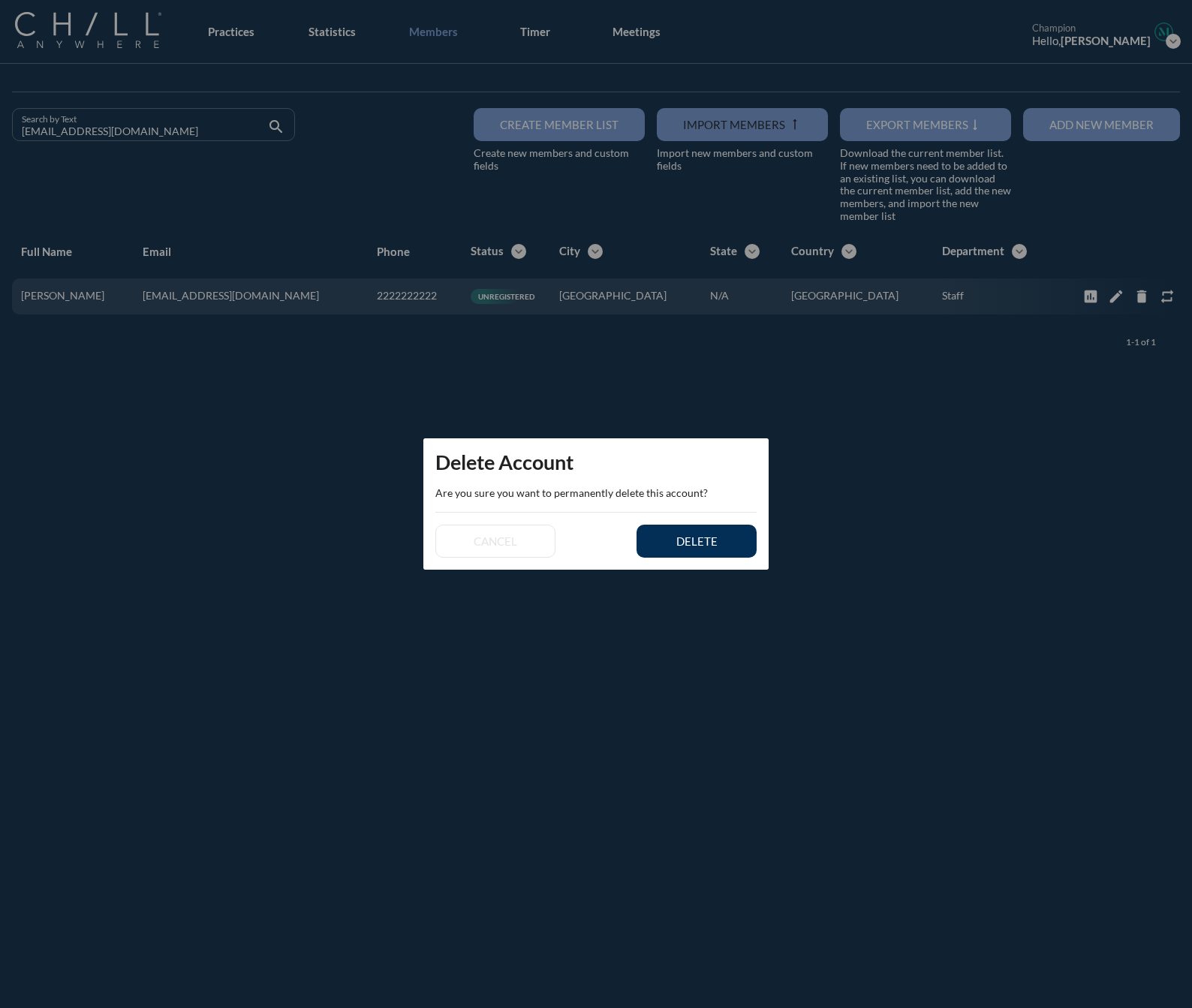
click at [745, 538] on button "delete" at bounding box center [696, 541] width 120 height 34
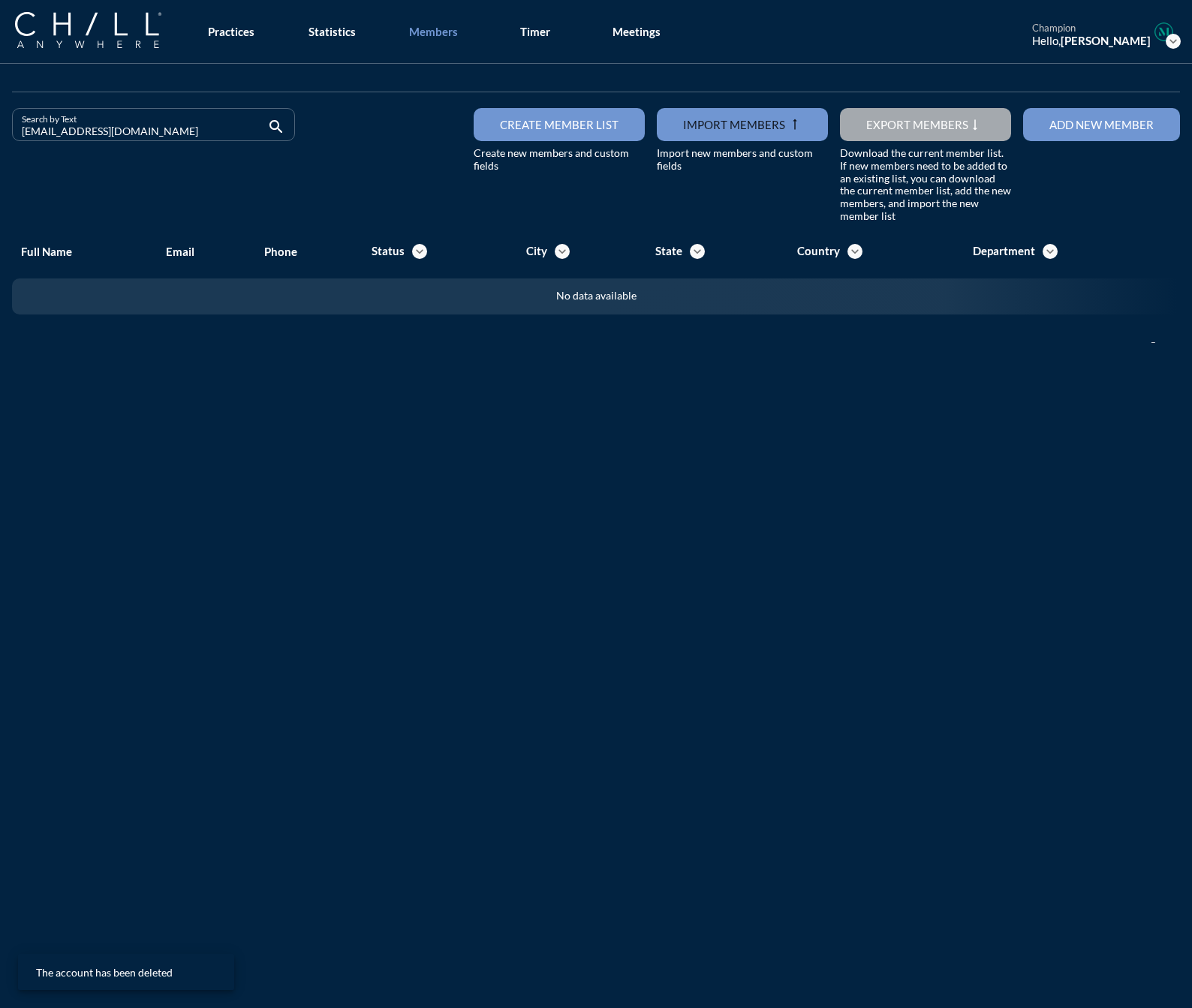
drag, startPoint x: 188, startPoint y: 127, endPoint x: -105, endPoint y: 121, distance: 293.1
click at [0, 121] on html "All Administrative Administrative (non-[PERSON_NAME]) Associate Attorney Attorn…" at bounding box center [596, 504] width 1192 height 1008
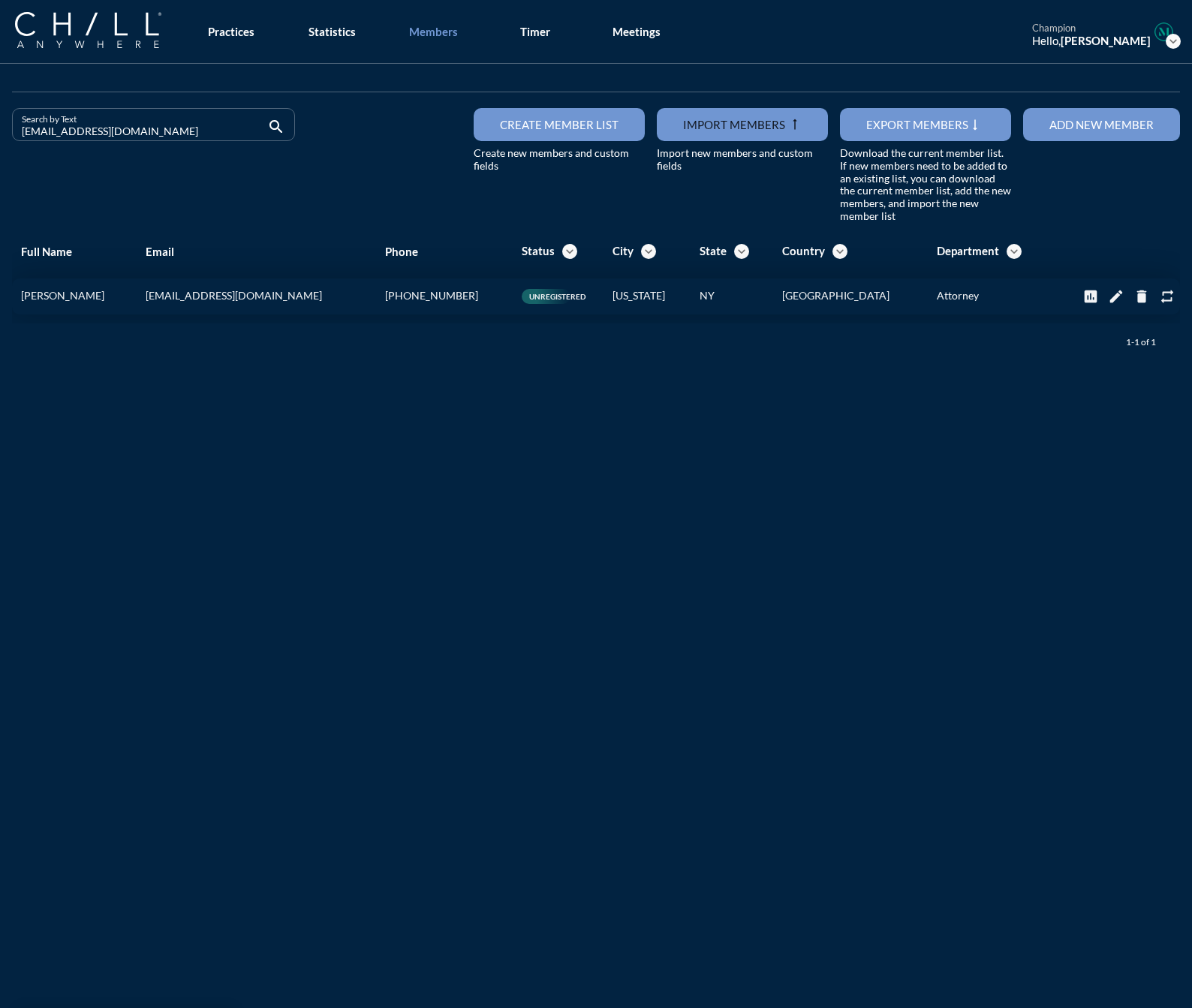
click at [1131, 299] on div "delete" at bounding box center [1142, 296] width 23 height 16
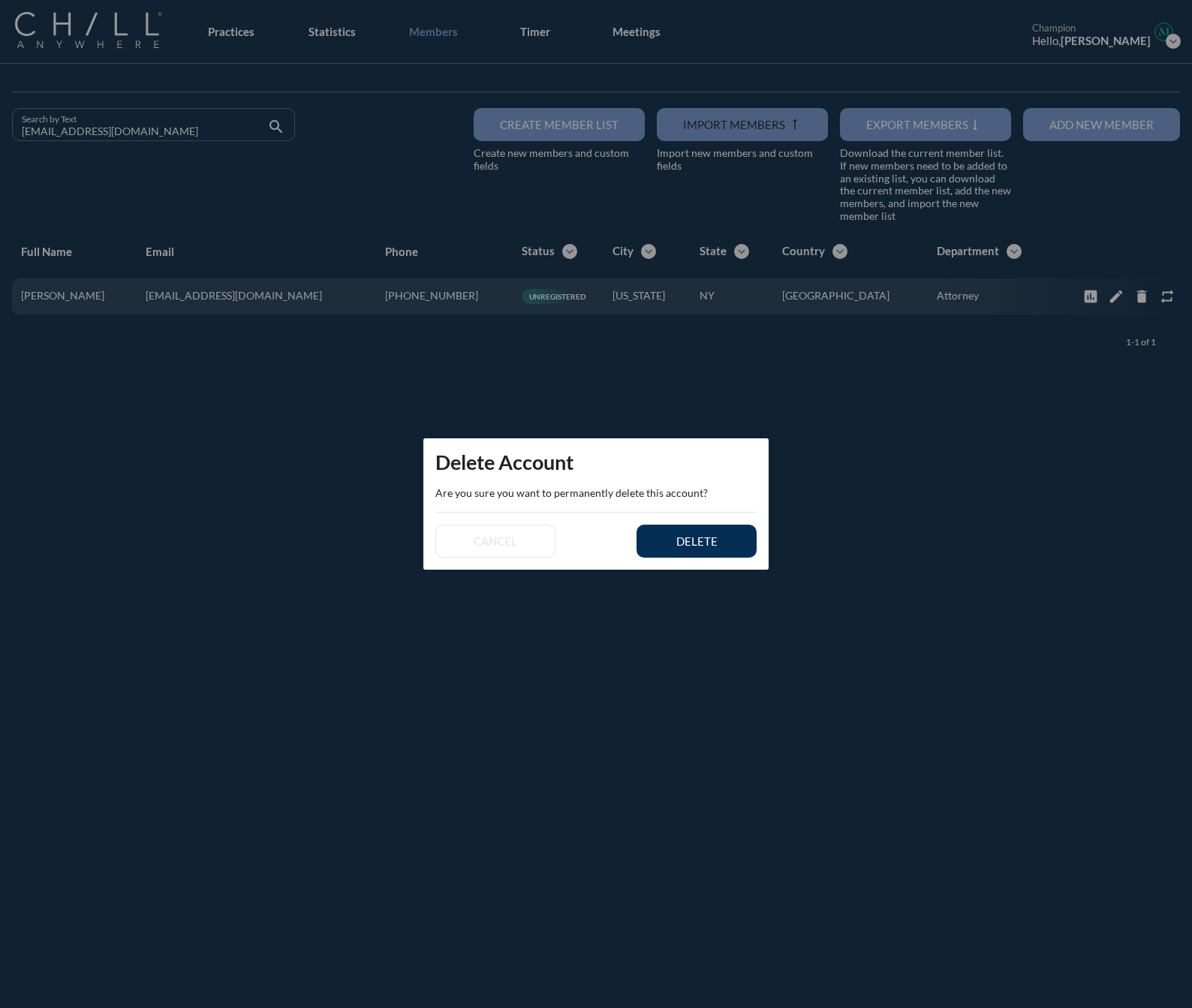
click at [704, 546] on div "delete" at bounding box center [697, 541] width 68 height 13
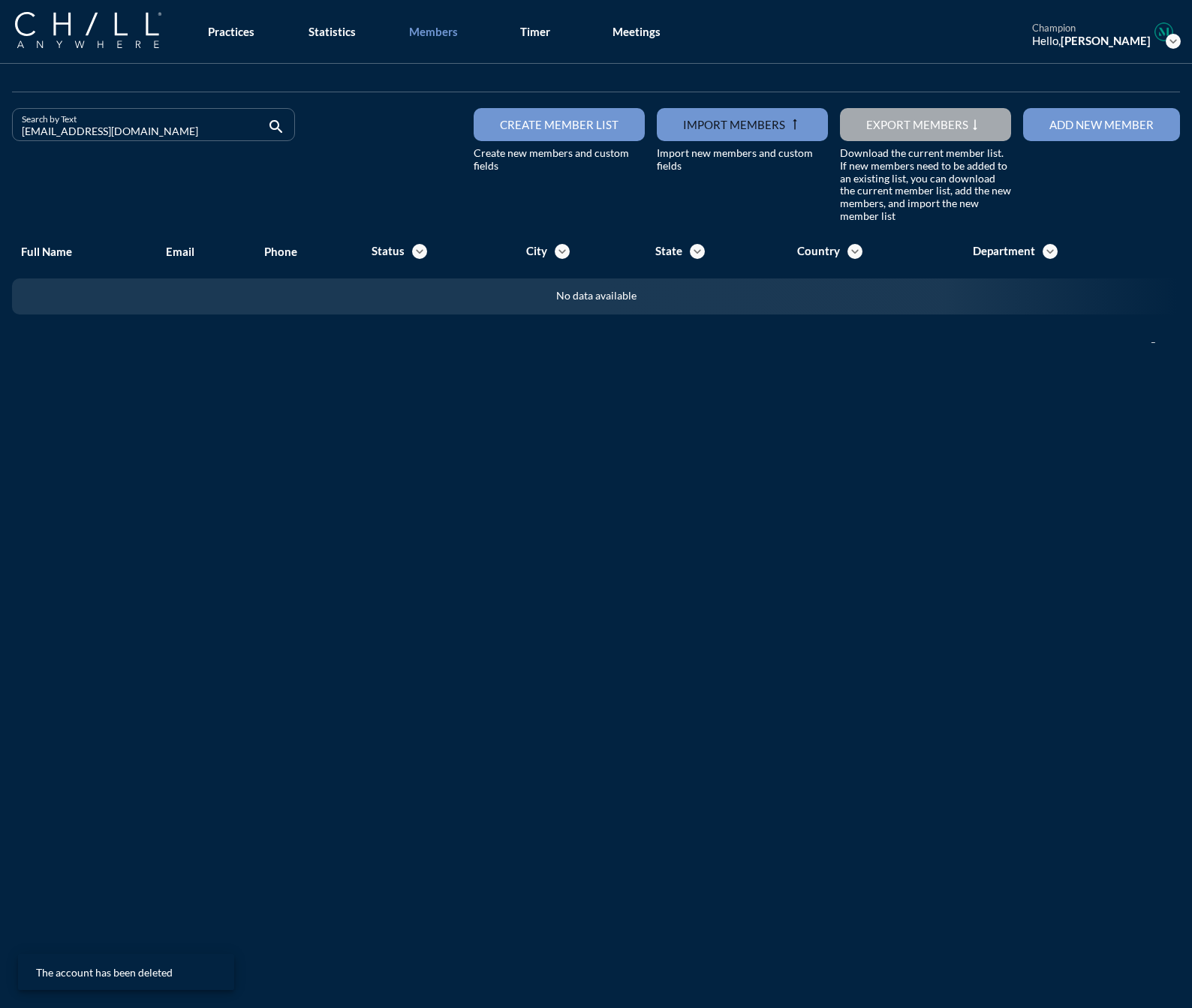
drag, startPoint x: 183, startPoint y: 130, endPoint x: -54, endPoint y: 130, distance: 237.0
click at [0, 130] on html "All Administrative Administrative (non-[PERSON_NAME]) Associate Attorney Attorn…" at bounding box center [596, 504] width 1192 height 1008
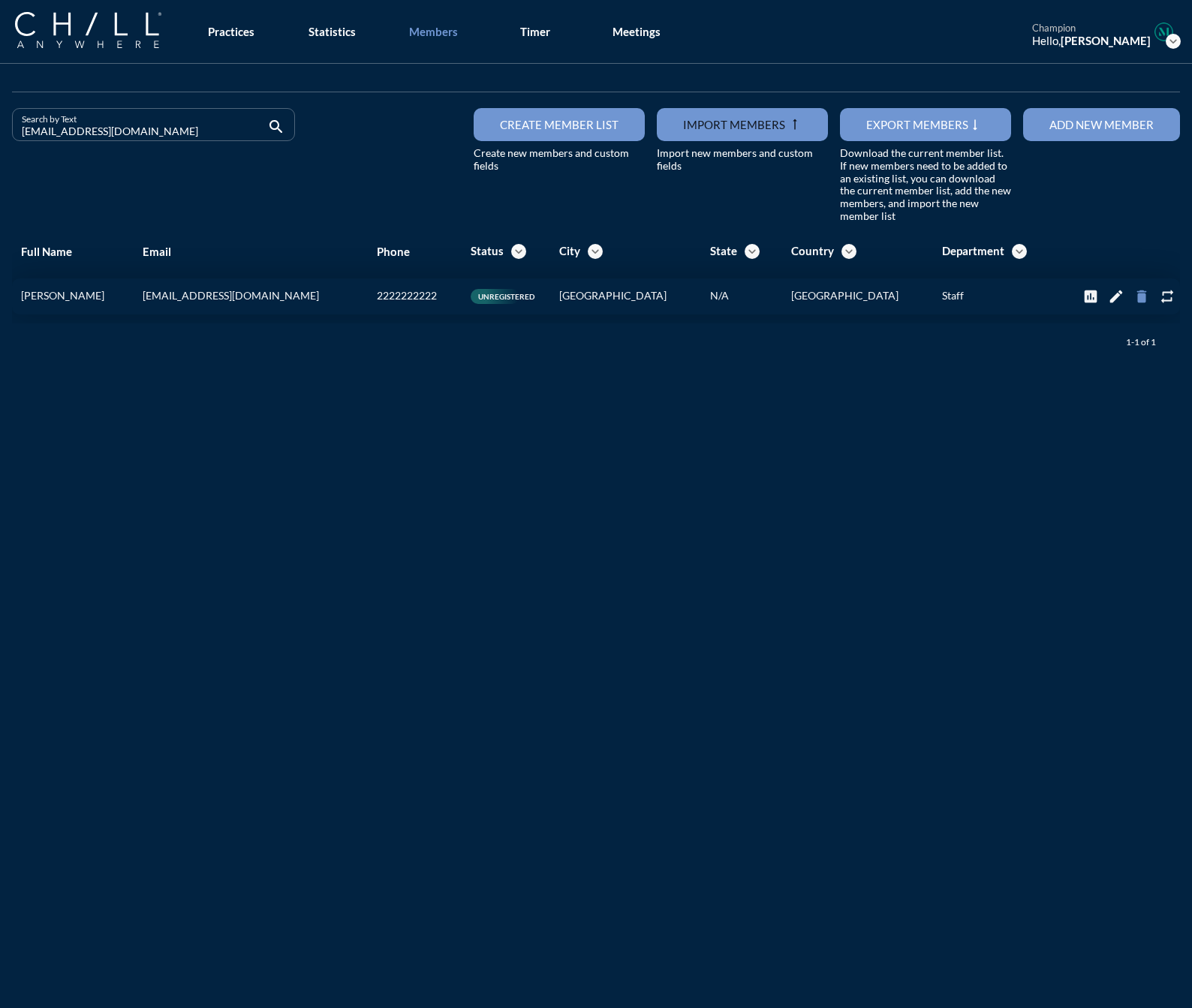
click at [1134, 299] on icon "delete" at bounding box center [1141, 296] width 16 height 16
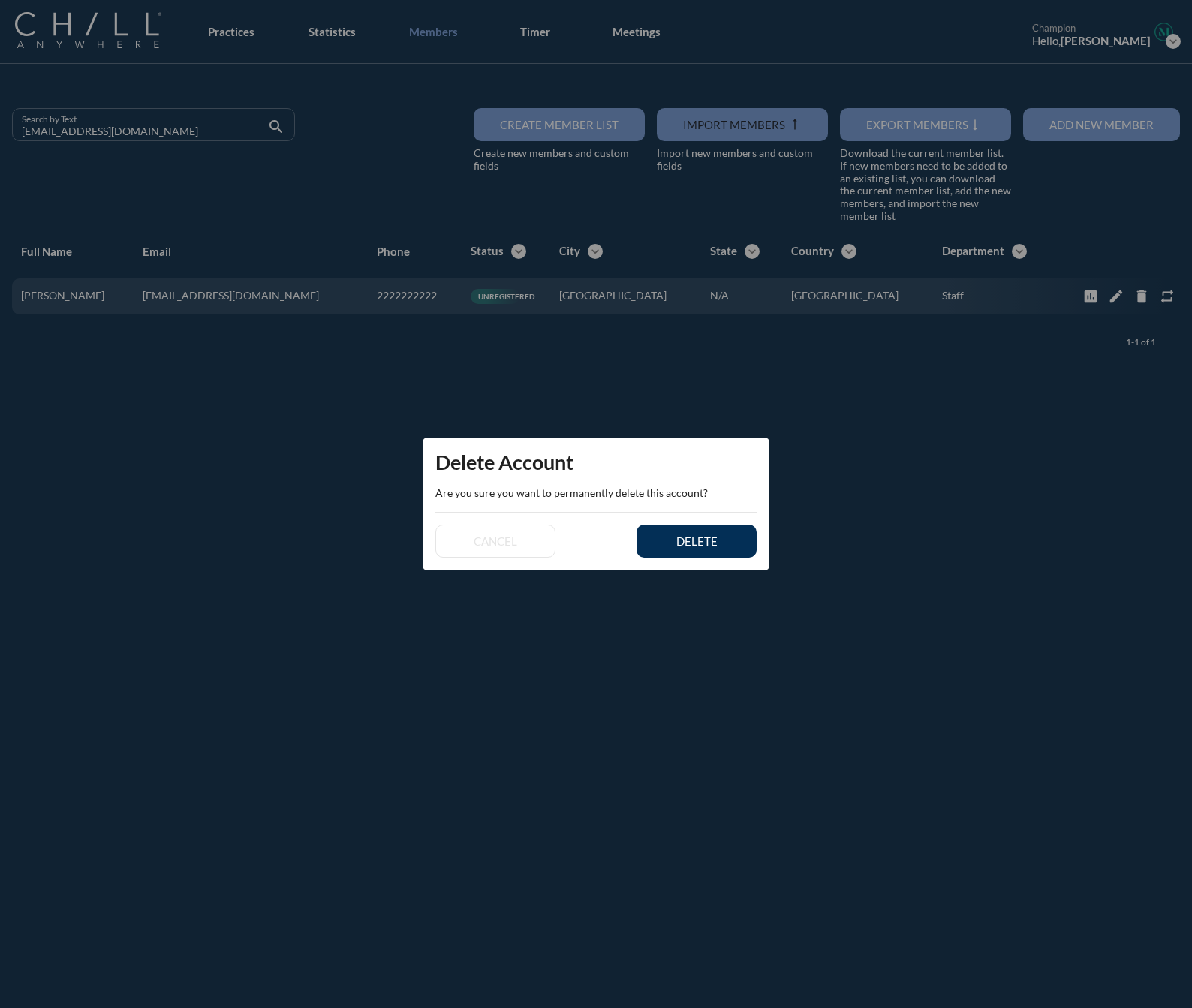
click at [693, 538] on div "delete" at bounding box center [697, 541] width 68 height 13
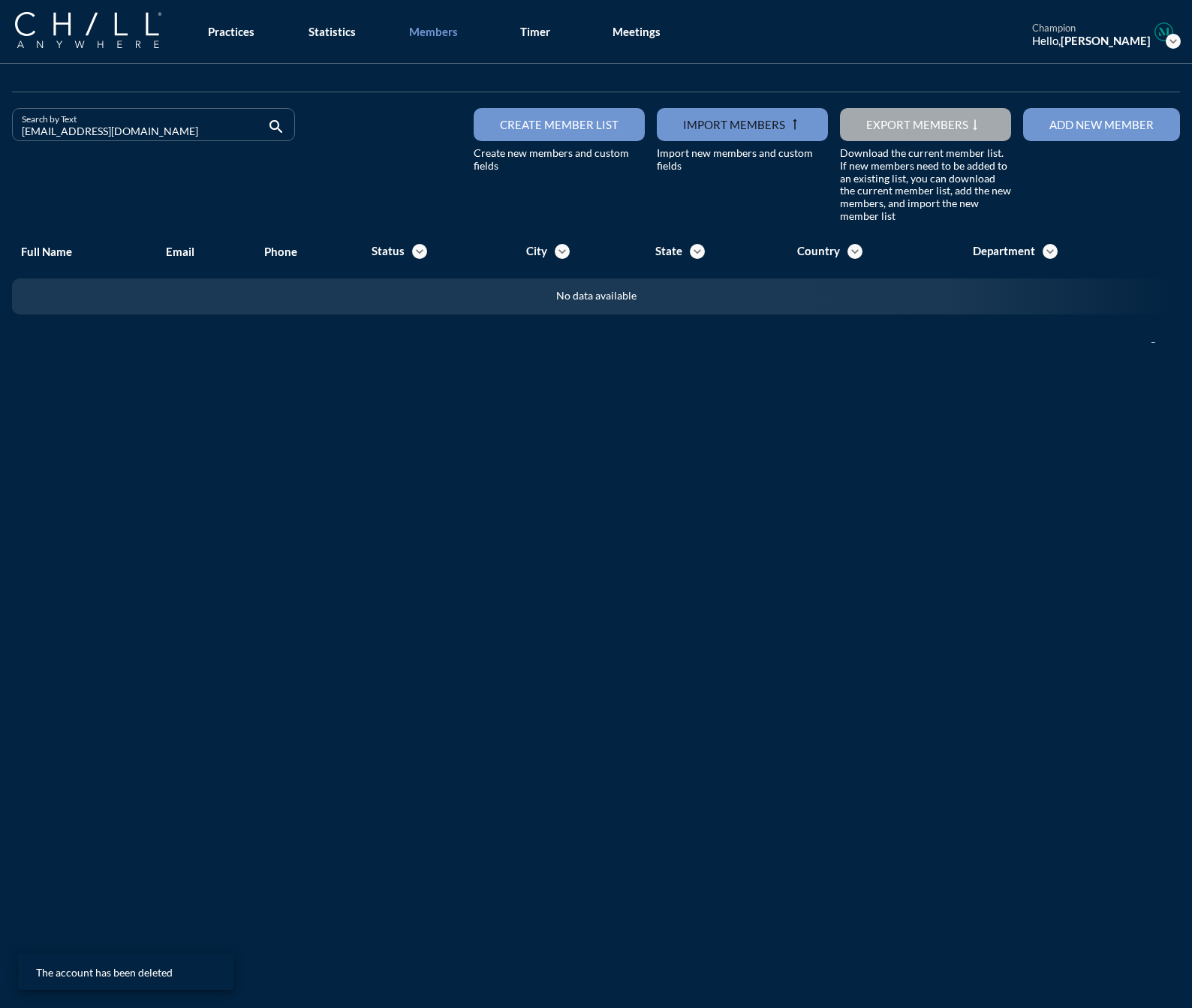
drag, startPoint x: 136, startPoint y: 128, endPoint x: -78, endPoint y: 123, distance: 214.1
click at [0, 123] on html "All Administrative Administrative (non-[PERSON_NAME]) Associate Attorney Attorn…" at bounding box center [596, 504] width 1192 height 1008
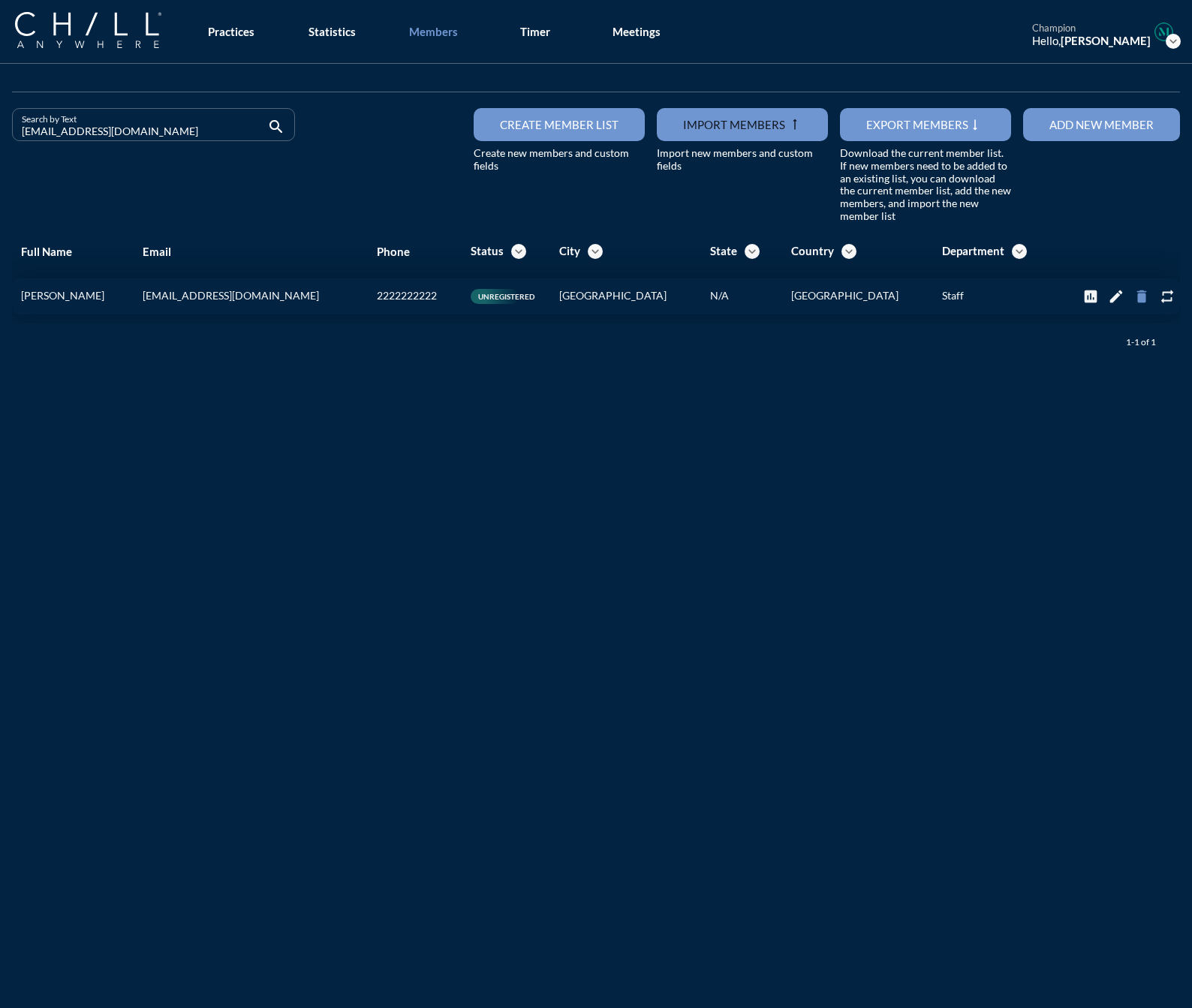
click at [1134, 295] on icon "delete" at bounding box center [1141, 296] width 16 height 16
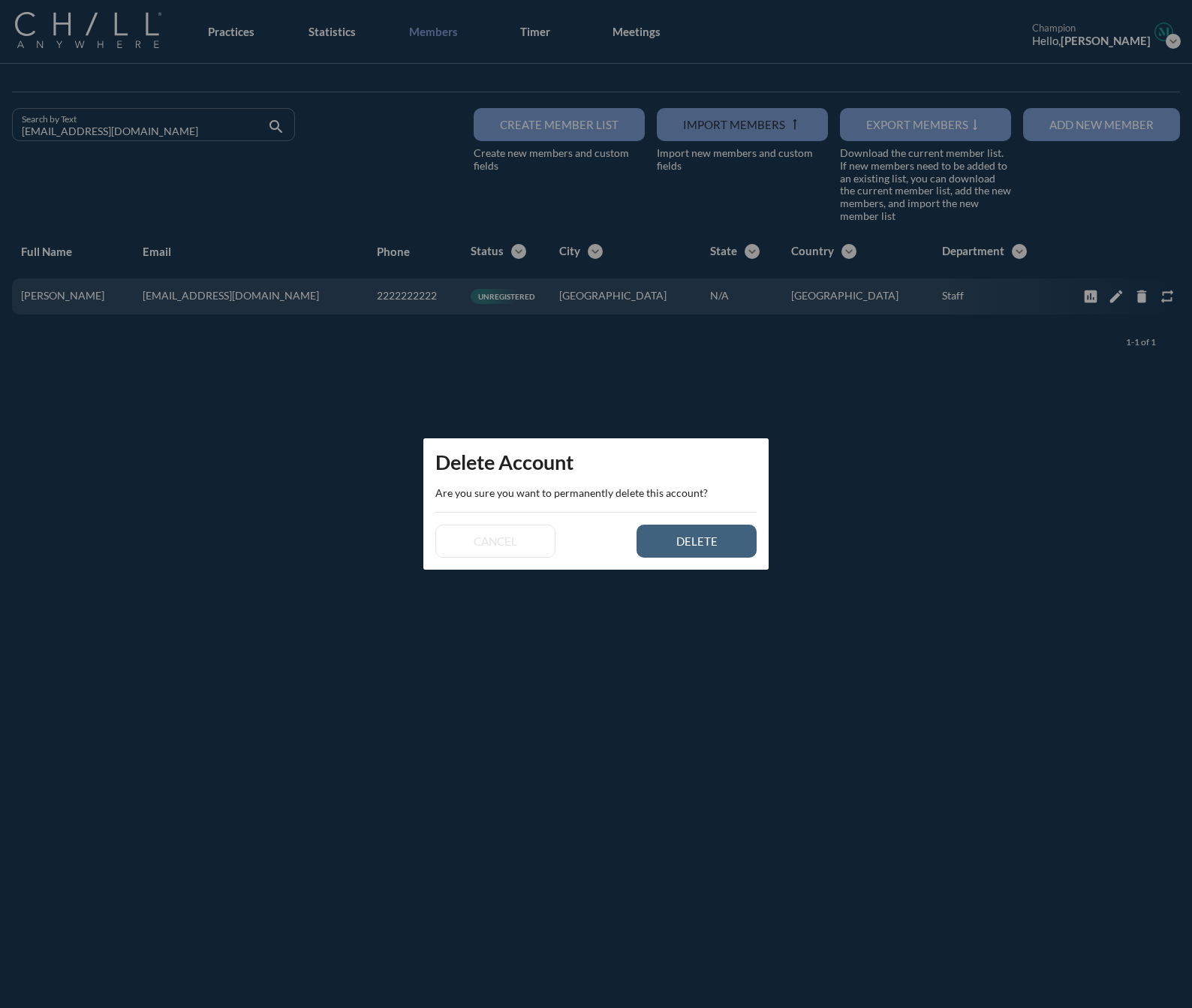
click at [699, 549] on button "delete" at bounding box center [696, 541] width 120 height 34
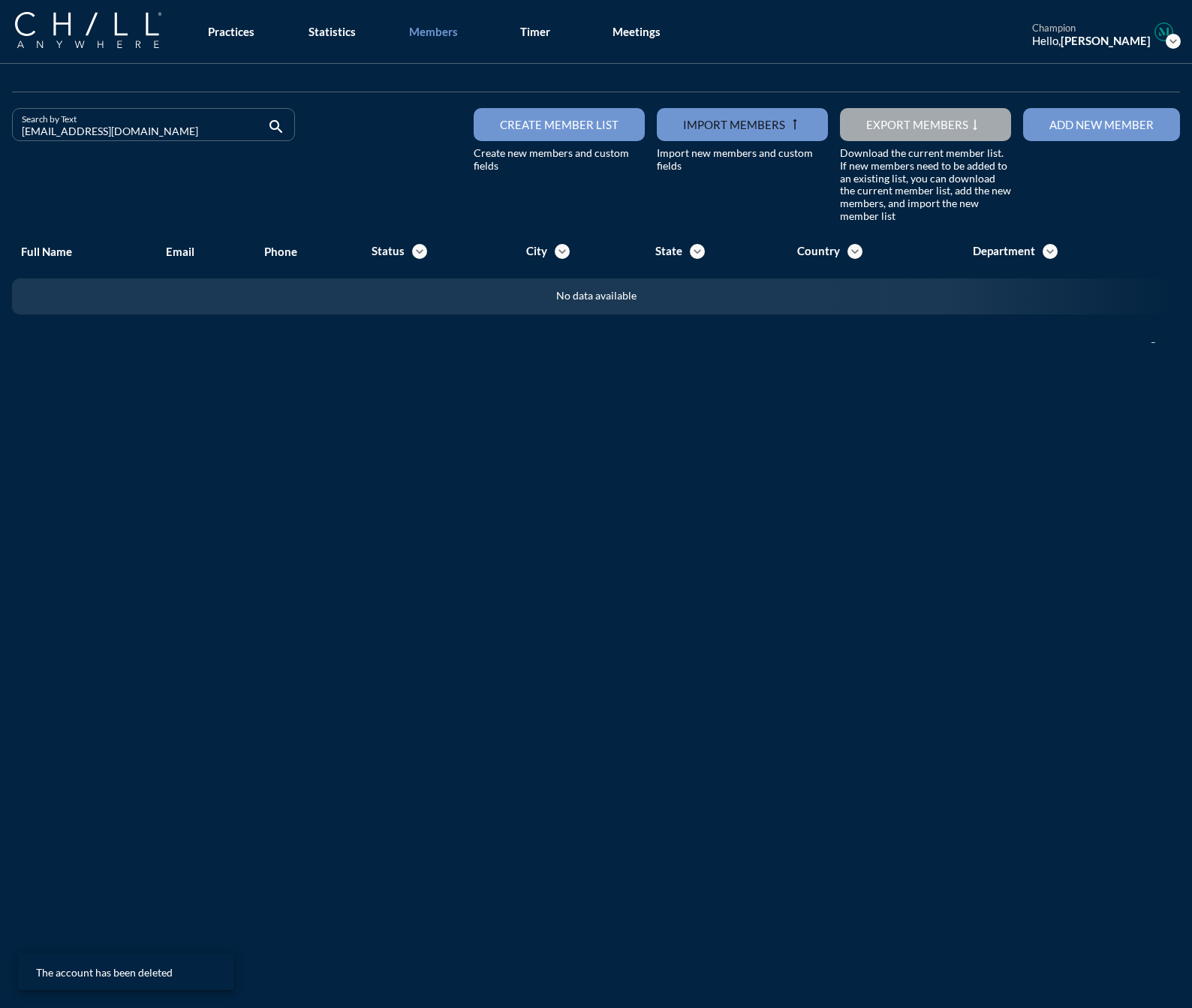
drag, startPoint x: 122, startPoint y: 127, endPoint x: -92, endPoint y: 121, distance: 214.1
click at [0, 121] on html "All Administrative Administrative (non-[PERSON_NAME]) Associate Attorney Attorn…" at bounding box center [596, 504] width 1192 height 1008
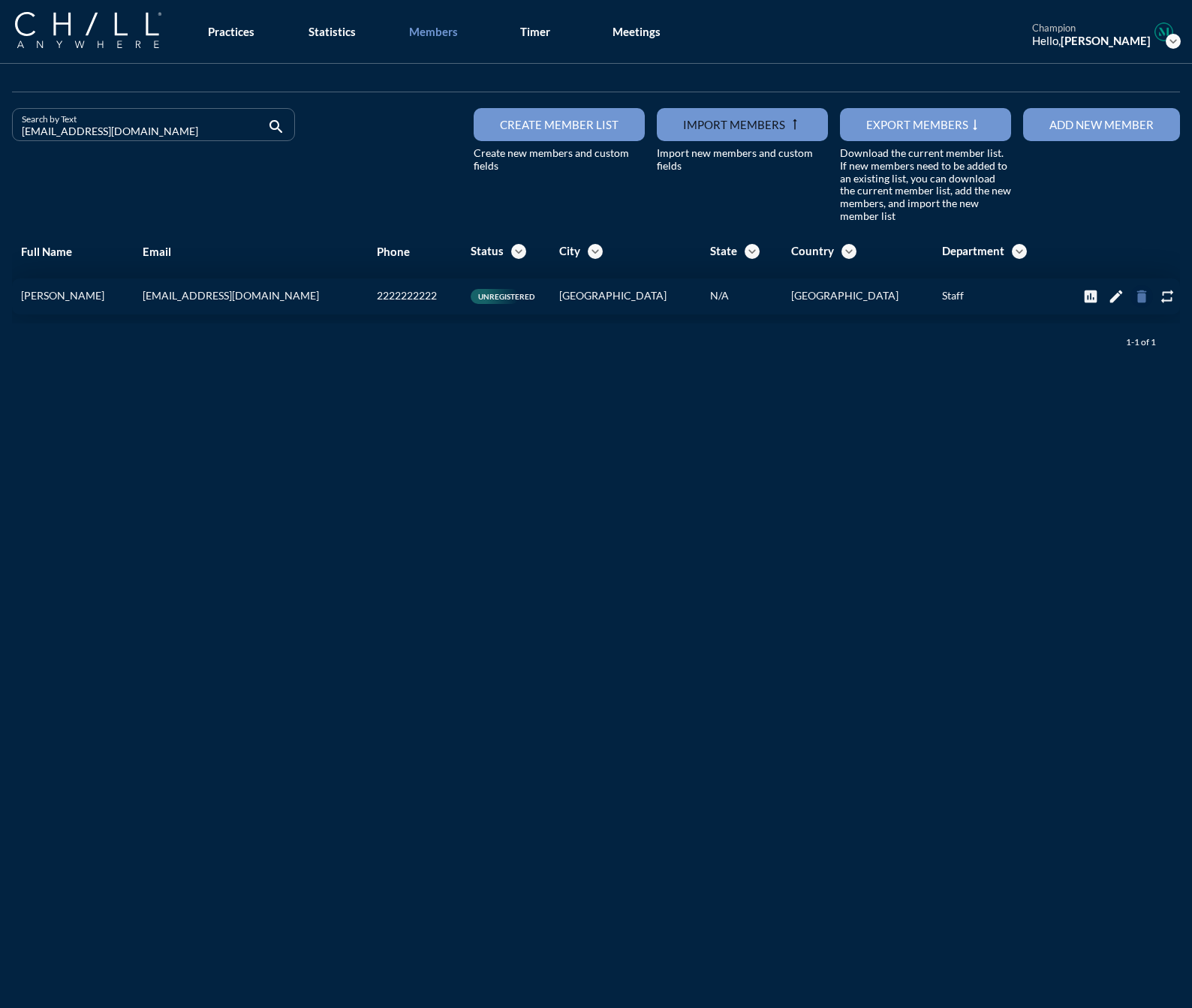
click at [1135, 298] on icon "delete" at bounding box center [1141, 296] width 16 height 16
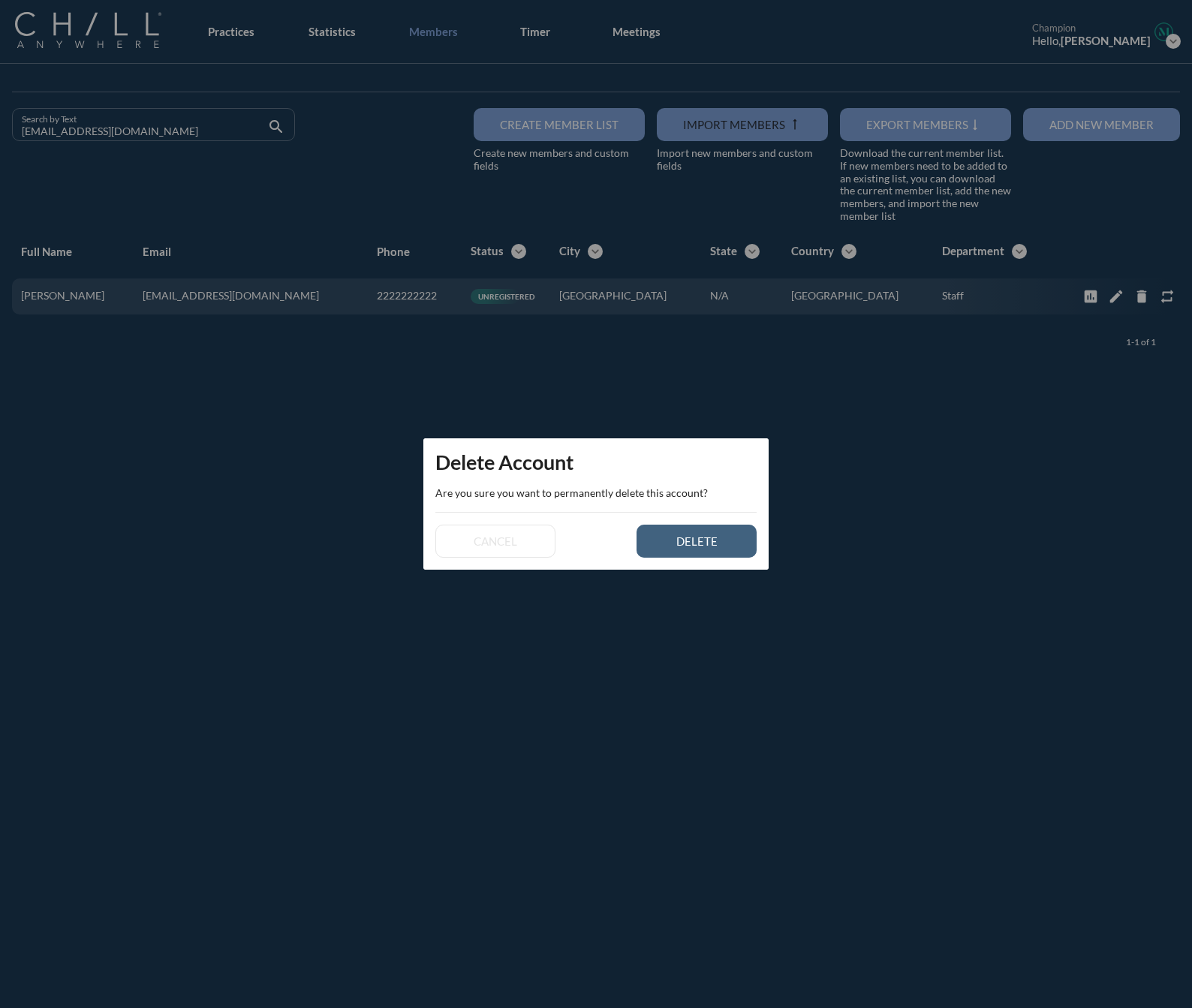
click at [706, 538] on div "delete" at bounding box center [697, 541] width 68 height 13
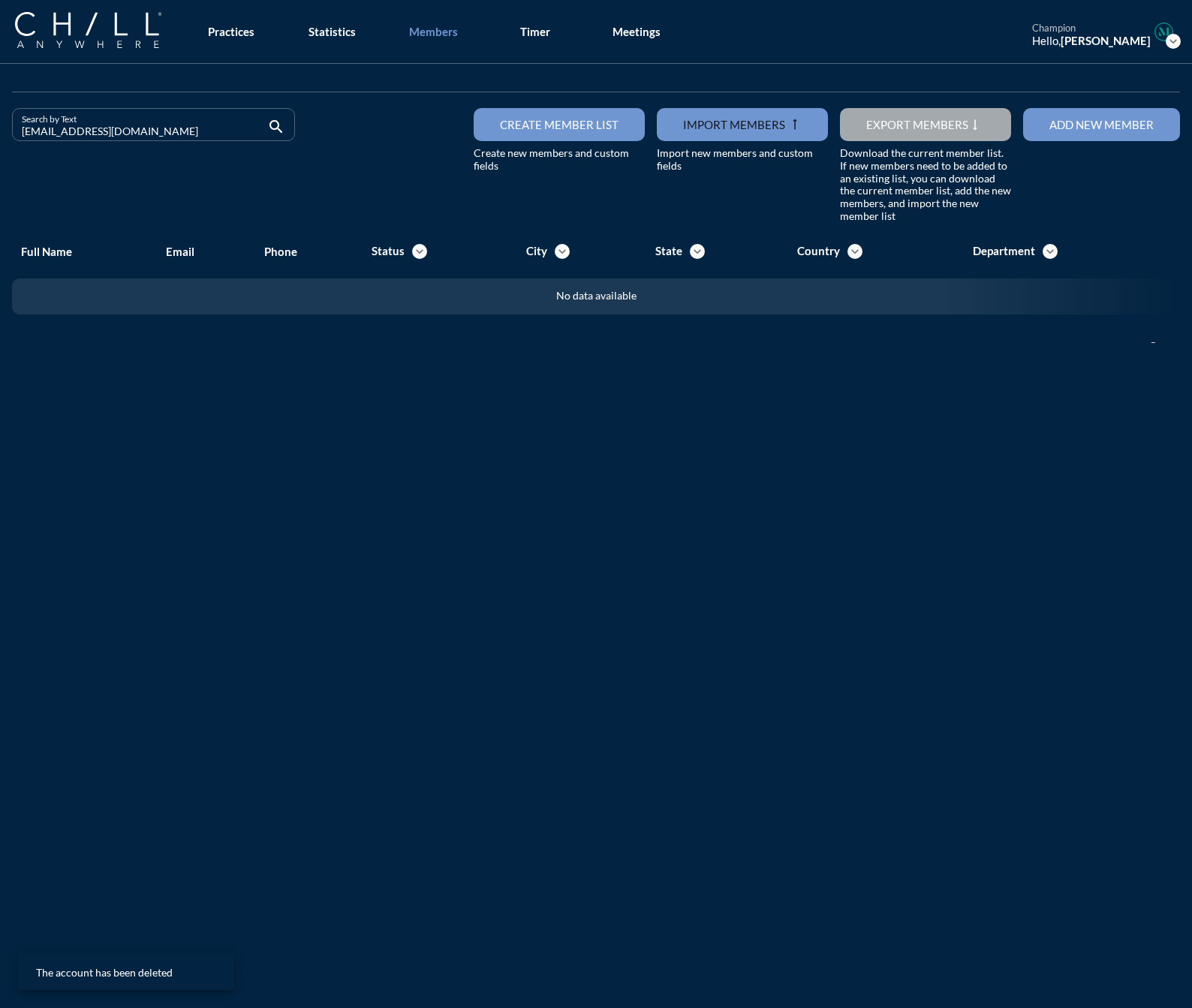
drag, startPoint x: 146, startPoint y: 138, endPoint x: -125, endPoint y: 141, distance: 271.0
click at [0, 141] on html "All Administrative Administrative (non-[PERSON_NAME]) Associate Attorney Attorn…" at bounding box center [596, 504] width 1192 height 1008
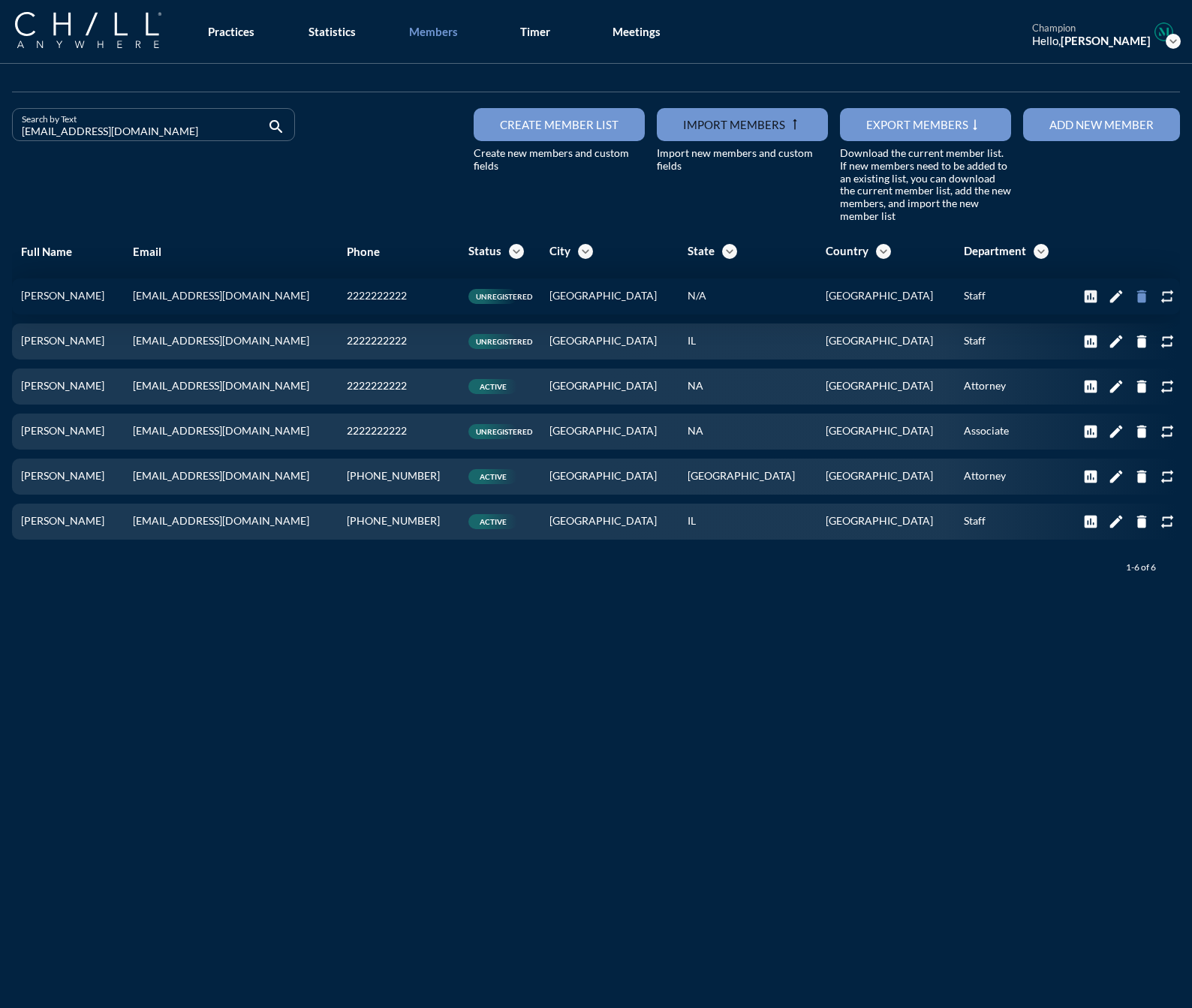
click at [1134, 299] on icon "delete" at bounding box center [1141, 296] width 16 height 16
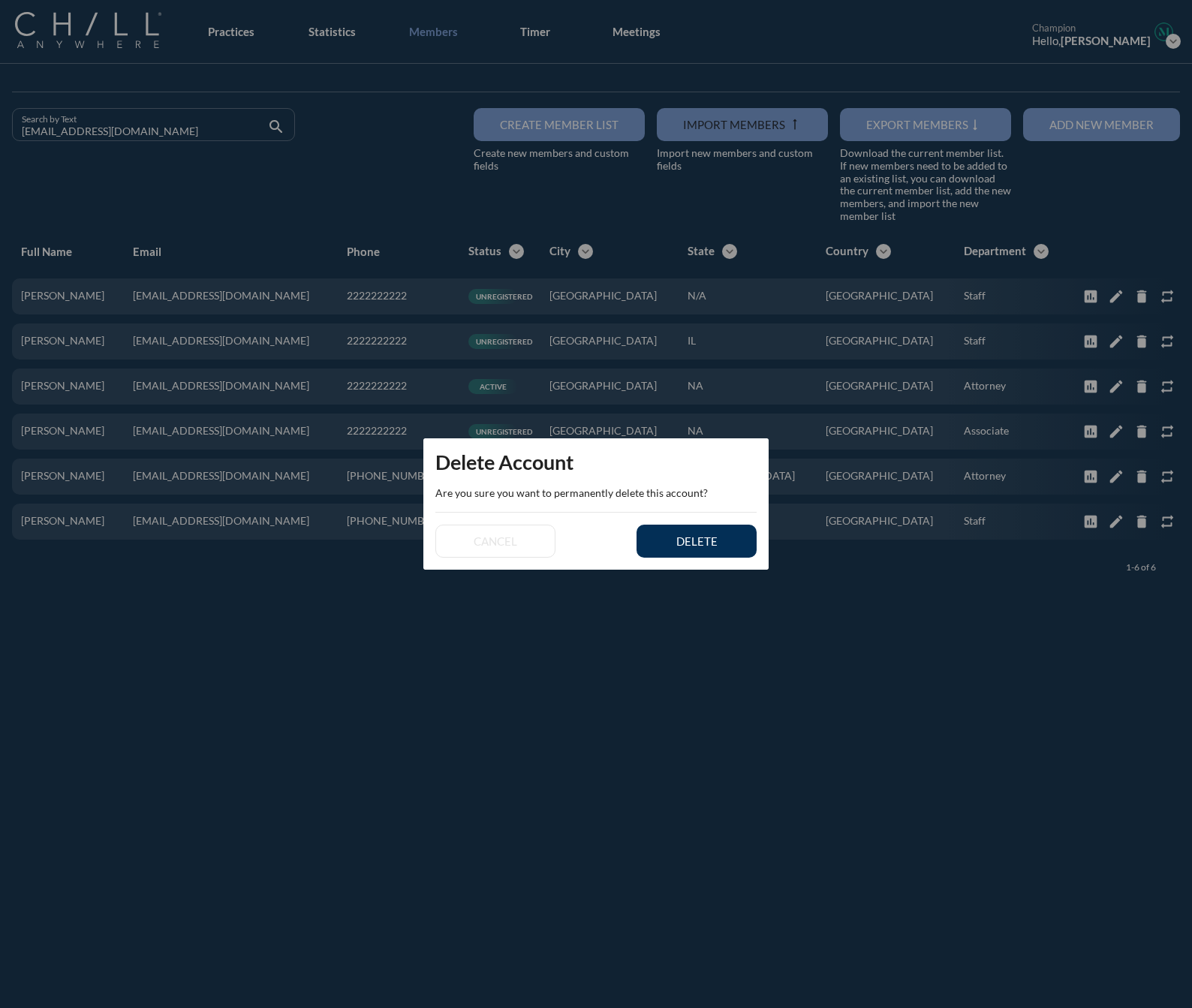
click at [716, 547] on div "delete" at bounding box center [697, 541] width 68 height 13
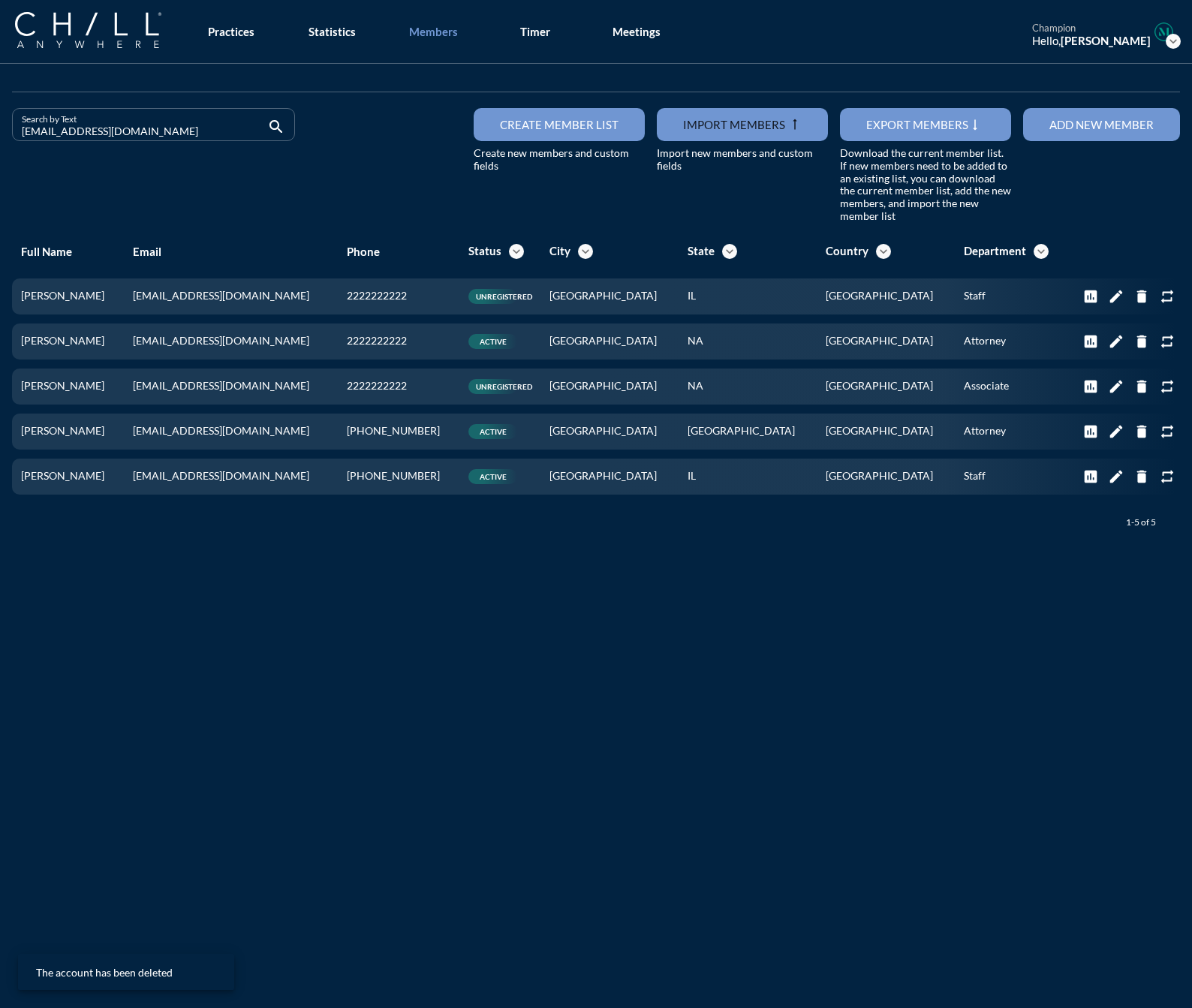
drag, startPoint x: 141, startPoint y: 123, endPoint x: -72, endPoint y: 126, distance: 213.0
click at [0, 126] on html "All Administrative Administrative (non-[PERSON_NAME]) Associate Attorney Attorn…" at bounding box center [596, 504] width 1192 height 1008
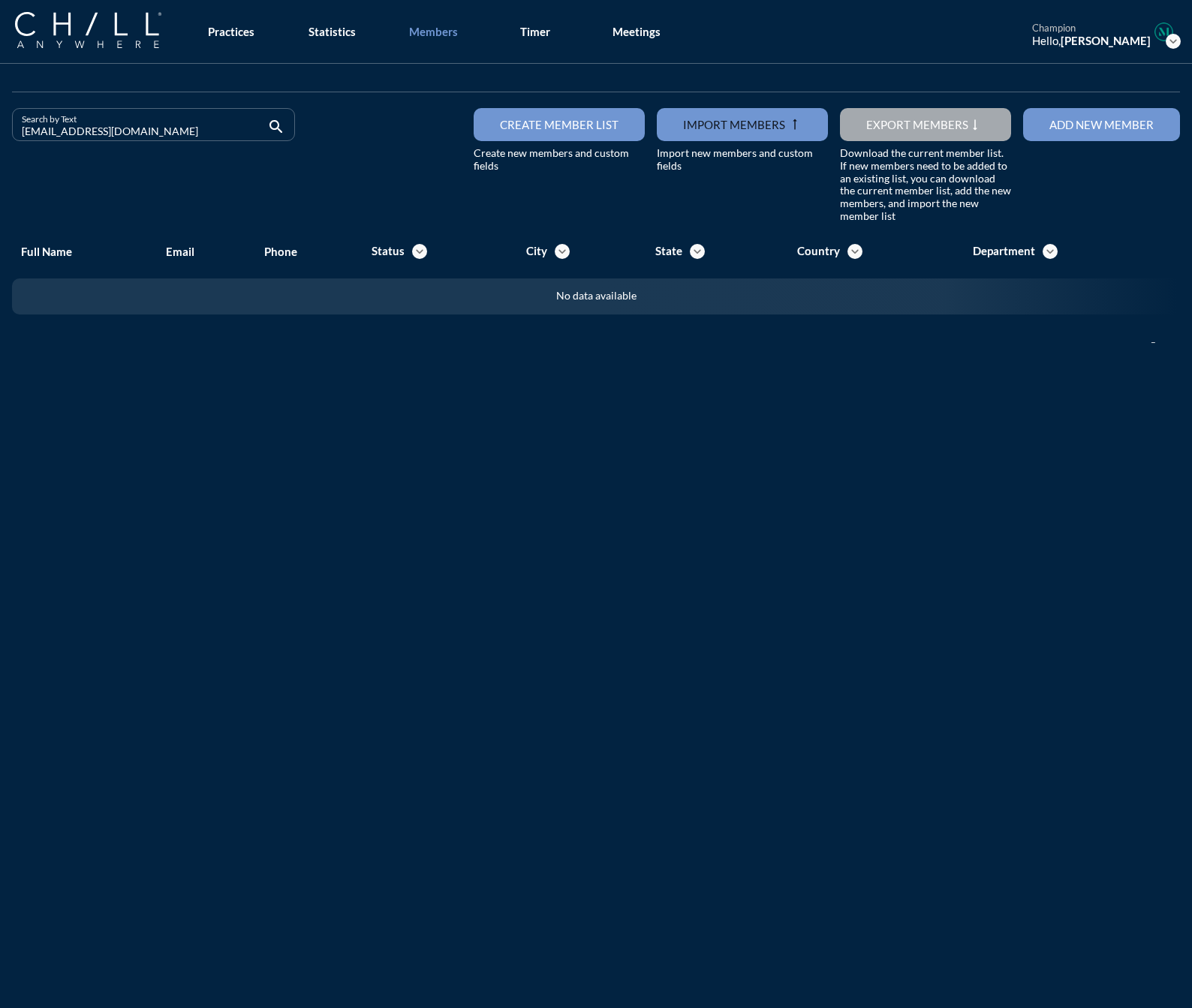
drag, startPoint x: 153, startPoint y: 138, endPoint x: 6, endPoint y: 136, distance: 147.0
click at [6, 136] on div "Search by Text [EMAIL_ADDRESS][DOMAIN_NAME] search" at bounding box center [153, 166] width 295 height 115
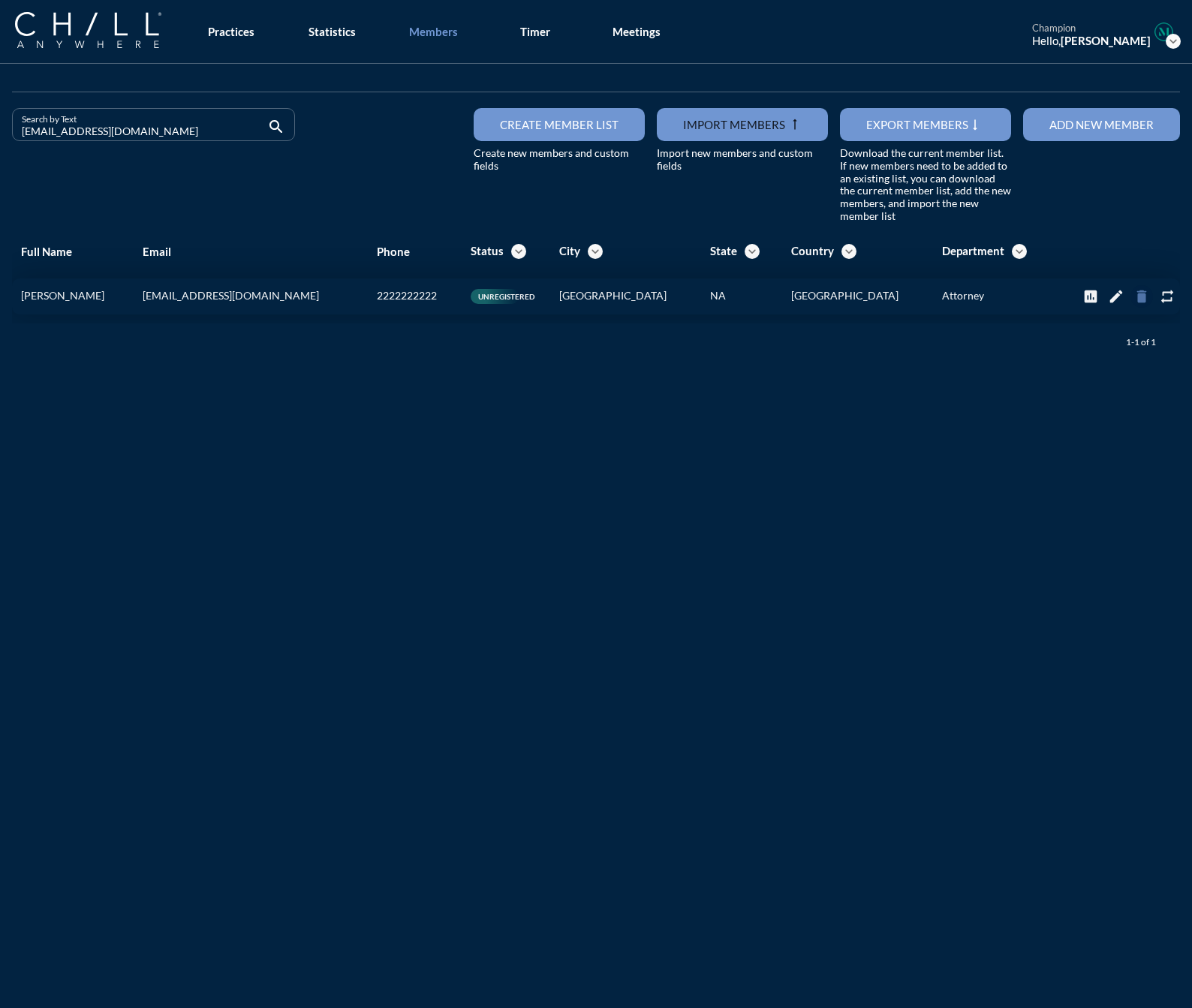
click at [1134, 299] on icon "delete" at bounding box center [1141, 296] width 16 height 16
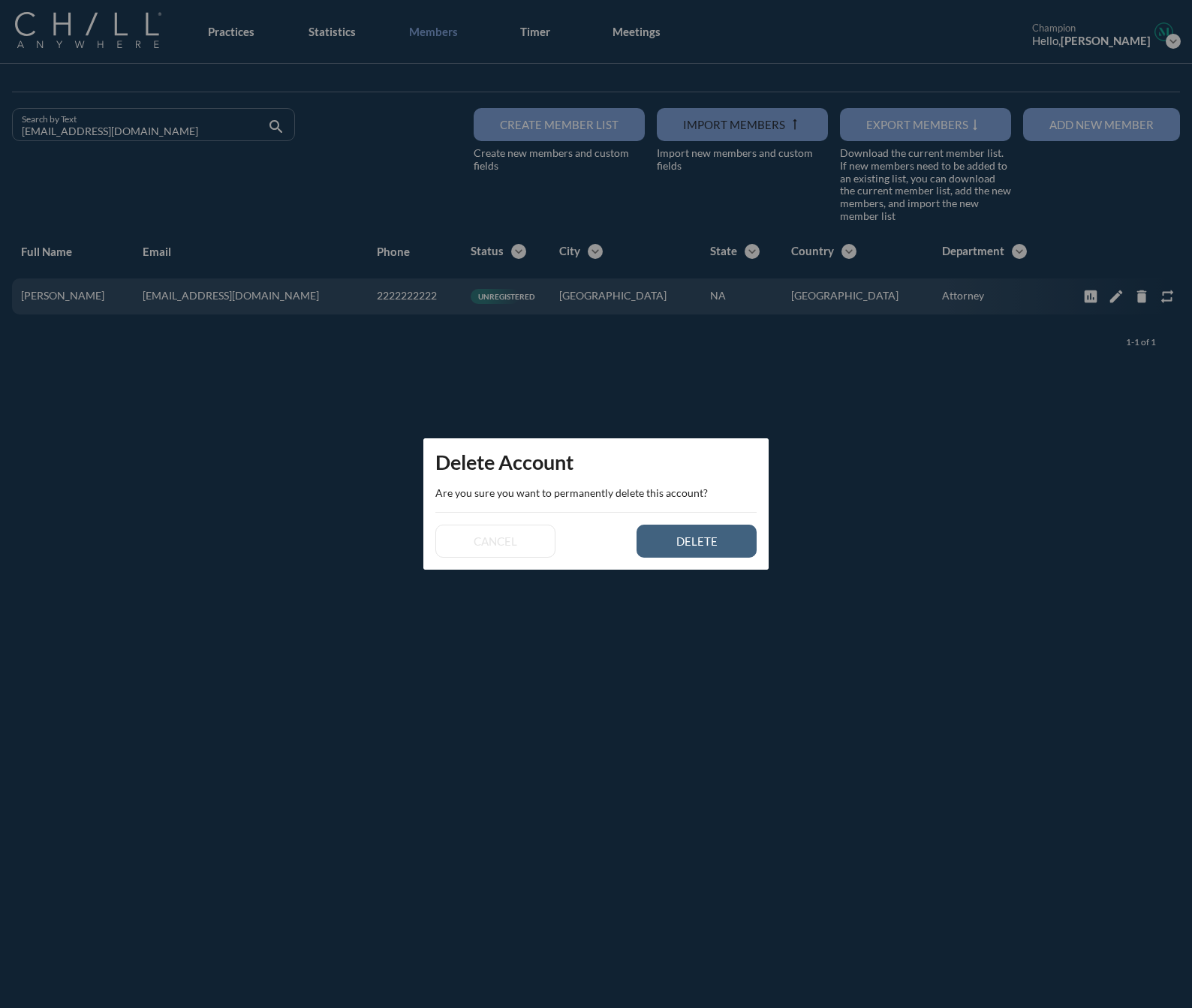
click at [685, 533] on button "delete" at bounding box center [696, 541] width 120 height 34
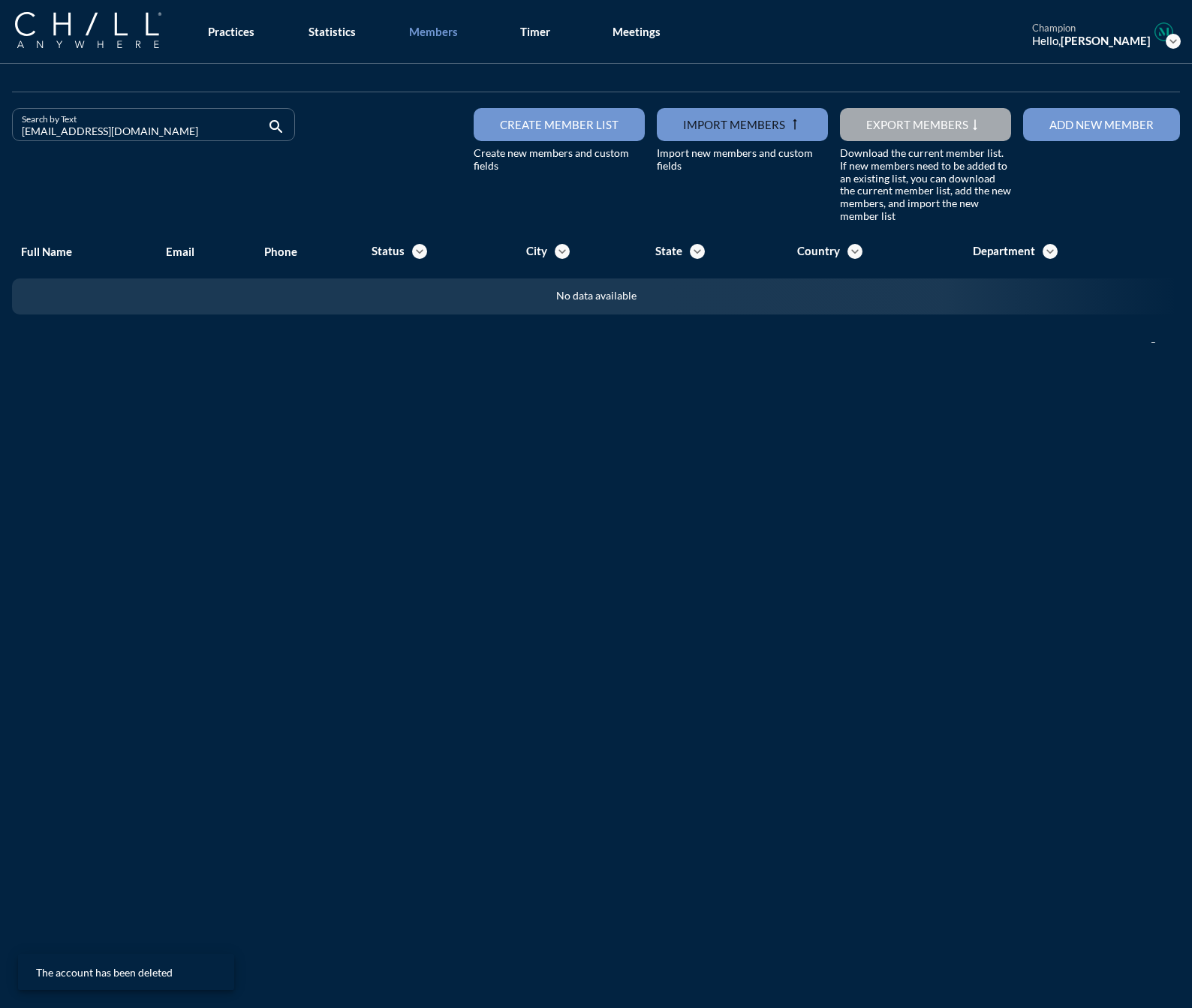
drag, startPoint x: 130, startPoint y: 127, endPoint x: -161, endPoint y: 134, distance: 291.1
click at [0, 134] on html "All Administrative Administrative (non-[PERSON_NAME]) Associate Attorney Attorn…" at bounding box center [596, 504] width 1192 height 1008
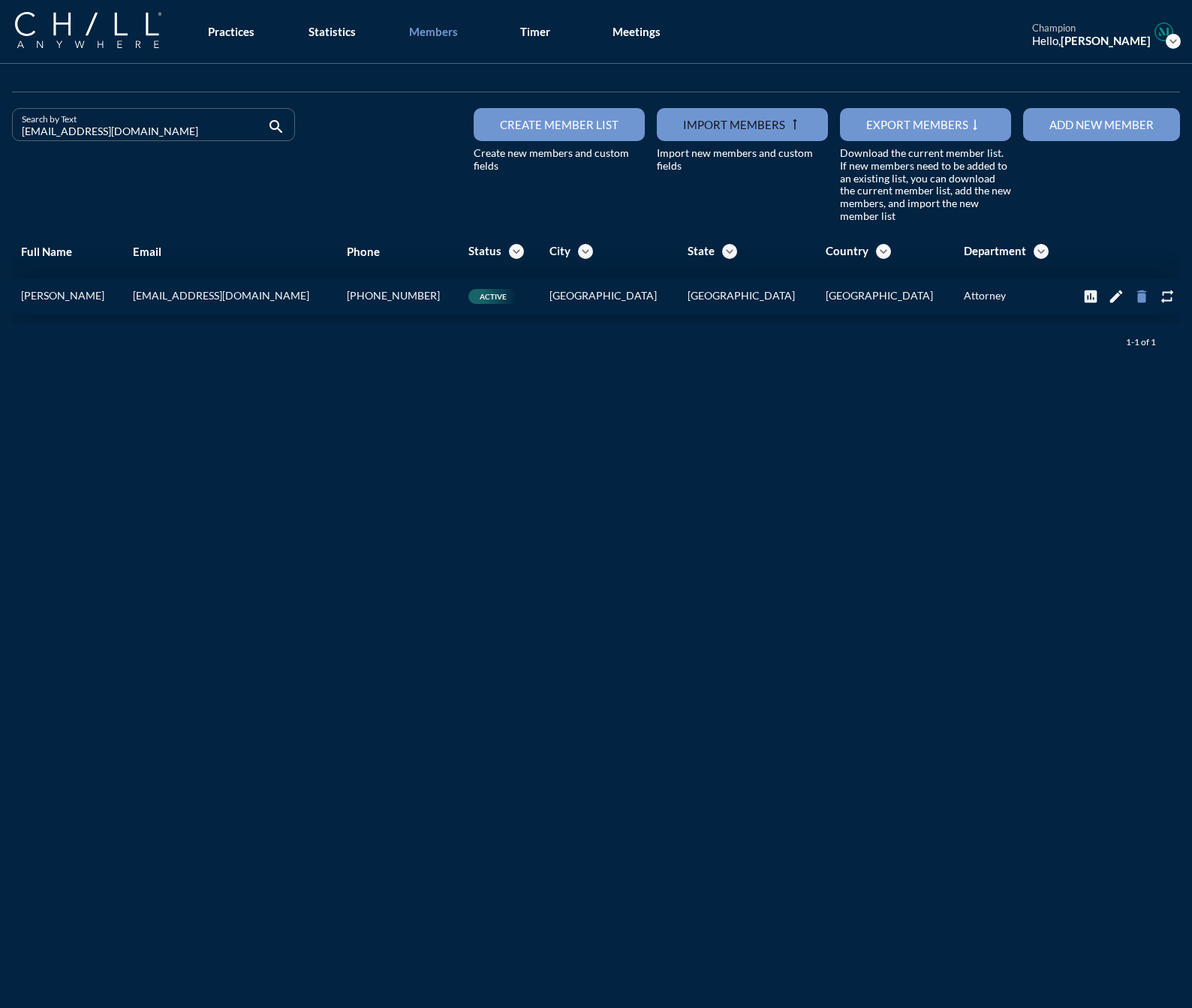
click at [1134, 292] on icon "delete" at bounding box center [1141, 296] width 16 height 16
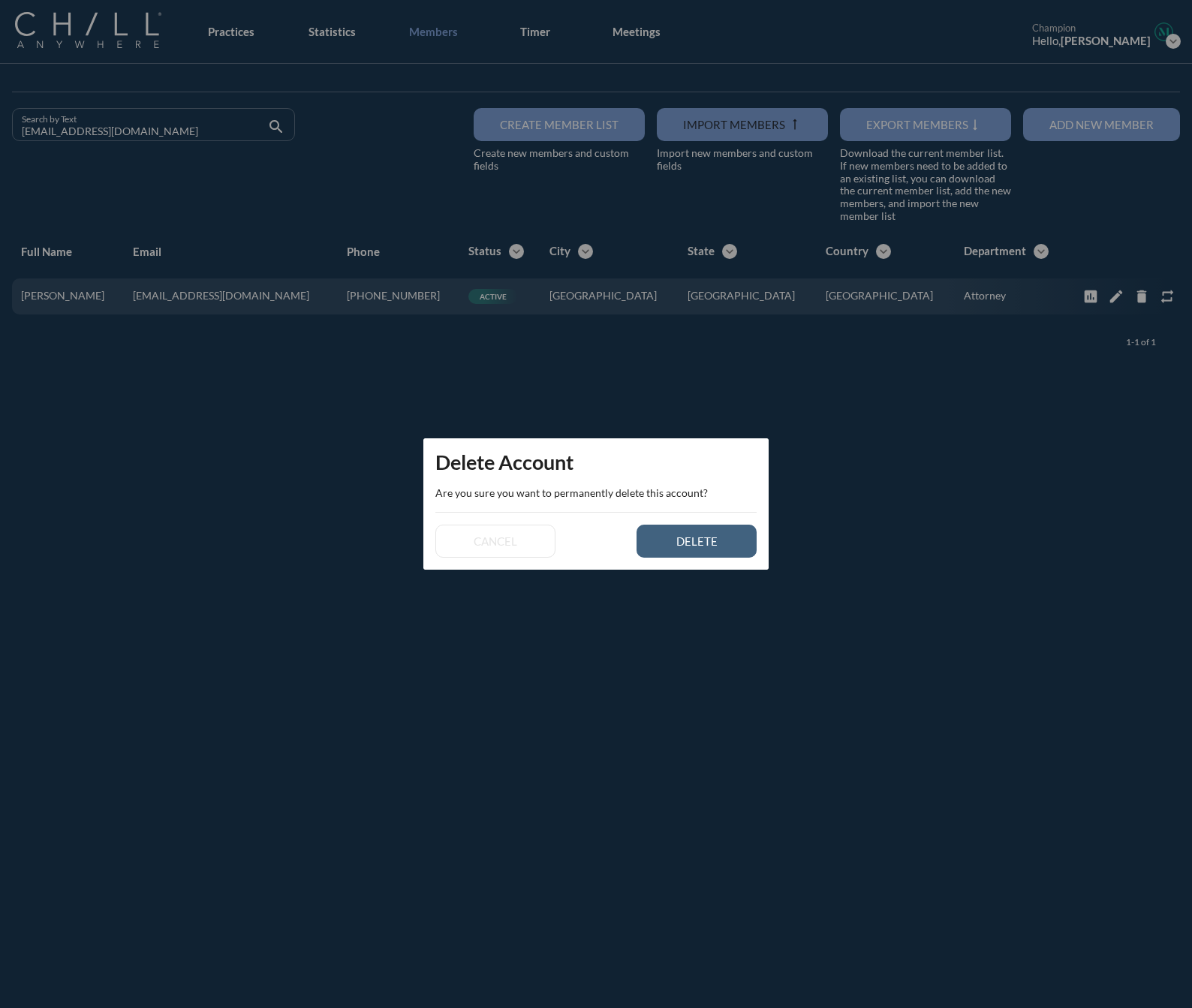
click at [714, 539] on div "delete" at bounding box center [697, 541] width 68 height 13
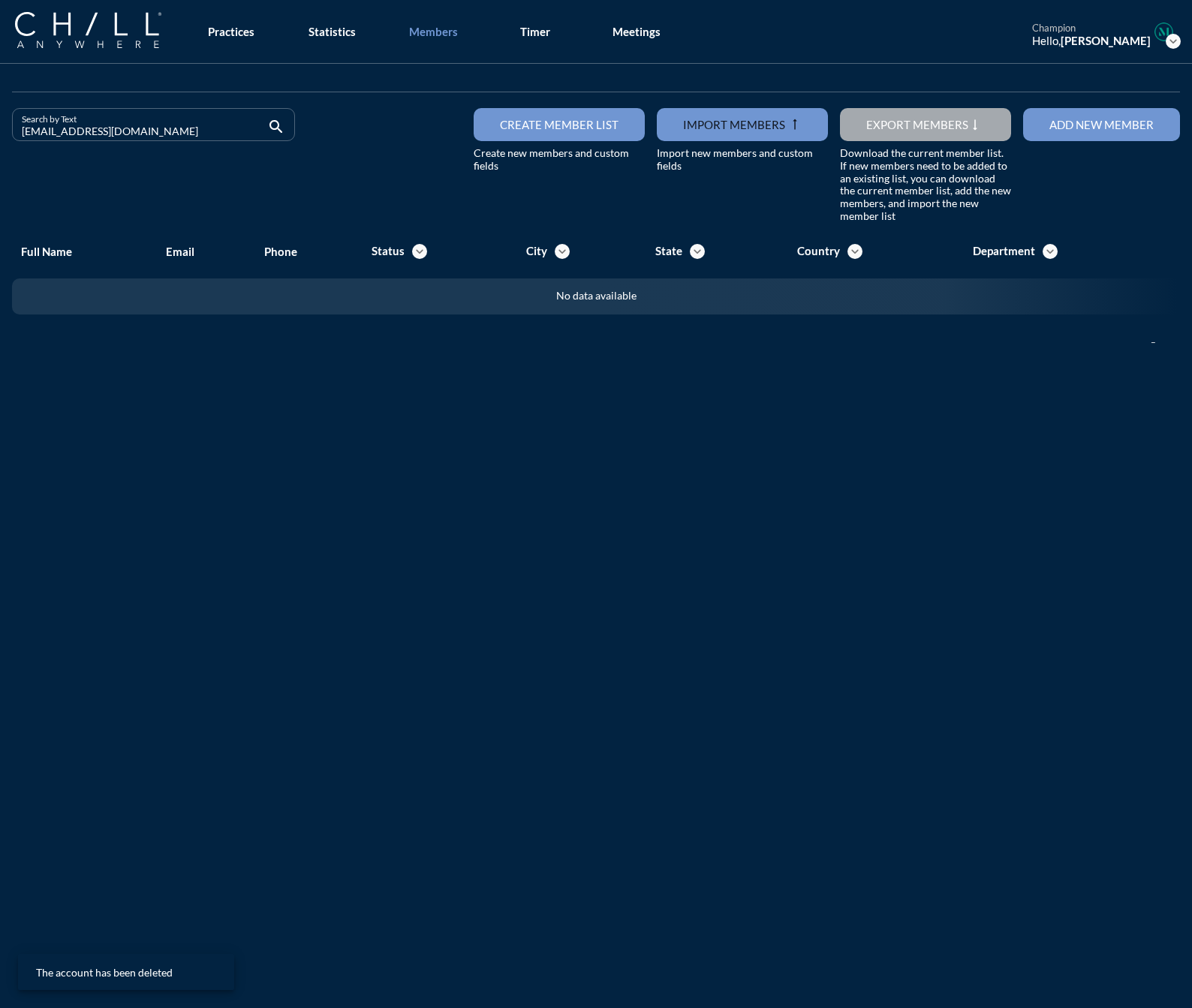
drag, startPoint x: 124, startPoint y: 138, endPoint x: -29, endPoint y: 142, distance: 153.1
click at [0, 142] on html "All Administrative Administrative (non-[PERSON_NAME]) Associate Attorney Attorn…" at bounding box center [596, 504] width 1192 height 1008
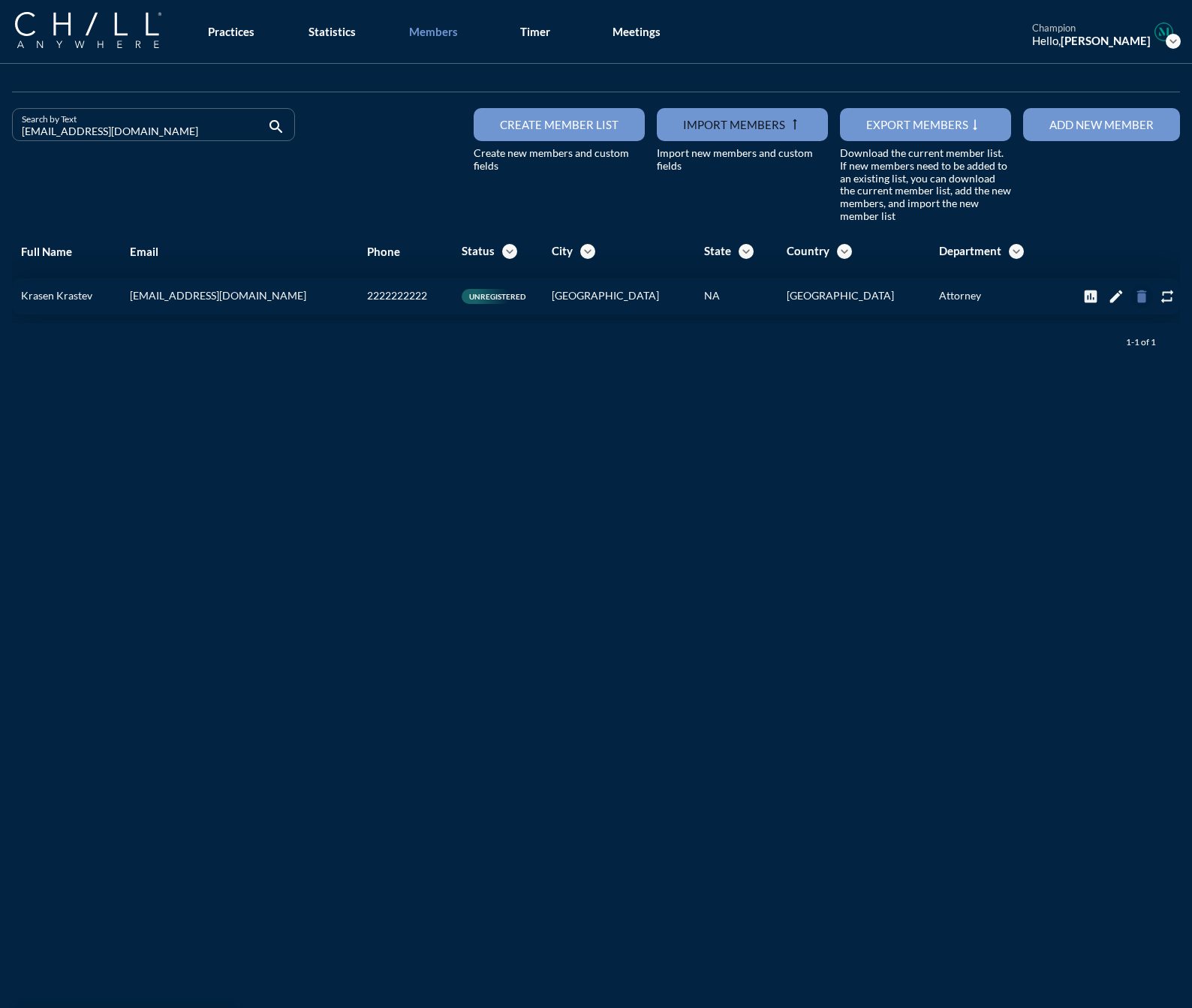
click at [1134, 302] on icon "delete" at bounding box center [1141, 296] width 16 height 16
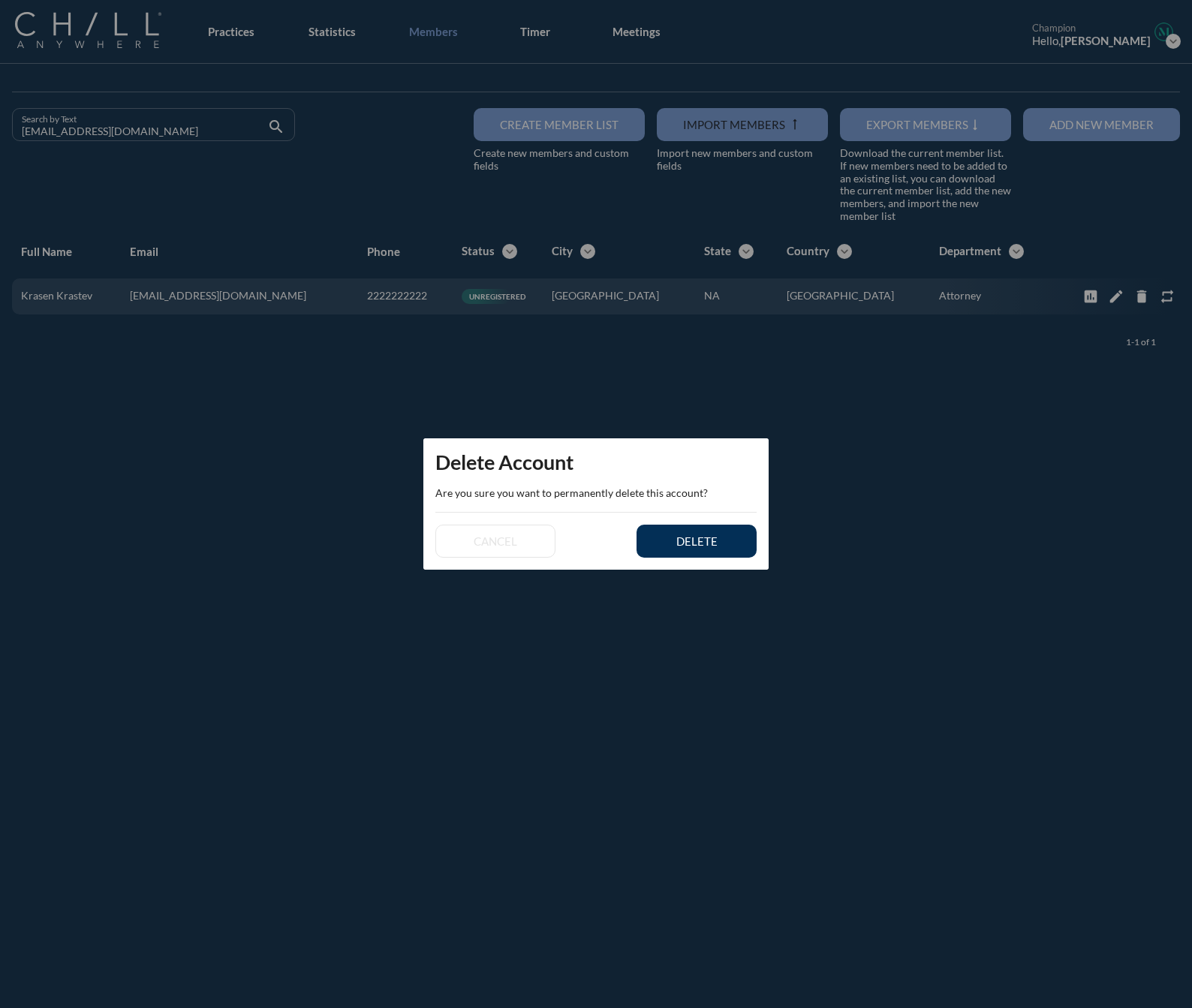
click at [742, 542] on button "delete" at bounding box center [696, 541] width 120 height 34
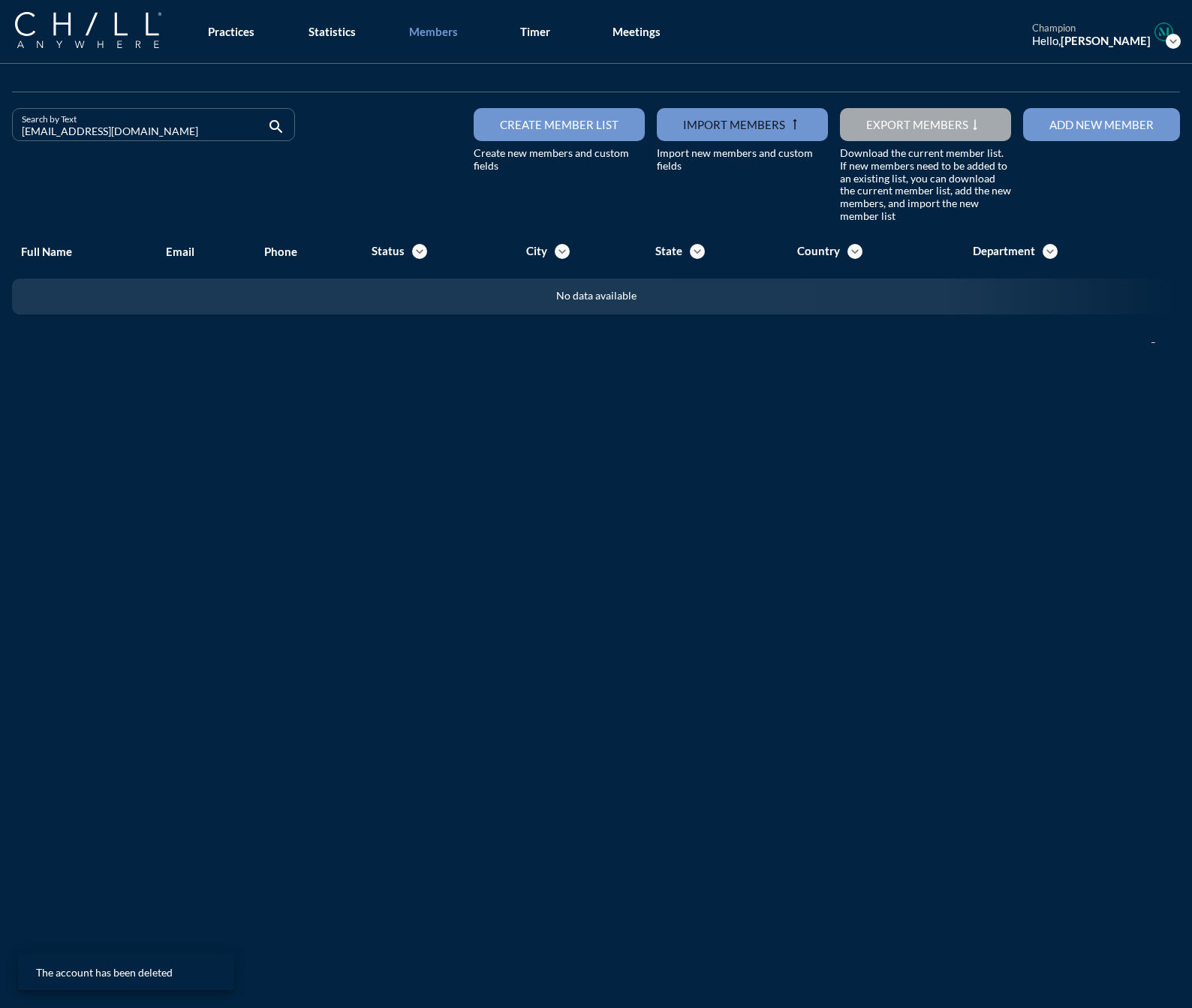
drag, startPoint x: 139, startPoint y: 134, endPoint x: -214, endPoint y: 131, distance: 353.0
click at [0, 131] on html "All Administrative Administrative (non-[PERSON_NAME]) Associate Attorney Attorn…" at bounding box center [596, 504] width 1192 height 1008
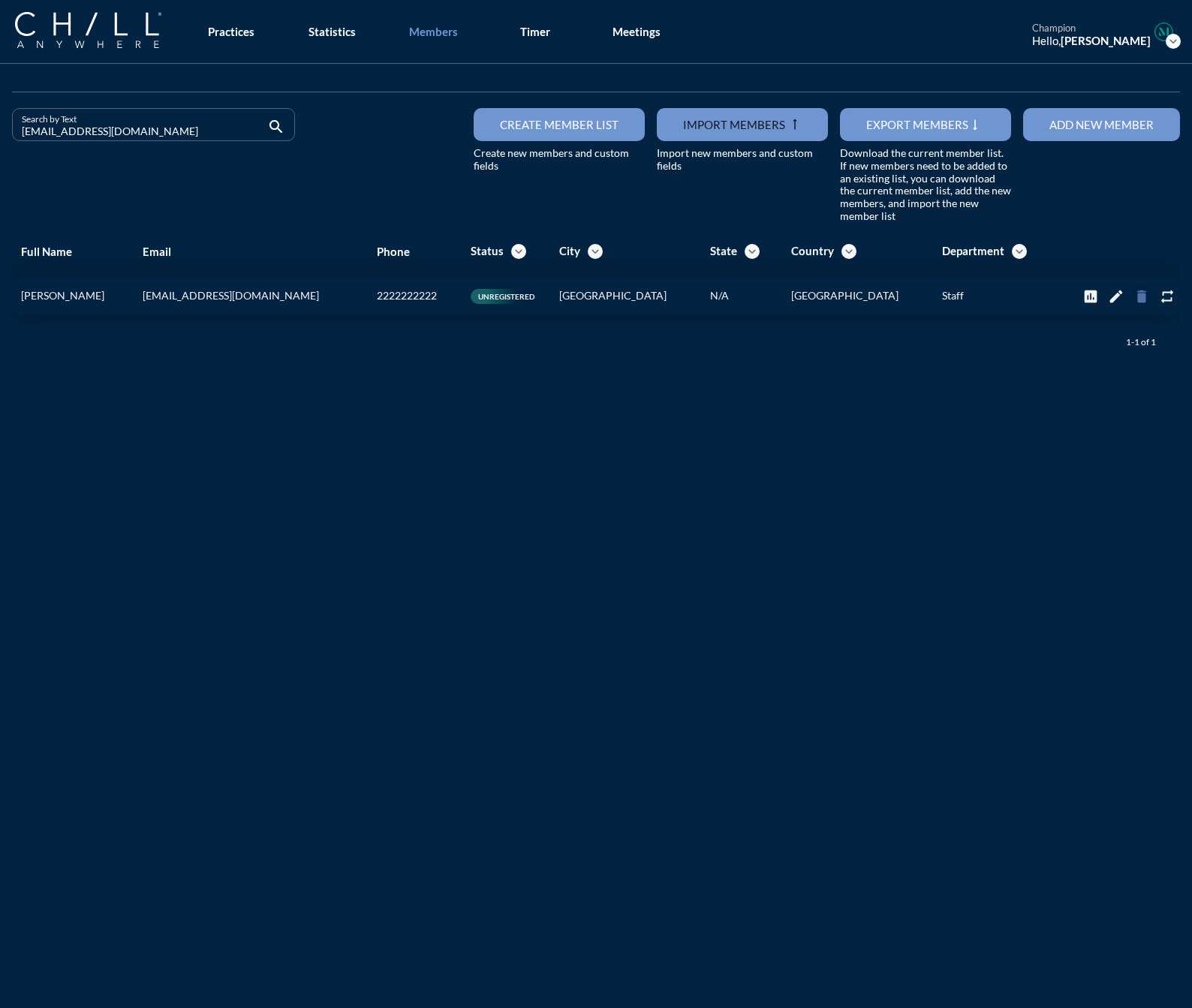
click at [1134, 300] on icon "delete" at bounding box center [1141, 296] width 16 height 16
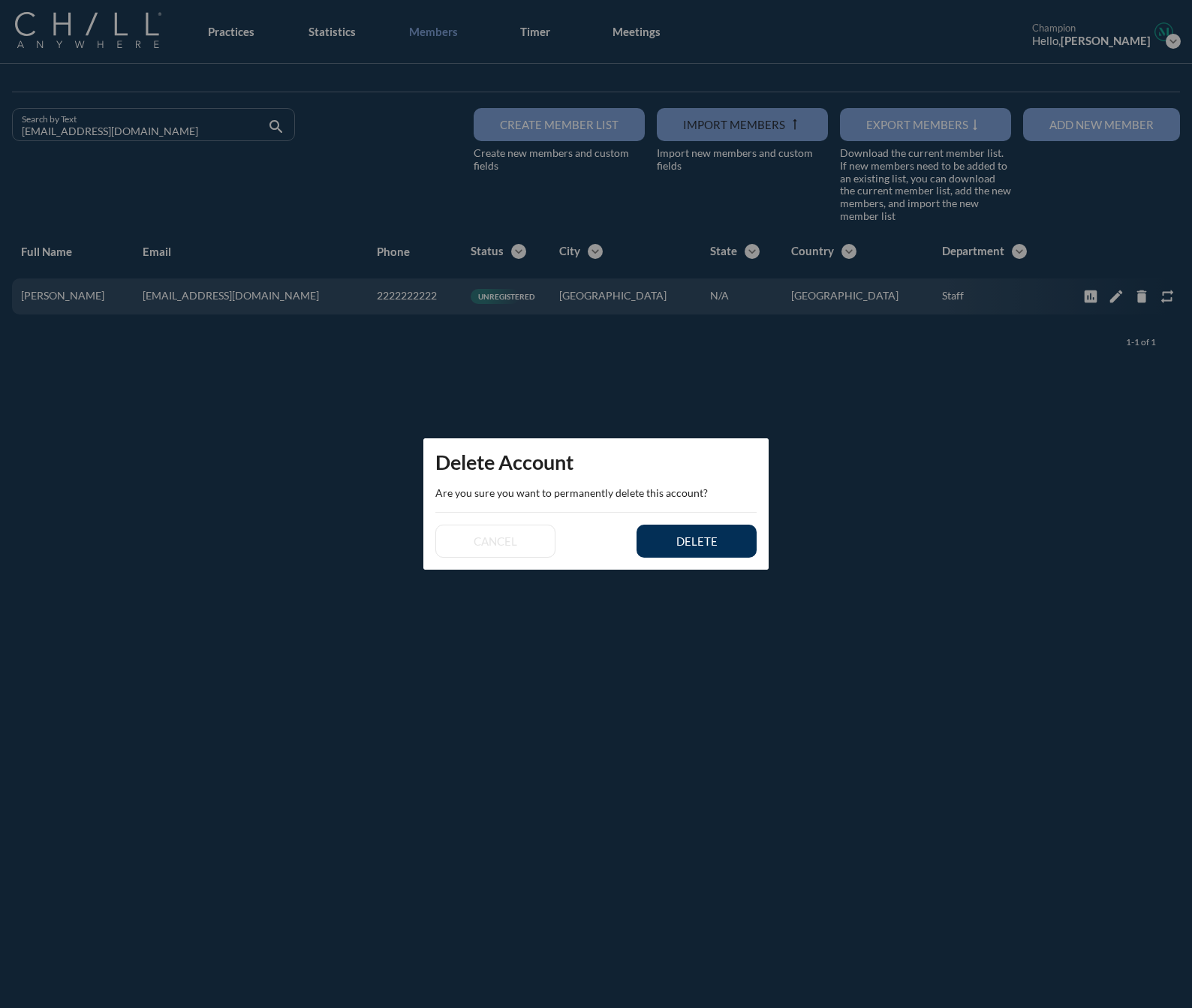
click at [713, 543] on div "delete" at bounding box center [697, 541] width 68 height 13
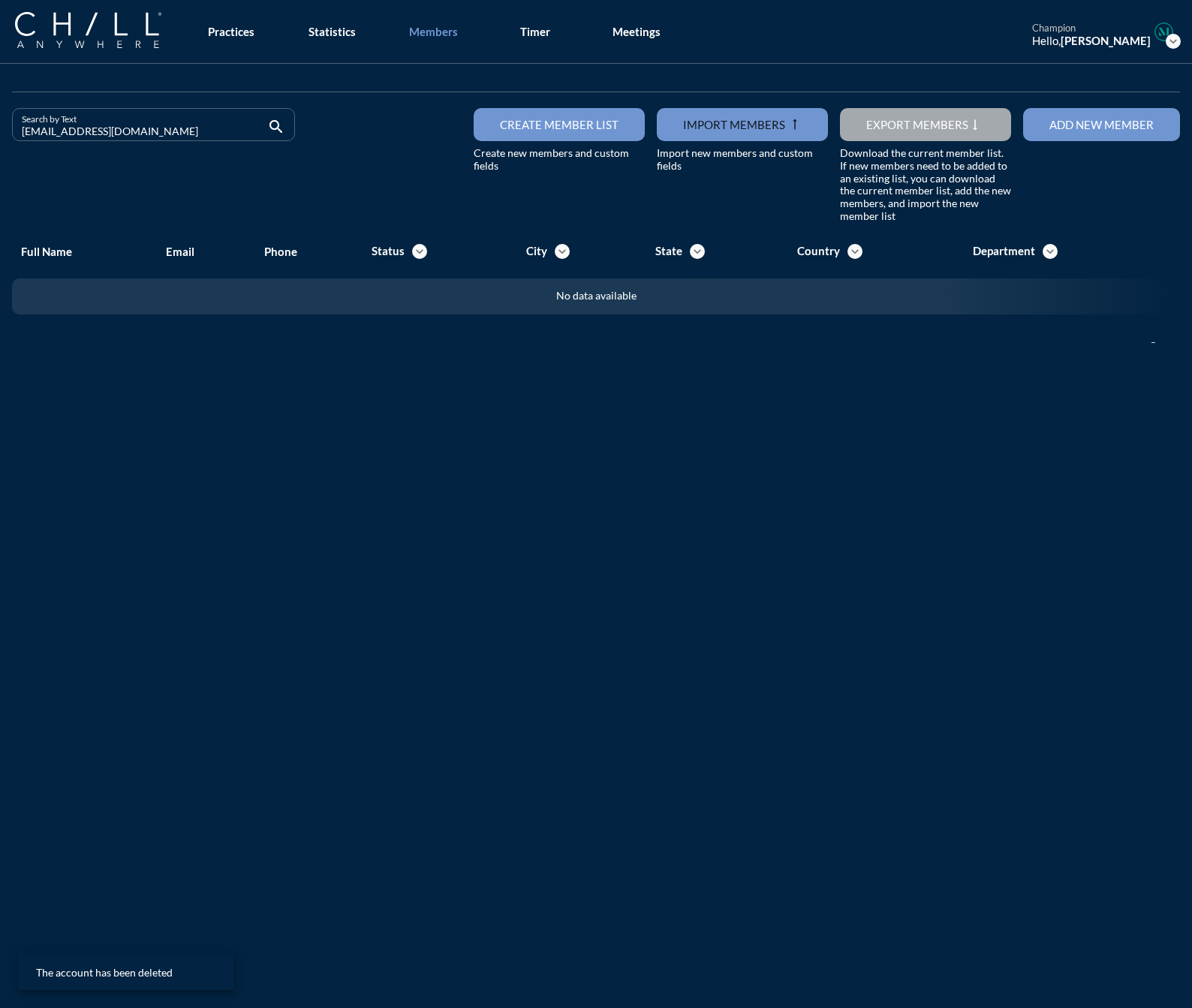
drag, startPoint x: 160, startPoint y: 136, endPoint x: -87, endPoint y: 138, distance: 247.0
click at [0, 138] on html "All Administrative Administrative (non-[PERSON_NAME]) Associate Attorney Attorn…" at bounding box center [596, 504] width 1192 height 1008
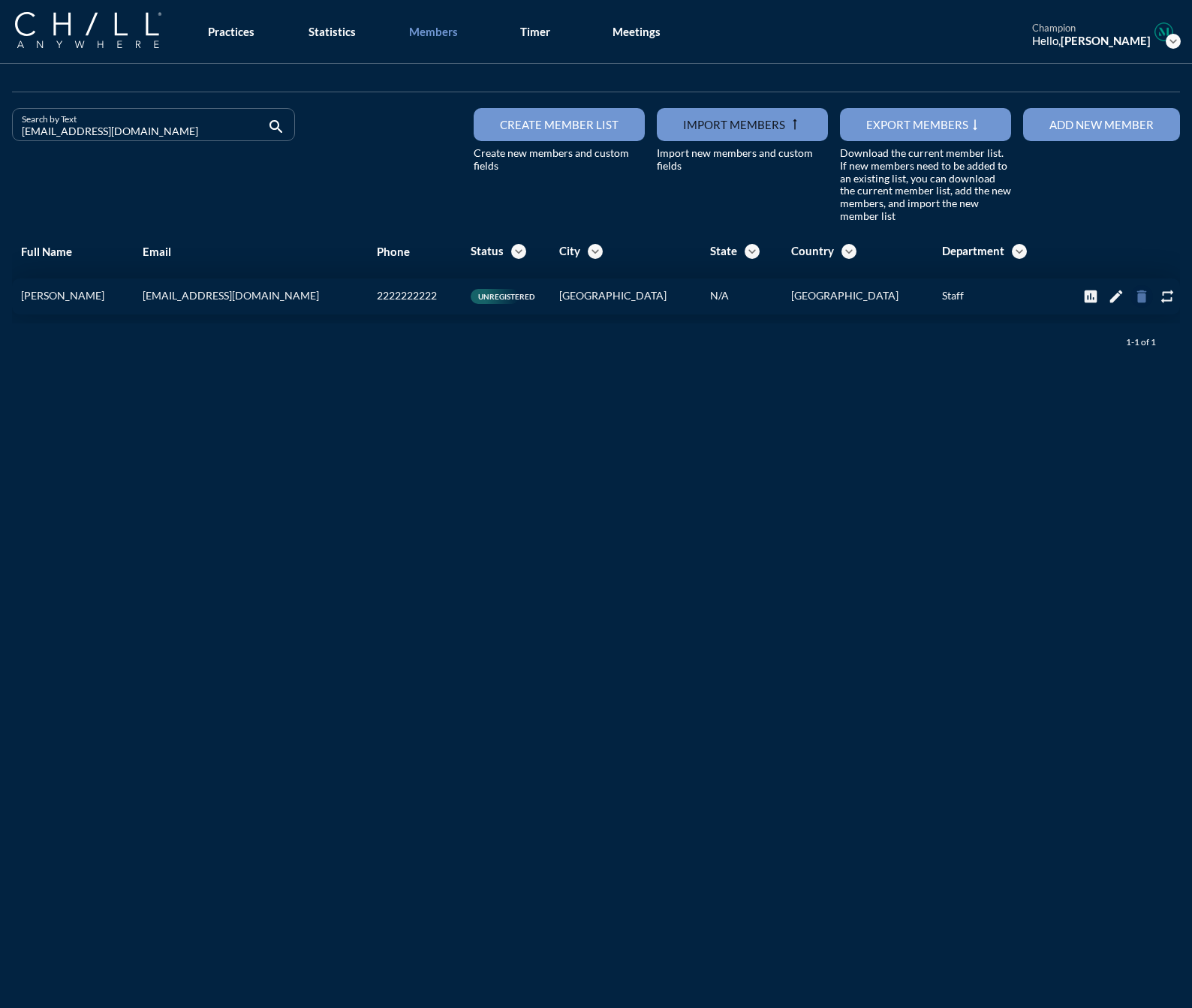
click at [1134, 300] on icon "delete" at bounding box center [1141, 296] width 16 height 16
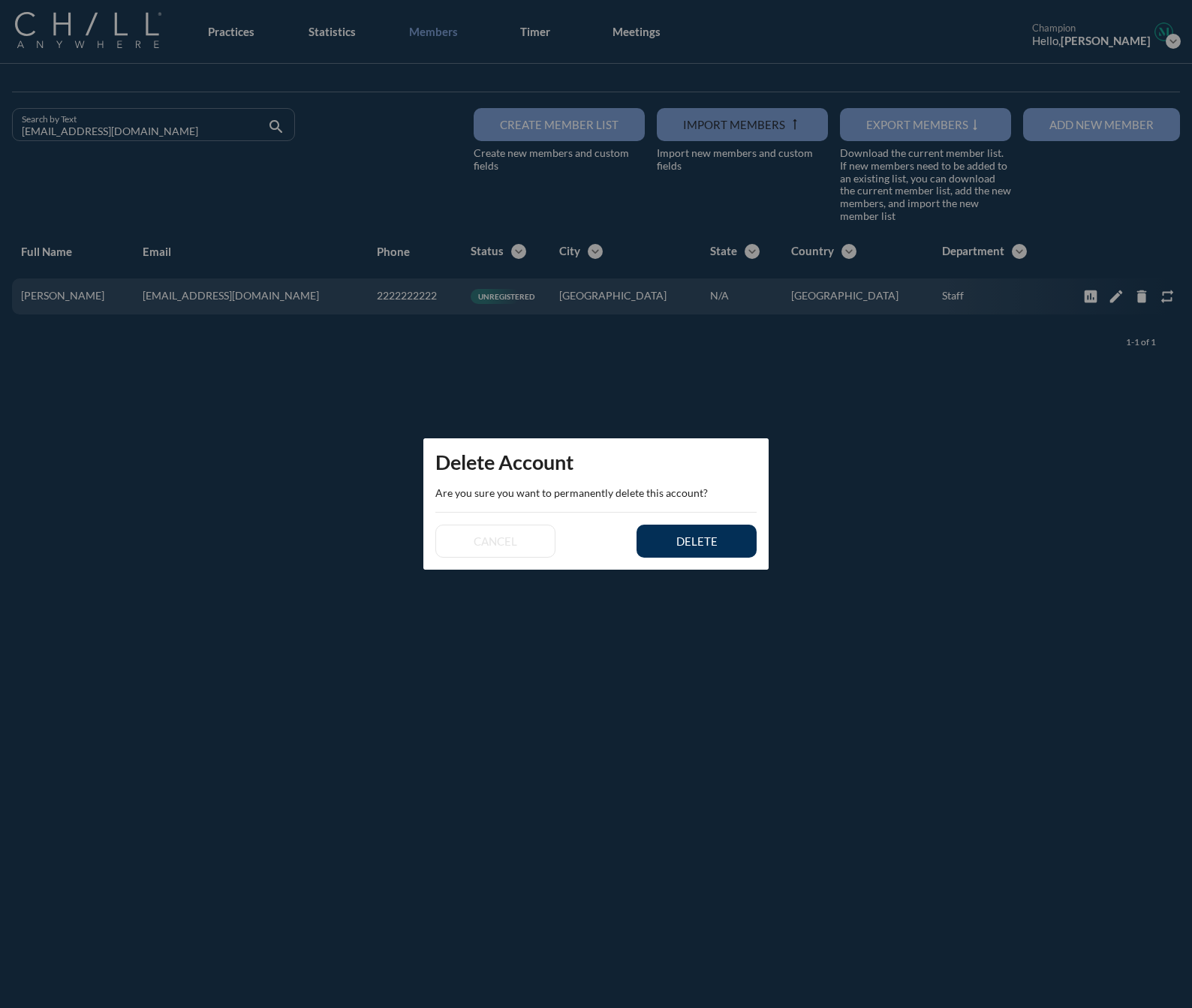
click at [684, 555] on button "delete" at bounding box center [696, 541] width 120 height 34
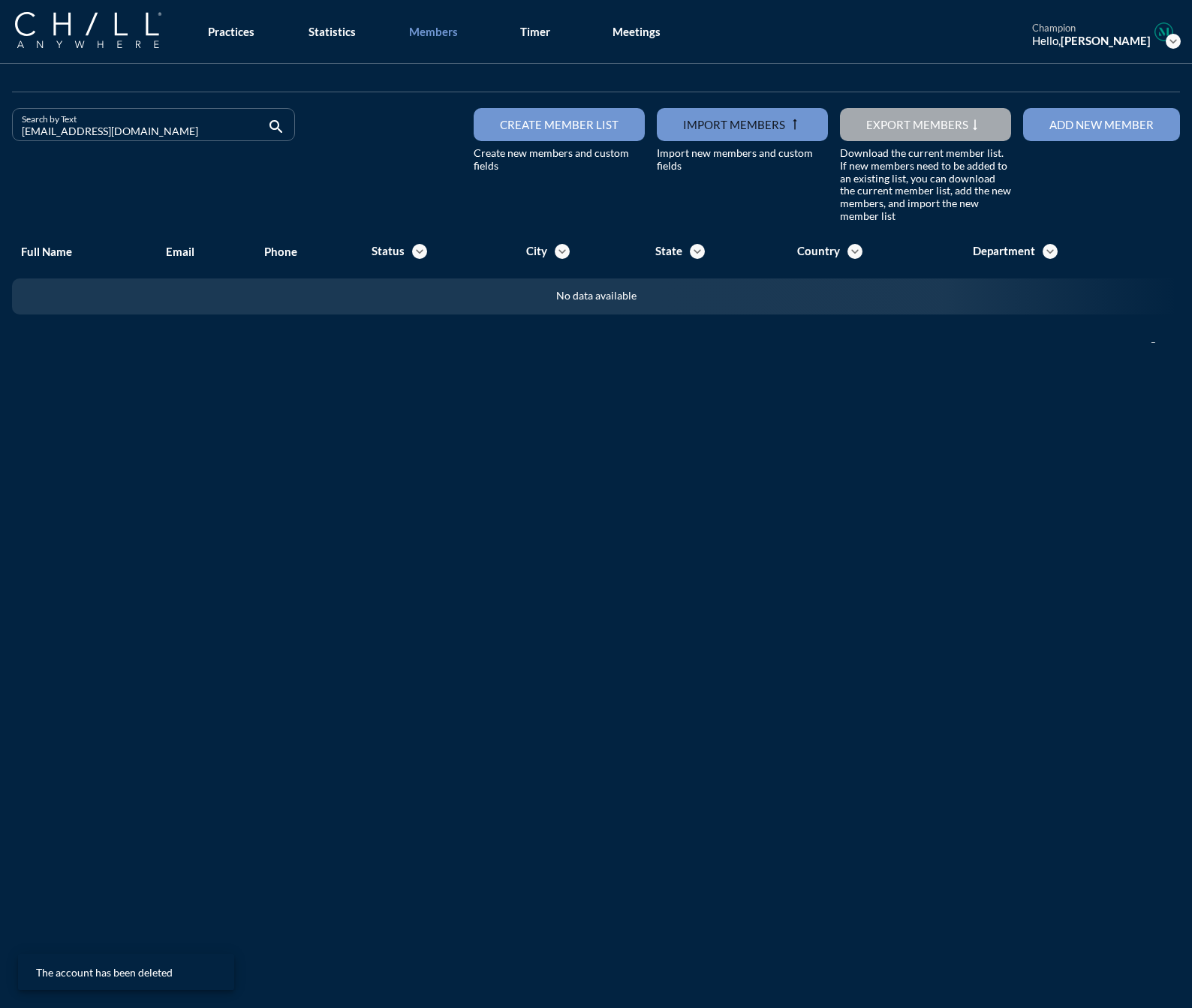
drag, startPoint x: 134, startPoint y: 134, endPoint x: -44, endPoint y: 130, distance: 178.0
click at [0, 130] on html "All Administrative Administrative (non-[PERSON_NAME]) Associate Attorney Attorn…" at bounding box center [596, 504] width 1192 height 1008
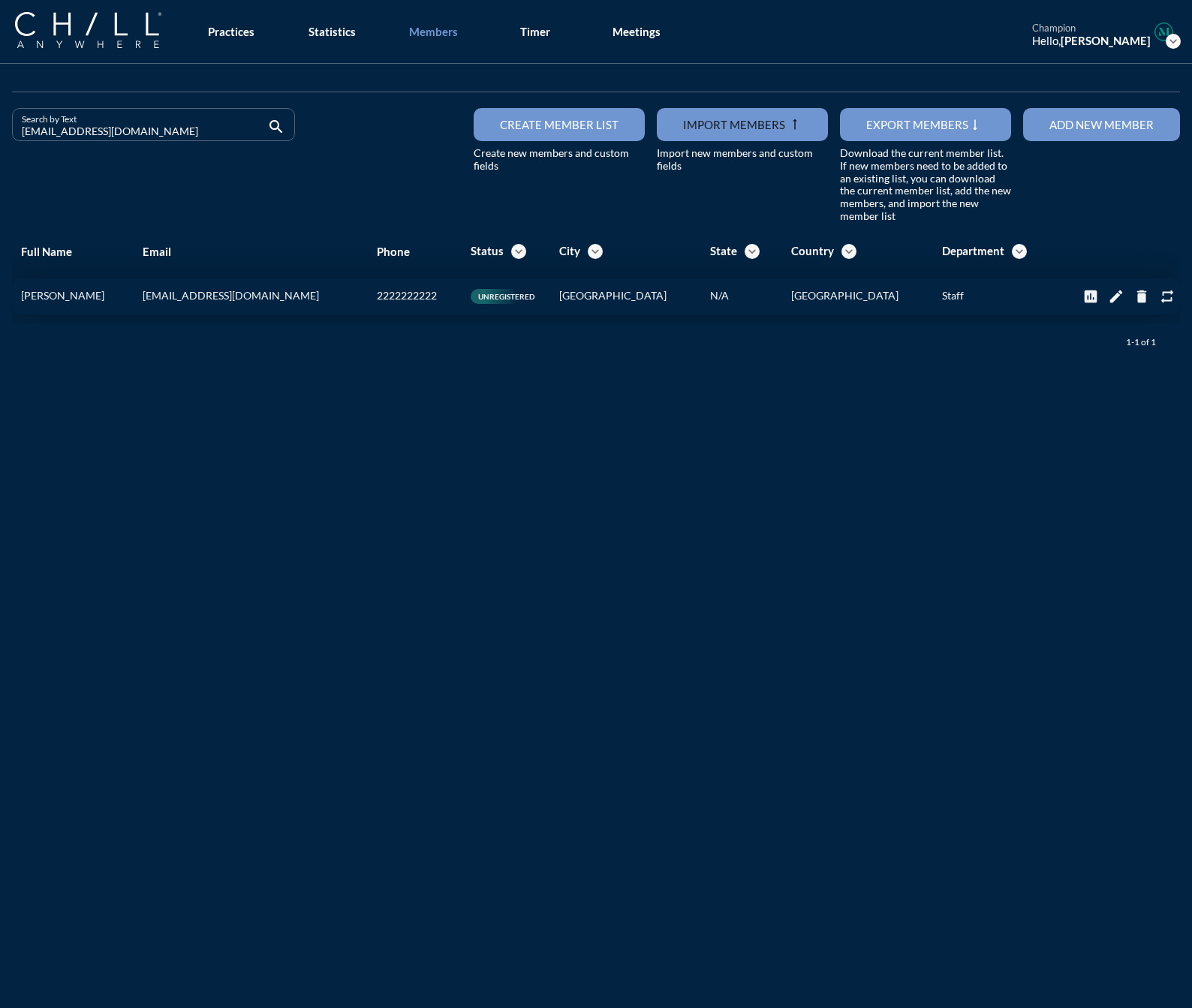
click at [1133, 287] on button "delete" at bounding box center [1142, 297] width 23 height 23
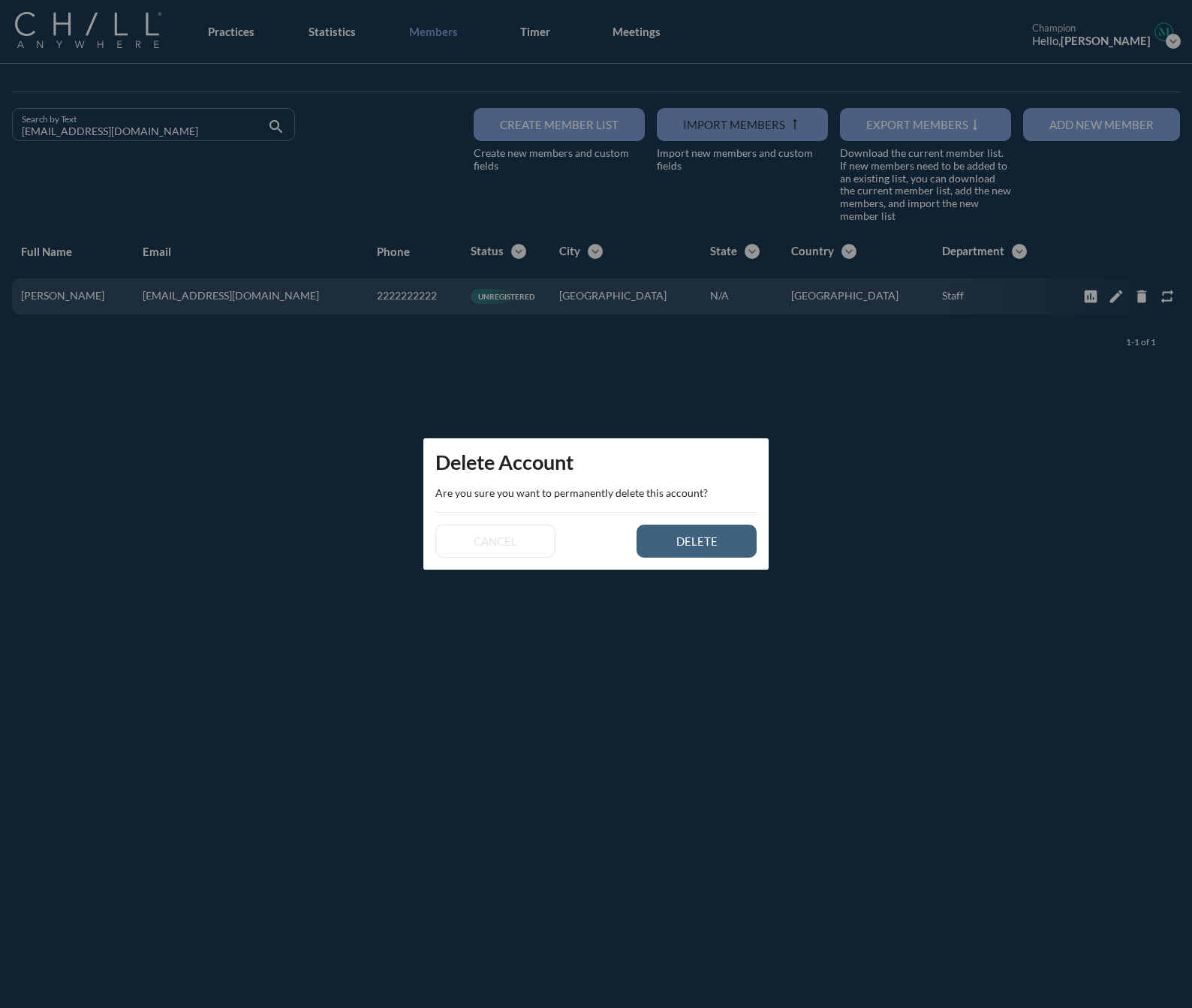
click at [738, 536] on button "delete" at bounding box center [696, 541] width 120 height 34
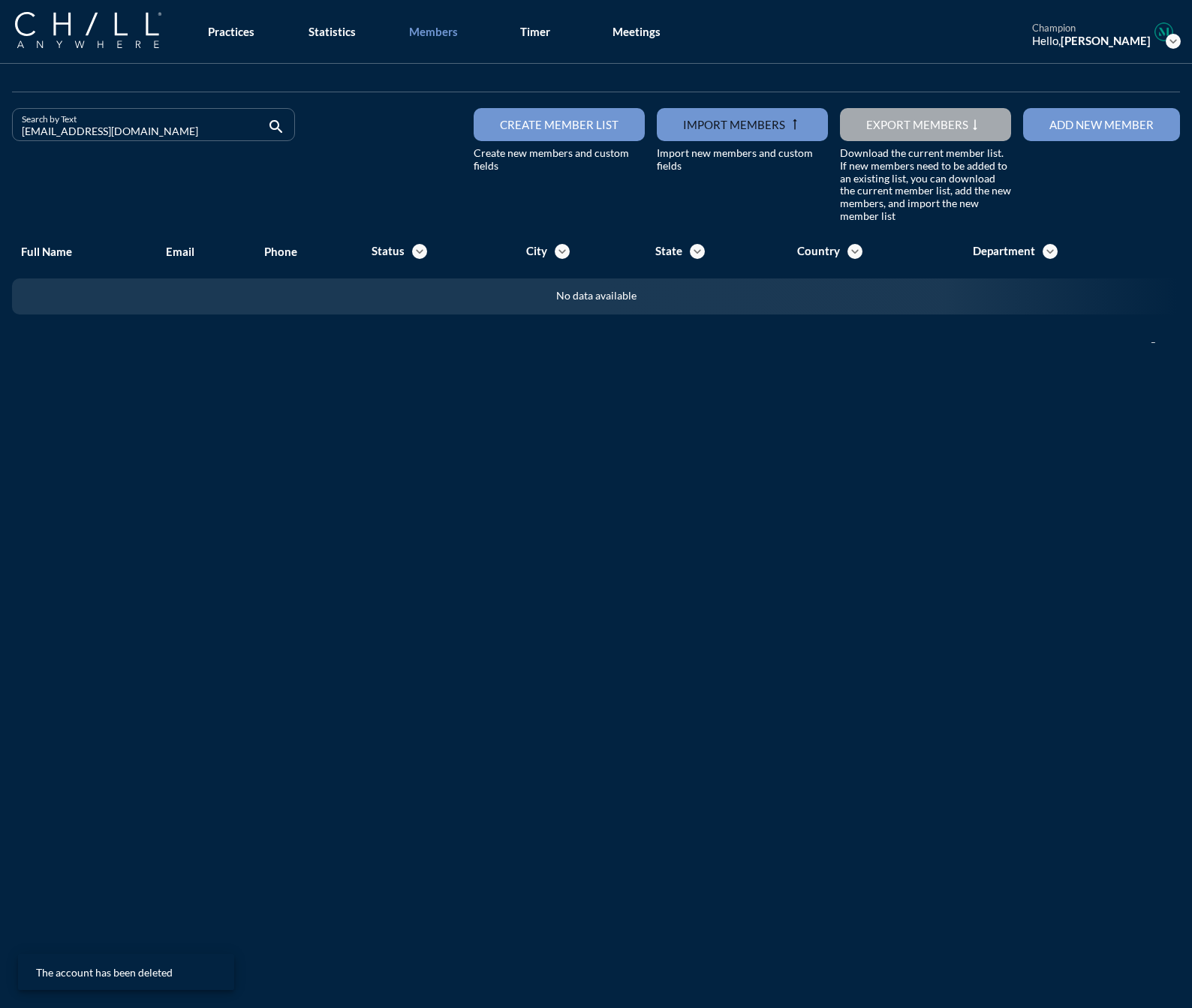
drag, startPoint x: 179, startPoint y: 128, endPoint x: -110, endPoint y: 134, distance: 289.1
click at [0, 134] on html "All Administrative Administrative (non-[PERSON_NAME]) Associate Attorney Attorn…" at bounding box center [596, 504] width 1192 height 1008
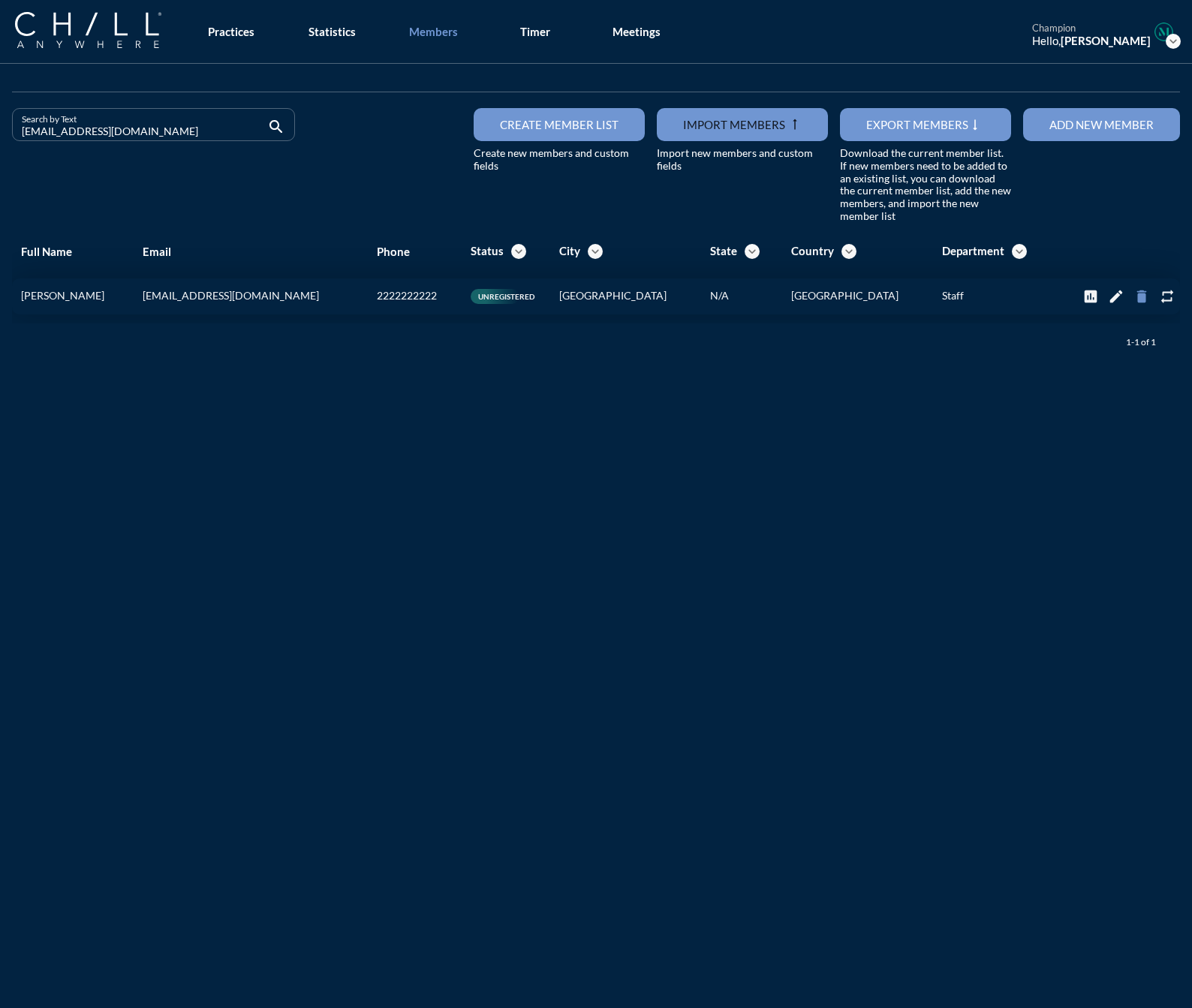
click at [1134, 294] on icon "delete" at bounding box center [1141, 296] width 16 height 16
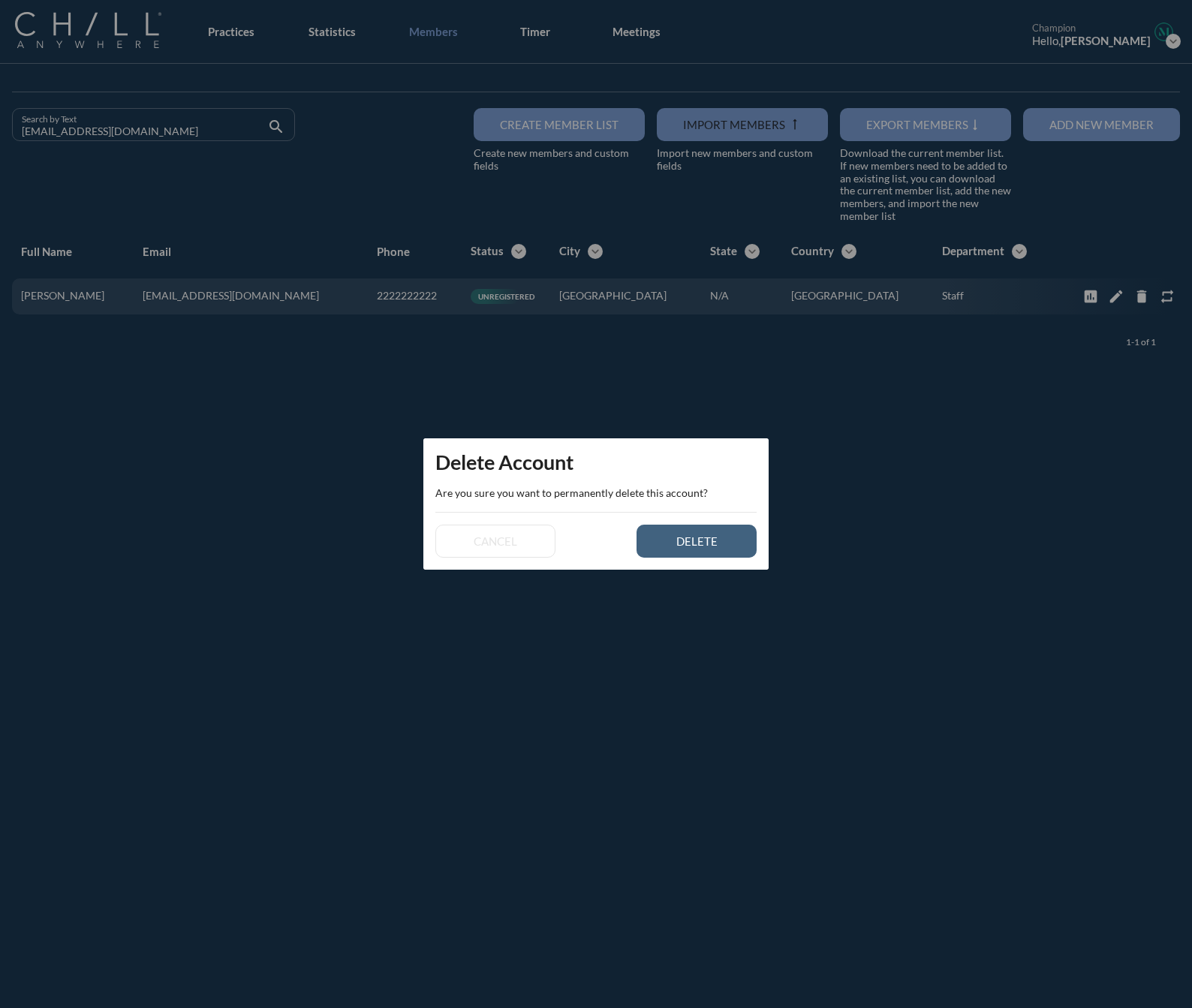
click at [733, 538] on button "delete" at bounding box center [696, 541] width 120 height 34
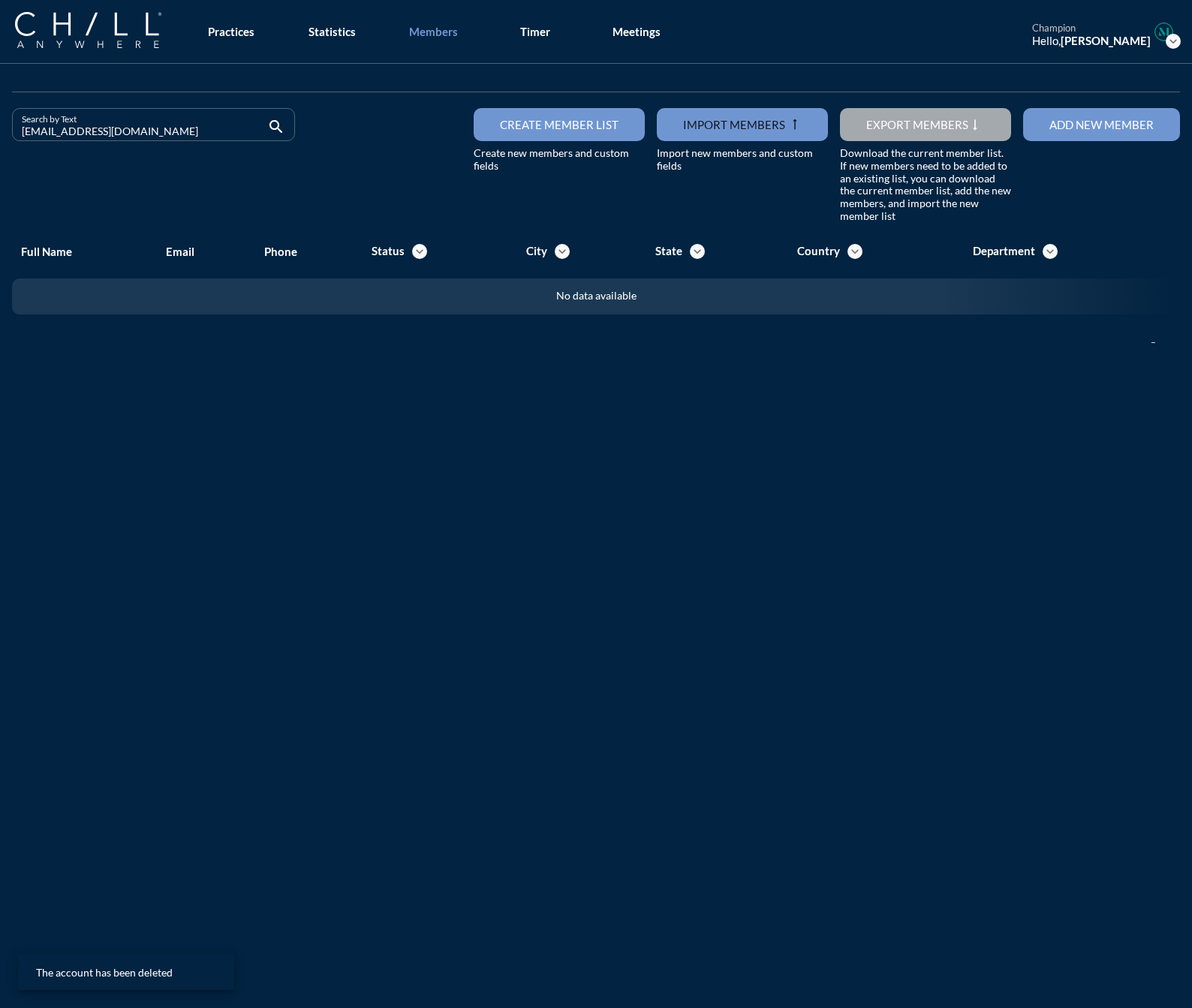
drag, startPoint x: 159, startPoint y: 138, endPoint x: -280, endPoint y: 138, distance: 439.0
click at [0, 138] on html "All Administrative Administrative (non-[PERSON_NAME]) Associate Attorney Attorn…" at bounding box center [596, 504] width 1192 height 1008
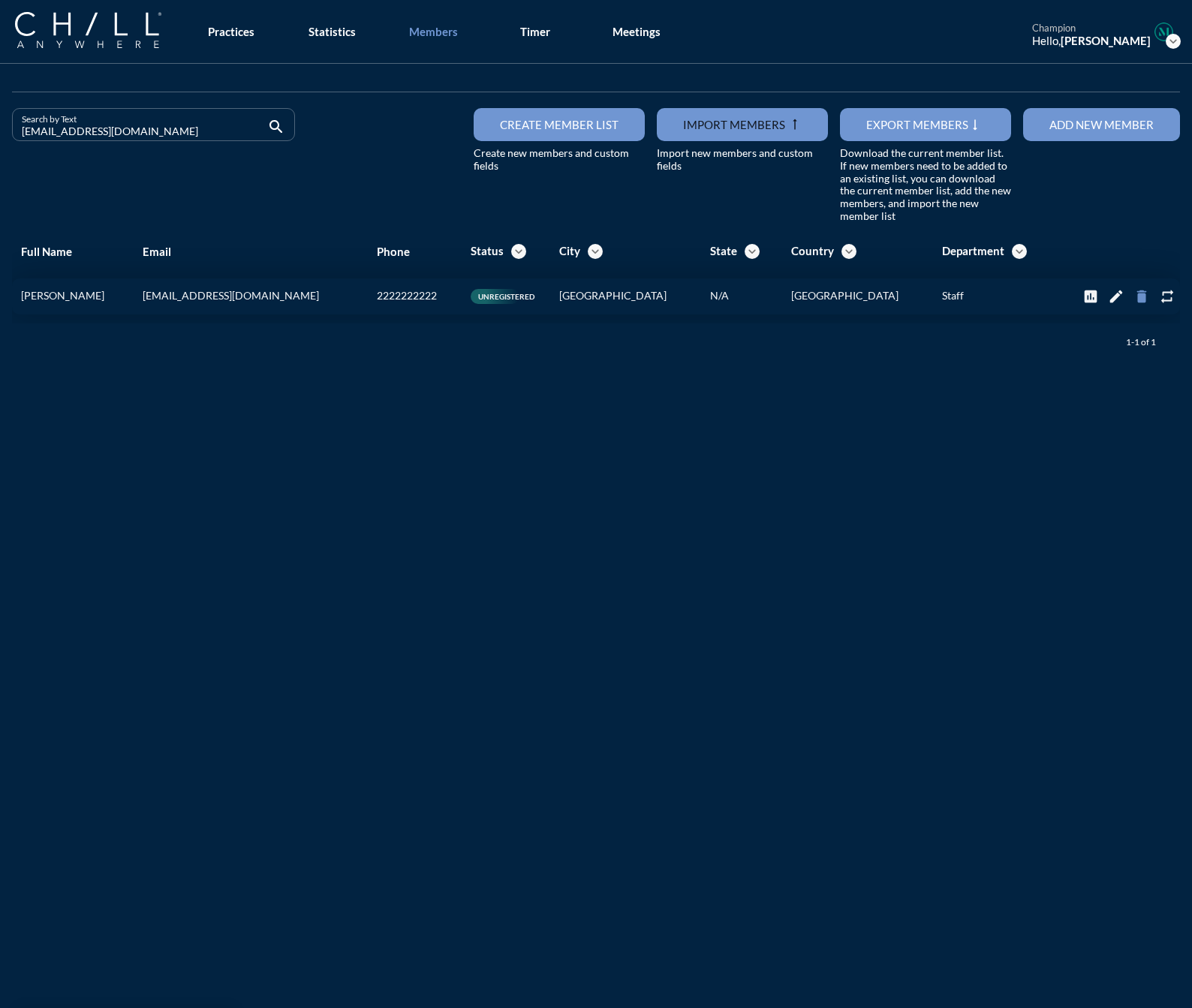
click at [1134, 293] on icon "delete" at bounding box center [1141, 296] width 16 height 16
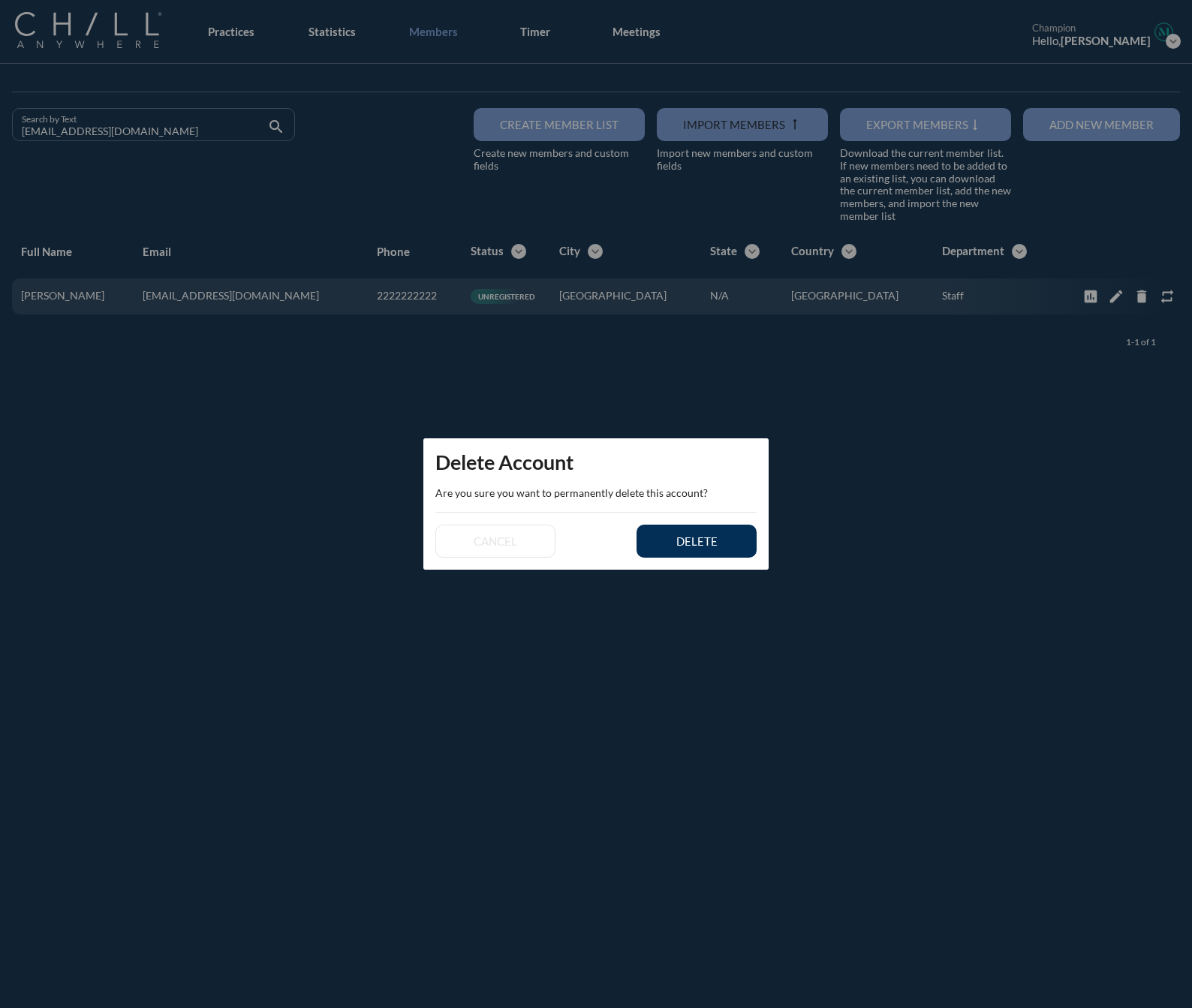
click at [698, 550] on button "delete" at bounding box center [696, 541] width 120 height 34
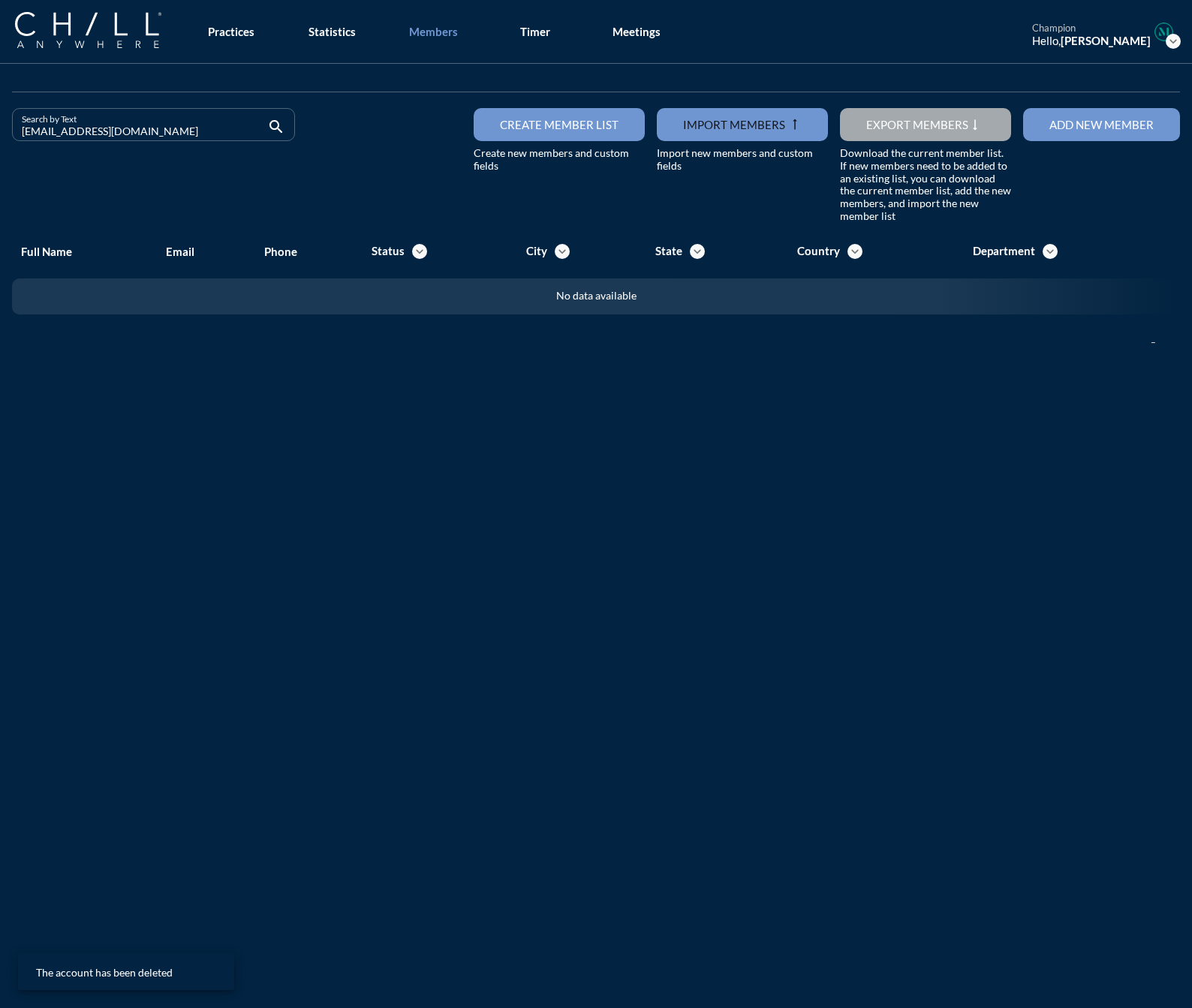
drag, startPoint x: 161, startPoint y: 126, endPoint x: -105, endPoint y: 134, distance: 266.1
click at [0, 134] on html "All Administrative Administrative (non-[PERSON_NAME]) Associate Attorney Attorn…" at bounding box center [596, 504] width 1192 height 1008
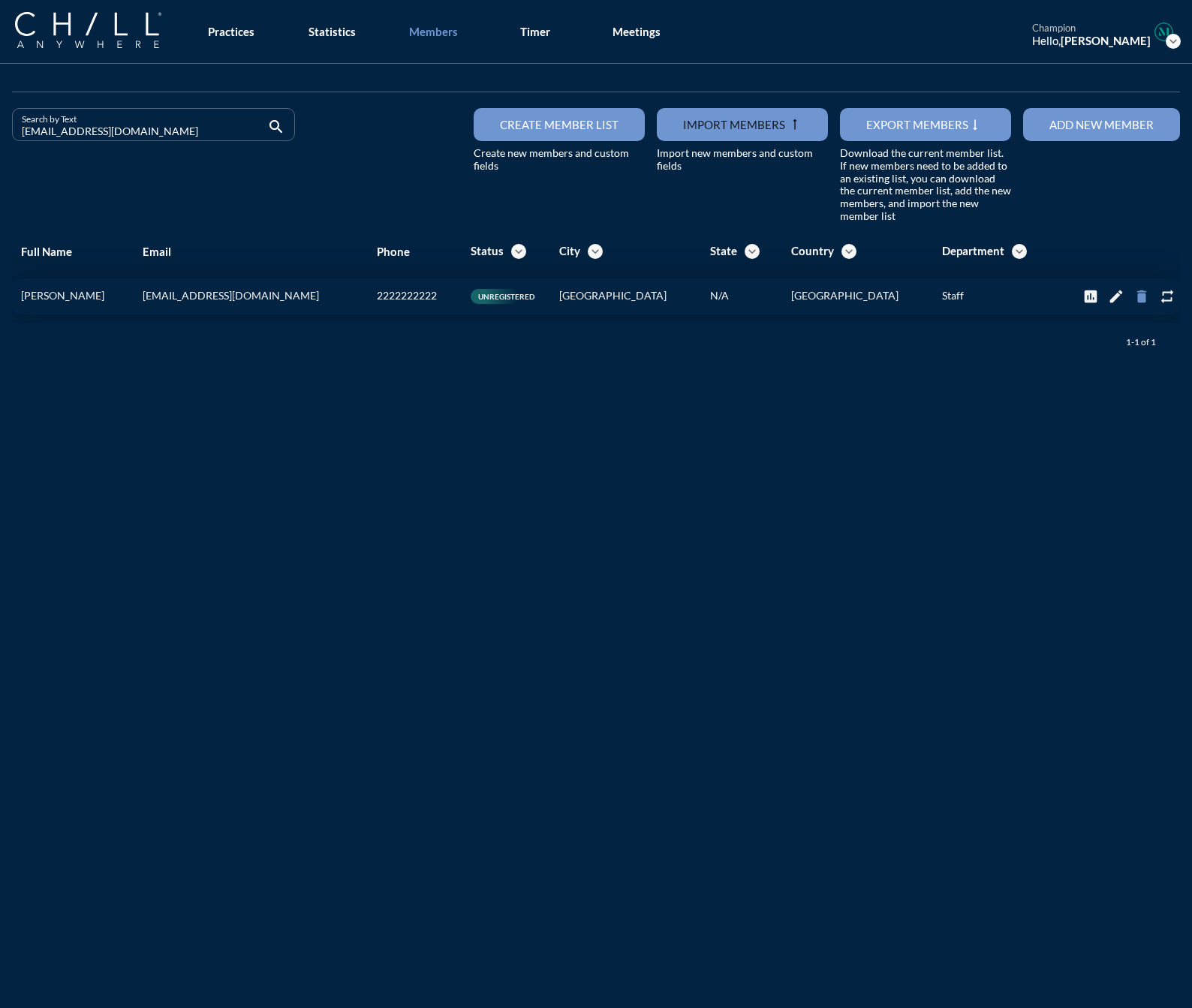
click at [1134, 294] on icon "delete" at bounding box center [1141, 296] width 16 height 16
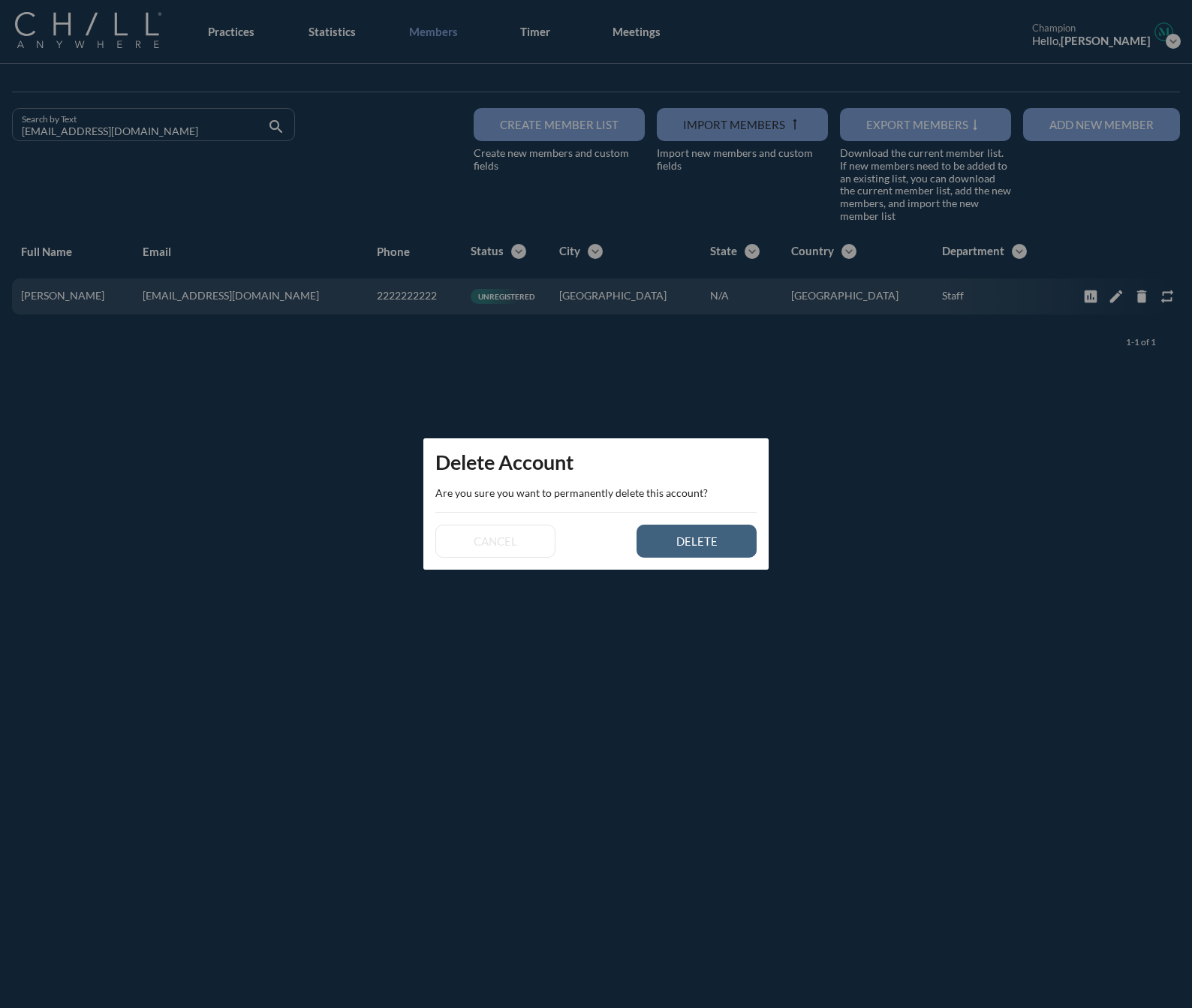
click at [651, 543] on button "delete" at bounding box center [696, 541] width 120 height 34
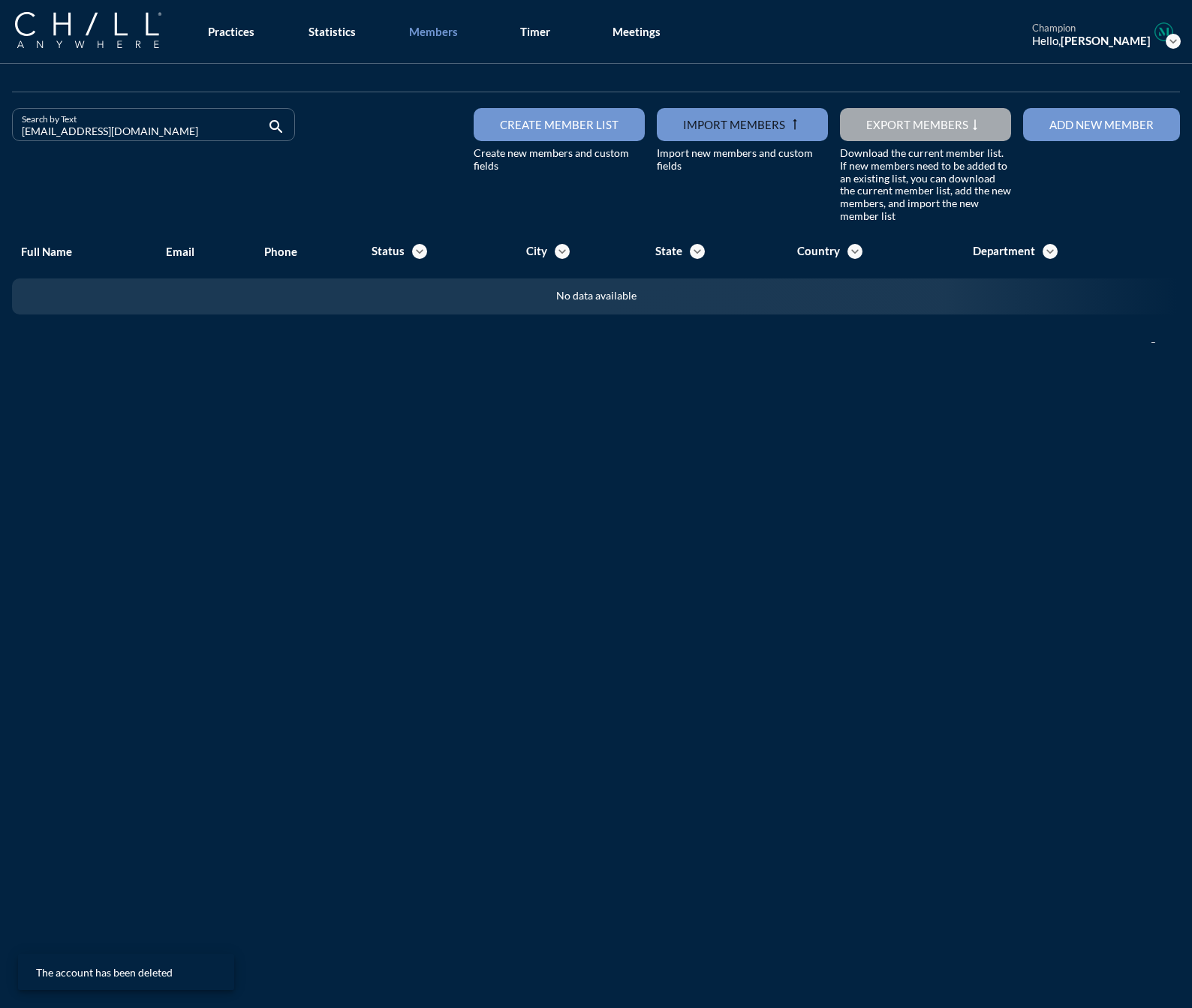
drag, startPoint x: 148, startPoint y: 131, endPoint x: -42, endPoint y: 131, distance: 190.0
click at [0, 131] on html "All Administrative Administrative (non-[PERSON_NAME]) Associate Attorney Attorn…" at bounding box center [596, 504] width 1192 height 1008
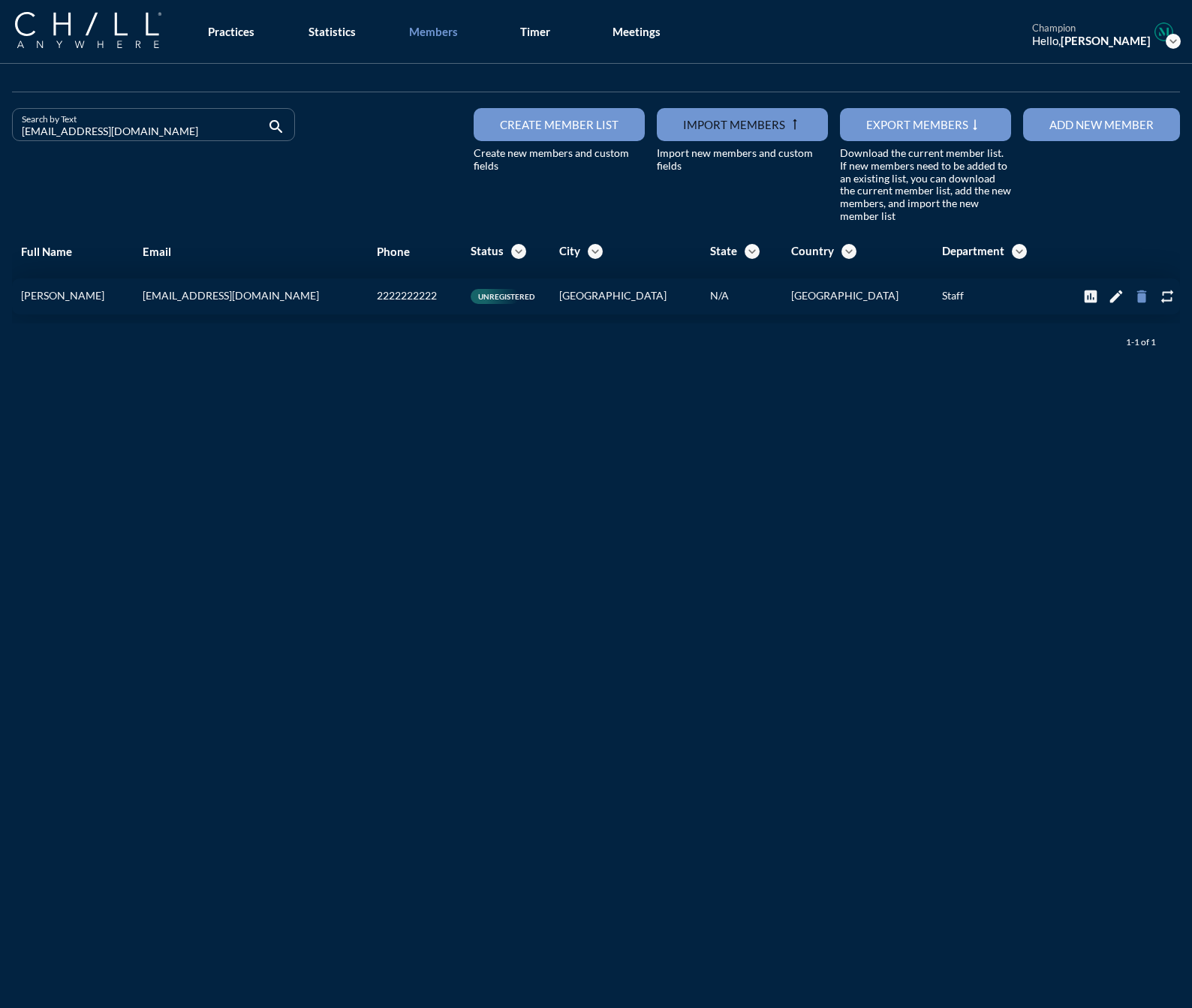
click at [1136, 302] on icon "delete" at bounding box center [1141, 296] width 16 height 16
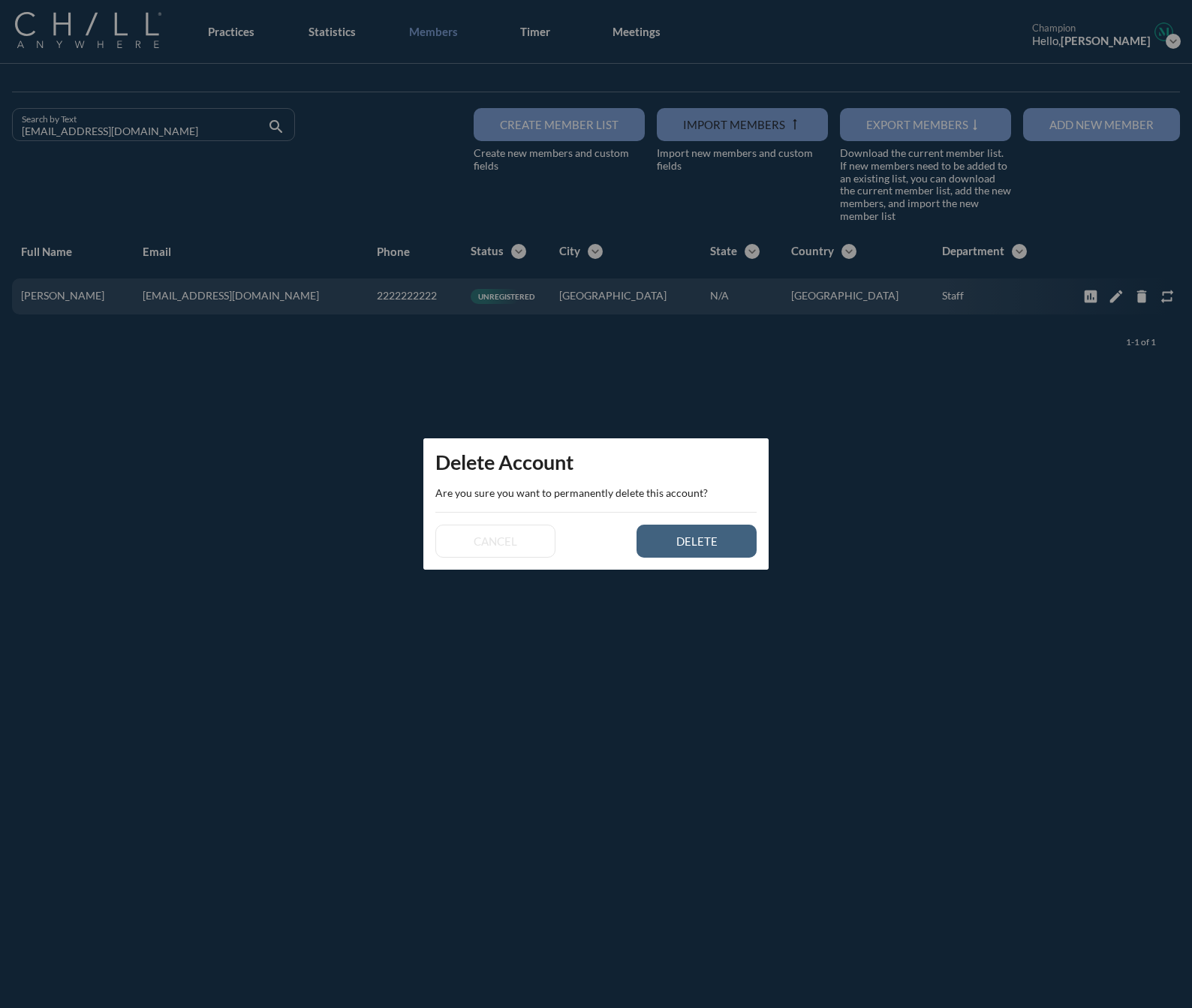
click at [724, 534] on div "delete" at bounding box center [697, 541] width 68 height 13
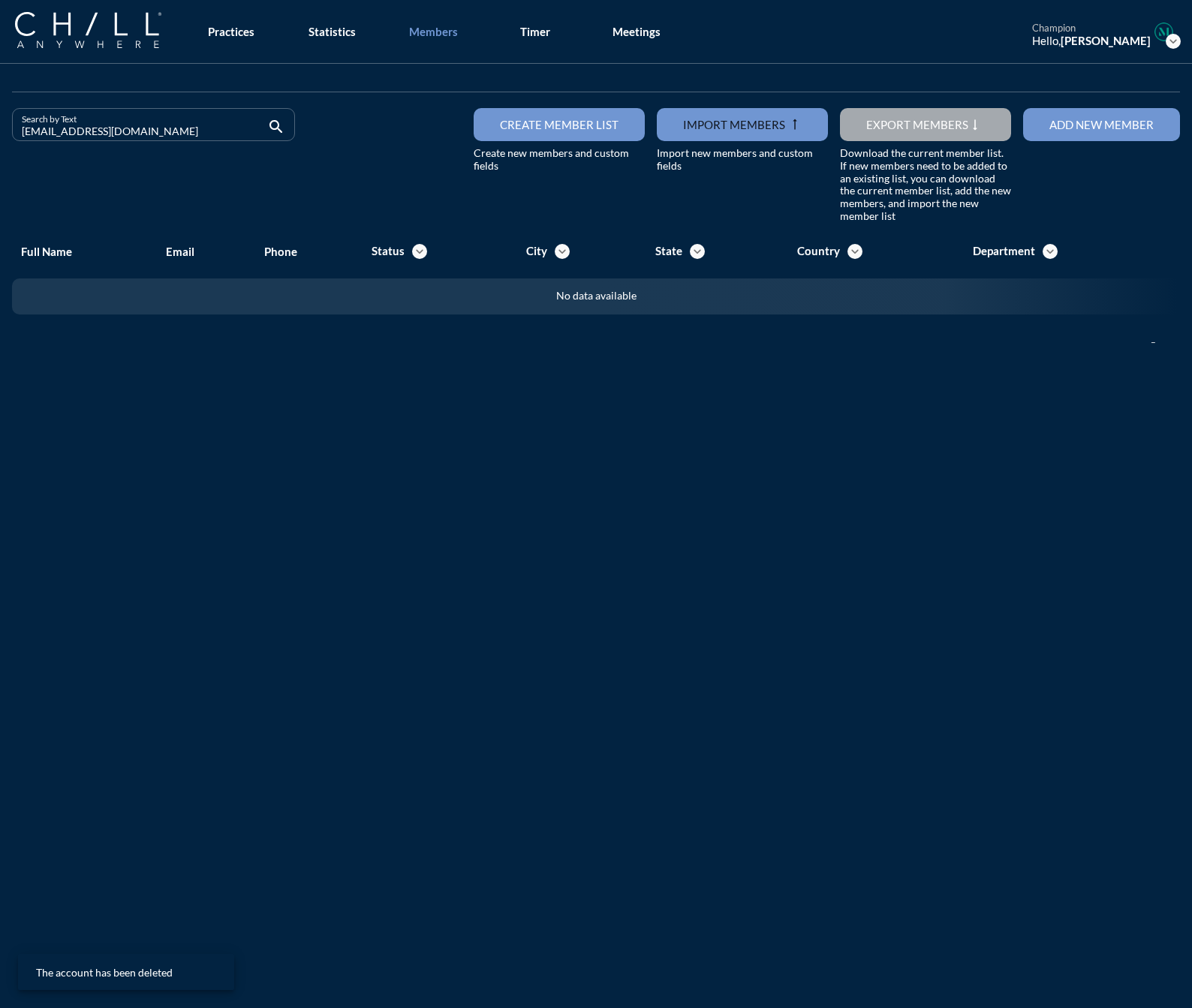
drag, startPoint x: 228, startPoint y: 128, endPoint x: -144, endPoint y: 142, distance: 372.3
click at [0, 142] on html "All Administrative Administrative (non-[PERSON_NAME]) Associate Attorney Attorn…" at bounding box center [596, 504] width 1192 height 1008
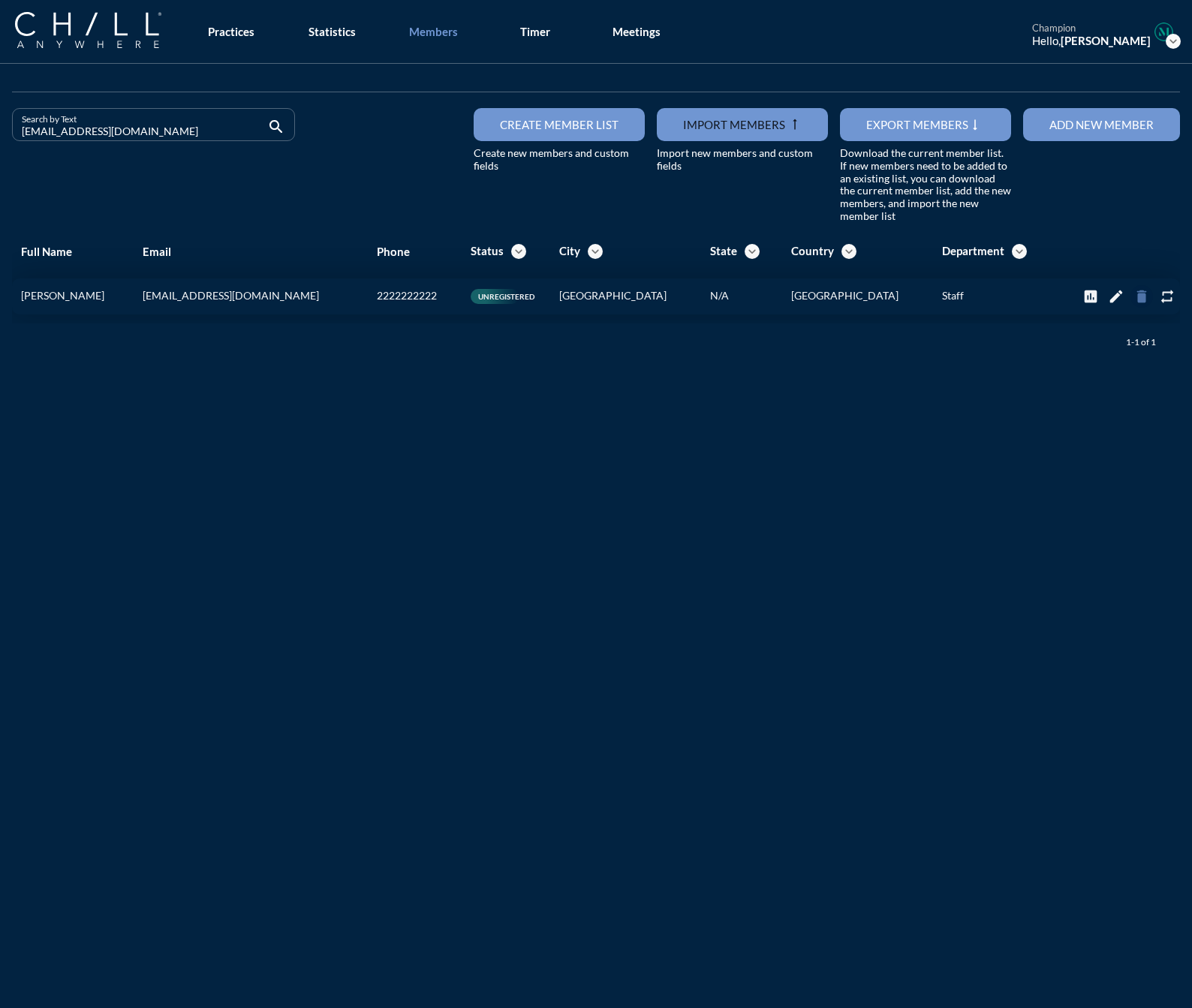
click at [1134, 290] on icon "delete" at bounding box center [1141, 296] width 16 height 16
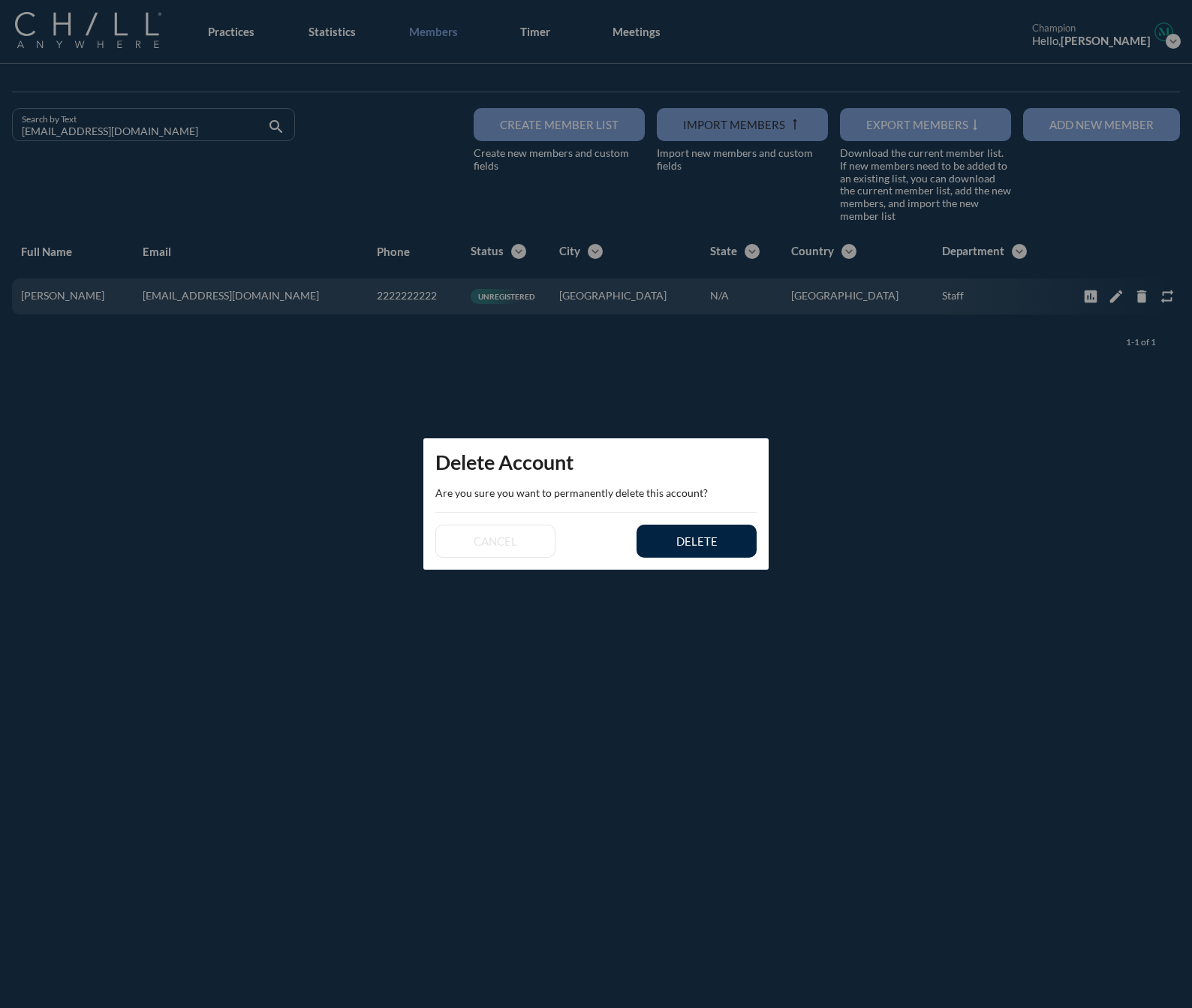
click at [632, 540] on div "cancel delete" at bounding box center [596, 542] width 346 height 57
click at [688, 541] on div "delete" at bounding box center [697, 541] width 68 height 13
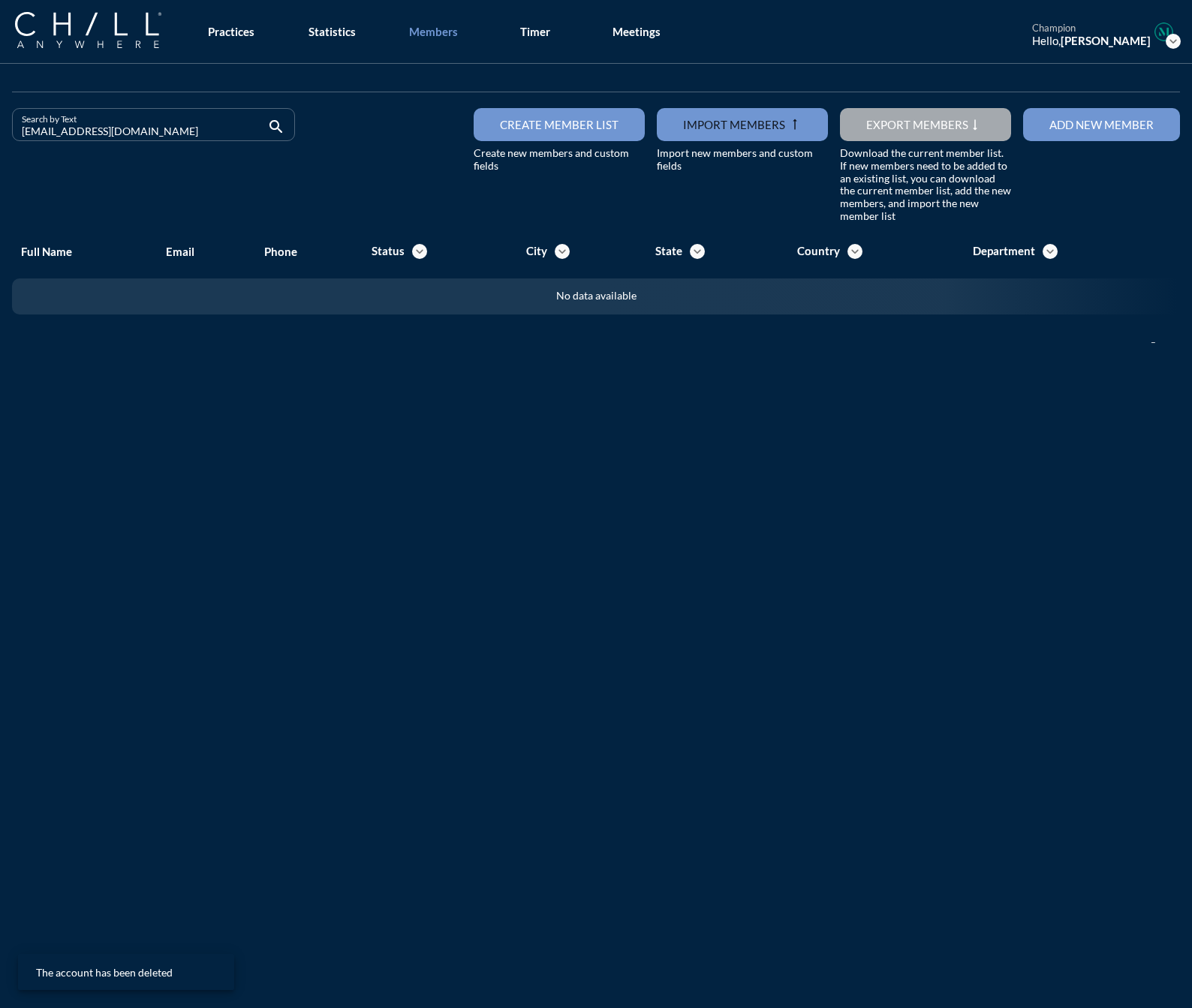
drag, startPoint x: 148, startPoint y: 139, endPoint x: 11, endPoint y: 145, distance: 137.1
click at [11, 145] on div "Search by Text [EMAIL_ADDRESS][DOMAIN_NAME] search" at bounding box center [153, 166] width 295 height 115
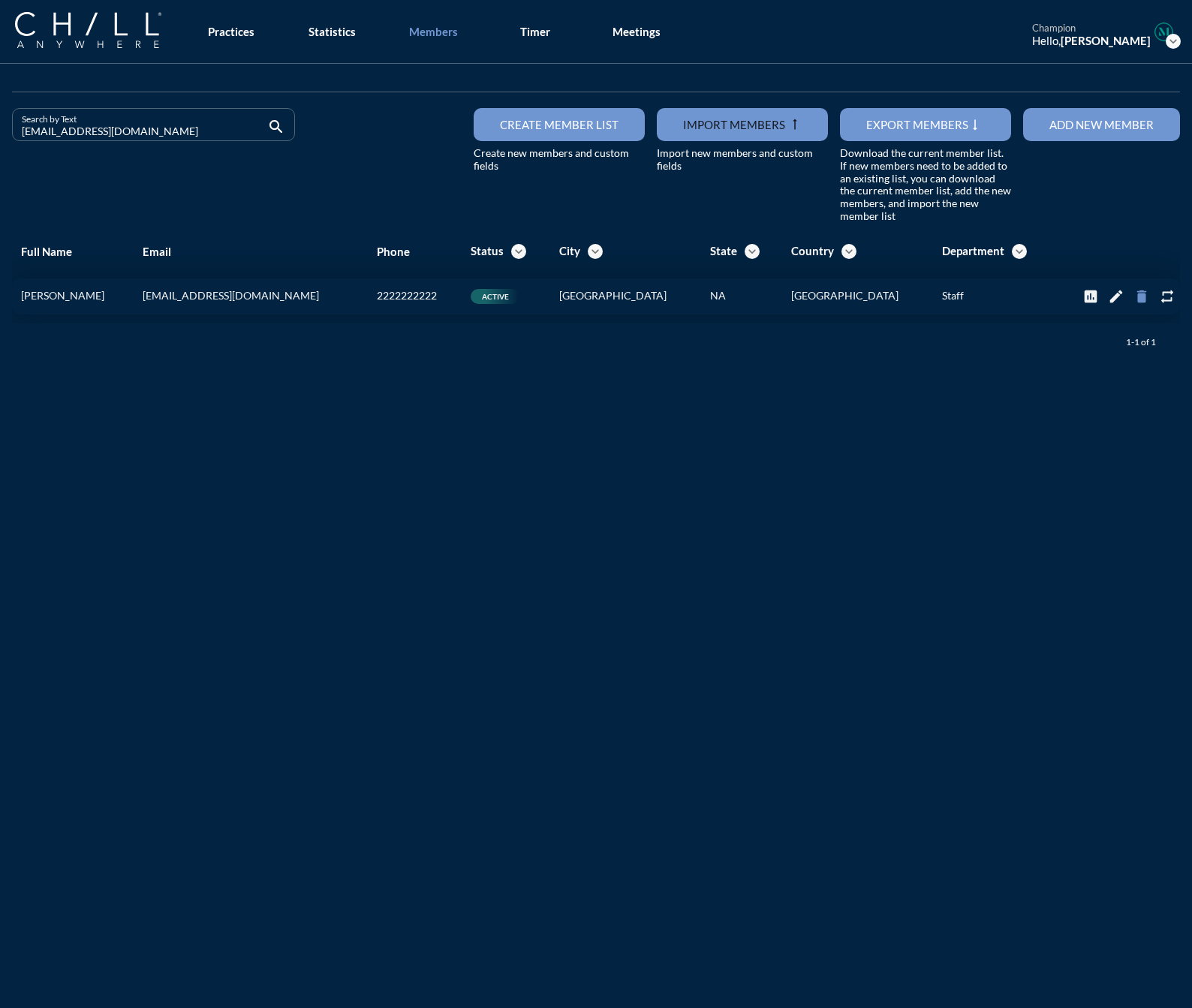
click at [1134, 297] on icon "delete" at bounding box center [1141, 296] width 16 height 16
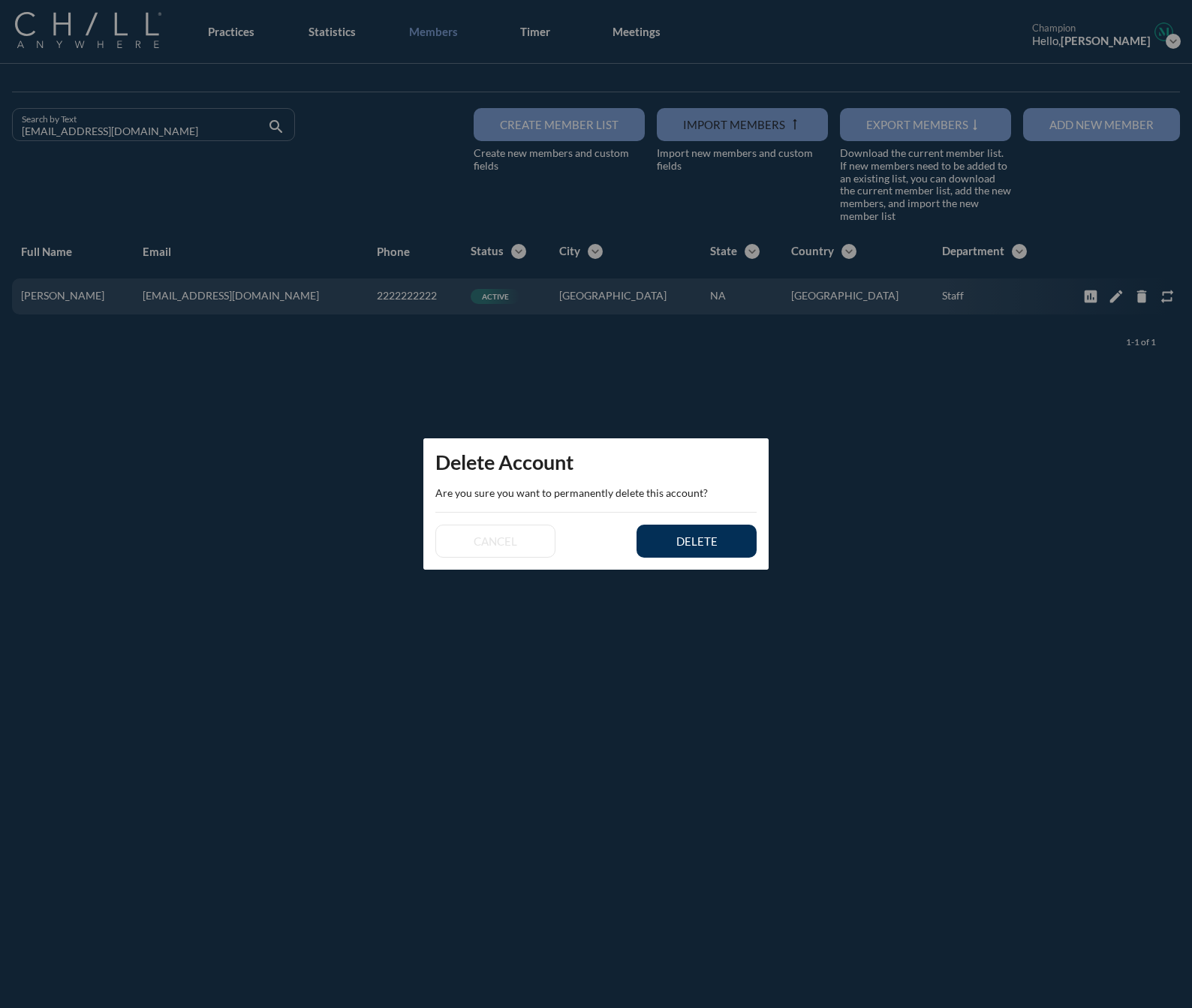
click at [715, 546] on div "delete" at bounding box center [697, 541] width 68 height 13
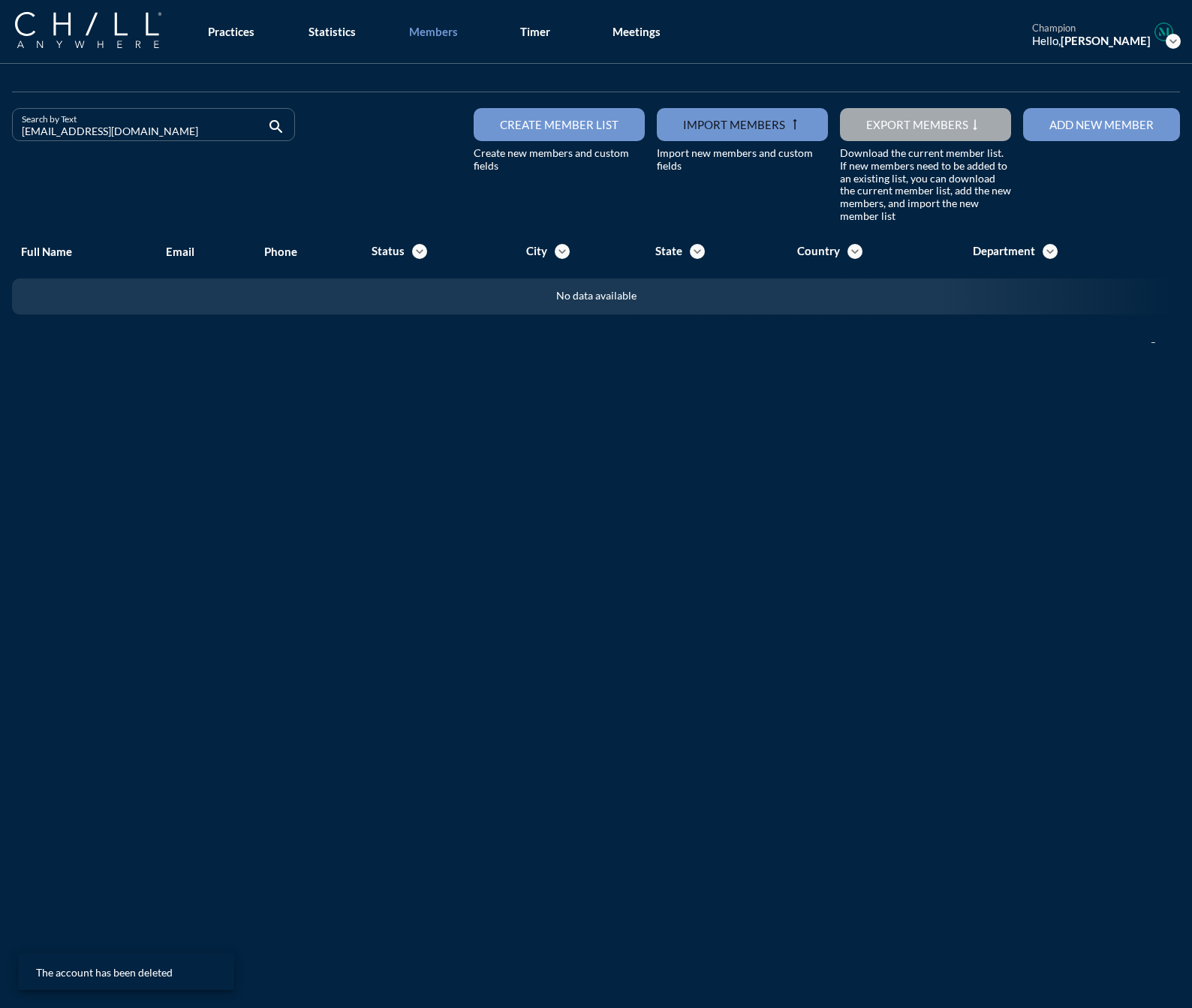
drag, startPoint x: 115, startPoint y: 130, endPoint x: -1, endPoint y: 130, distance: 116.0
click at [0, 130] on html "All Administrative Administrative (non-[PERSON_NAME]) Associate Attorney Attorn…" at bounding box center [596, 504] width 1192 height 1008
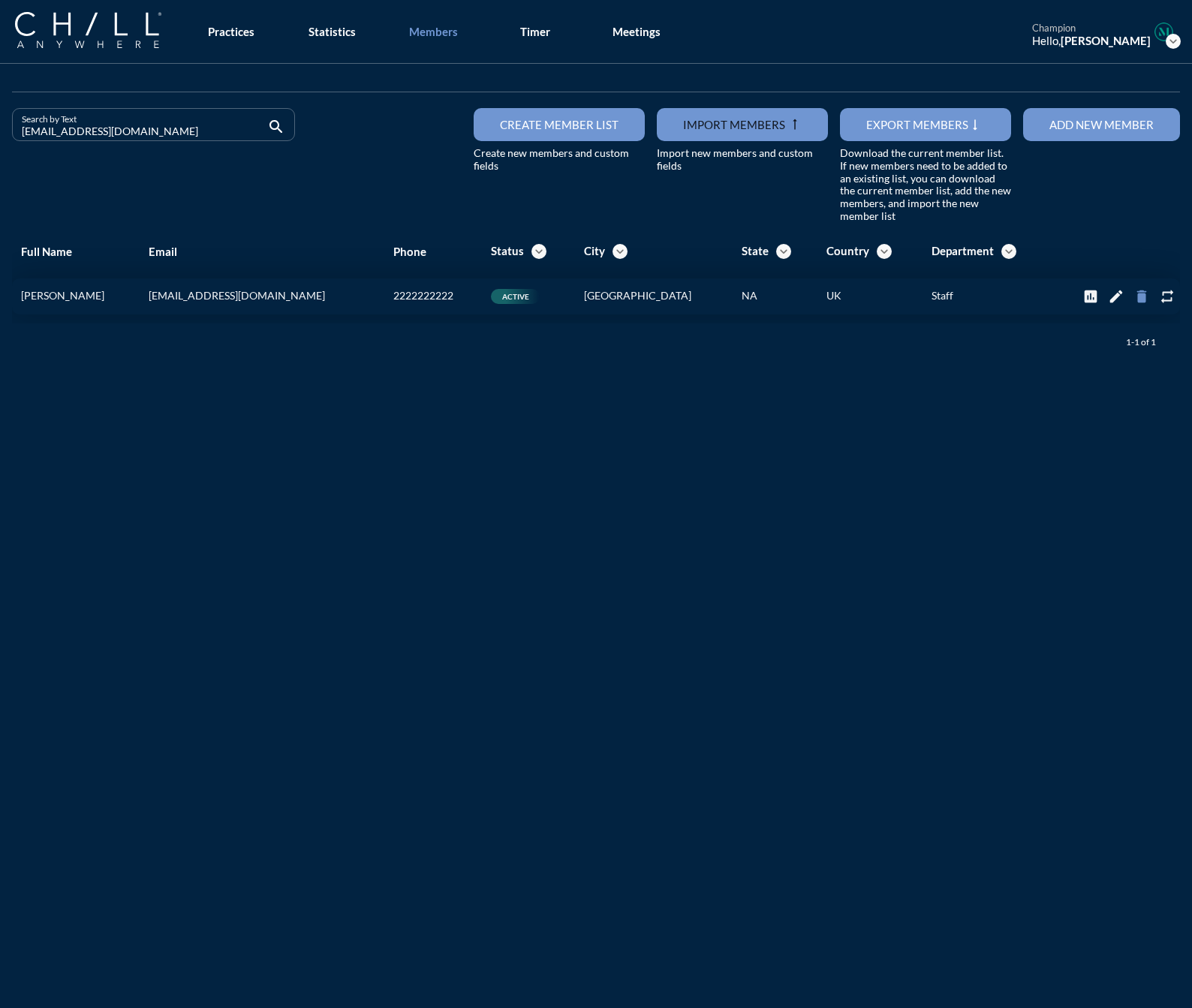
click at [1134, 291] on icon "delete" at bounding box center [1141, 296] width 16 height 16
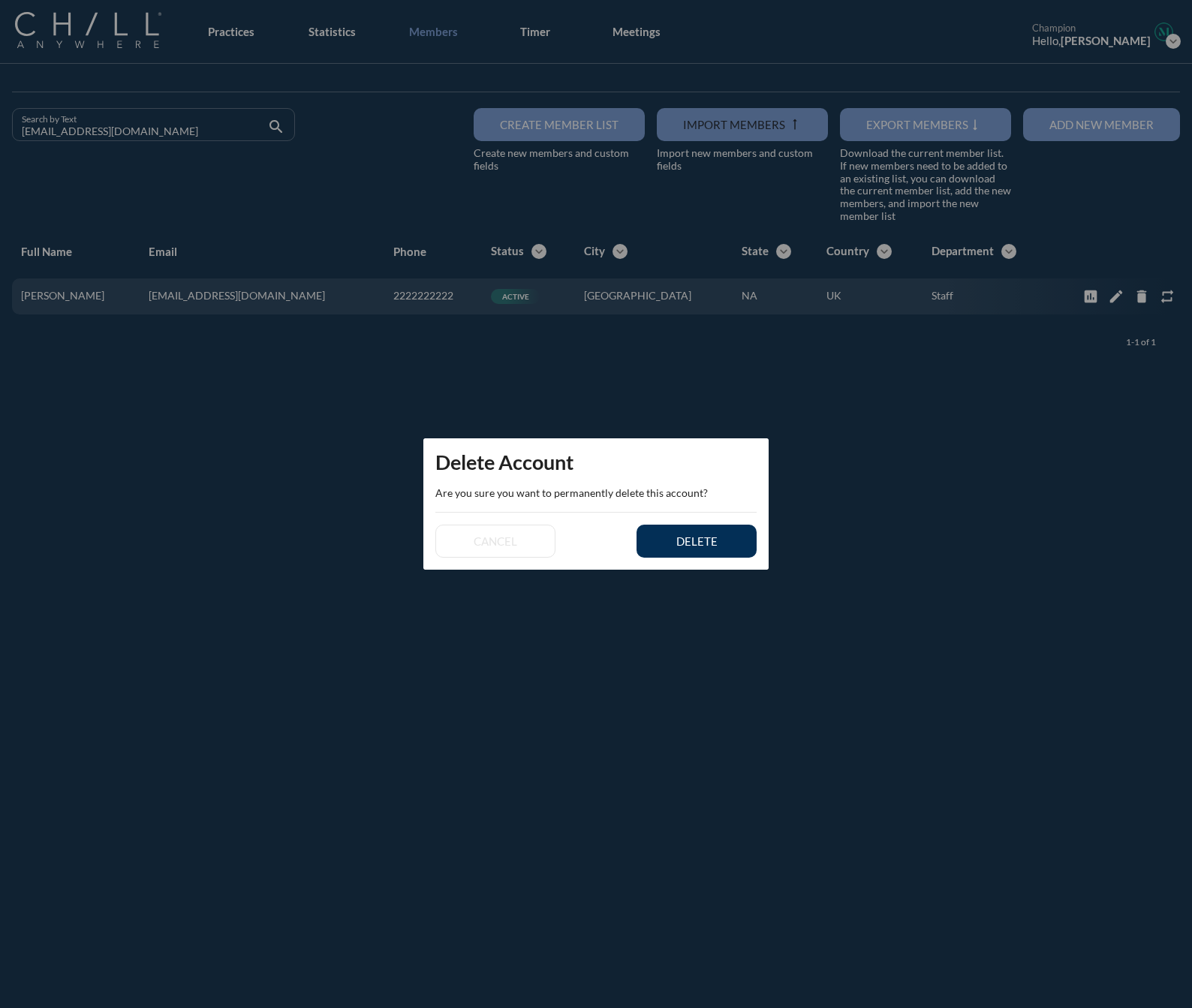
click at [709, 532] on button "delete" at bounding box center [696, 541] width 120 height 34
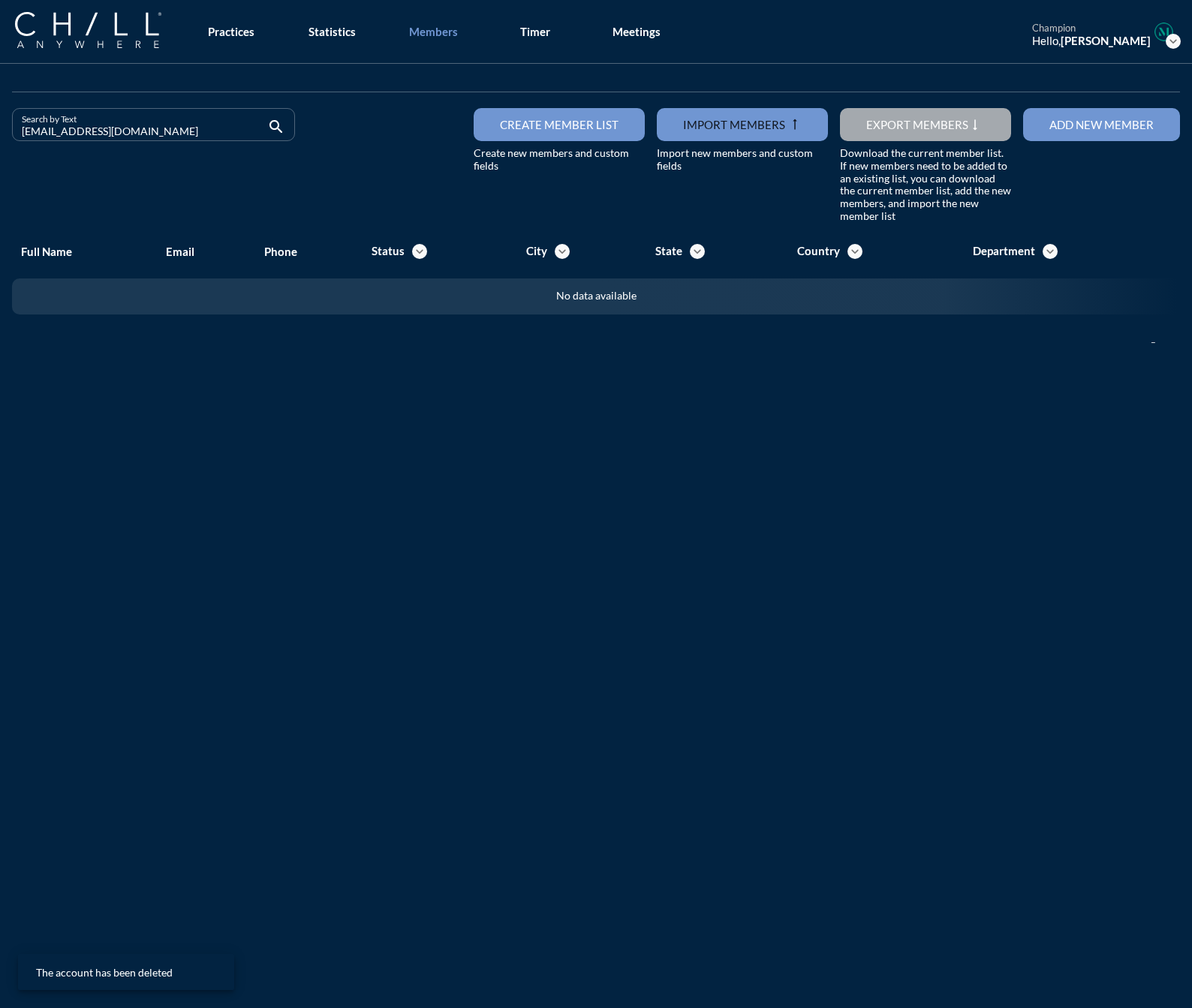
drag, startPoint x: 200, startPoint y: 134, endPoint x: -121, endPoint y: 134, distance: 321.0
click at [0, 134] on html "All Administrative Administrative (non-[PERSON_NAME]) Associate Attorney Attorn…" at bounding box center [596, 504] width 1192 height 1008
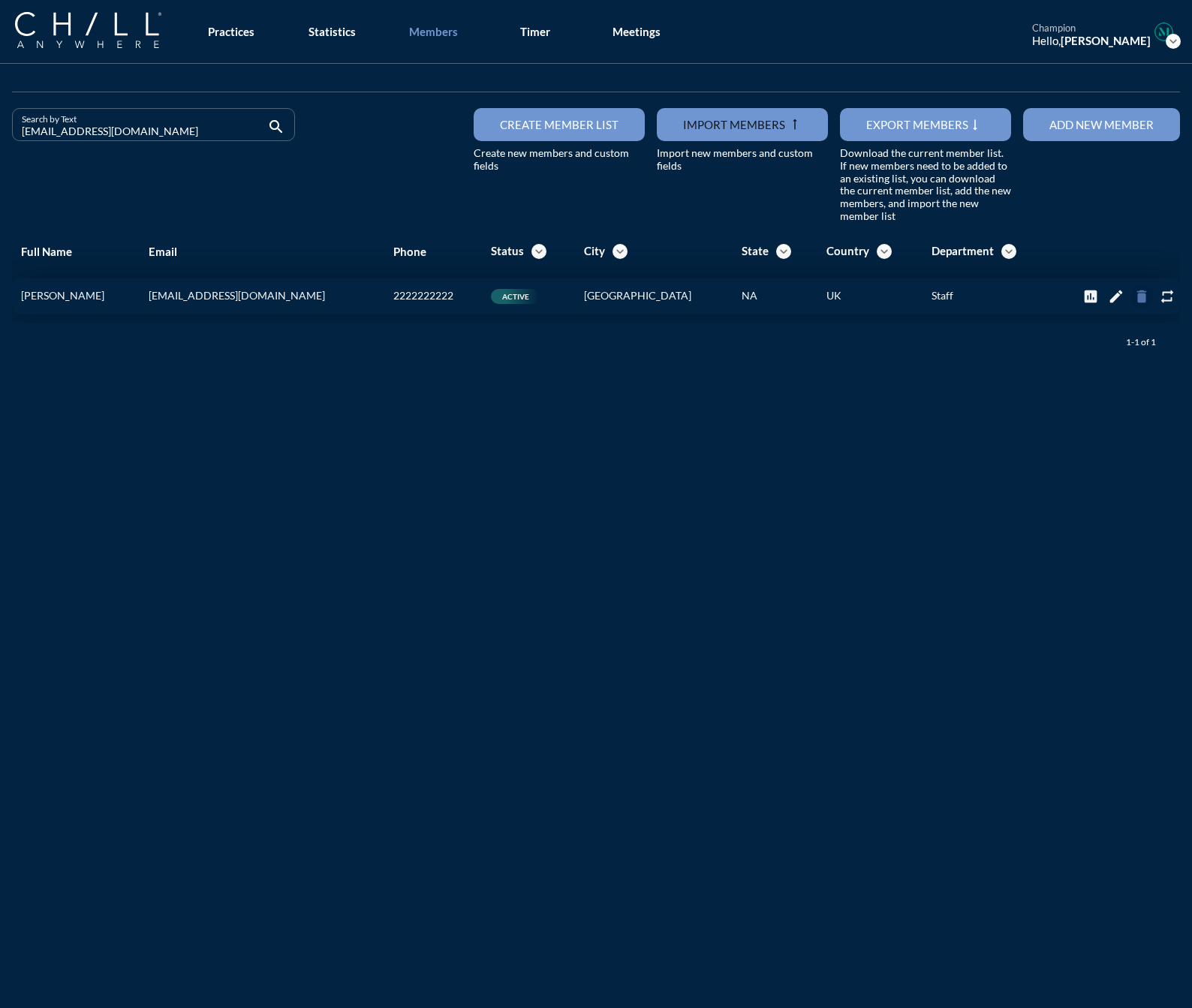
click at [1134, 298] on icon "delete" at bounding box center [1141, 296] width 16 height 16
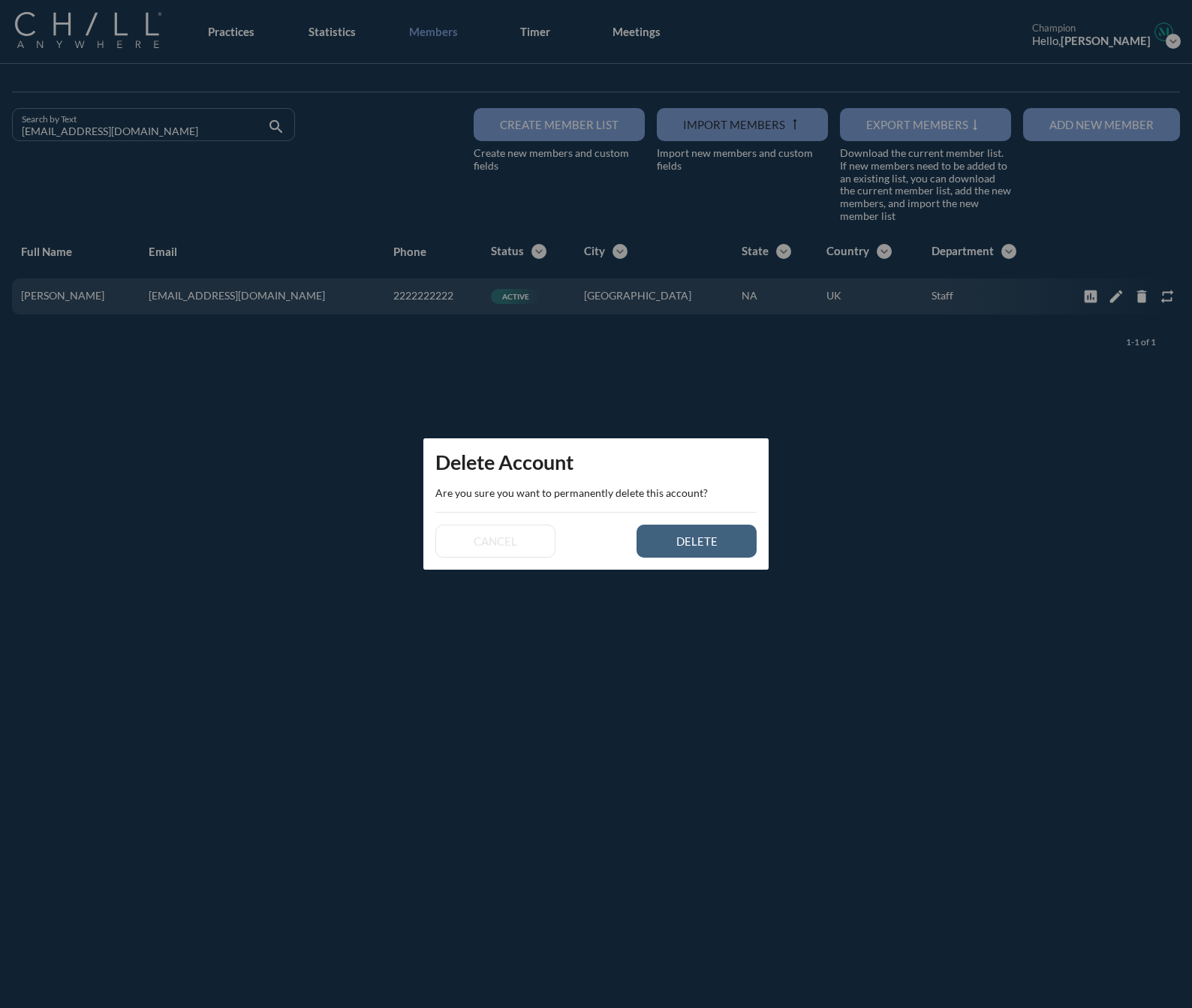
click at [722, 548] on div "delete" at bounding box center [697, 541] width 68 height 13
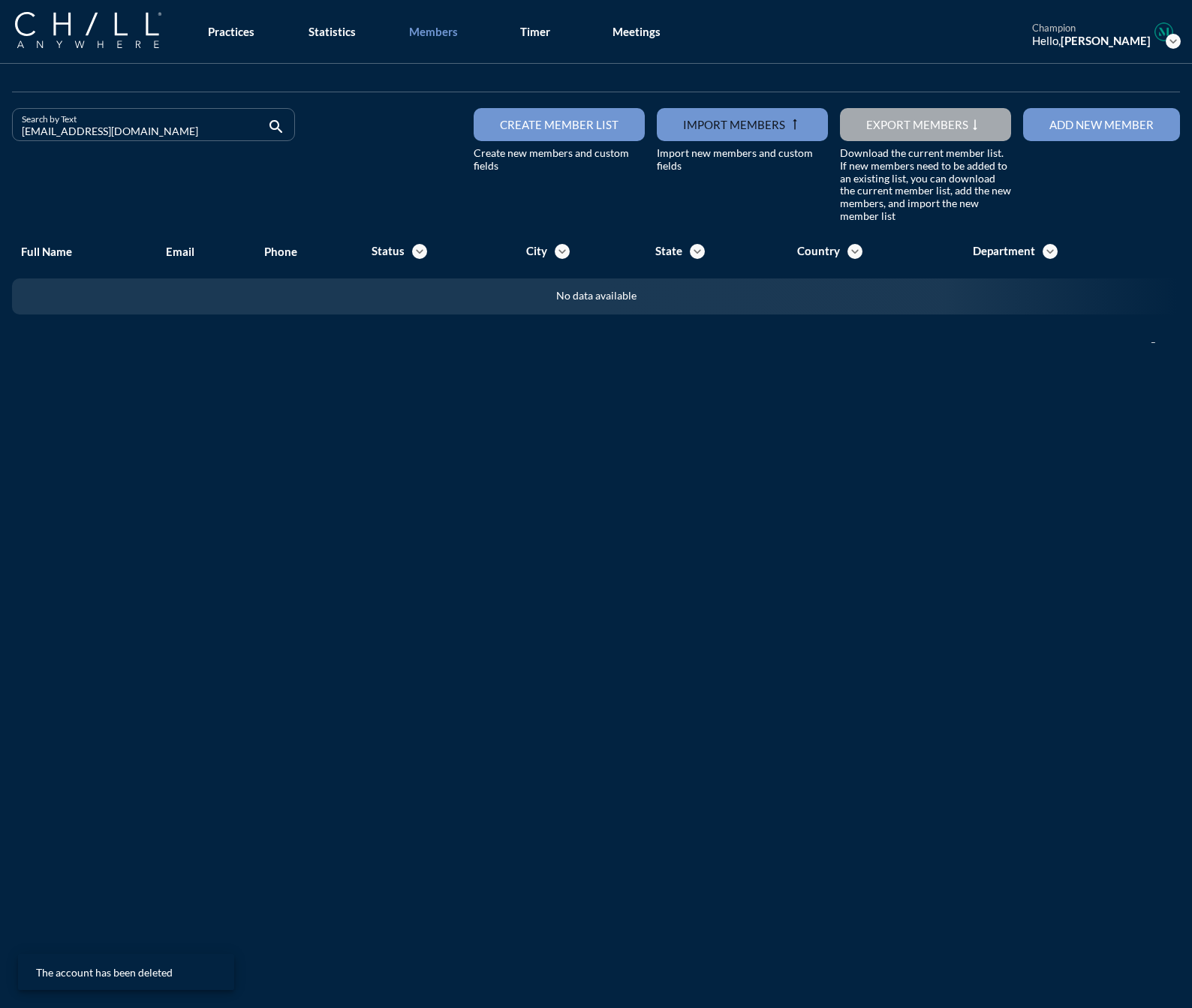
drag, startPoint x: 129, startPoint y: 132, endPoint x: -90, endPoint y: 141, distance: 219.2
click at [0, 141] on html "All Administrative Administrative (non-[PERSON_NAME]) Associate Attorney Attorn…" at bounding box center [596, 504] width 1192 height 1008
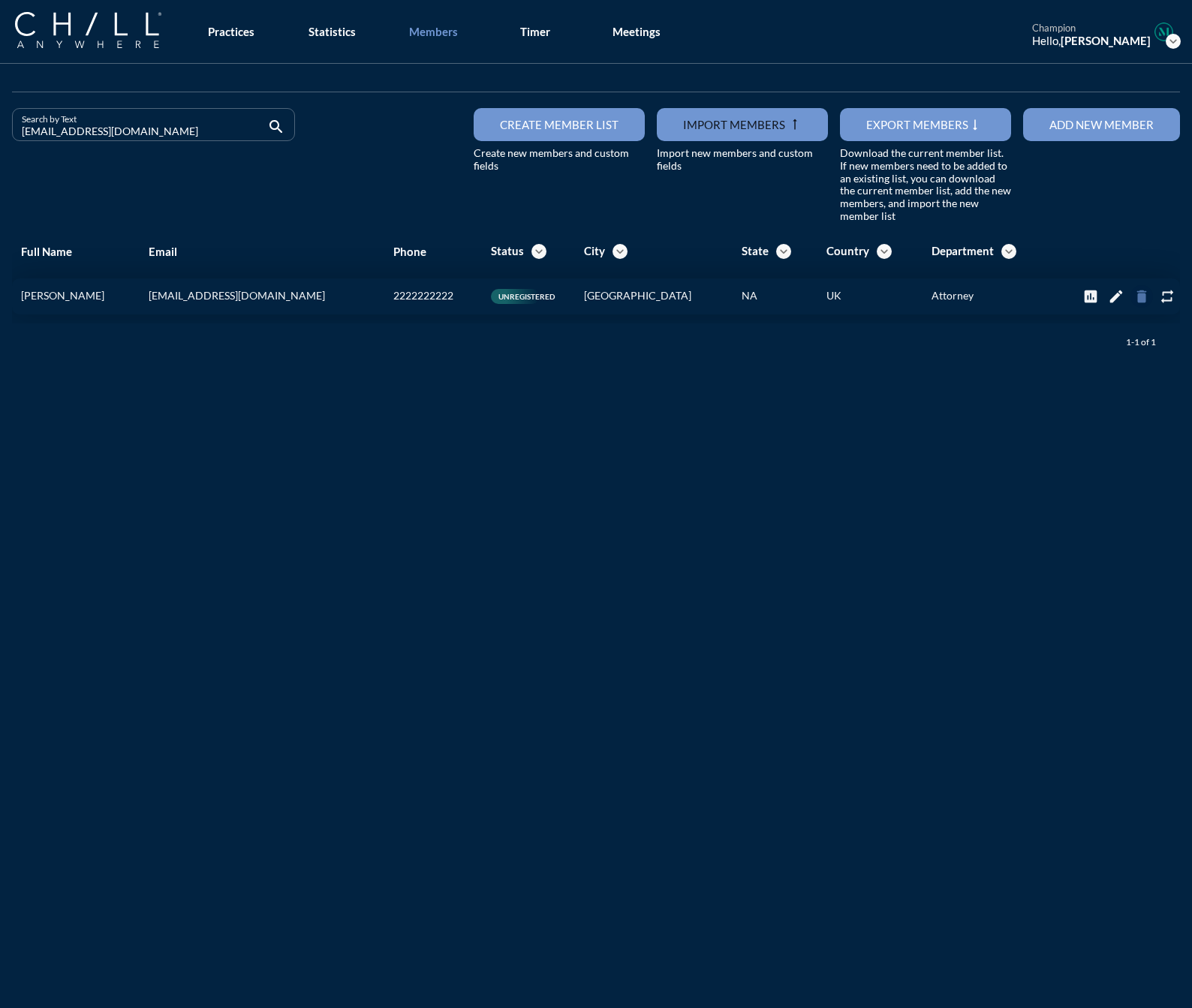
click at [1134, 288] on icon "delete" at bounding box center [1141, 296] width 16 height 16
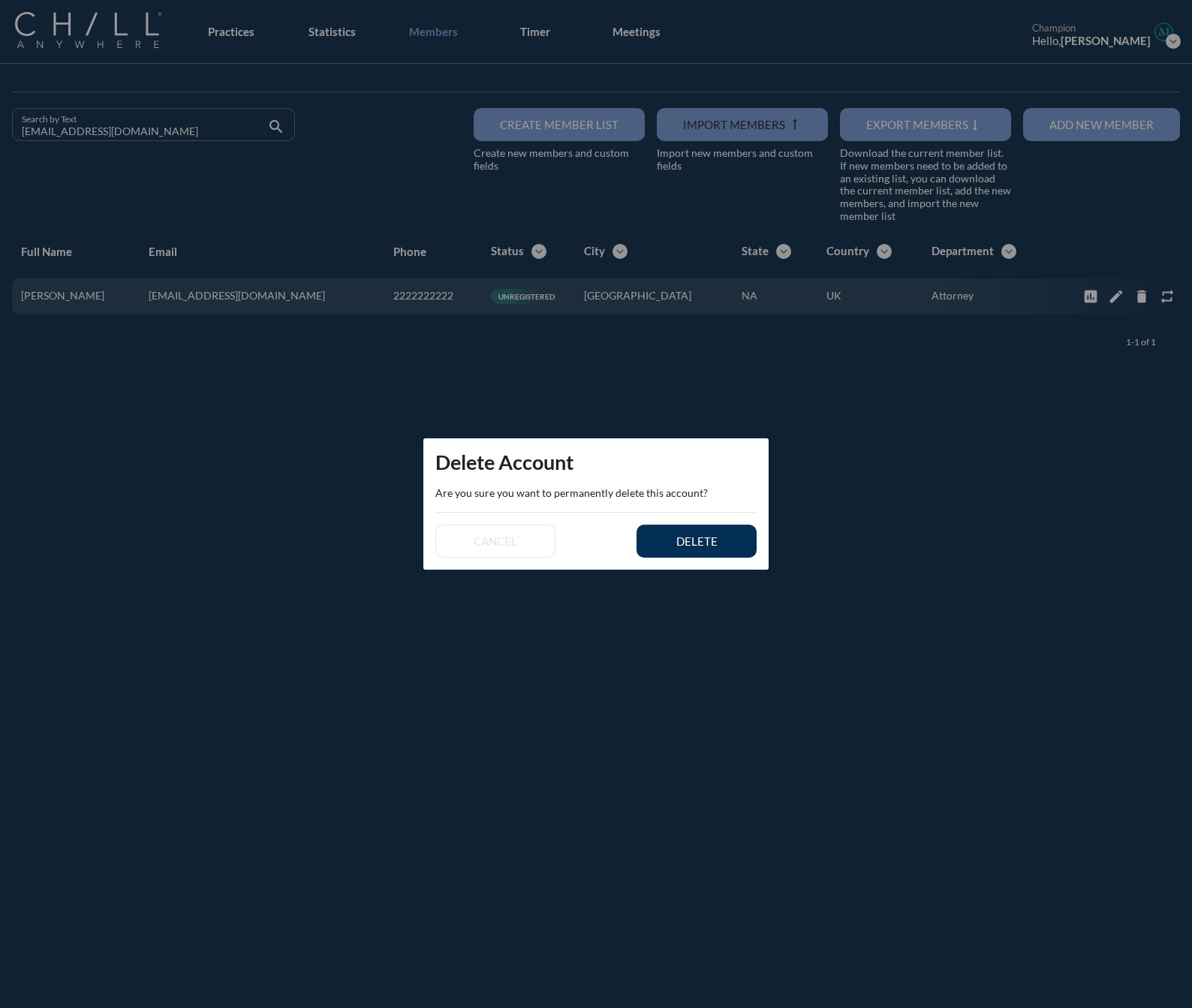
click at [690, 549] on button "delete" at bounding box center [696, 541] width 120 height 34
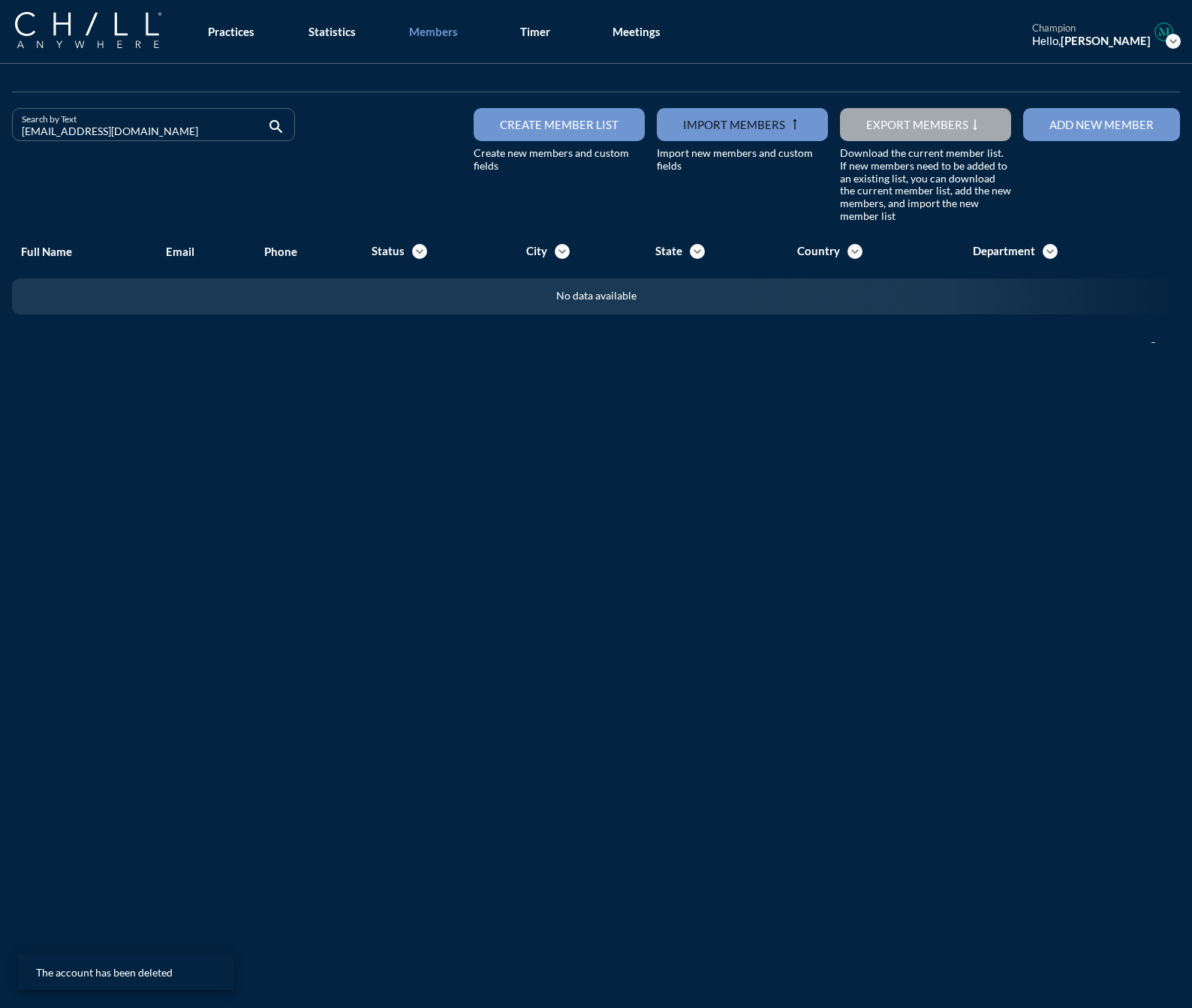
drag, startPoint x: 118, startPoint y: 136, endPoint x: -34, endPoint y: 136, distance: 152.0
click at [0, 136] on html "All Administrative Administrative (non-[PERSON_NAME]) Associate Attorney Attorn…" at bounding box center [596, 504] width 1192 height 1008
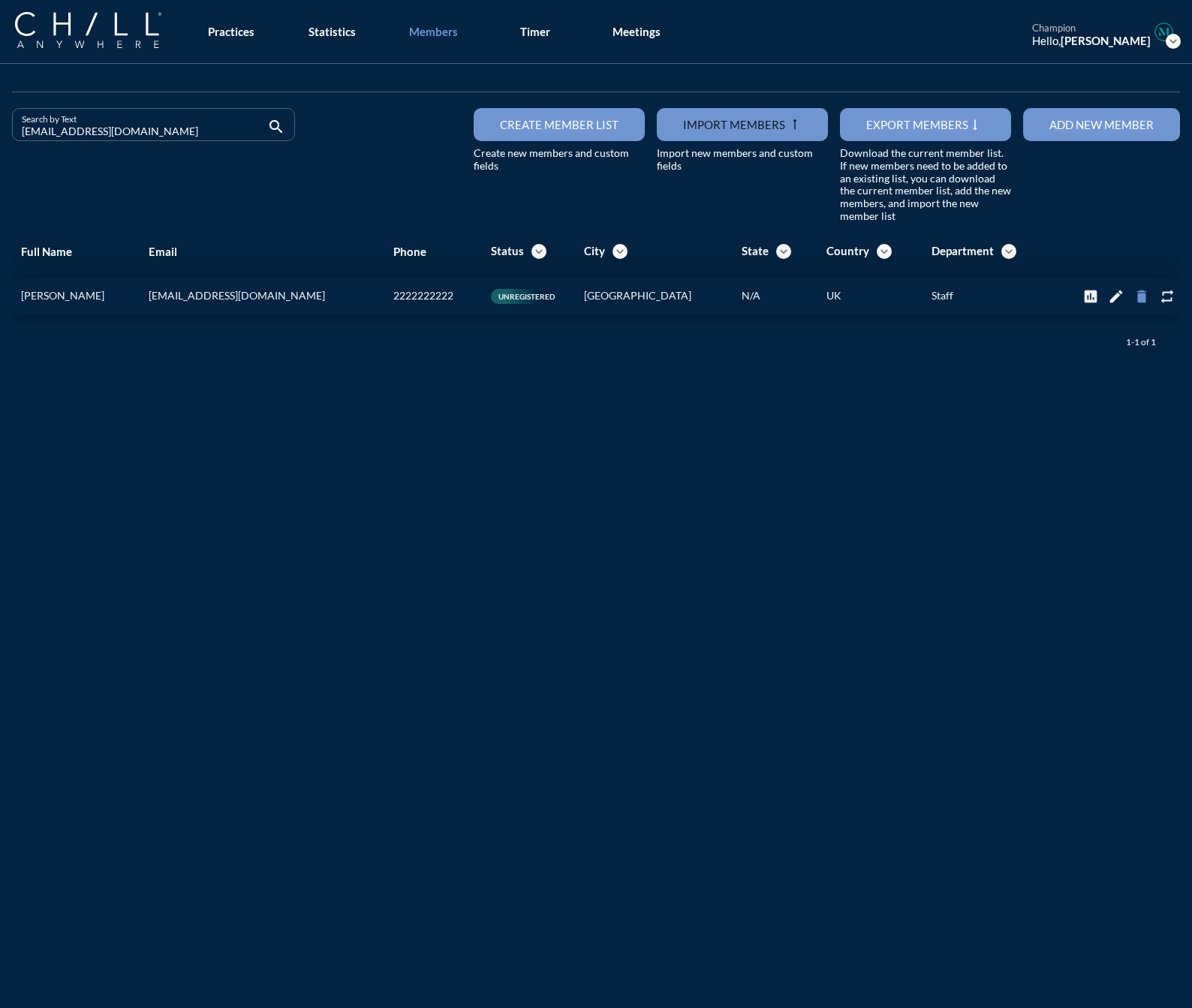
click at [1135, 292] on icon "delete" at bounding box center [1141, 296] width 16 height 16
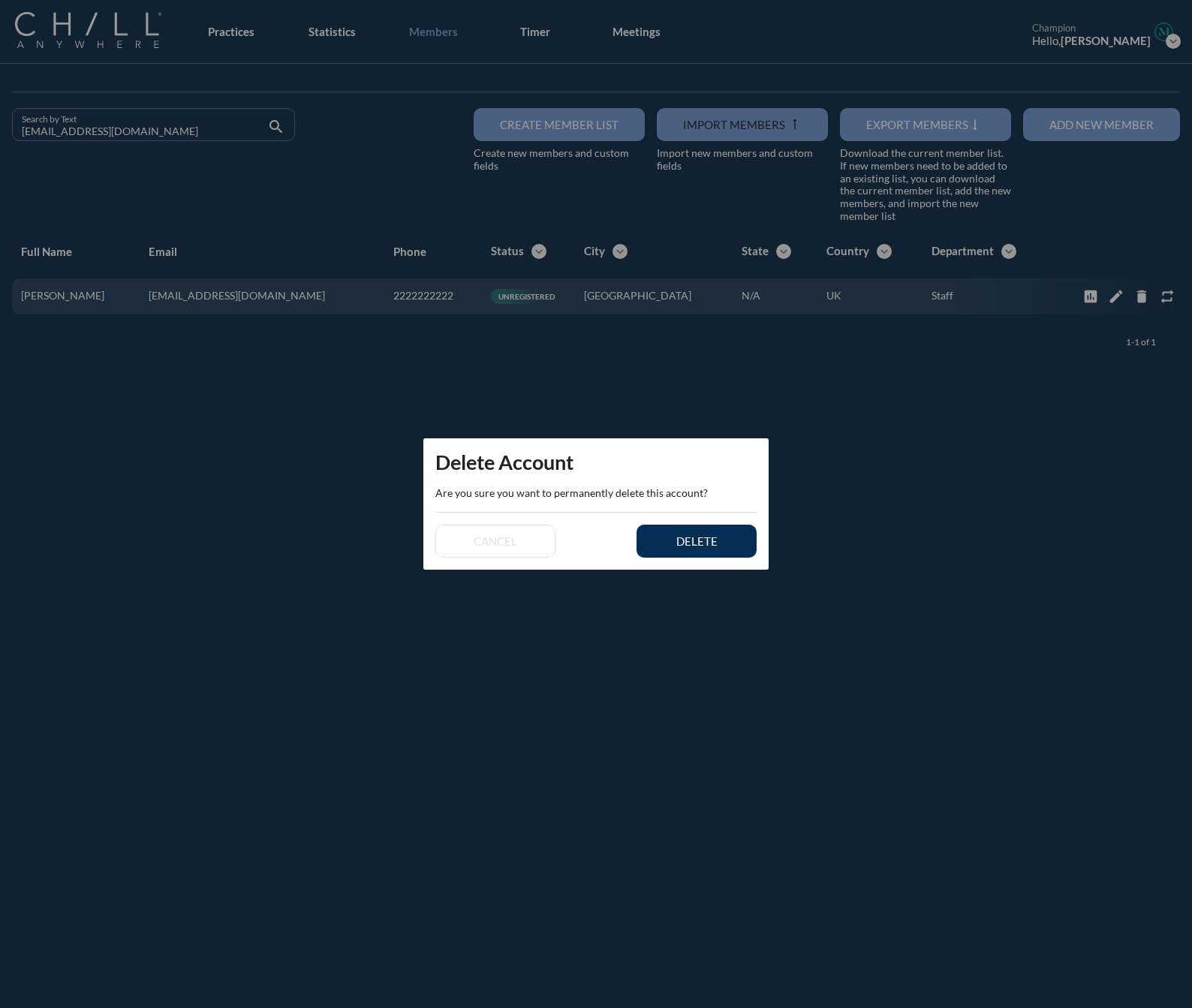
click at [705, 534] on div "delete" at bounding box center [697, 541] width 68 height 13
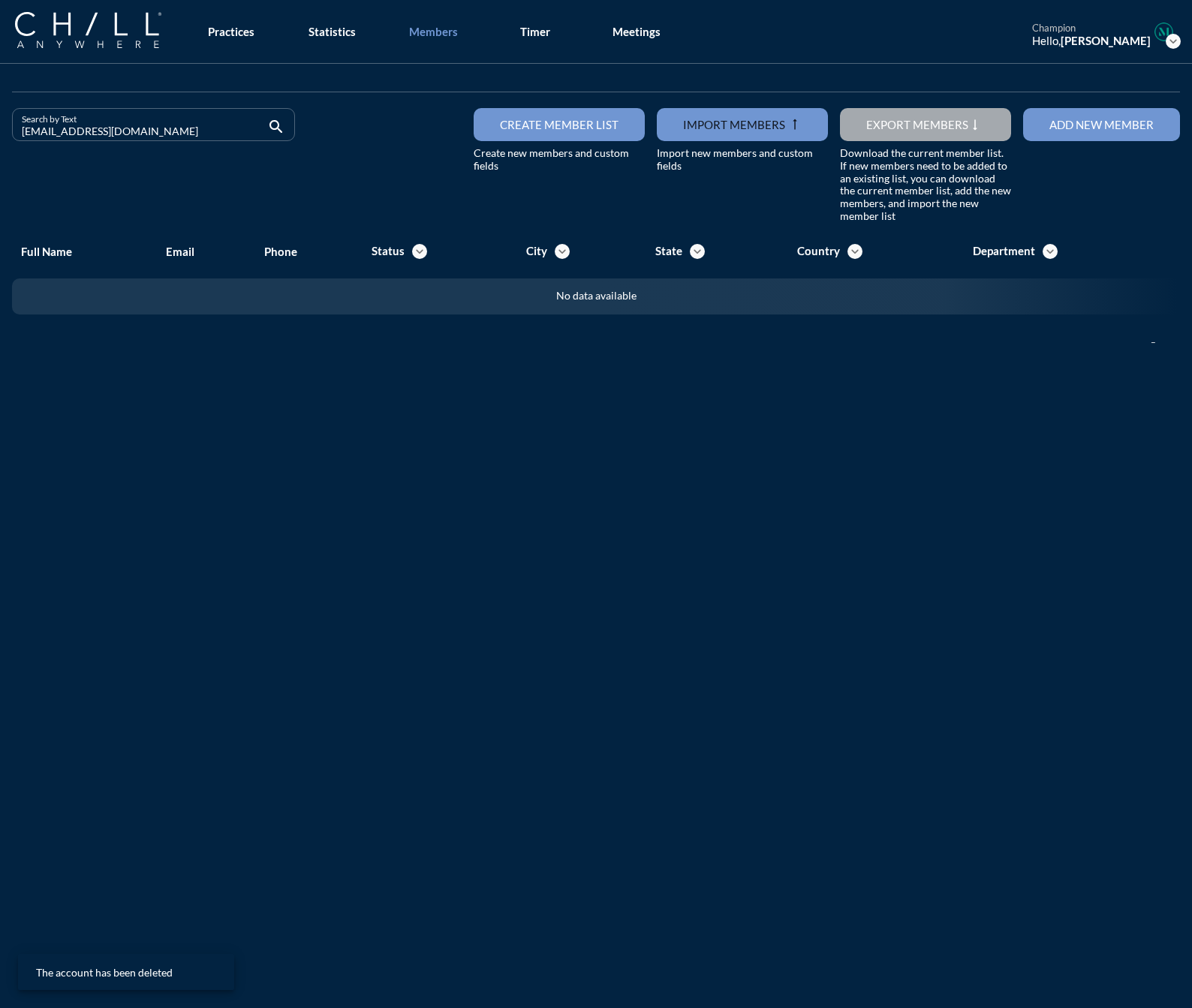
drag, startPoint x: 146, startPoint y: 125, endPoint x: -124, endPoint y: 114, distance: 270.2
click at [0, 114] on html "All Administrative Administrative (non-[PERSON_NAME]) Associate Attorney Attorn…" at bounding box center [596, 504] width 1192 height 1008
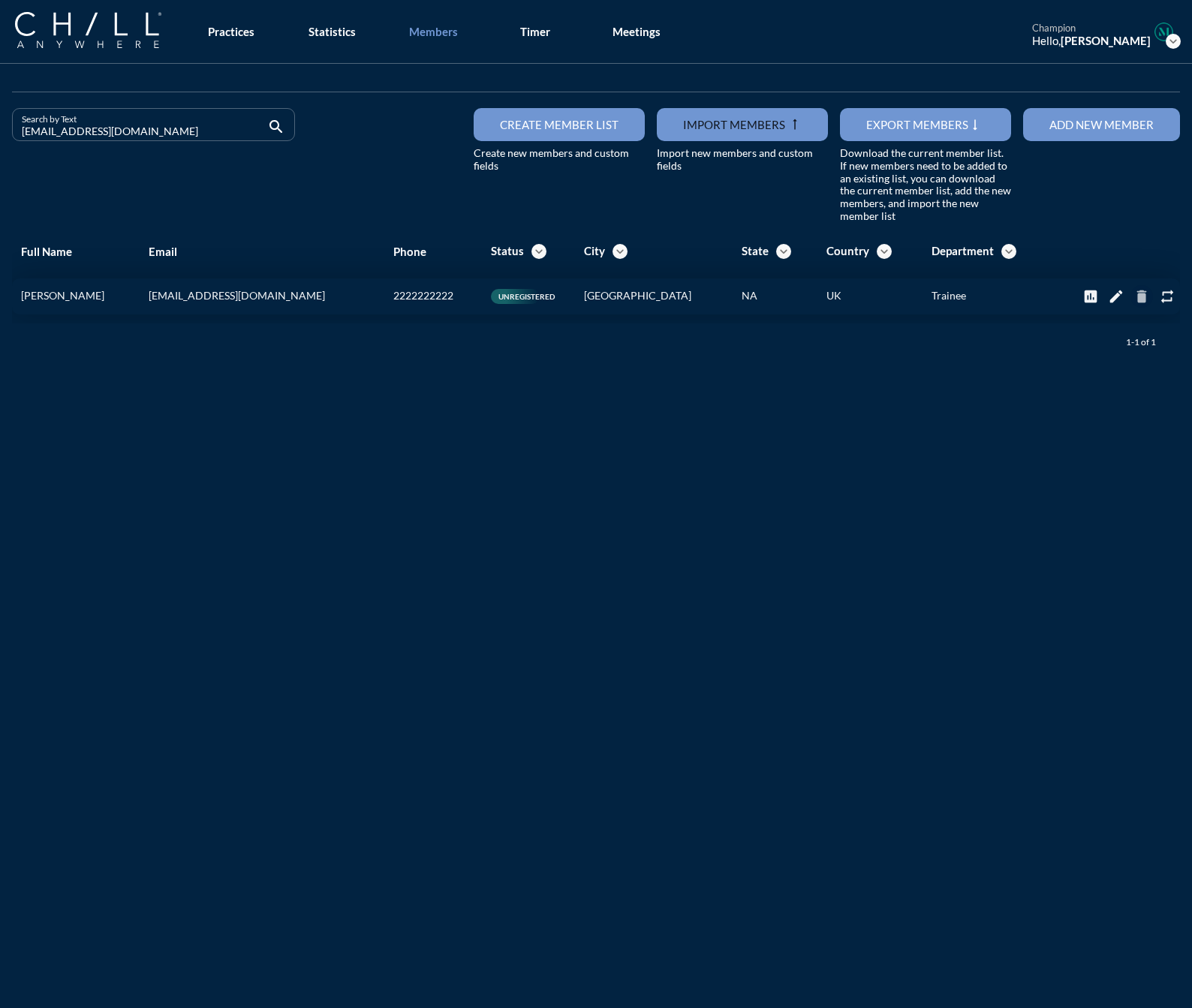
click at [1141, 298] on div "delete" at bounding box center [1142, 296] width 23 height 16
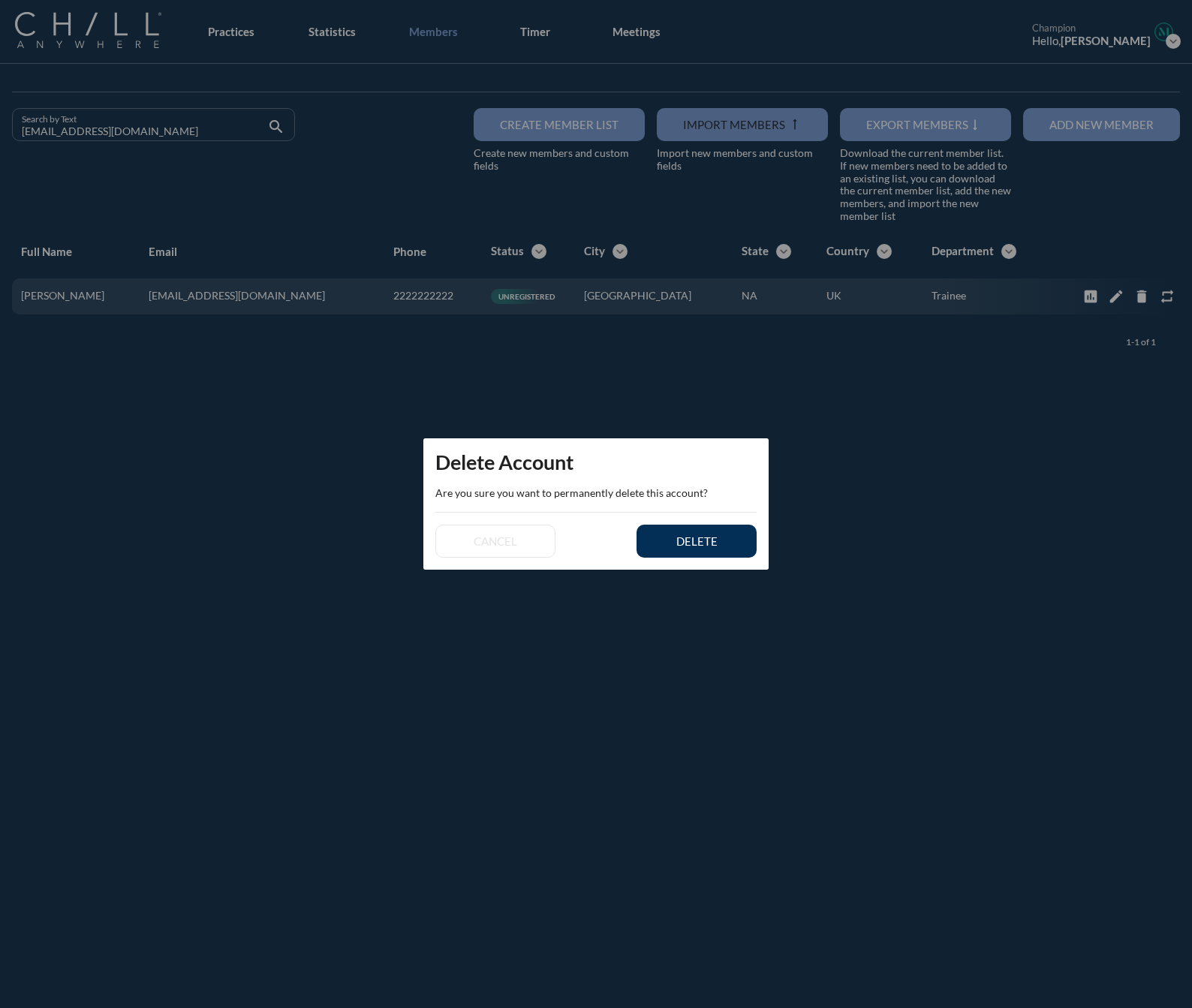
click at [725, 541] on div "delete" at bounding box center [697, 541] width 68 height 13
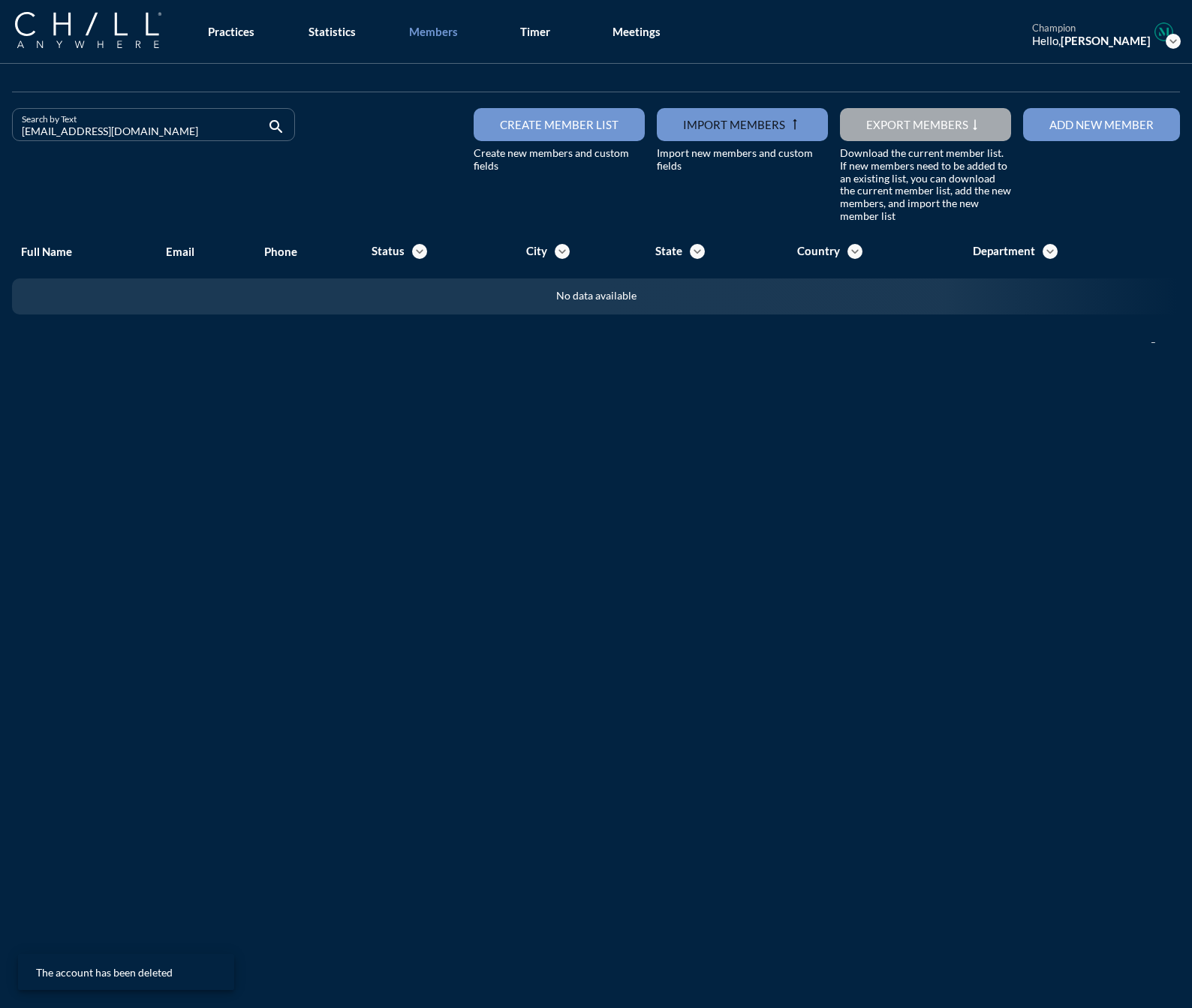
drag, startPoint x: 123, startPoint y: 124, endPoint x: -86, endPoint y: 135, distance: 209.3
click at [0, 135] on html "All Administrative Administrative (non-[PERSON_NAME]) Associate Attorney Attorn…" at bounding box center [596, 504] width 1192 height 1008
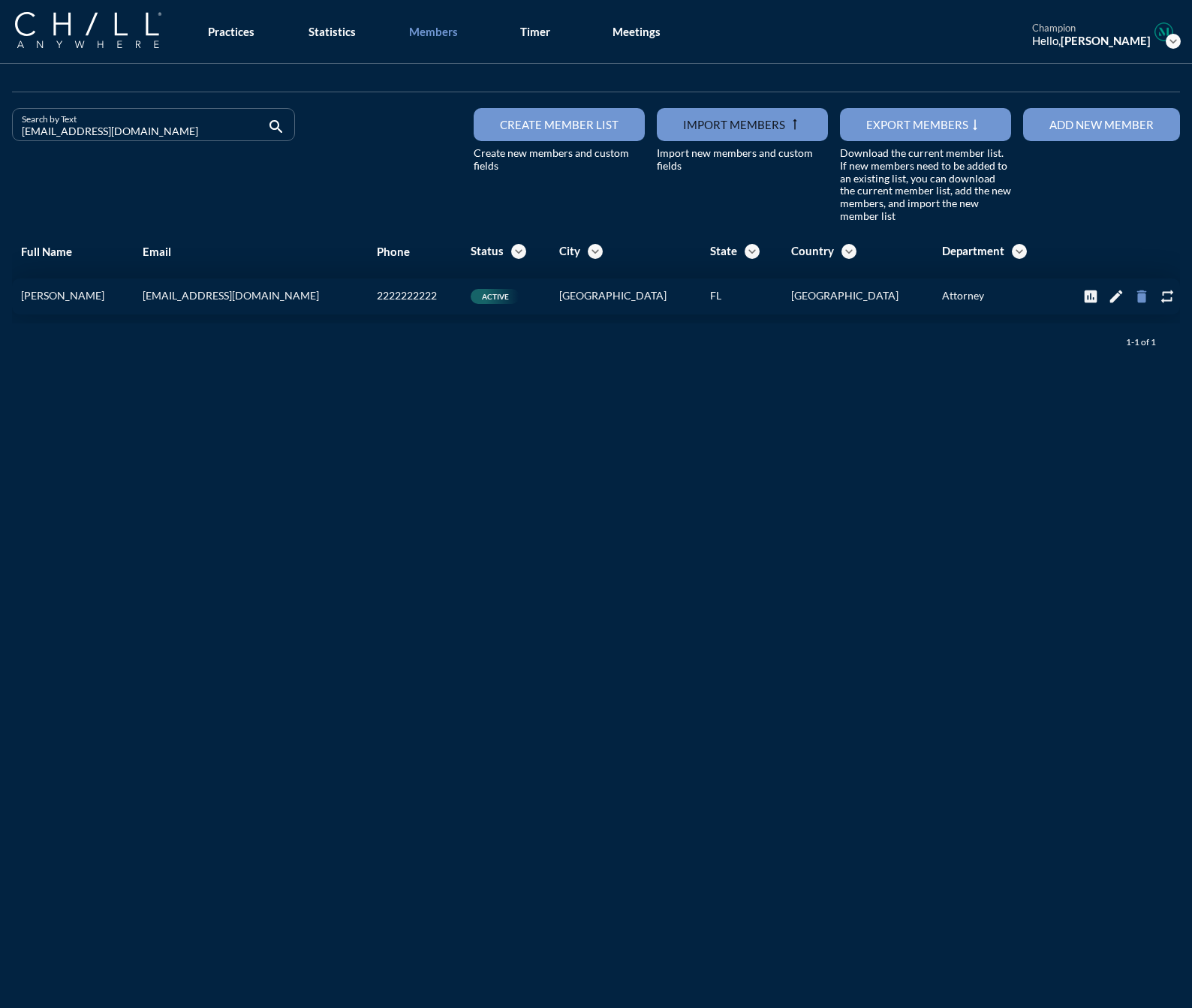
click at [1134, 291] on icon "delete" at bounding box center [1141, 296] width 16 height 16
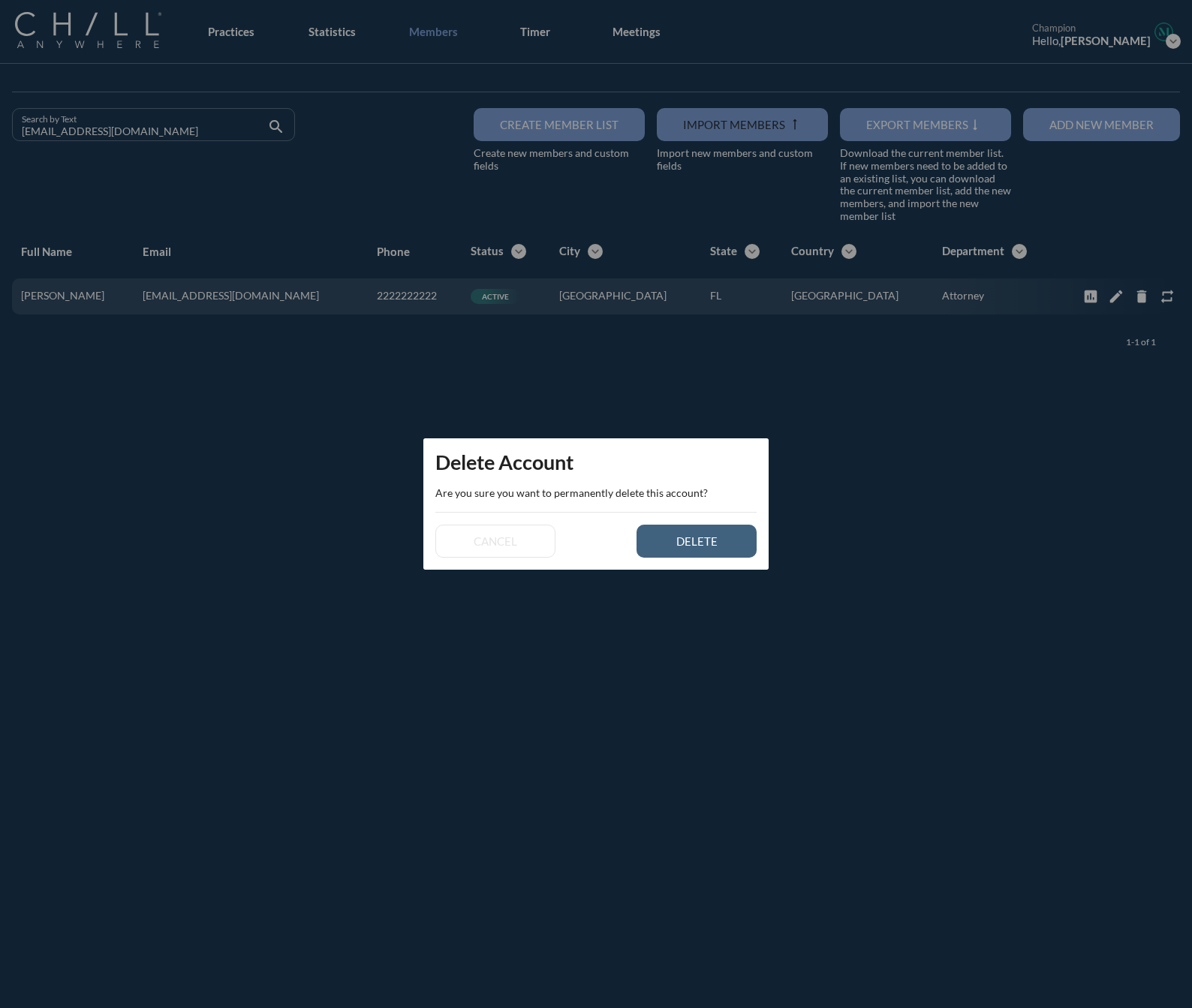
click at [744, 534] on button "delete" at bounding box center [696, 541] width 120 height 34
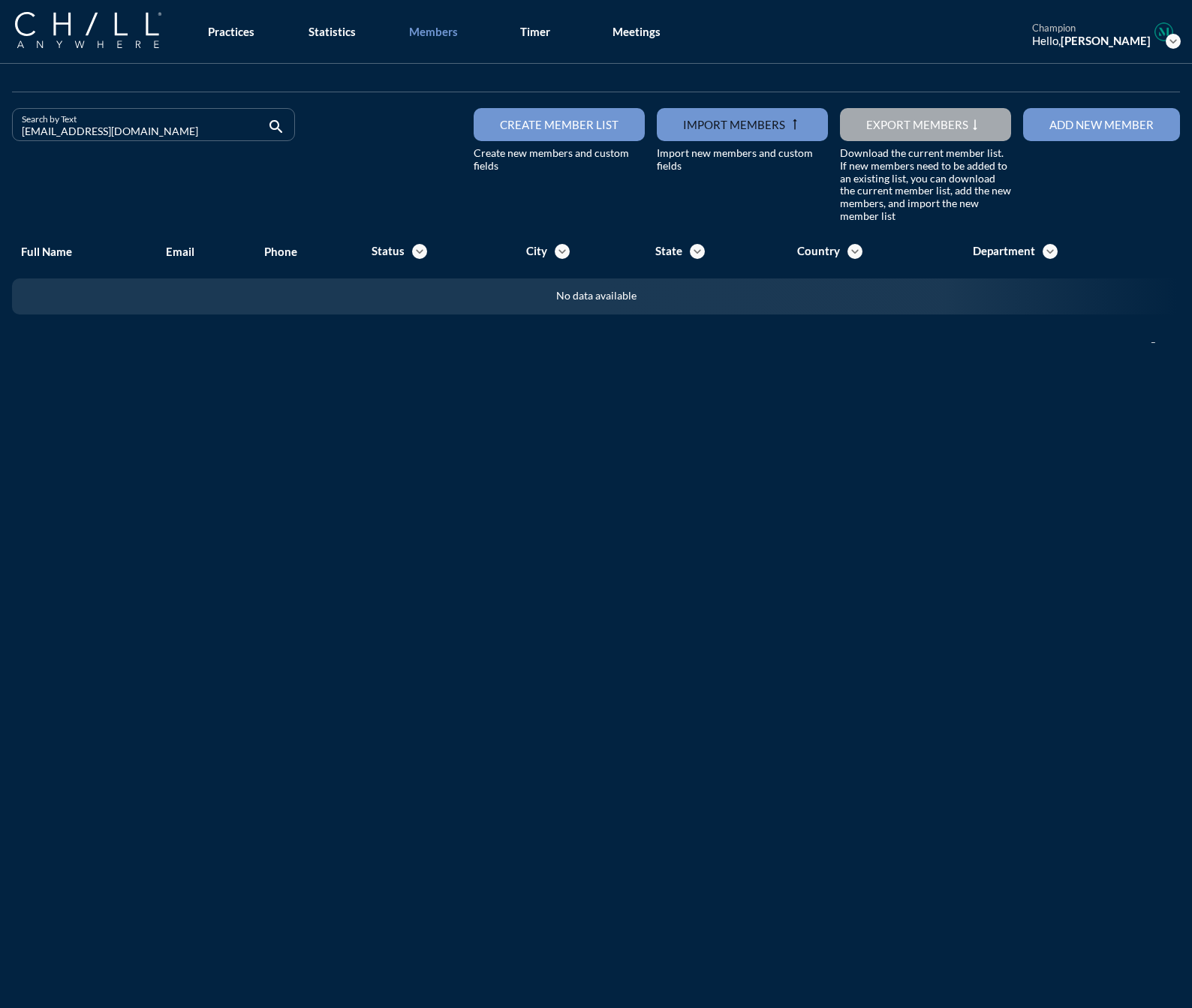
drag, startPoint x: 133, startPoint y: 141, endPoint x: -36, endPoint y: 134, distance: 169.1
click at [0, 134] on html "All Administrative Administrative (non-[PERSON_NAME]) Associate Attorney Attorn…" at bounding box center [596, 504] width 1192 height 1008
click at [141, 136] on input "[EMAIL_ADDRESS][DOMAIN_NAME]" at bounding box center [143, 131] width 242 height 19
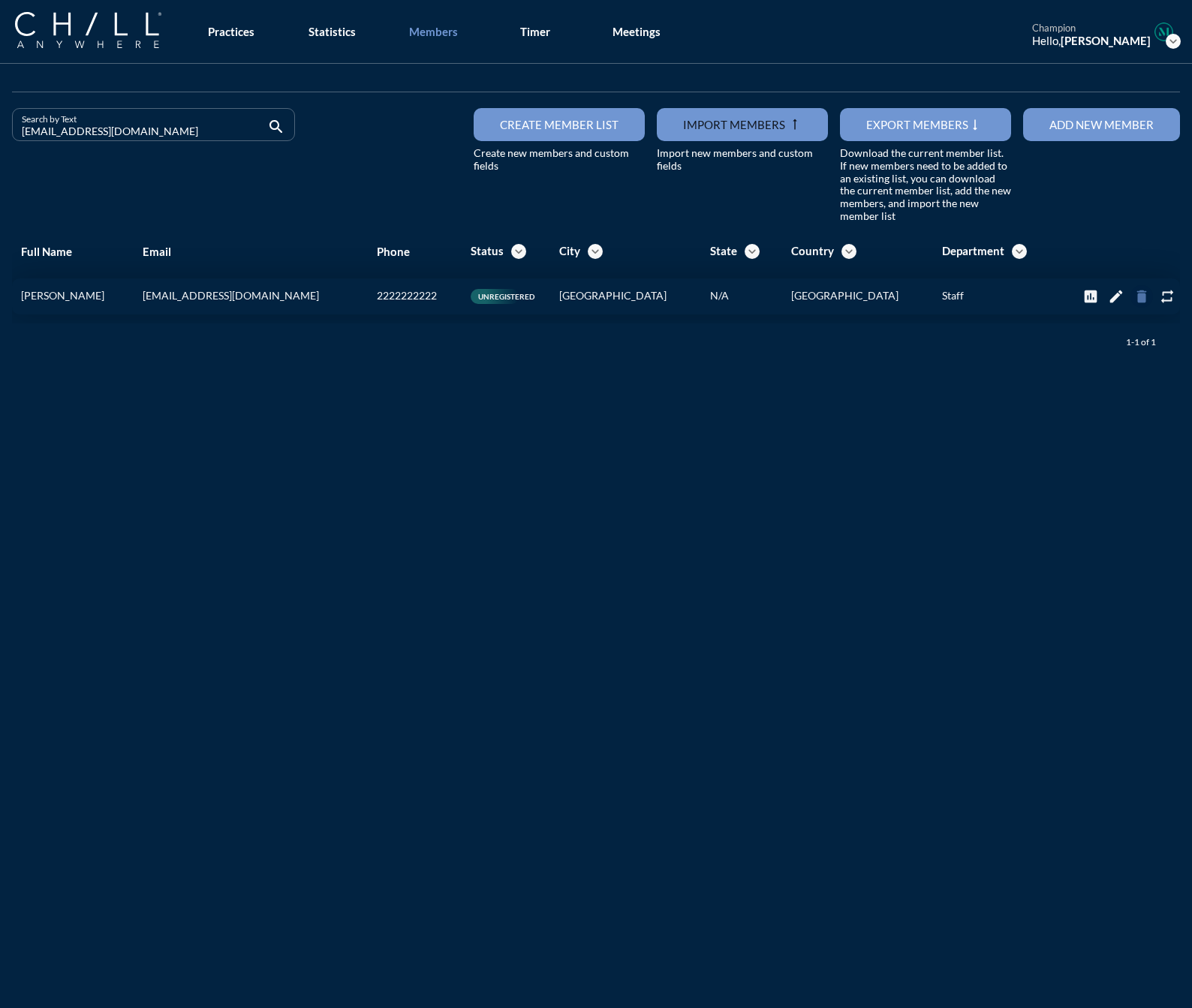
click at [1134, 291] on icon "delete" at bounding box center [1141, 296] width 16 height 16
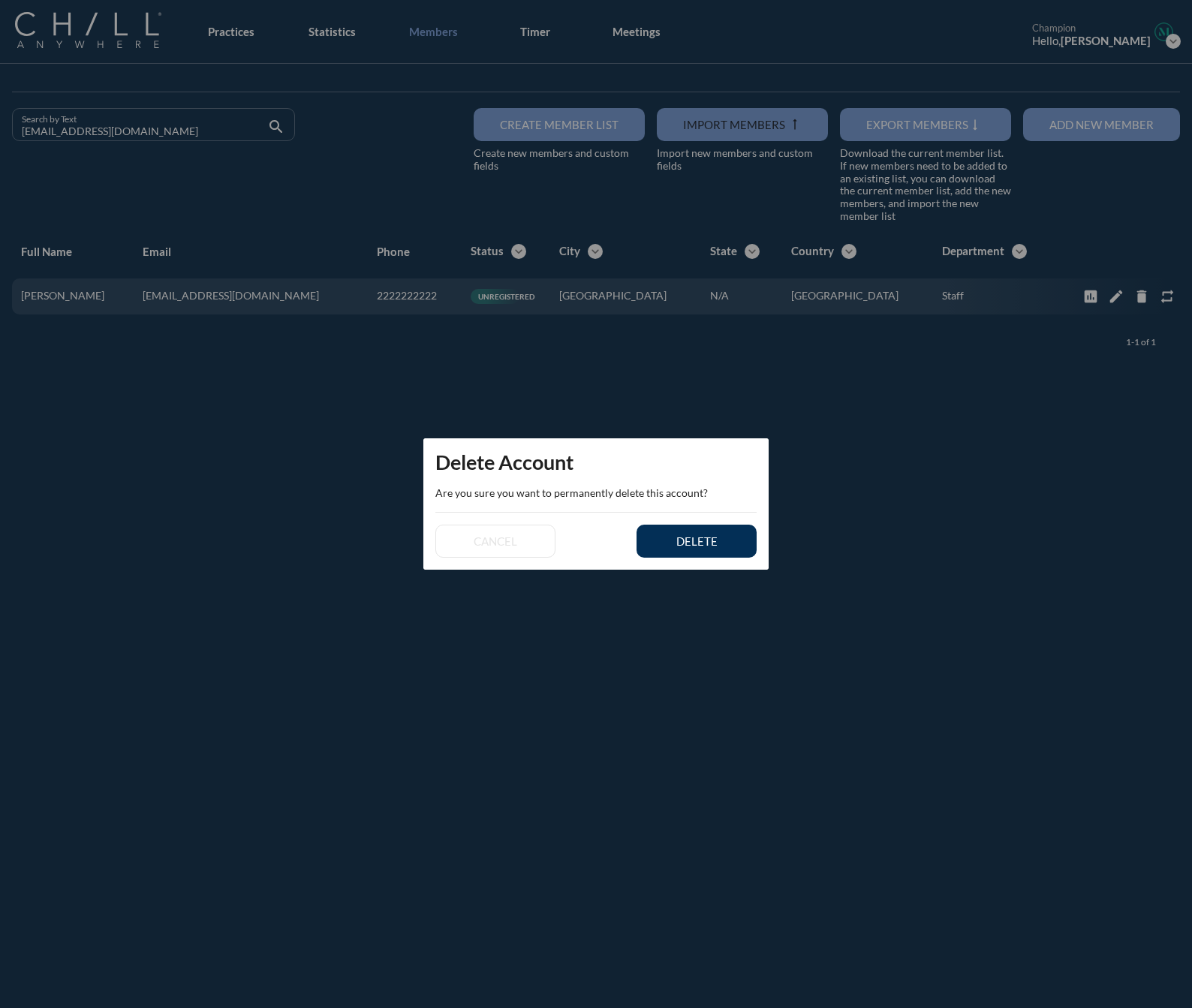
click at [681, 533] on button "delete" at bounding box center [696, 541] width 120 height 34
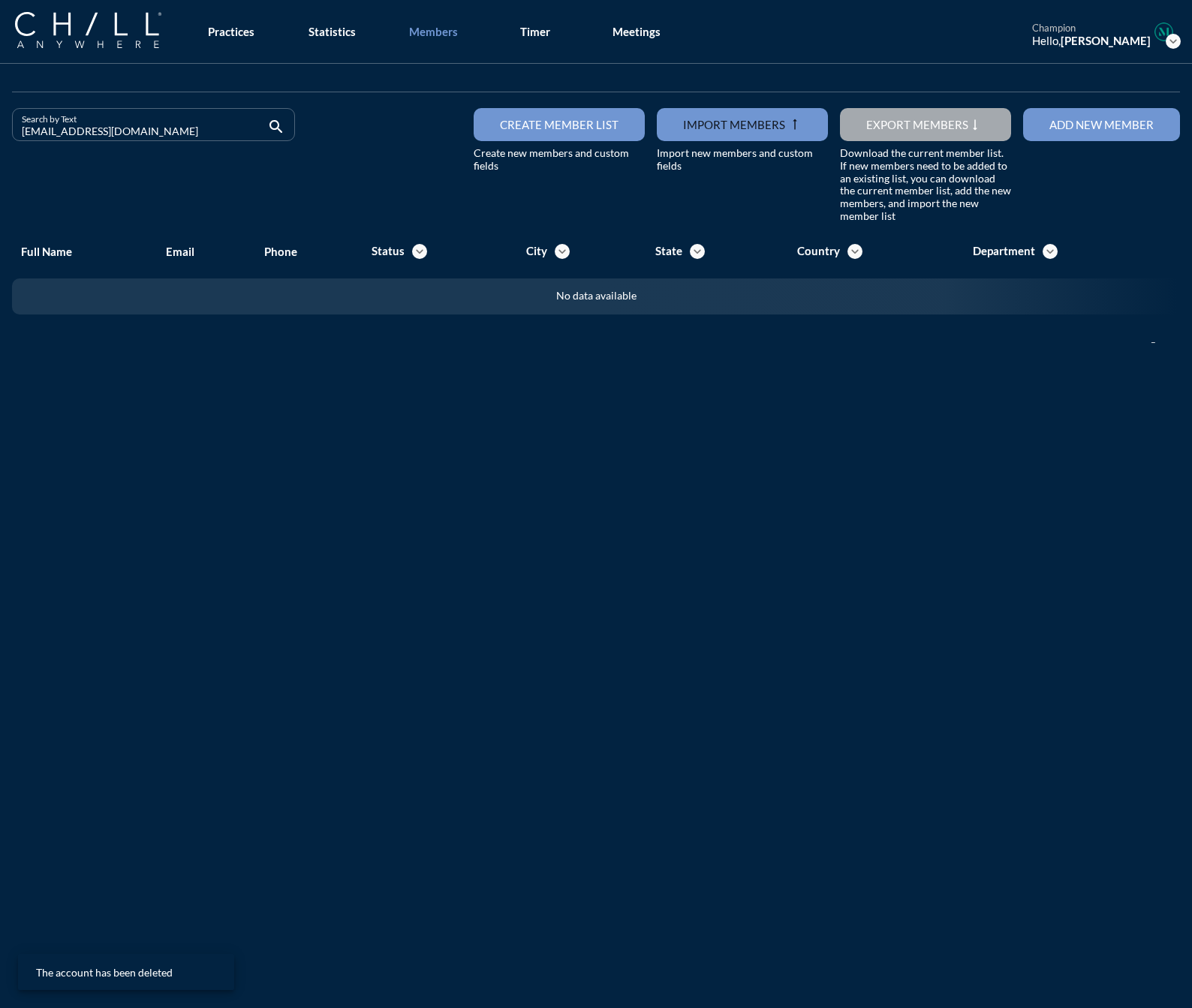
drag, startPoint x: 124, startPoint y: 128, endPoint x: -126, endPoint y: 133, distance: 250.0
click at [0, 133] on html "All Administrative Administrative (non-[PERSON_NAME]) Associate Attorney Attorn…" at bounding box center [596, 504] width 1192 height 1008
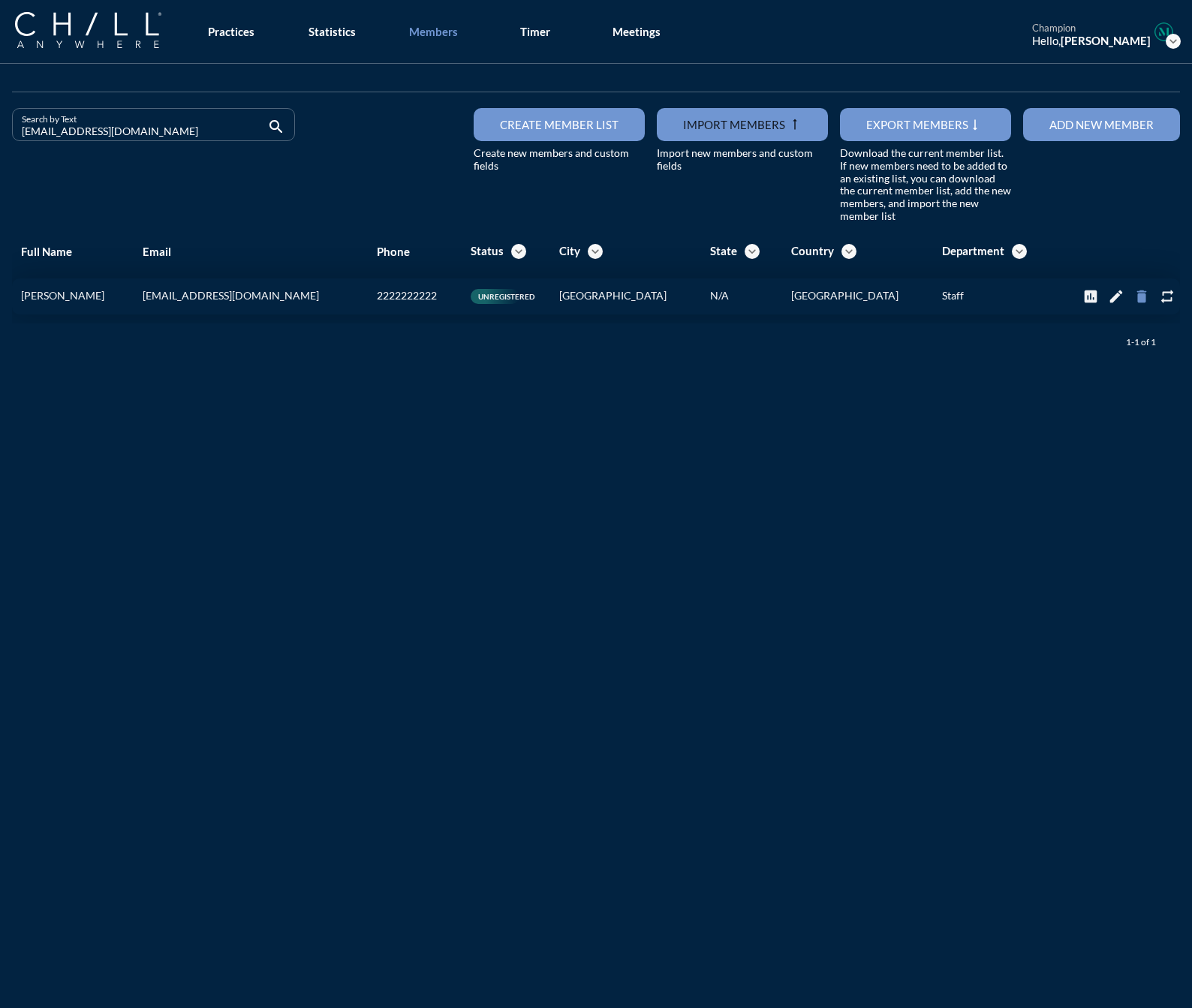
click at [1134, 298] on icon "delete" at bounding box center [1141, 296] width 16 height 16
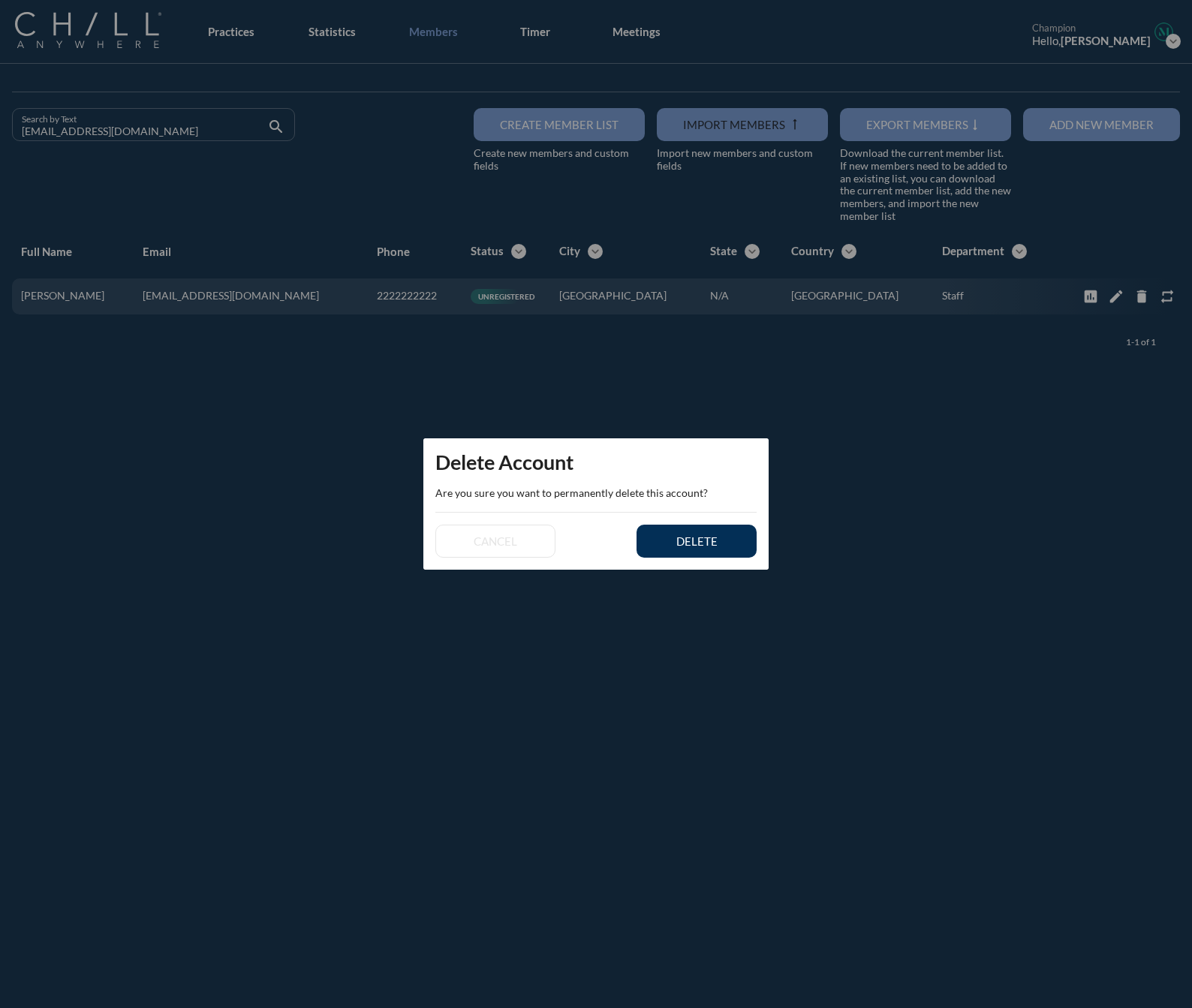
click at [719, 541] on div "delete" at bounding box center [697, 541] width 68 height 13
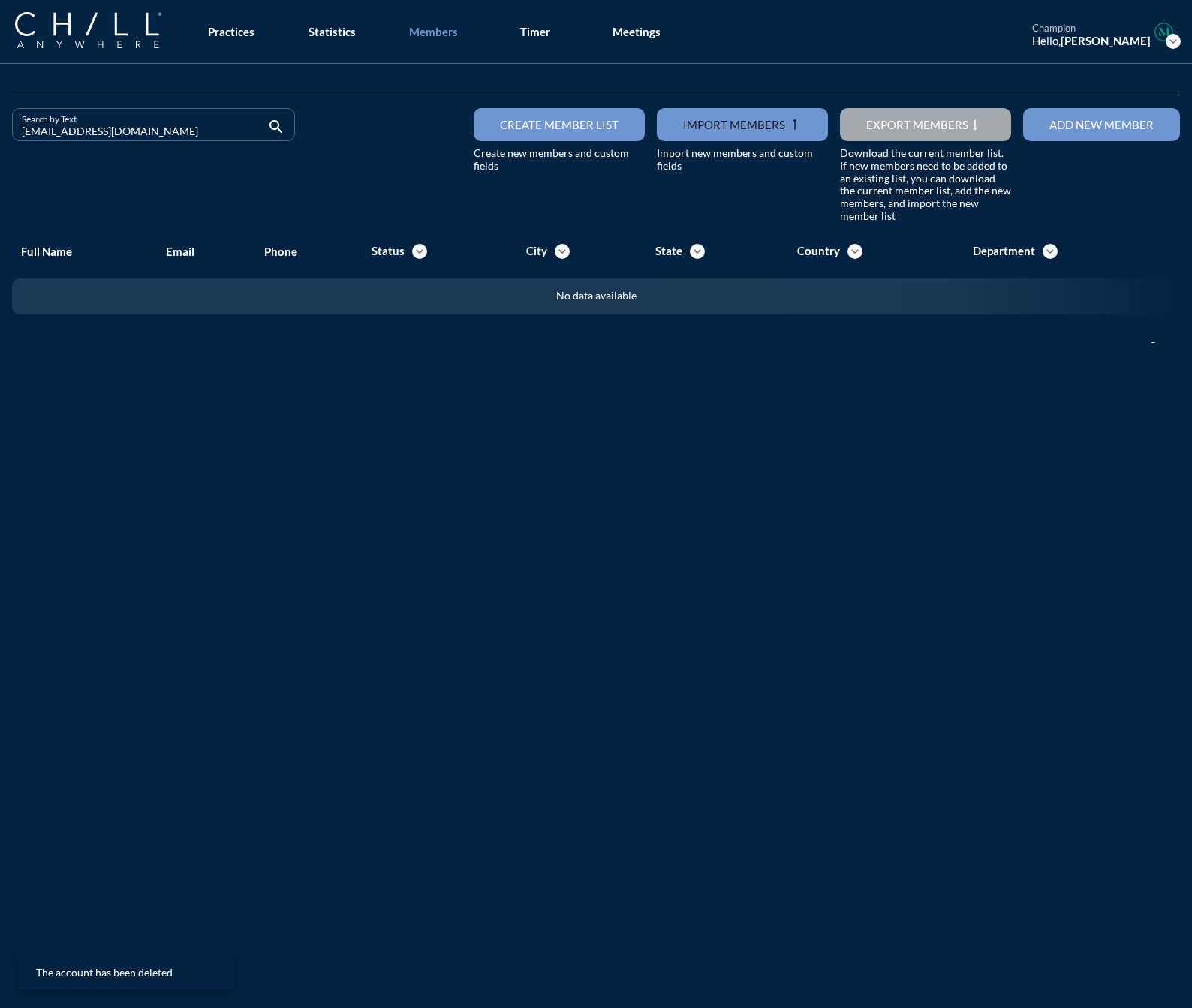
drag, startPoint x: 130, startPoint y: 137, endPoint x: -26, endPoint y: 145, distance: 156.2
click at [0, 145] on html "All Administrative Administrative (non-[PERSON_NAME]) Associate Attorney Attorn…" at bounding box center [596, 504] width 1192 height 1008
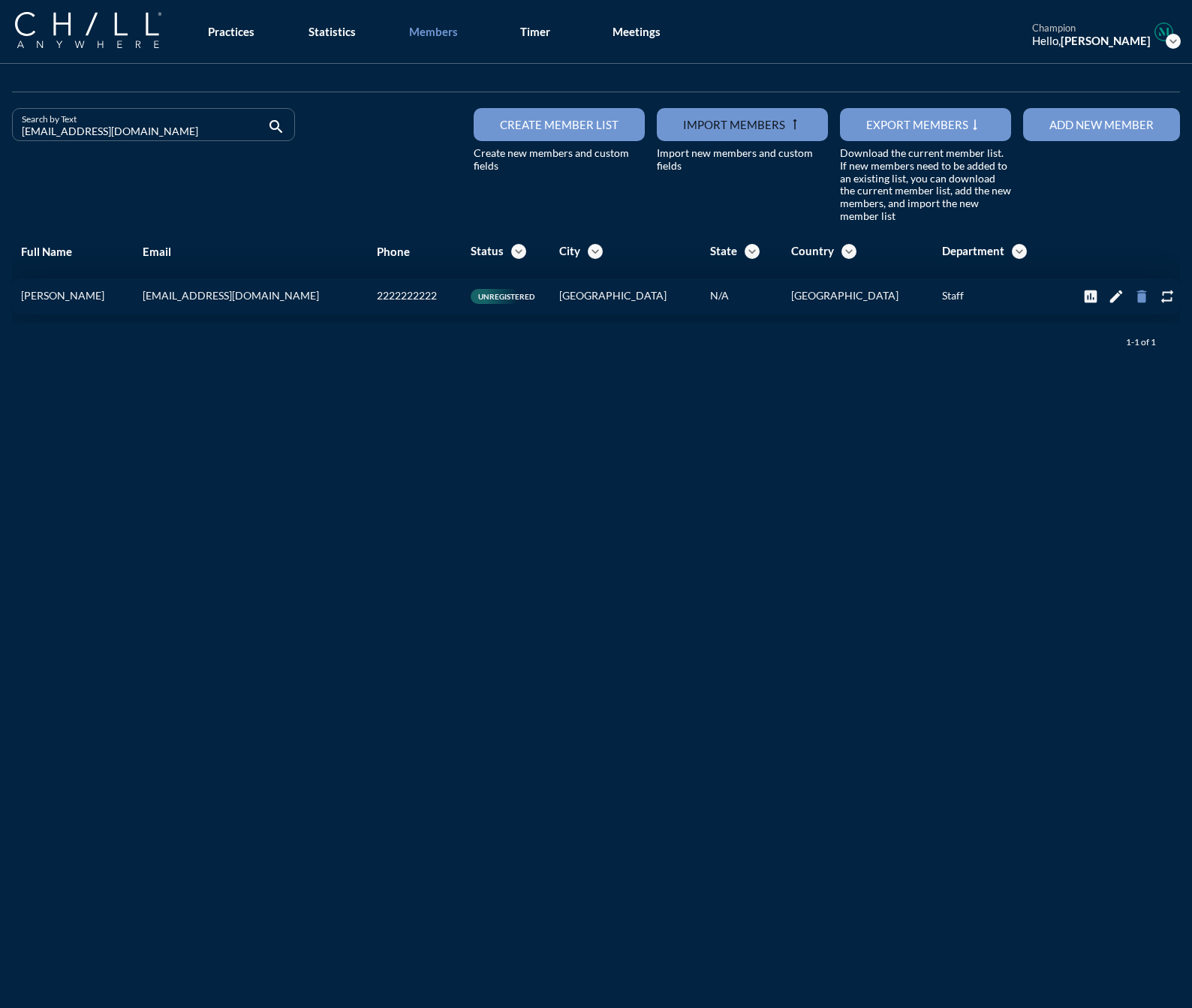
click at [1134, 295] on icon "delete" at bounding box center [1141, 296] width 16 height 16
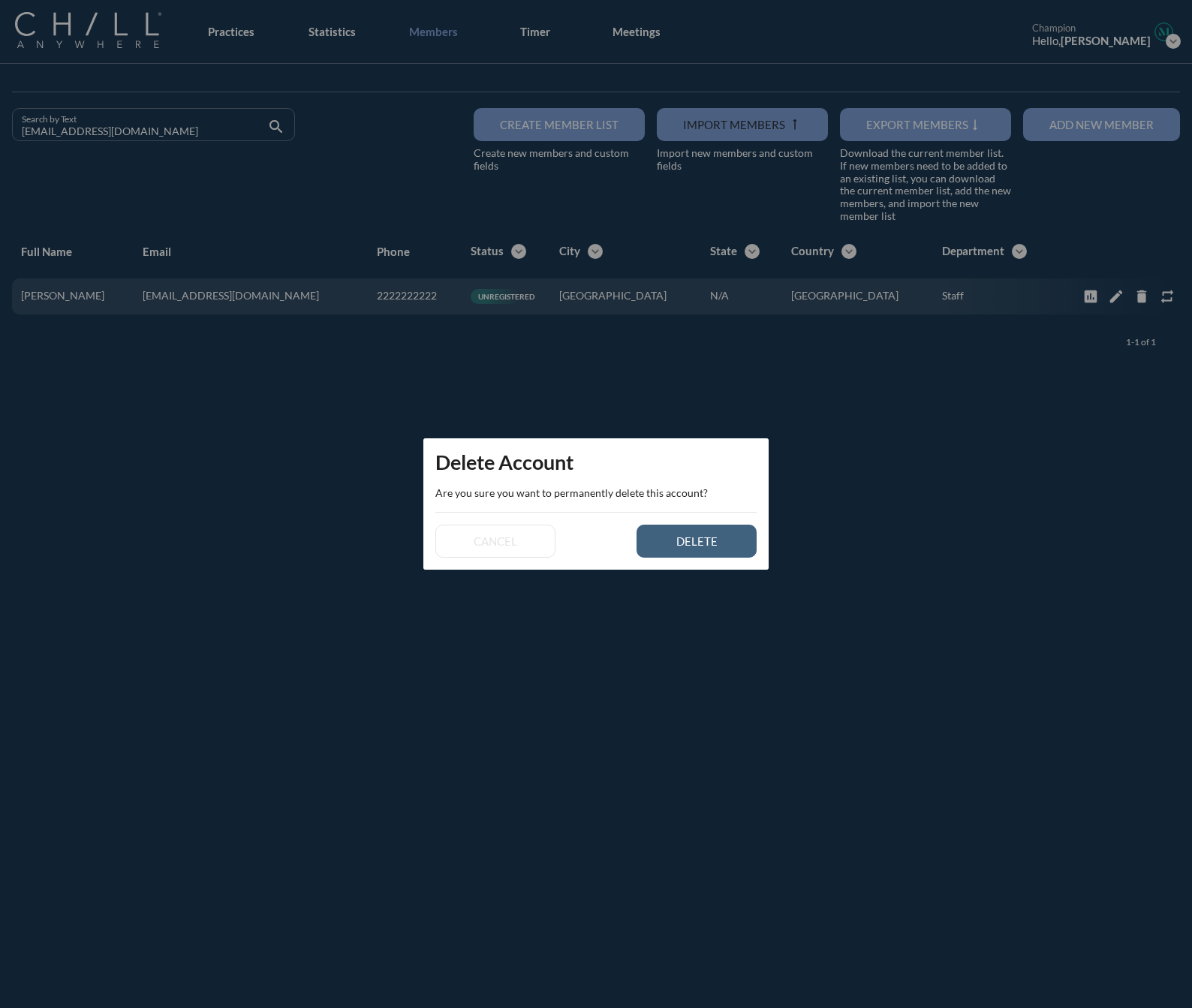
click at [731, 538] on button "delete" at bounding box center [696, 541] width 120 height 34
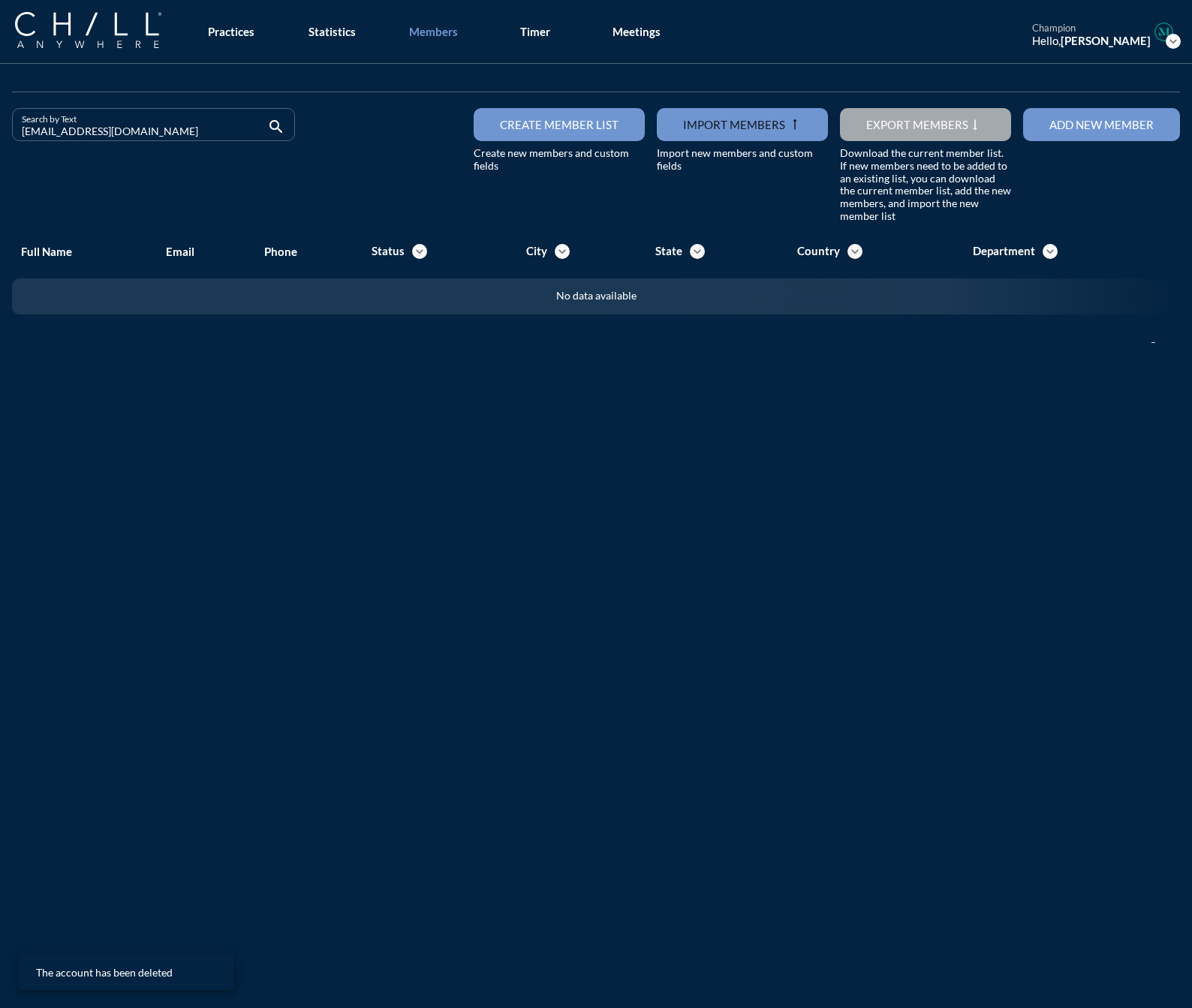
drag, startPoint x: 184, startPoint y: 130, endPoint x: -36, endPoint y: 142, distance: 220.3
click at [0, 142] on html "All Administrative Administrative (non-[PERSON_NAME]) Associate Attorney Attorn…" at bounding box center [596, 504] width 1192 height 1008
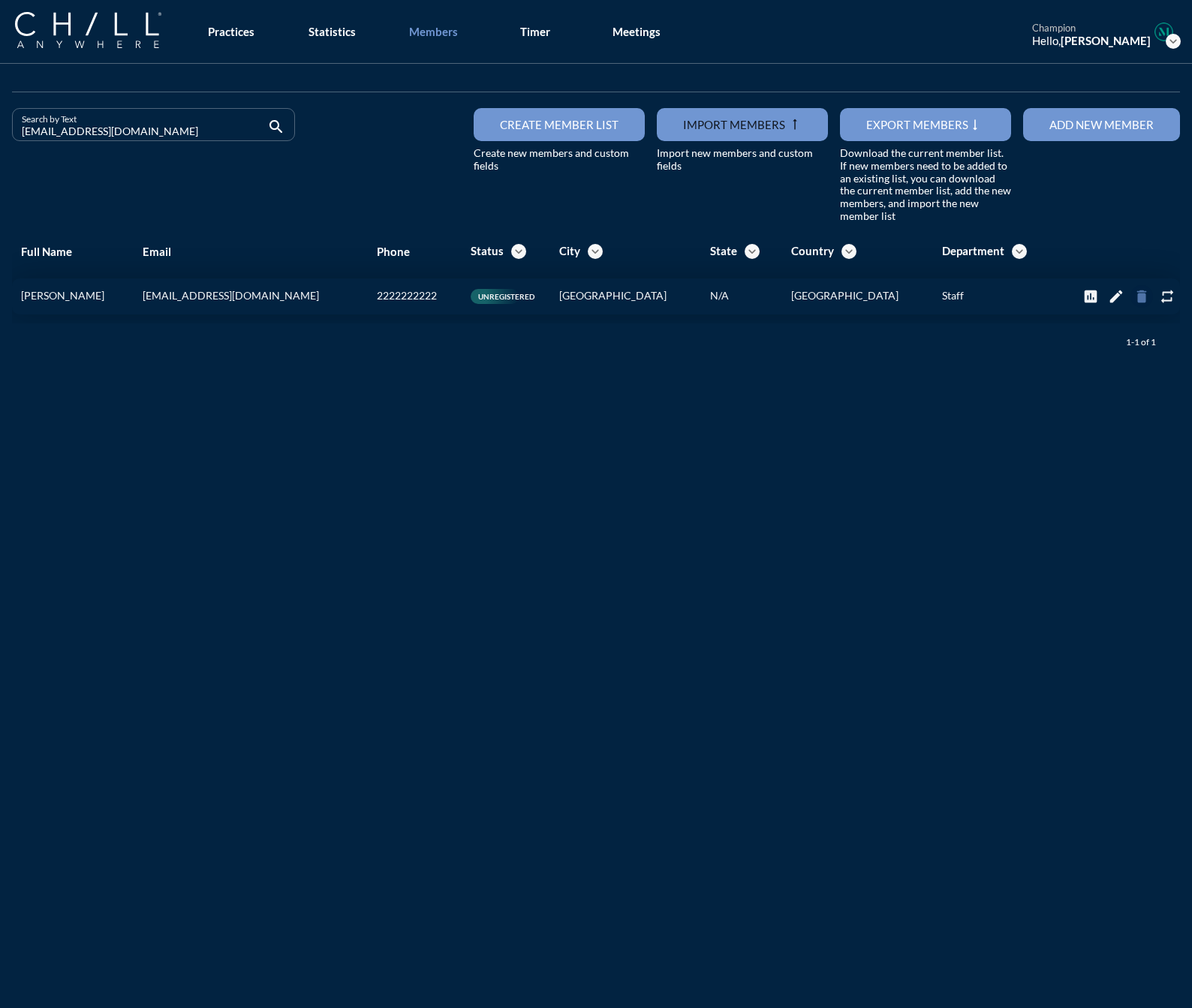
click at [1134, 297] on icon "delete" at bounding box center [1141, 296] width 16 height 16
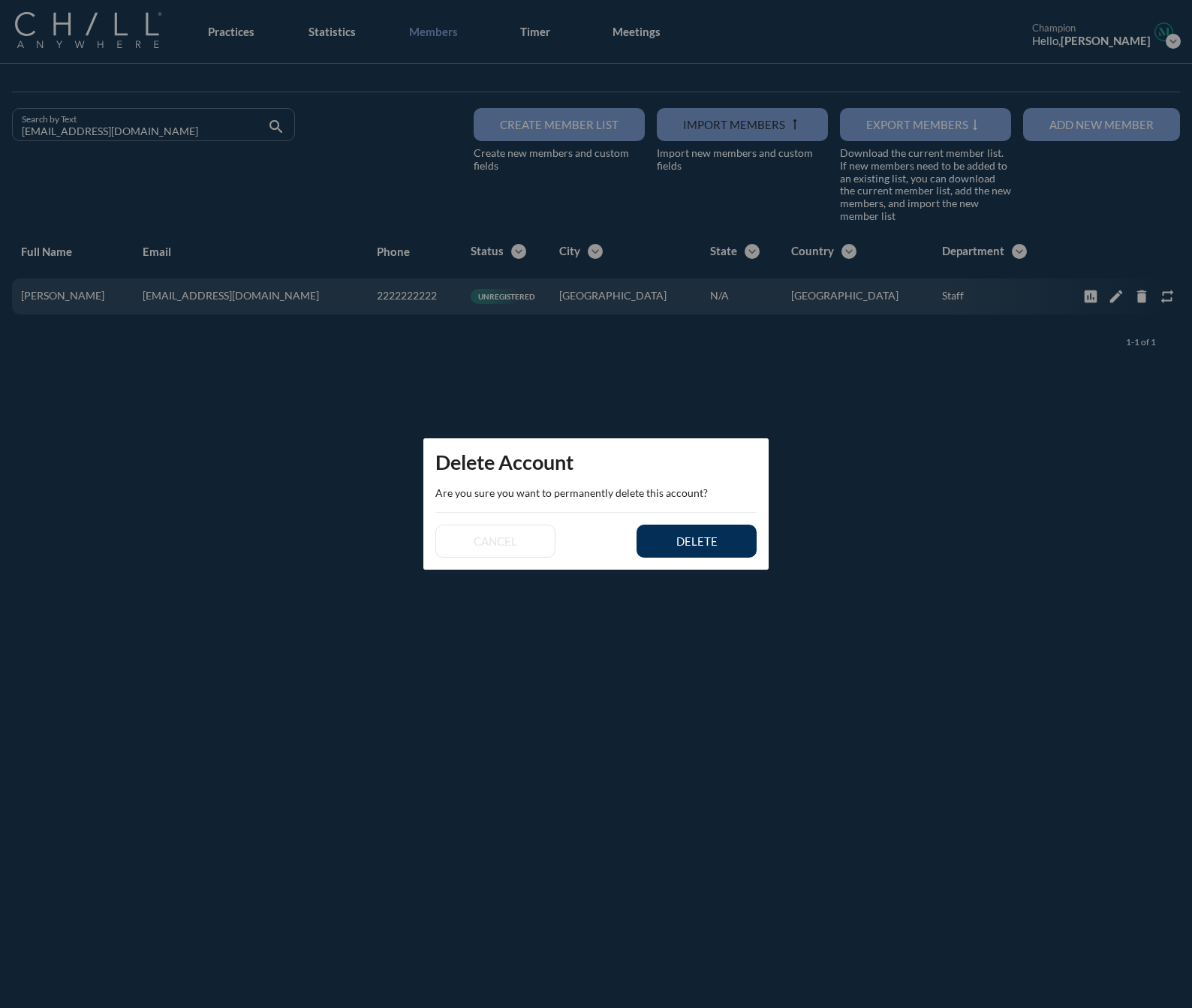
click at [727, 537] on div "delete" at bounding box center [697, 541] width 68 height 13
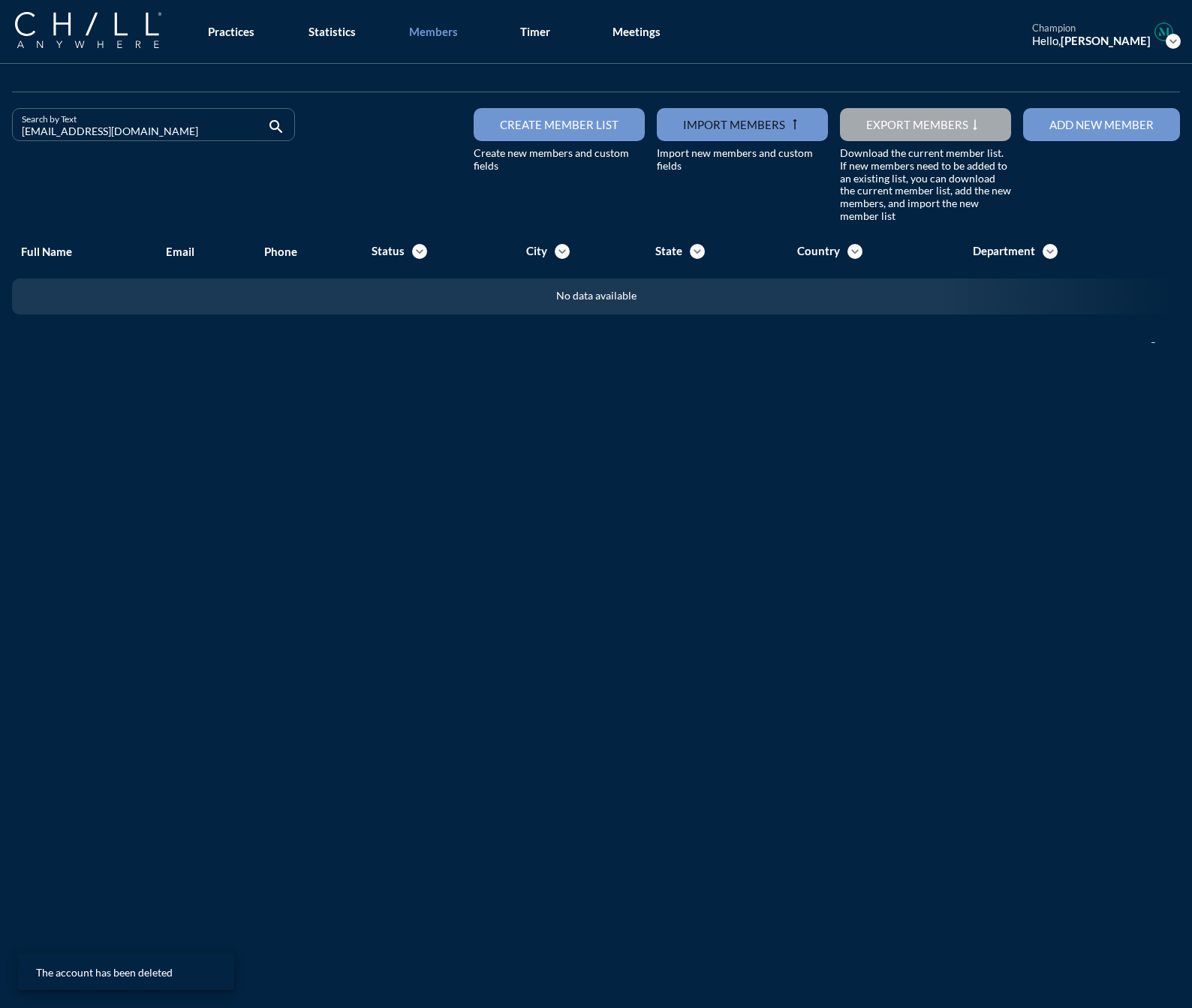
drag, startPoint x: 195, startPoint y: 132, endPoint x: -67, endPoint y: 145, distance: 262.3
click at [0, 145] on html "All Administrative Administrative (non-[PERSON_NAME]) Associate Attorney Attorn…" at bounding box center [596, 504] width 1192 height 1008
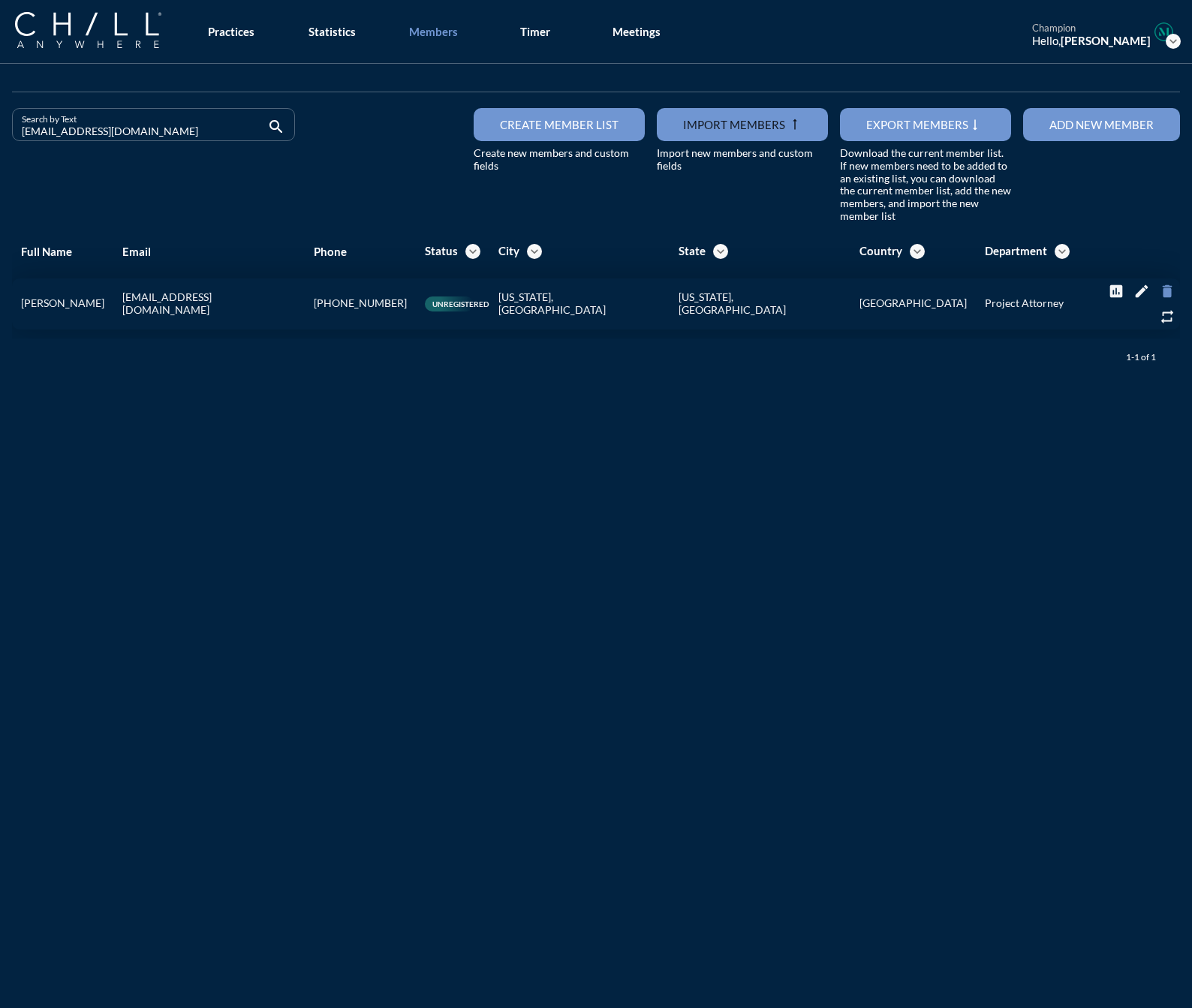
click at [1159, 295] on icon "delete" at bounding box center [1167, 291] width 16 height 16
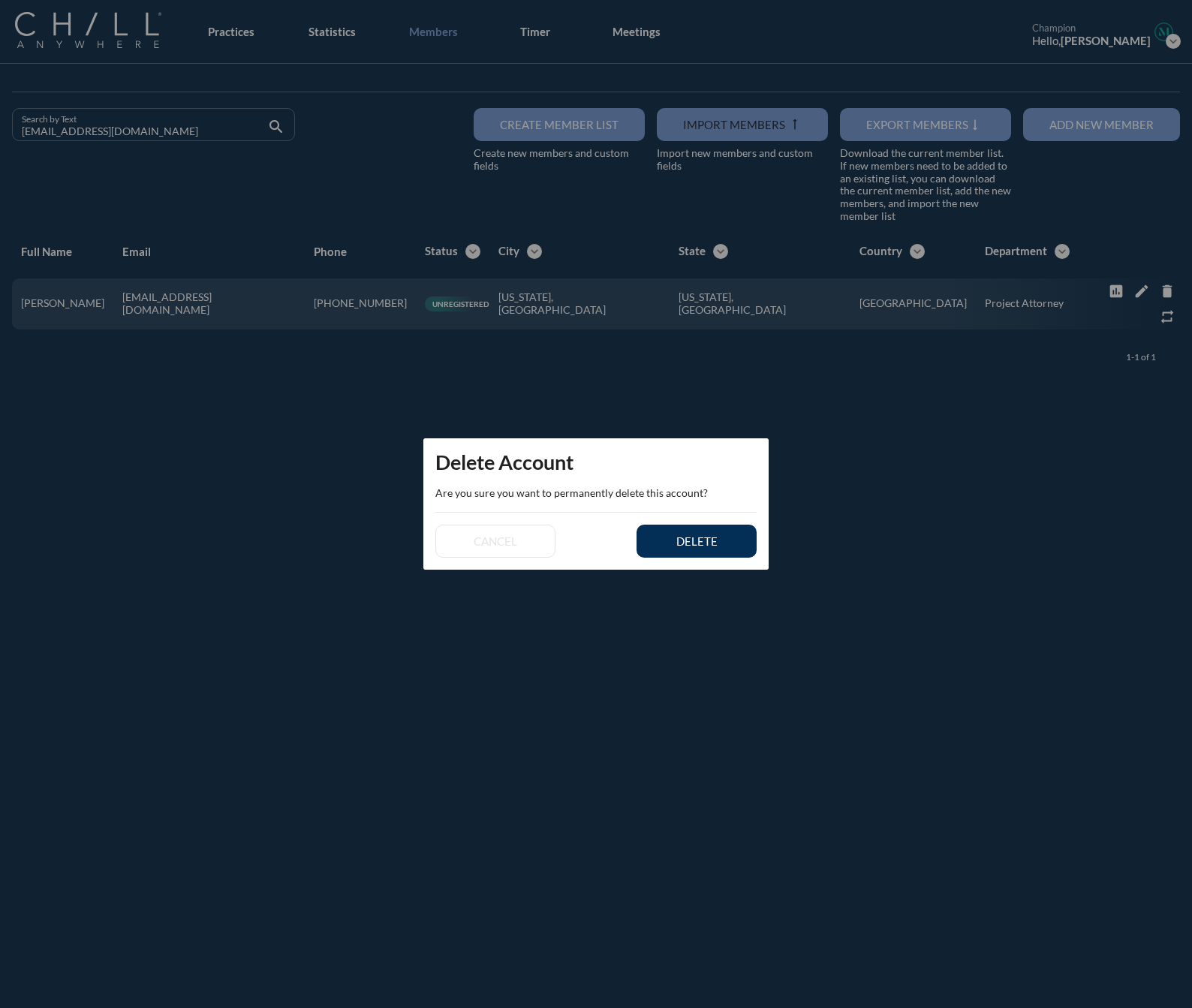
click at [726, 551] on button "delete" at bounding box center [696, 541] width 120 height 34
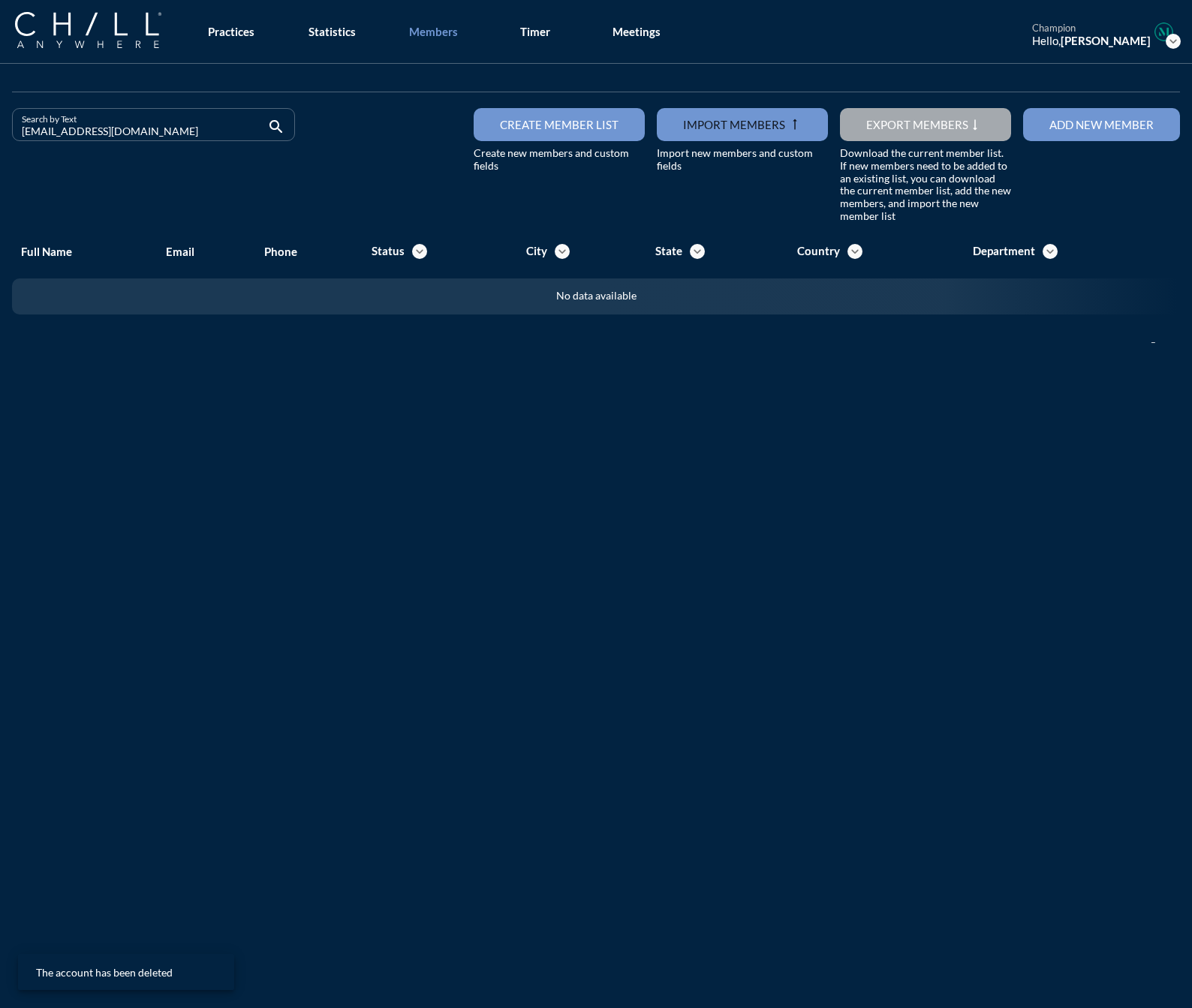
drag, startPoint x: 164, startPoint y: 121, endPoint x: -57, endPoint y: 150, distance: 222.9
click at [0, 150] on html "All Administrative Administrative (non-[PERSON_NAME]) Associate Attorney Attorn…" at bounding box center [596, 504] width 1192 height 1008
click at [83, 129] on input "[EMAIL_ADDRESS][DOMAIN_NAME]" at bounding box center [143, 131] width 242 height 19
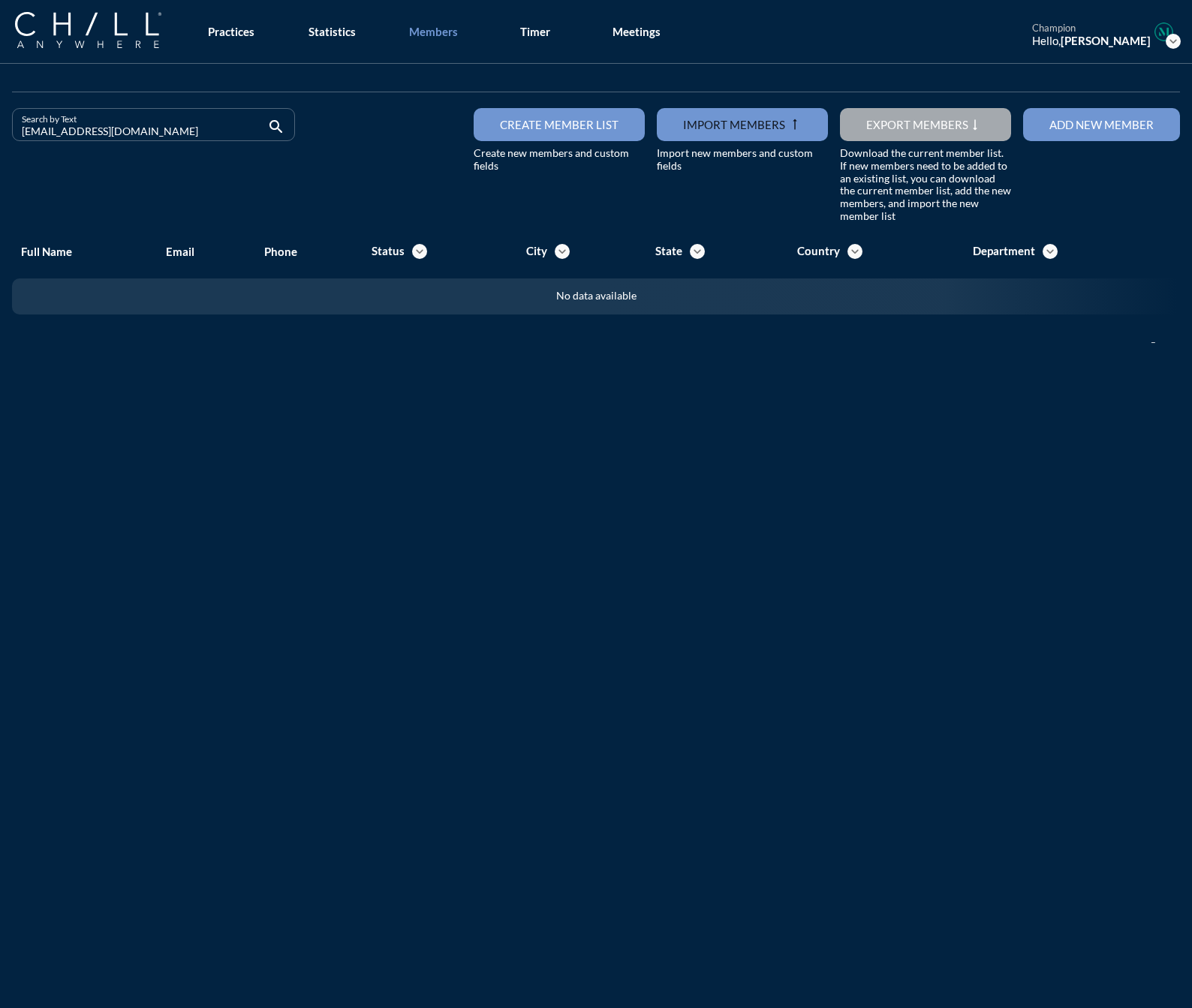
drag, startPoint x: 214, startPoint y: 134, endPoint x: -230, endPoint y: 152, distance: 444.4
click at [0, 152] on html "All Administrative Administrative (non-[PERSON_NAME]) Associate Attorney Attorn…" at bounding box center [596, 504] width 1192 height 1008
drag, startPoint x: 176, startPoint y: 126, endPoint x: -97, endPoint y: 131, distance: 273.0
click at [0, 131] on html "All Administrative Administrative (non-[PERSON_NAME]) Associate Attorney Attorn…" at bounding box center [596, 504] width 1192 height 1008
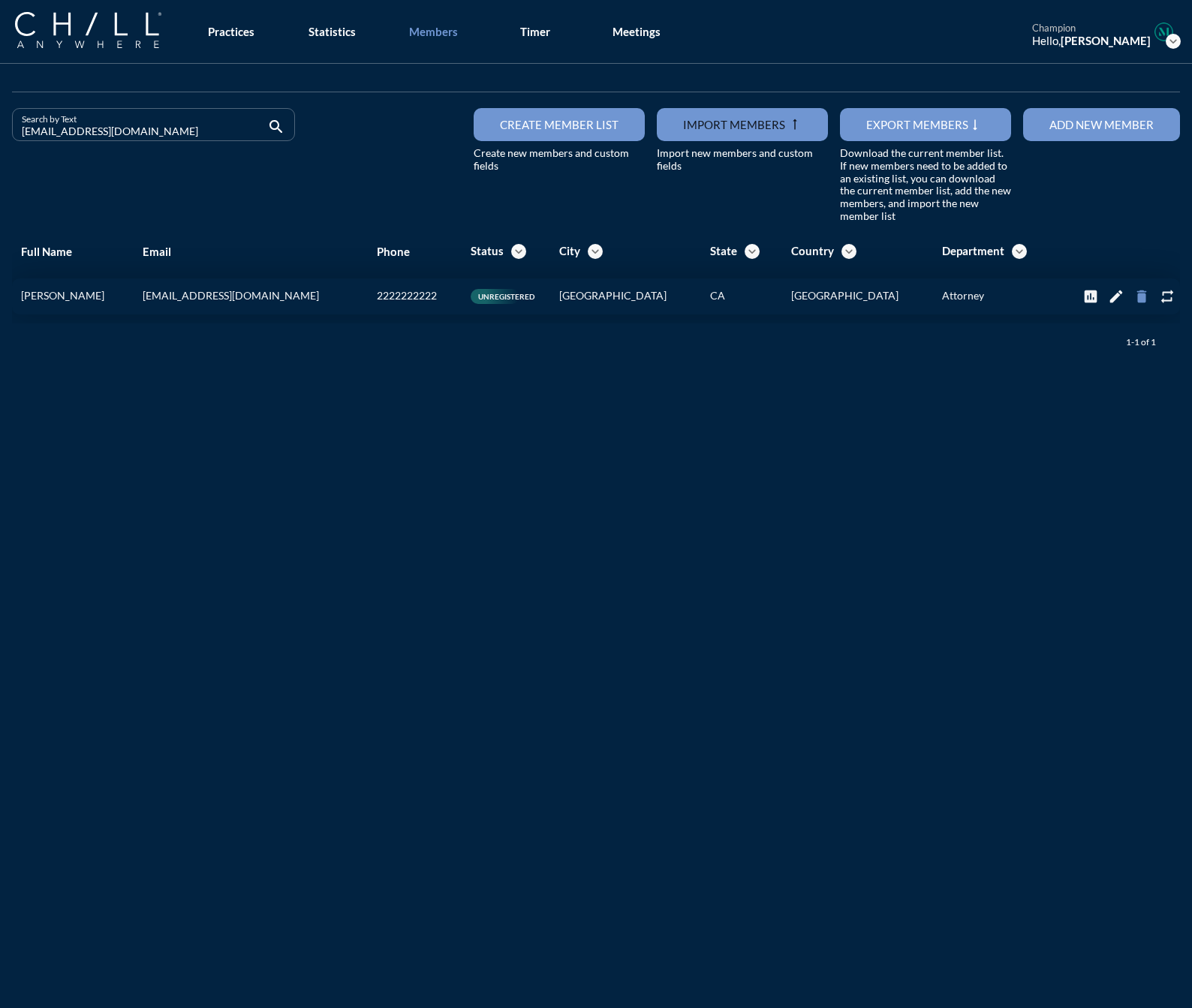
click at [1134, 297] on icon "delete" at bounding box center [1141, 296] width 16 height 16
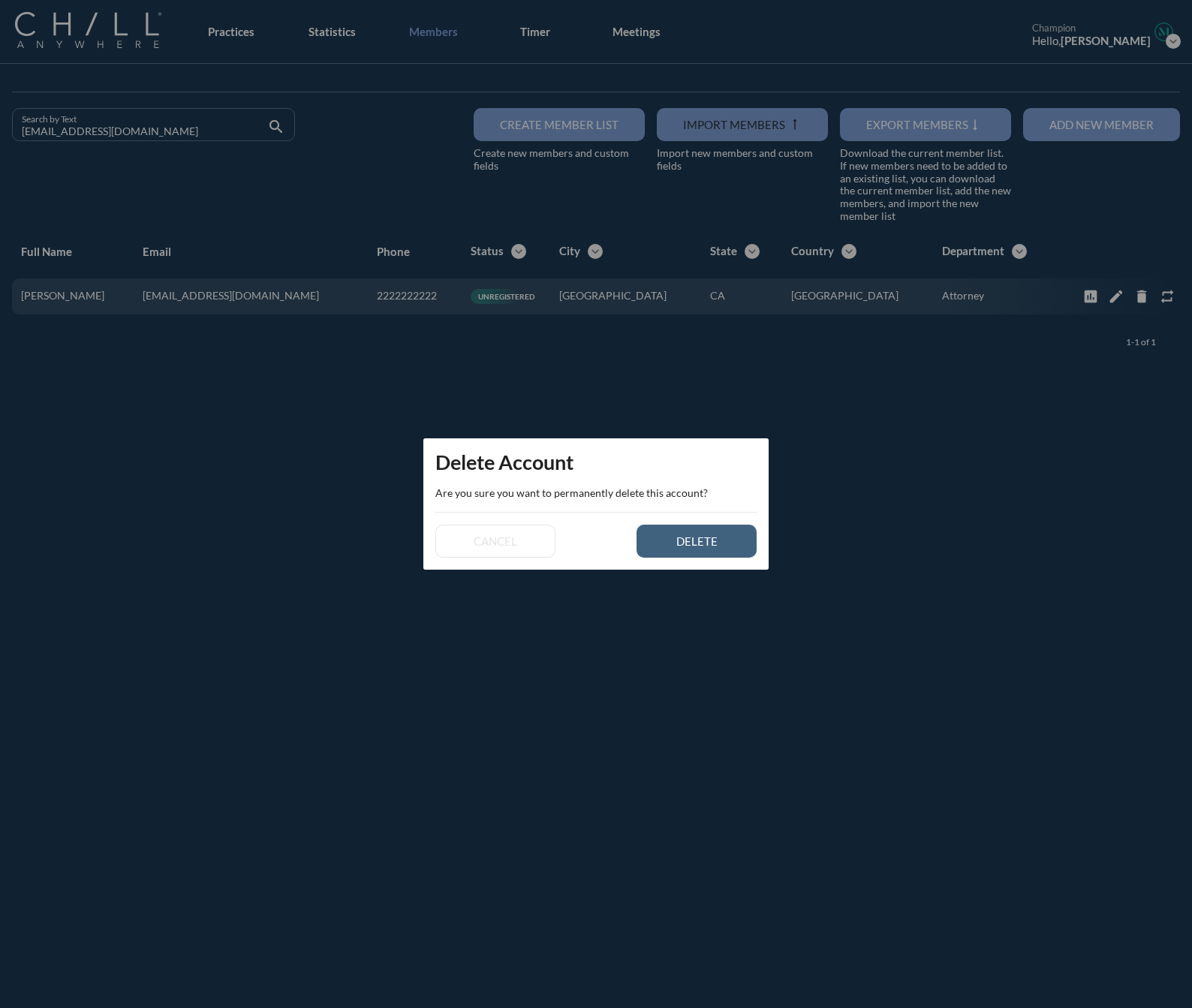
click at [751, 535] on button "delete" at bounding box center [696, 541] width 120 height 34
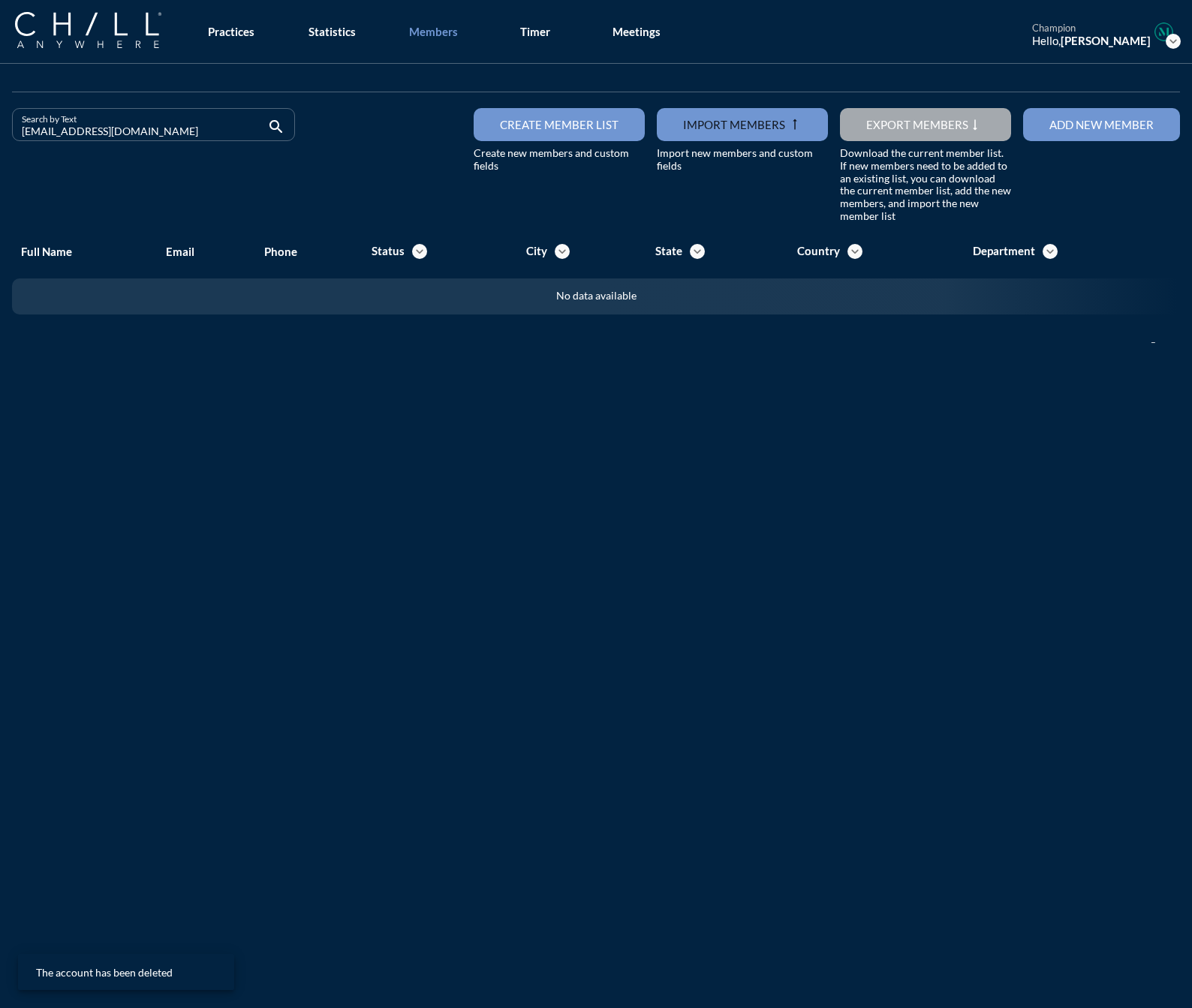
drag, startPoint x: 173, startPoint y: 134, endPoint x: -146, endPoint y: 135, distance: 319.0
click at [0, 135] on html "All Administrative Administrative (non-[PERSON_NAME]) Associate Attorney Attorn…" at bounding box center [596, 504] width 1192 height 1008
drag, startPoint x: 138, startPoint y: 138, endPoint x: -72, endPoint y: 139, distance: 210.0
click at [0, 139] on html "All Administrative Administrative (non-[PERSON_NAME]) Associate Attorney Attorn…" at bounding box center [596, 504] width 1192 height 1008
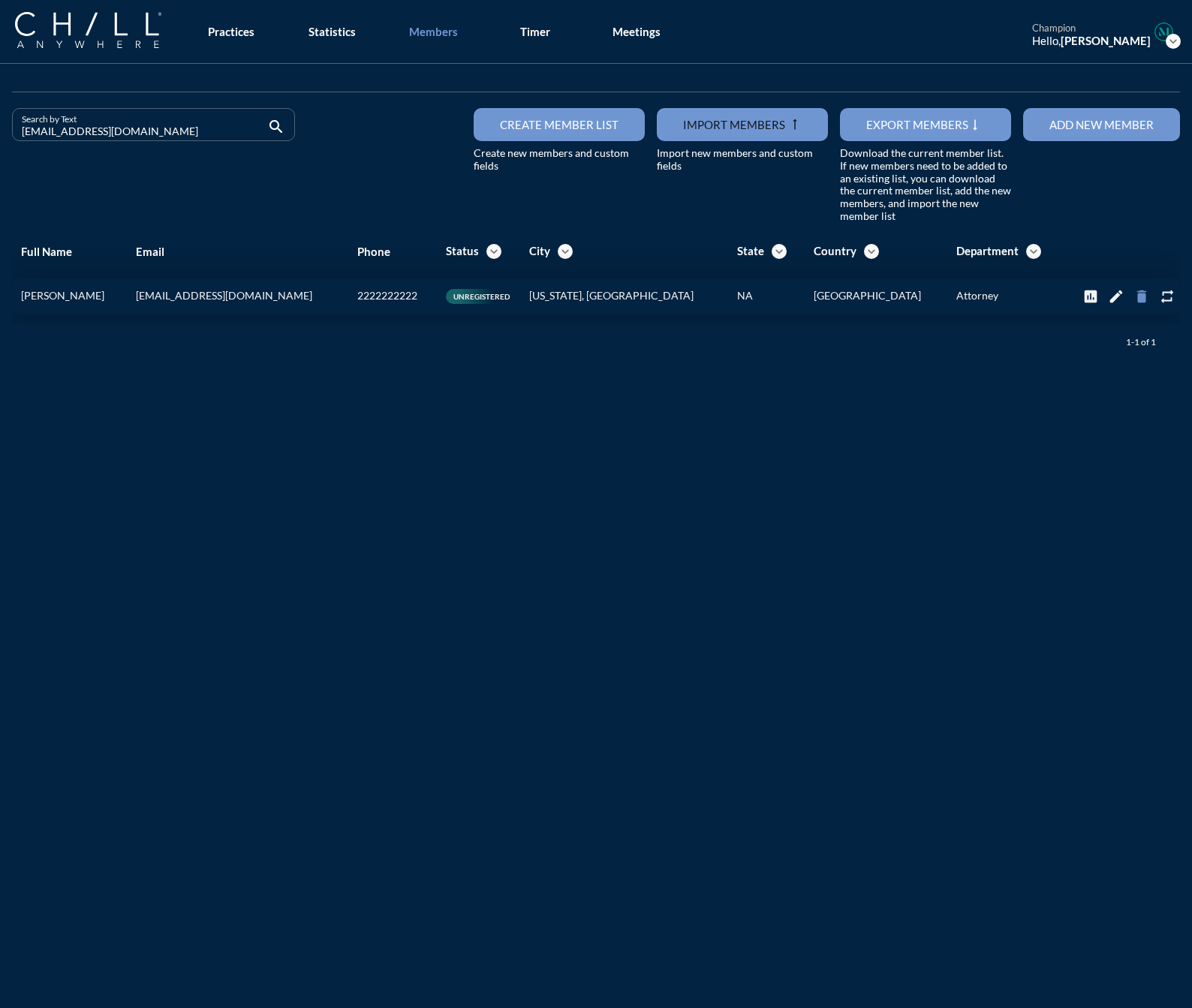
click at [1134, 289] on icon "delete" at bounding box center [1141, 296] width 16 height 16
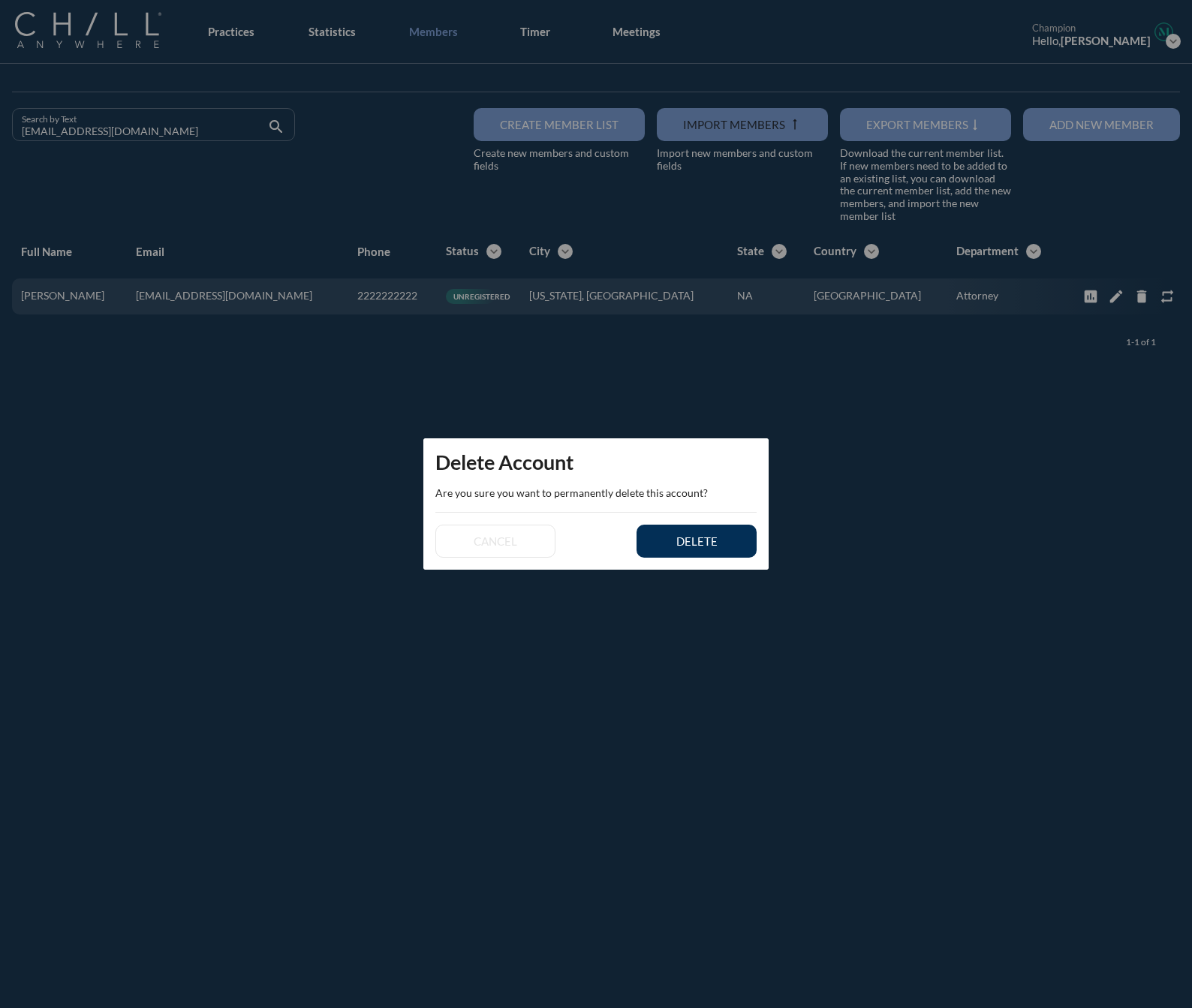
click at [666, 547] on div "delete" at bounding box center [697, 541] width 68 height 13
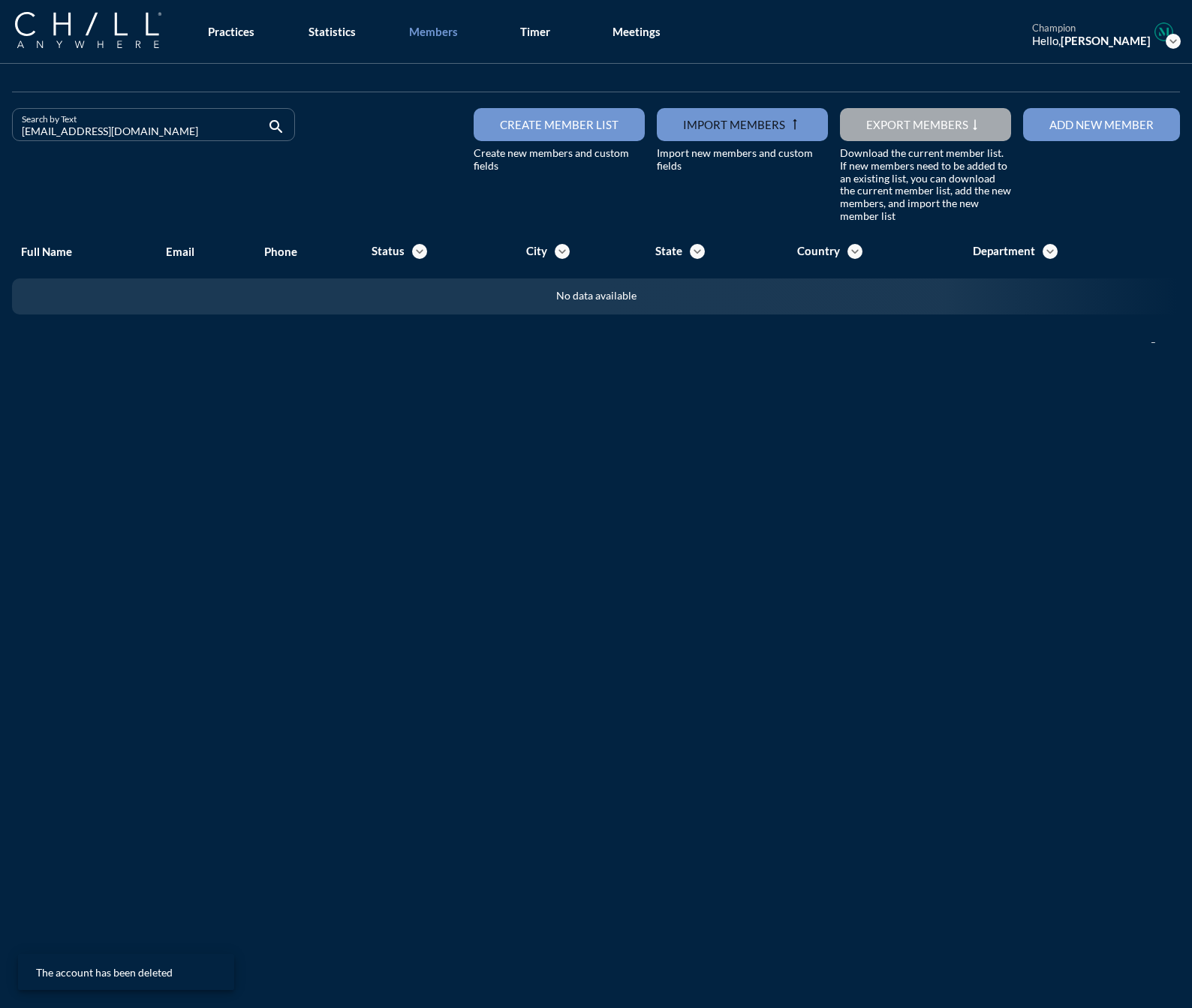
drag, startPoint x: 175, startPoint y: 116, endPoint x: 25, endPoint y: 144, distance: 152.6
click at [25, 144] on div "Search by Text [EMAIL_ADDRESS][DOMAIN_NAME] search" at bounding box center [154, 131] width 283 height 46
drag, startPoint x: 127, startPoint y: 138, endPoint x: -85, endPoint y: 113, distance: 213.5
click at [0, 113] on html "All Administrative Administrative (non-[PERSON_NAME]) Associate Attorney Attorn…" at bounding box center [596, 504] width 1192 height 1008
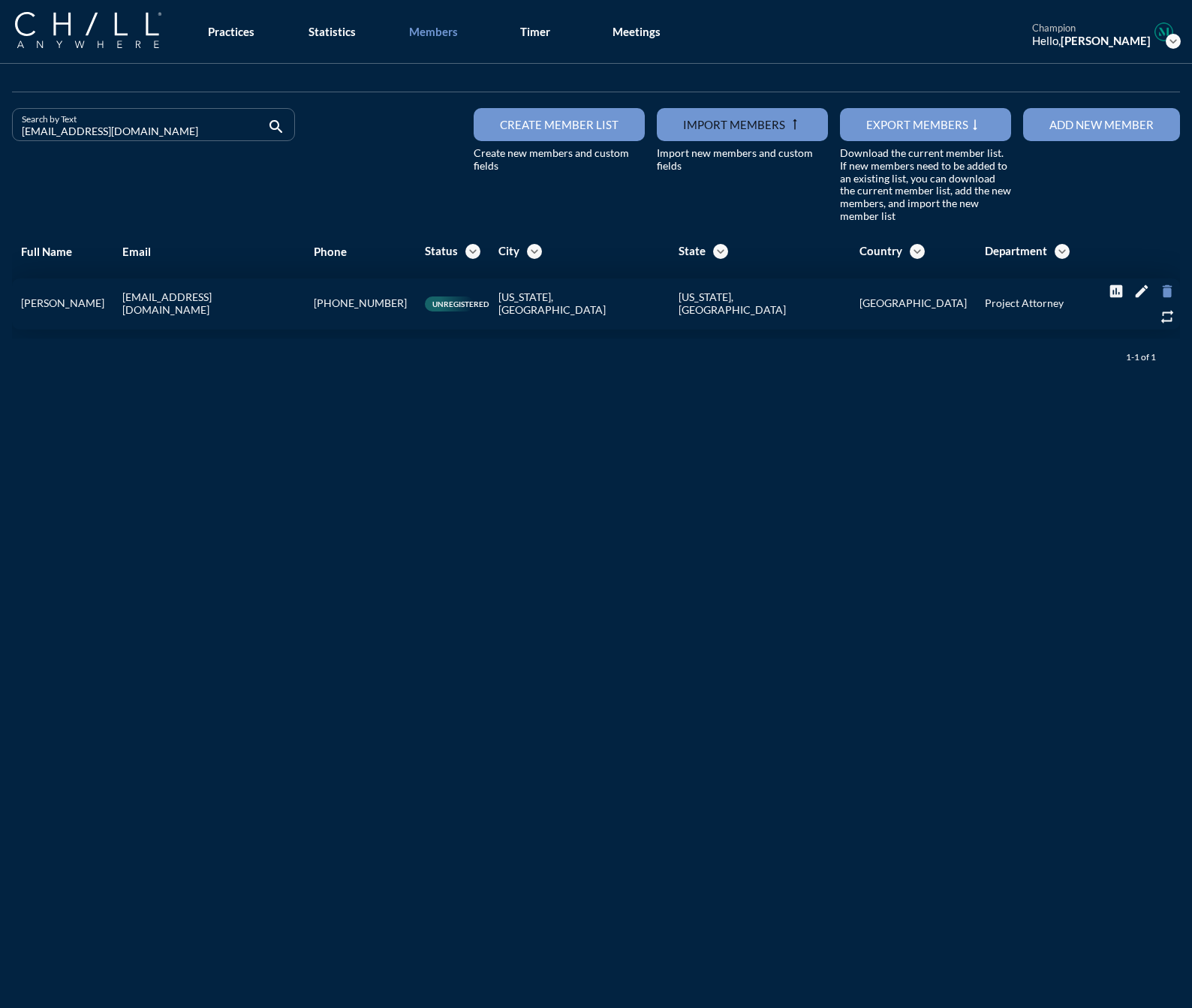
click at [1159, 300] on icon "delete" at bounding box center [1167, 291] width 16 height 16
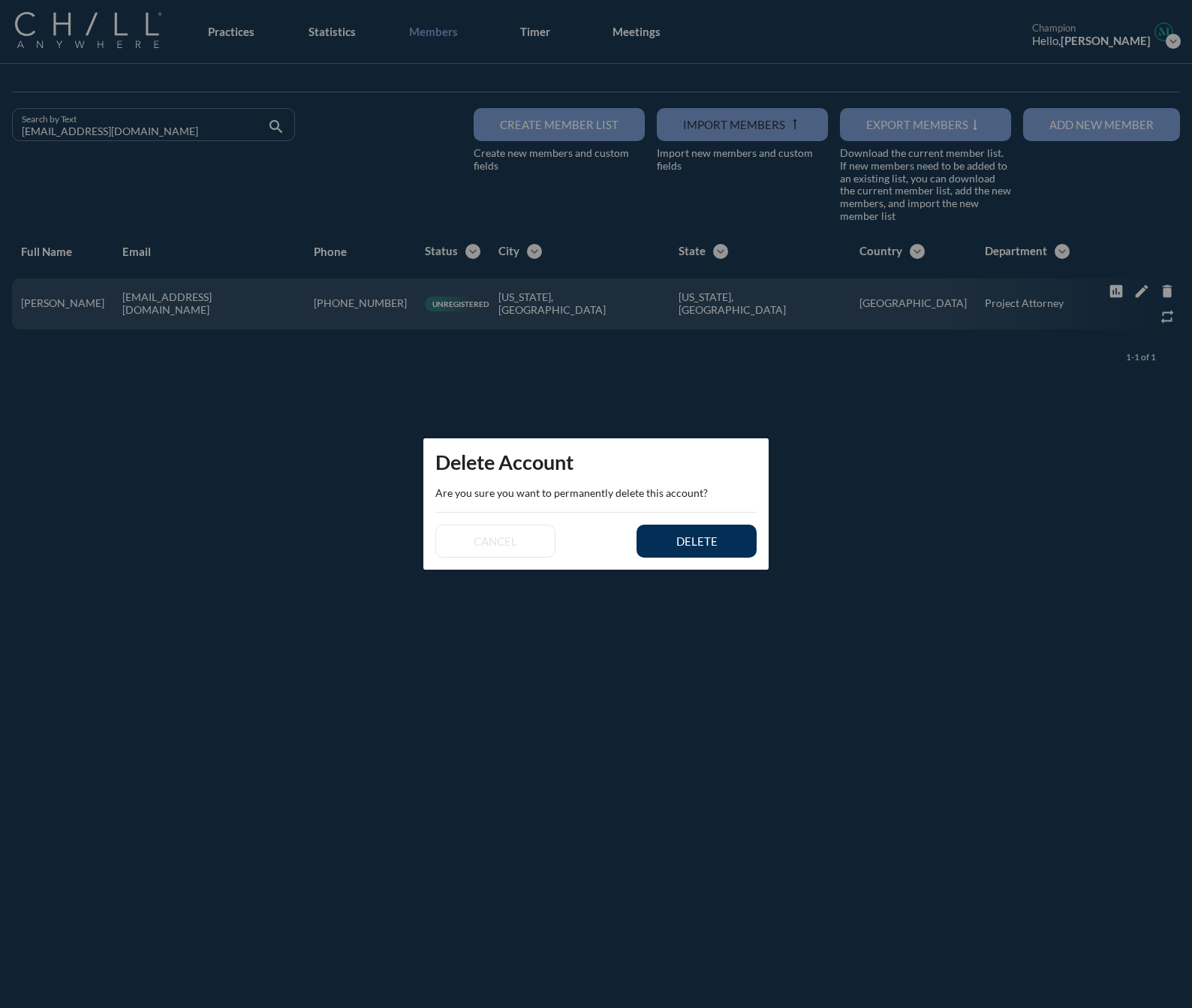
click at [739, 549] on button "delete" at bounding box center [696, 541] width 120 height 34
